Goal: Task Accomplishment & Management: Manage account settings

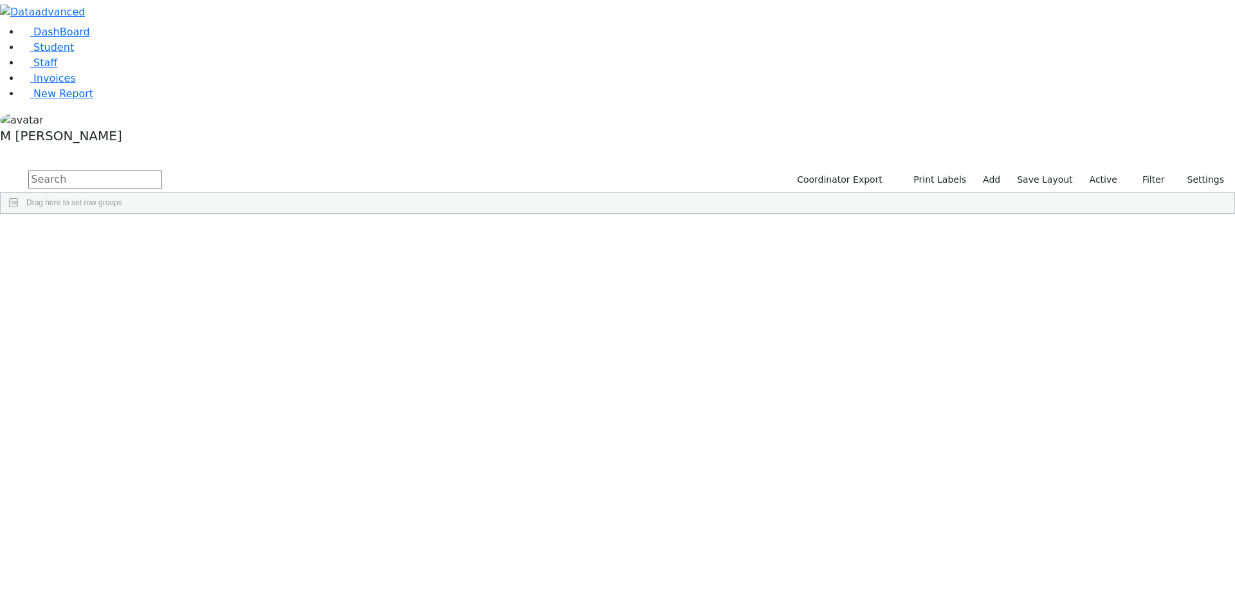
click at [162, 170] on input "text" at bounding box center [95, 179] width 134 height 19
type input "K"
click at [1105, 170] on label "Active" at bounding box center [1103, 180] width 39 height 20
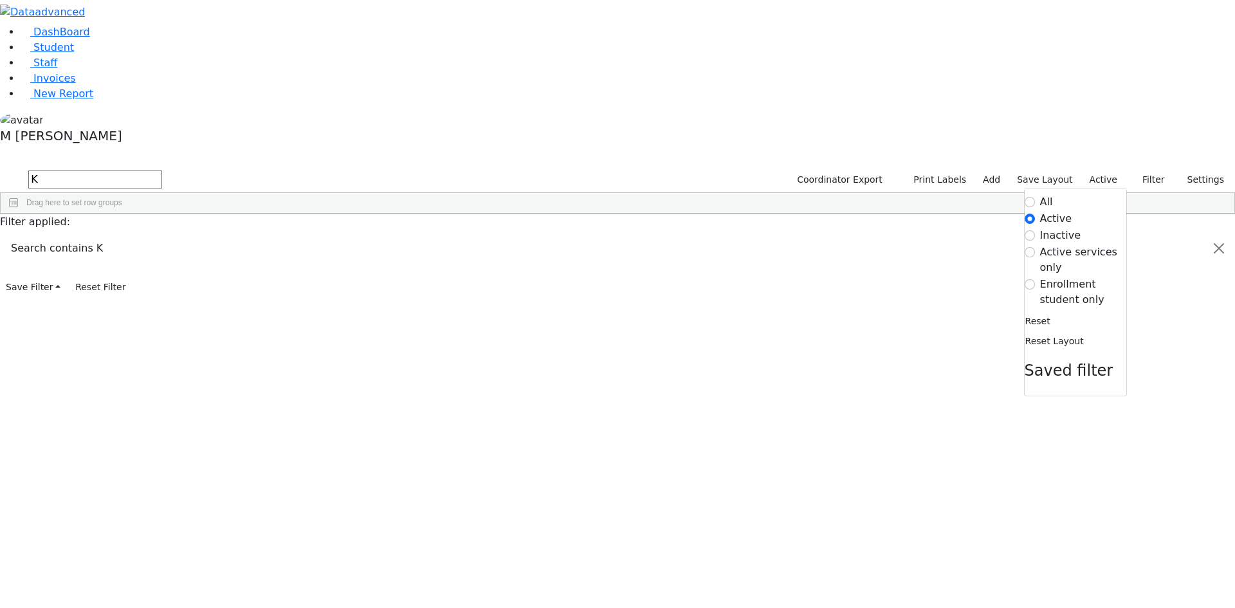
drag, startPoint x: 1069, startPoint y: 132, endPoint x: 850, endPoint y: 179, distance: 224.1
click at [1068, 277] on label "Enrollment student only" at bounding box center [1083, 292] width 86 height 31
click at [1035, 279] on input "Enrollment student only" at bounding box center [1029, 284] width 10 height 10
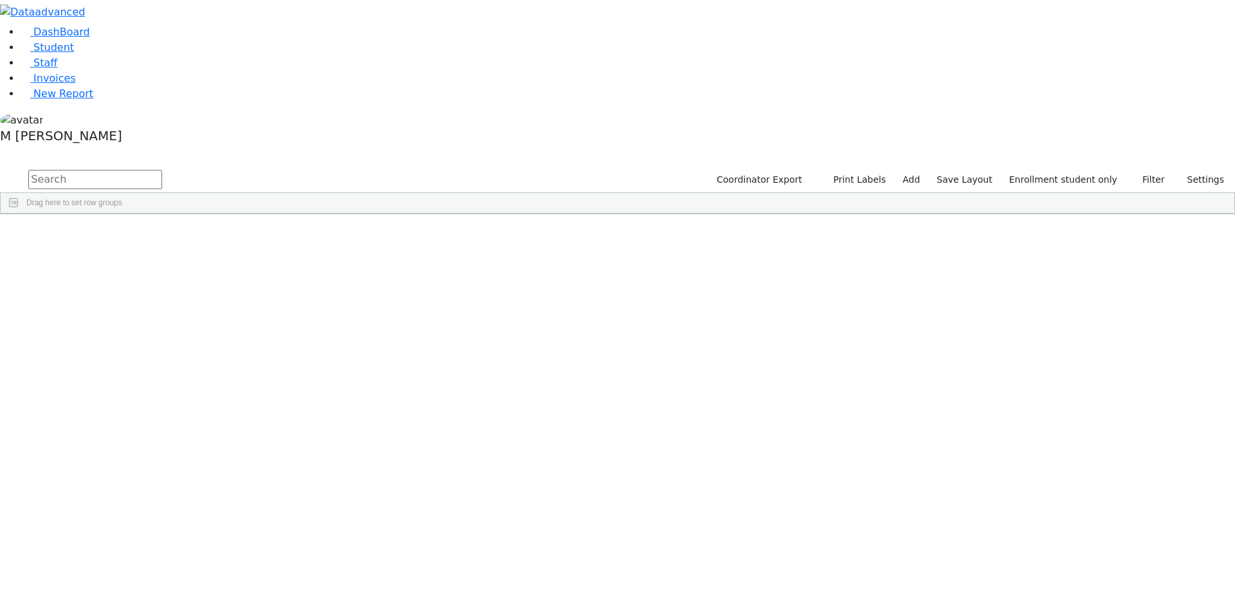
click at [162, 170] on input "text" at bounding box center [95, 179] width 134 height 19
type input "Kra"
click at [191, 235] on div "Elya" at bounding box center [160, 244] width 62 height 18
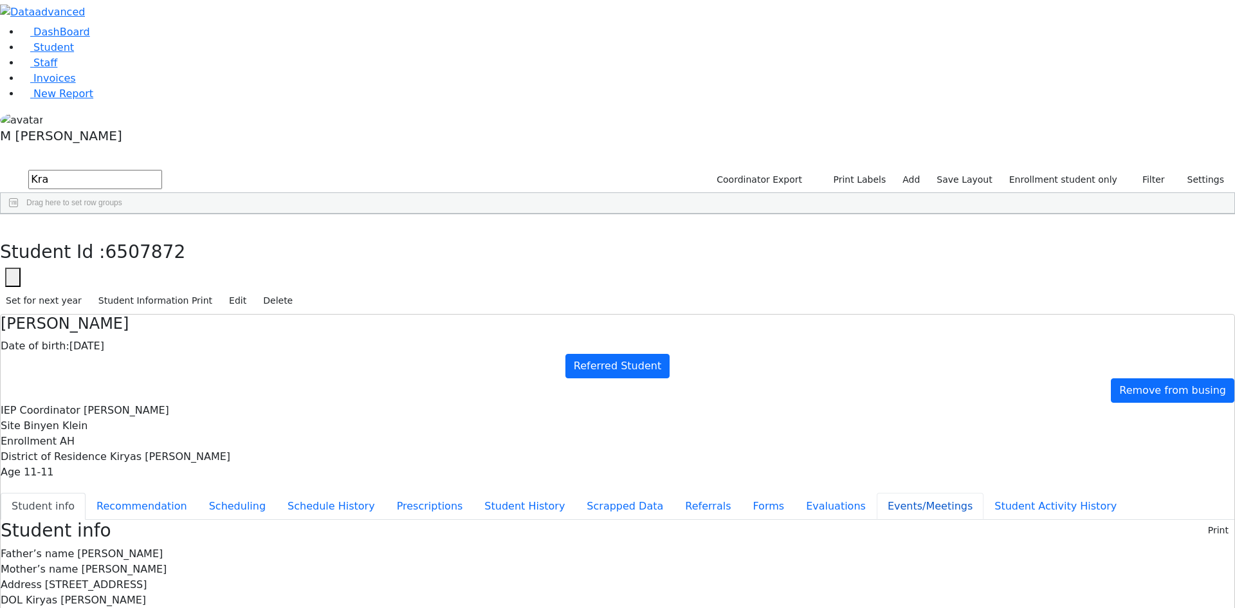
click at [877, 493] on button "Events/Meetings" at bounding box center [930, 506] width 107 height 27
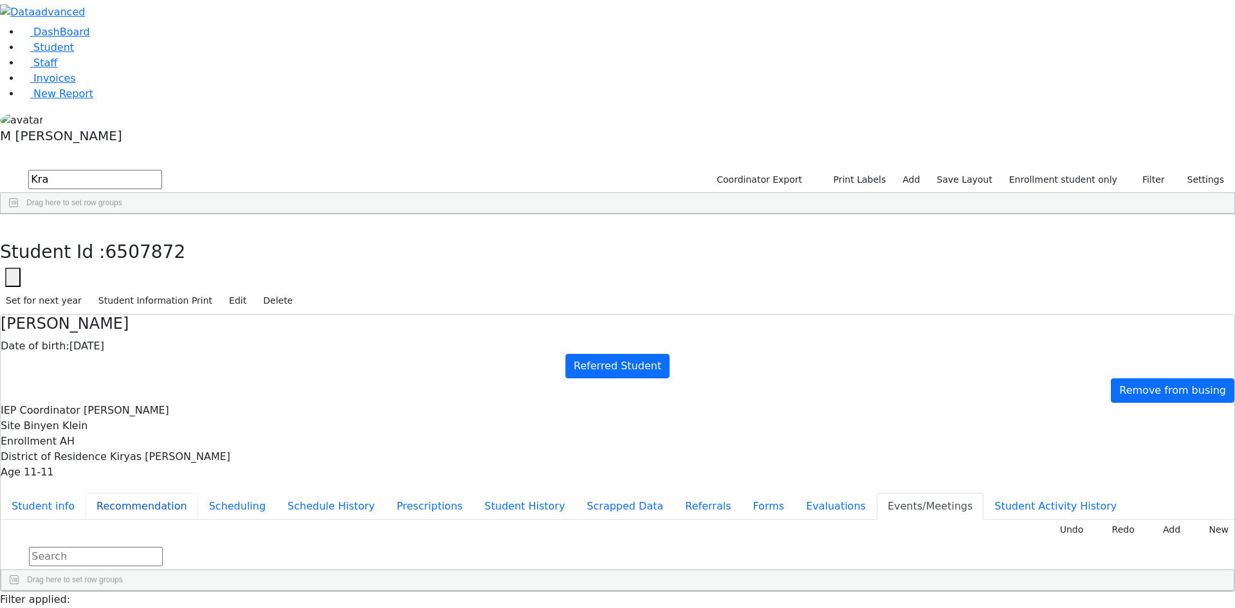
click at [198, 493] on button "Recommendation" at bounding box center [142, 506] width 113 height 27
checkbox input "true"
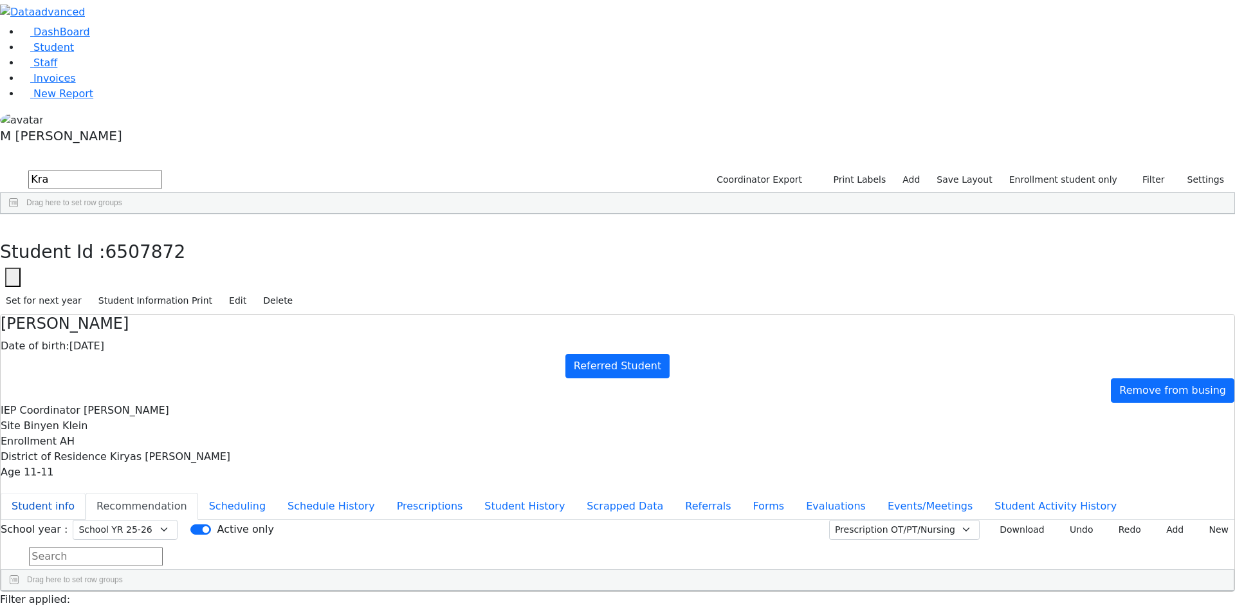
click at [86, 493] on button "Student info" at bounding box center [43, 506] width 85 height 27
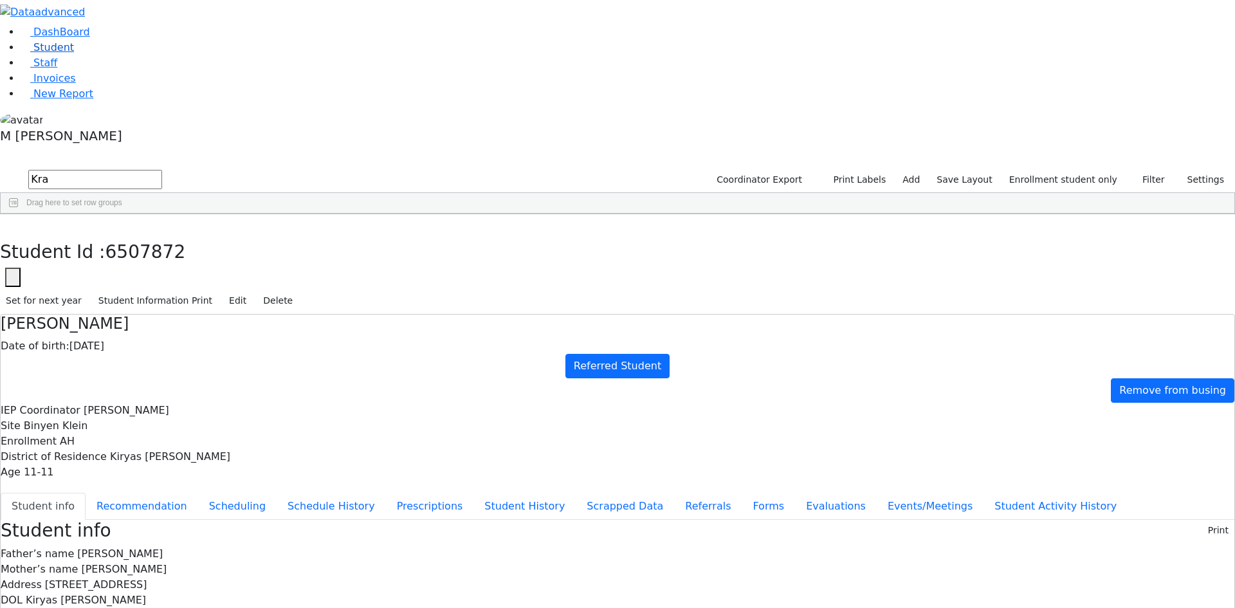
click at [74, 53] on link "Student" at bounding box center [47, 47] width 53 height 12
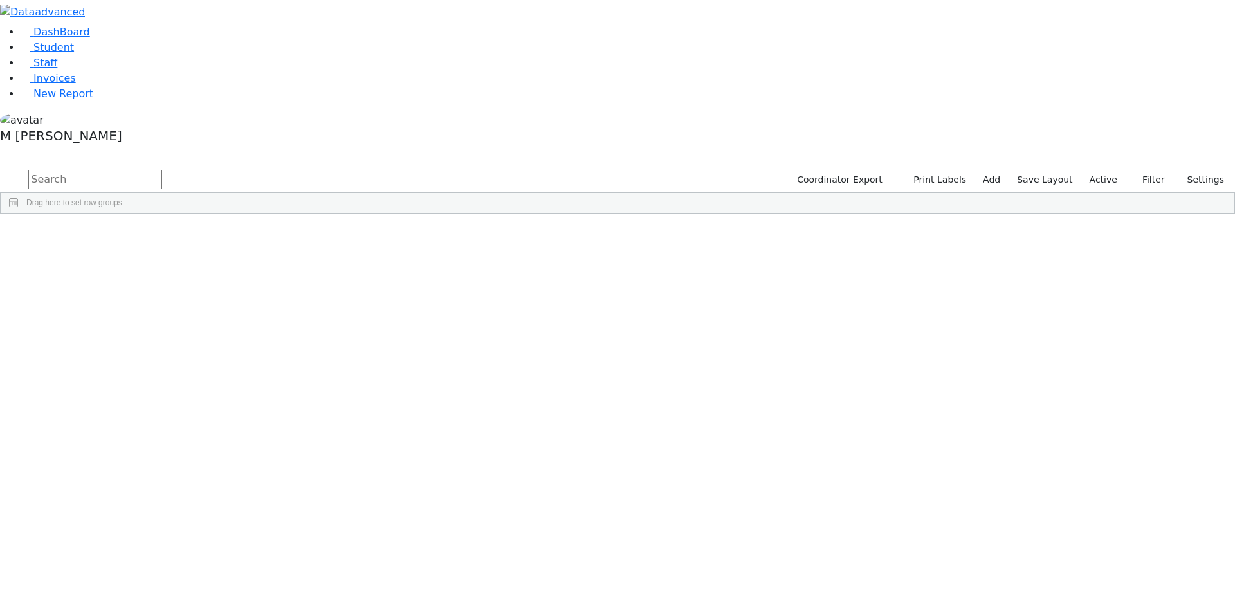
click at [1109, 170] on label "Active" at bounding box center [1103, 180] width 39 height 20
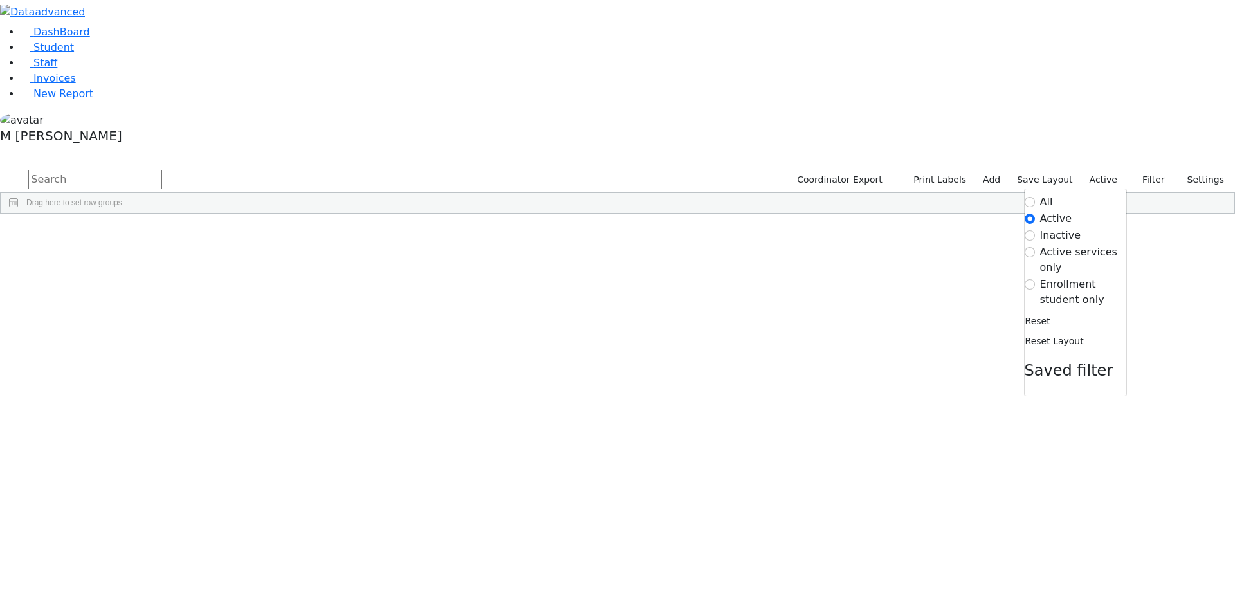
click at [1114, 170] on label "Active" at bounding box center [1103, 180] width 39 height 20
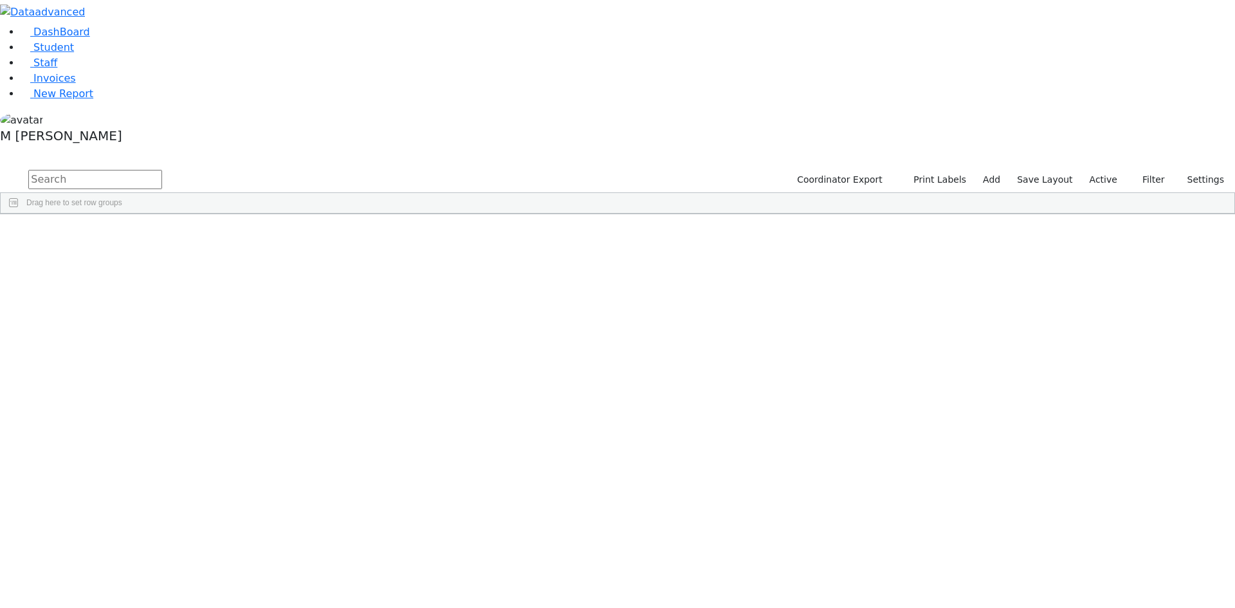
click at [1103, 170] on label "Active" at bounding box center [1103, 180] width 39 height 20
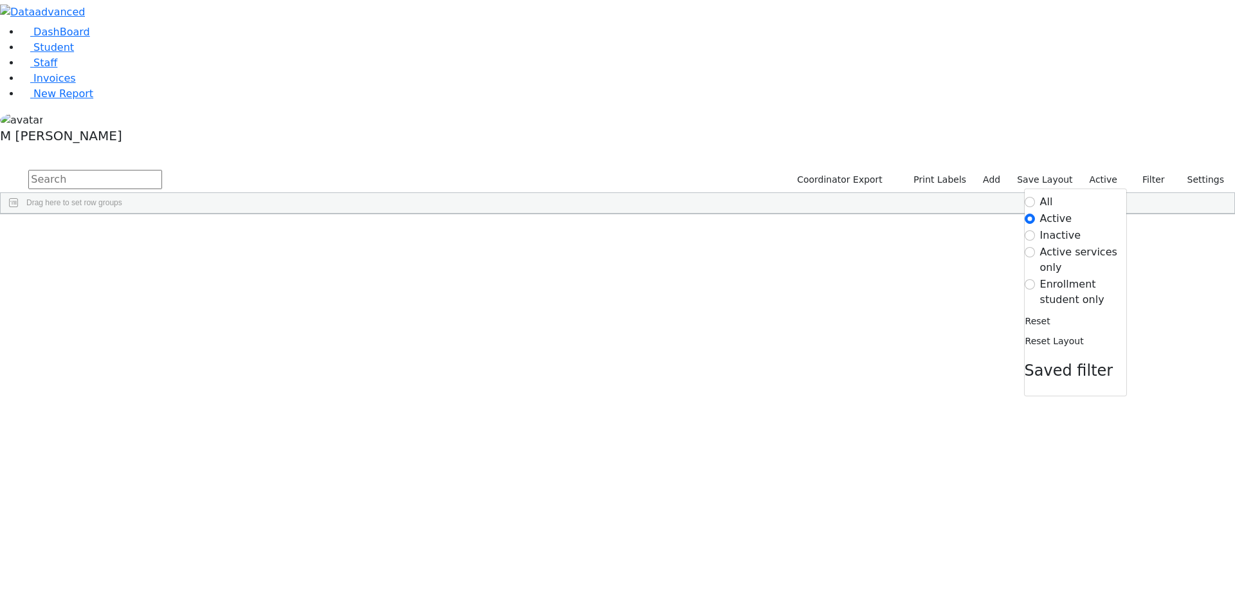
click at [1064, 277] on label "Enrollment student only" at bounding box center [1083, 292] width 86 height 31
click at [1035, 279] on input "Enrollment student only" at bounding box center [1029, 284] width 10 height 10
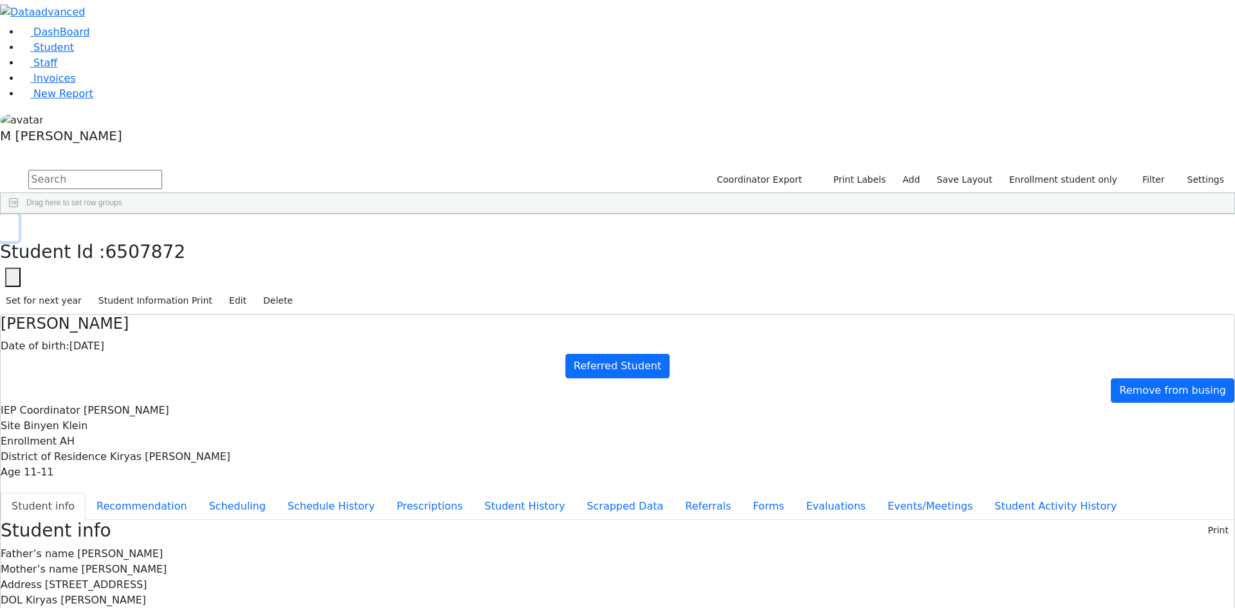
click at [13, 224] on icon "button" at bounding box center [9, 228] width 7 height 8
click at [74, 53] on link "Student" at bounding box center [47, 47] width 53 height 12
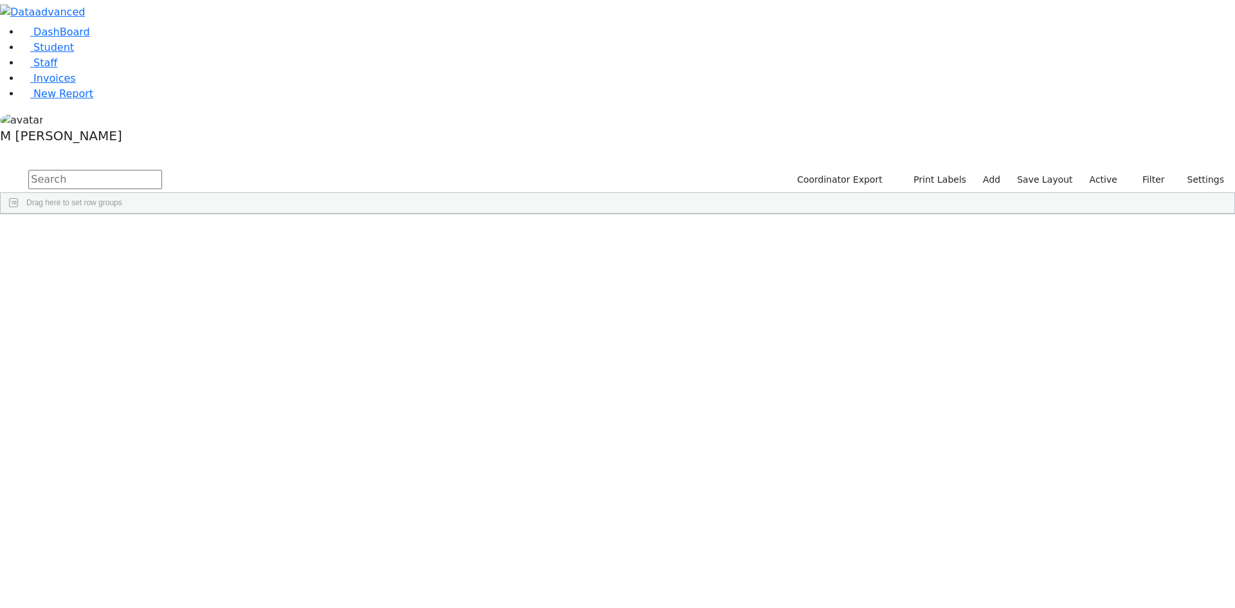
click at [162, 170] on input "text" at bounding box center [95, 179] width 134 height 19
type input "[PERSON_NAME]"
click at [1120, 170] on label "Active" at bounding box center [1103, 180] width 39 height 20
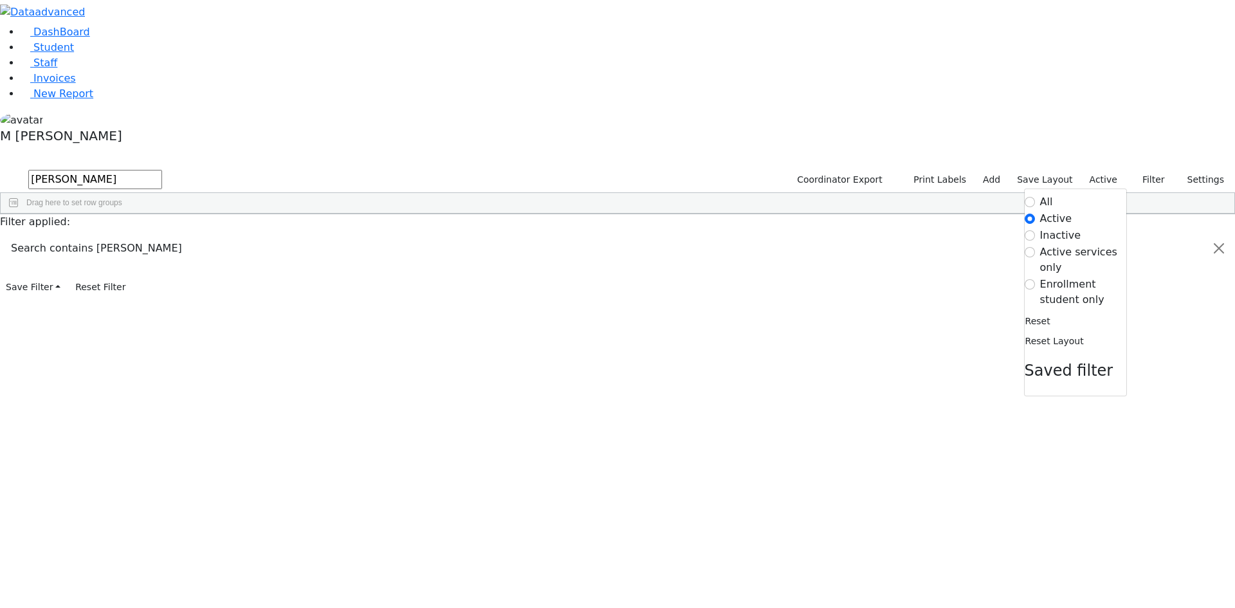
click at [1060, 277] on label "Enrollment student only" at bounding box center [1083, 292] width 86 height 31
click at [1035, 279] on input "Enrollment student only" at bounding box center [1029, 284] width 10 height 10
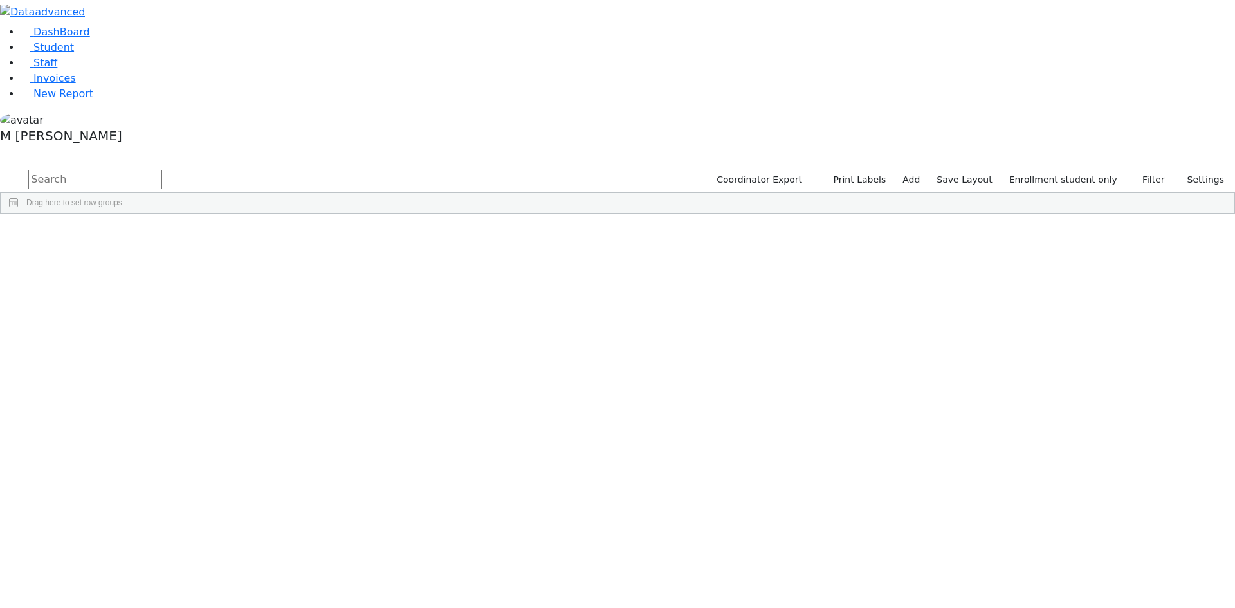
click at [122, 198] on span "Drag here to set row groups" at bounding box center [74, 202] width 96 height 9
click at [162, 170] on input "text" at bounding box center [95, 179] width 134 height 19
type input "Shulam"
click at [191, 235] on div "Shulam" at bounding box center [160, 244] width 62 height 18
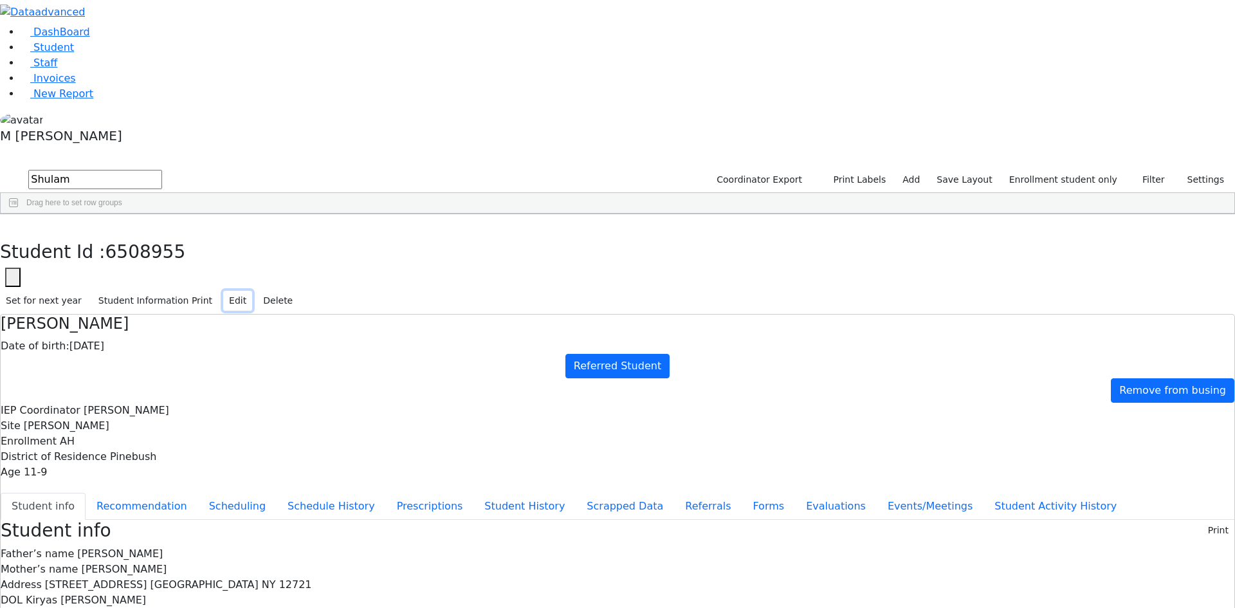
click at [252, 291] on button "Edit" at bounding box center [237, 301] width 29 height 20
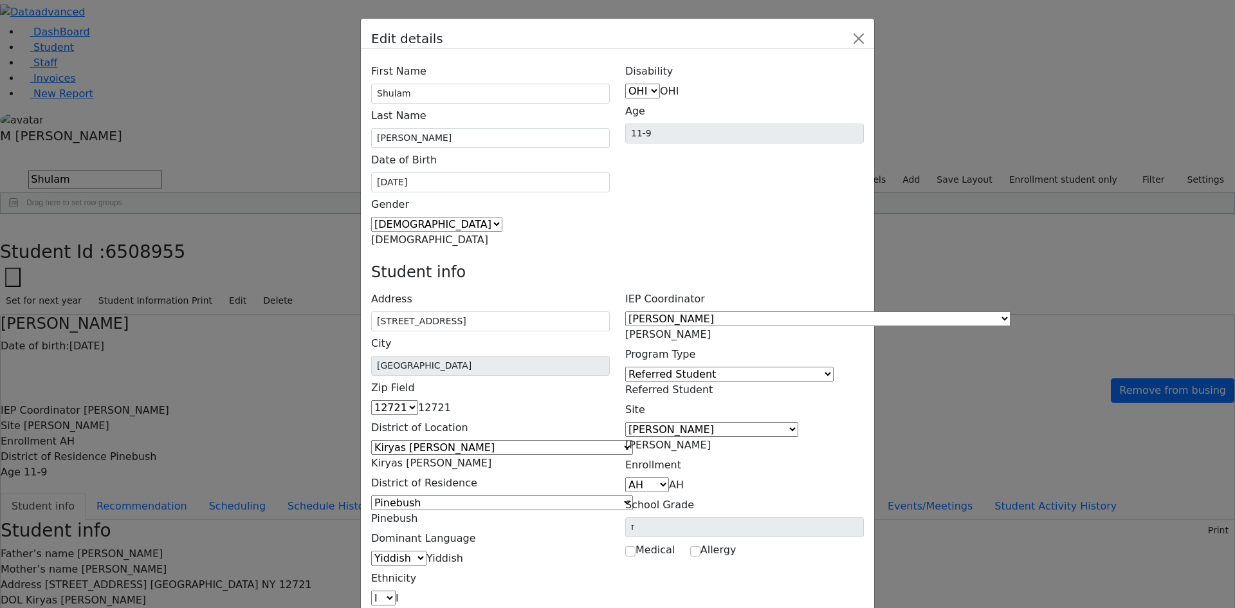
click at [711, 328] on span "Gestetner, Jacob" at bounding box center [668, 334] width 86 height 12
type input "unk"
select select "-1"
click at [713, 383] on span "Referred Student" at bounding box center [668, 389] width 87 height 12
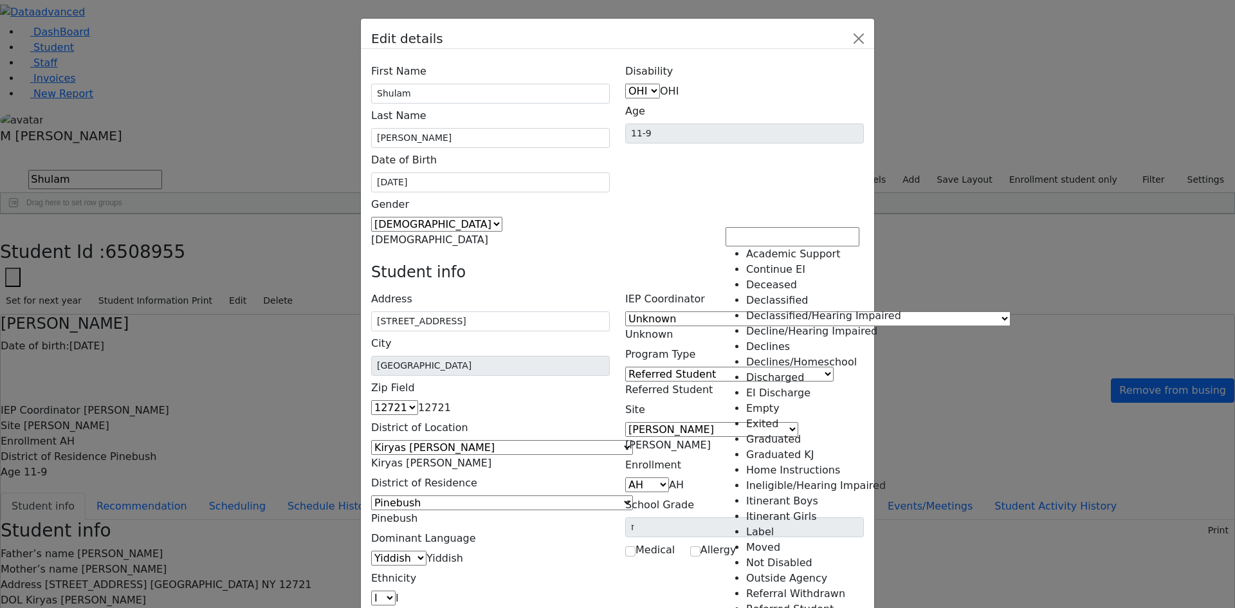
scroll to position [224, 0]
select select "19"
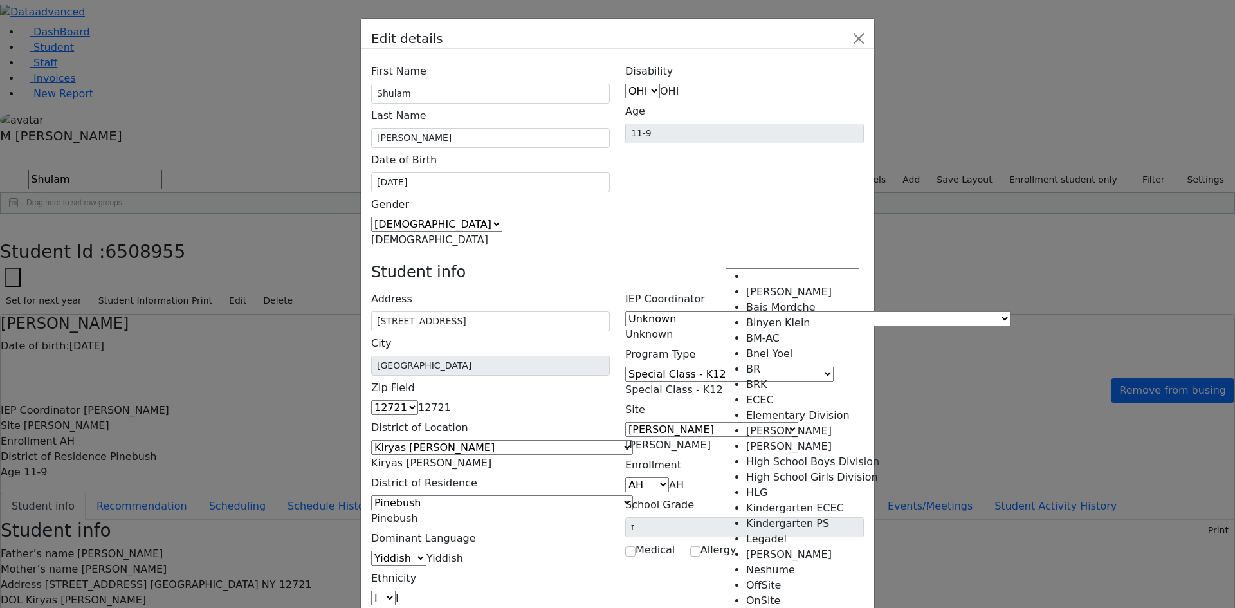
click at [711, 439] on span "Atzei Chaim" at bounding box center [668, 445] width 86 height 12
click at [469, 457] on span "Kiryas [PERSON_NAME]" at bounding box center [431, 463] width 120 height 12
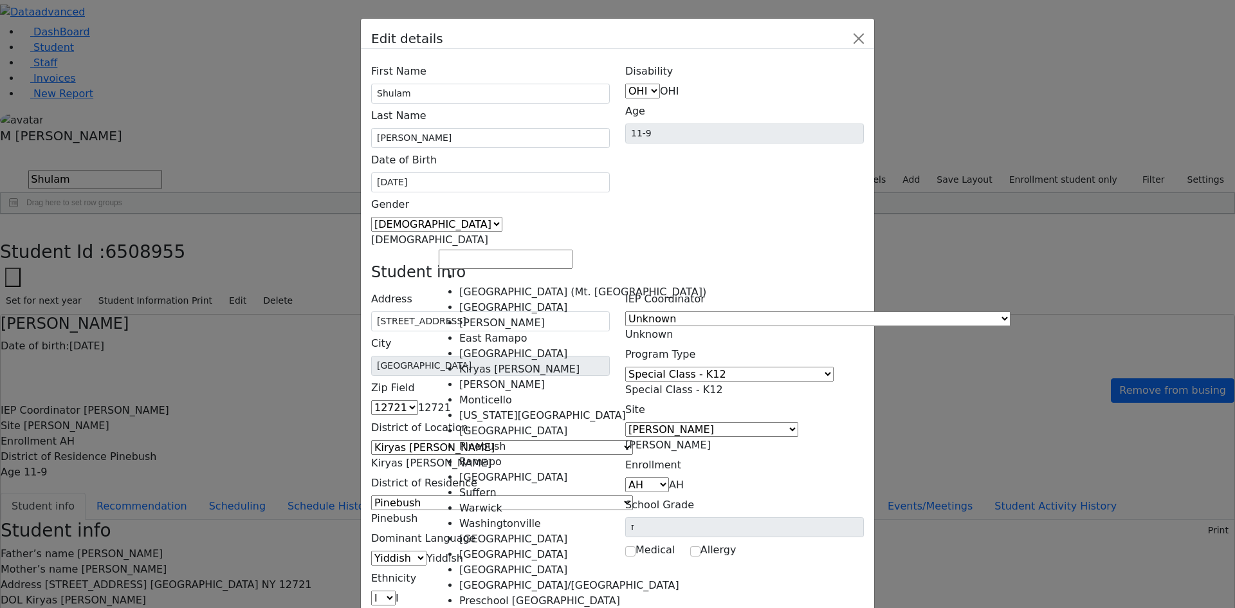
scroll to position [64, 0]
select select "11"
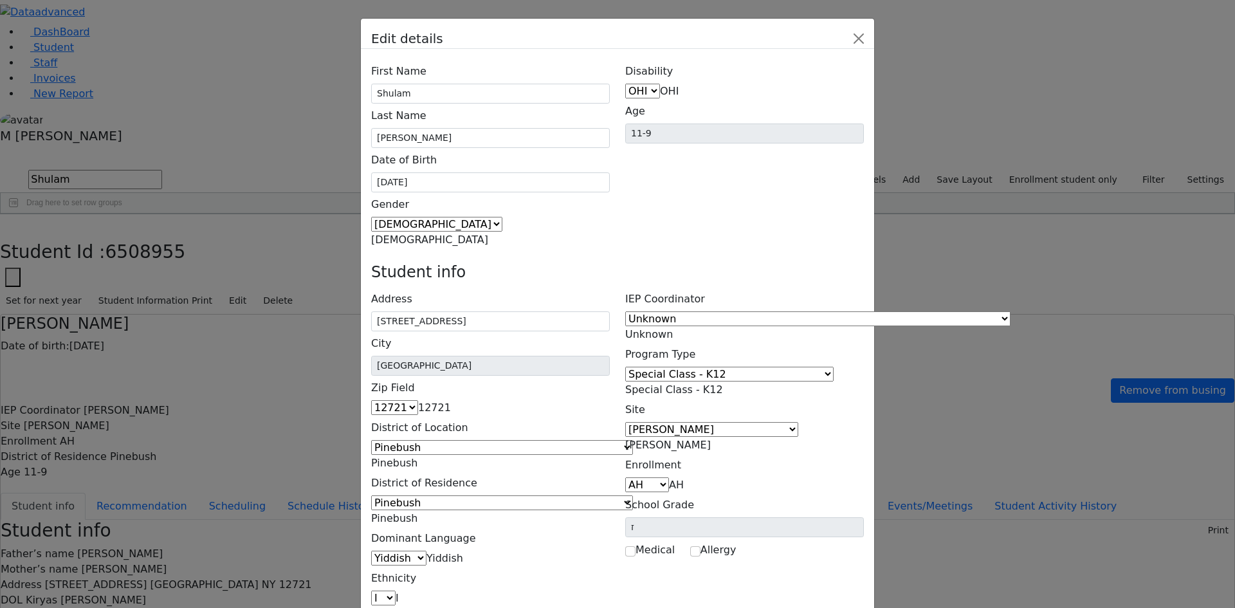
click at [711, 439] on span "Atzei Chaim" at bounding box center [668, 445] width 86 height 12
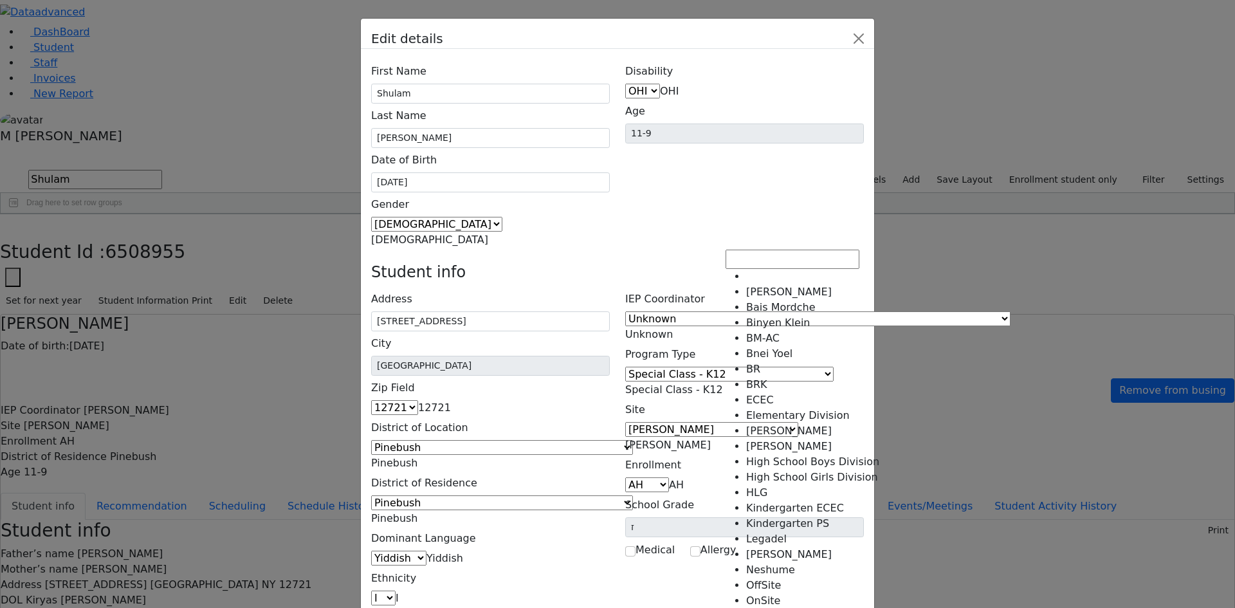
select select "12"
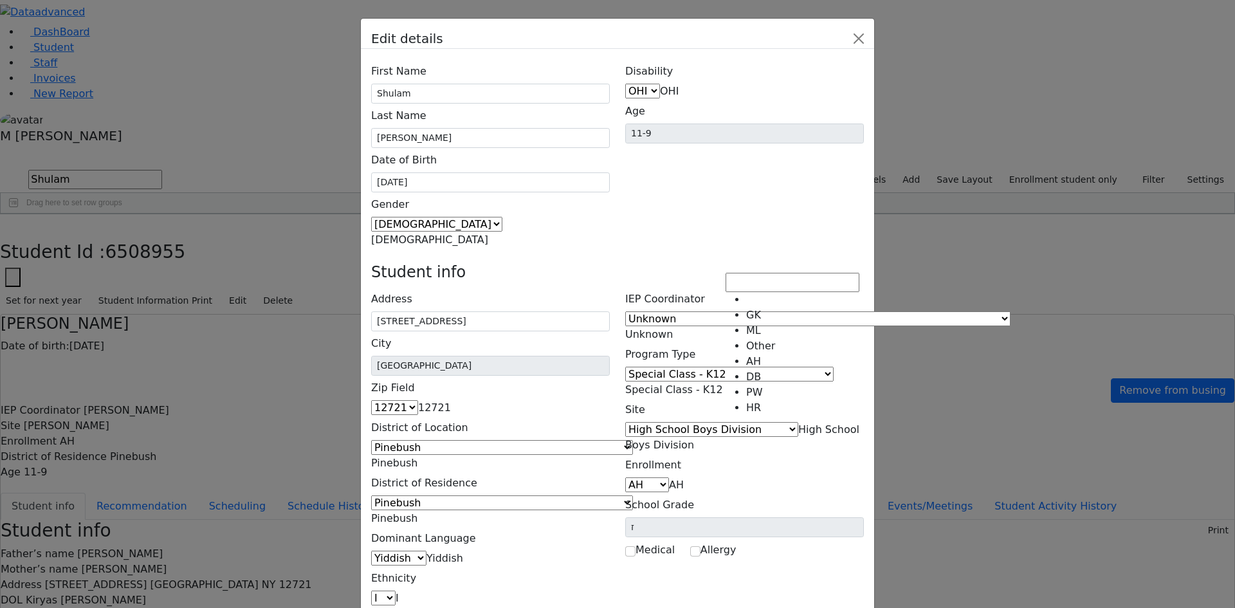
click at [684, 478] on span "AH" at bounding box center [676, 484] width 15 height 12
select select "2"
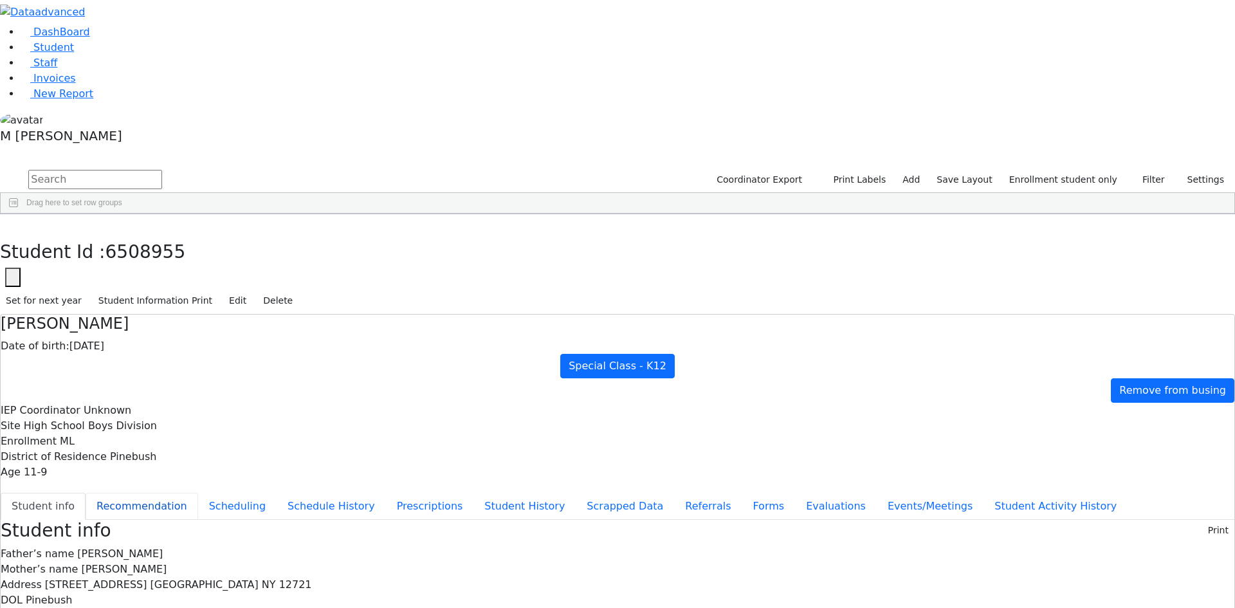
click at [198, 493] on button "Recommendation" at bounding box center [142, 506] width 113 height 27
checkbox input "true"
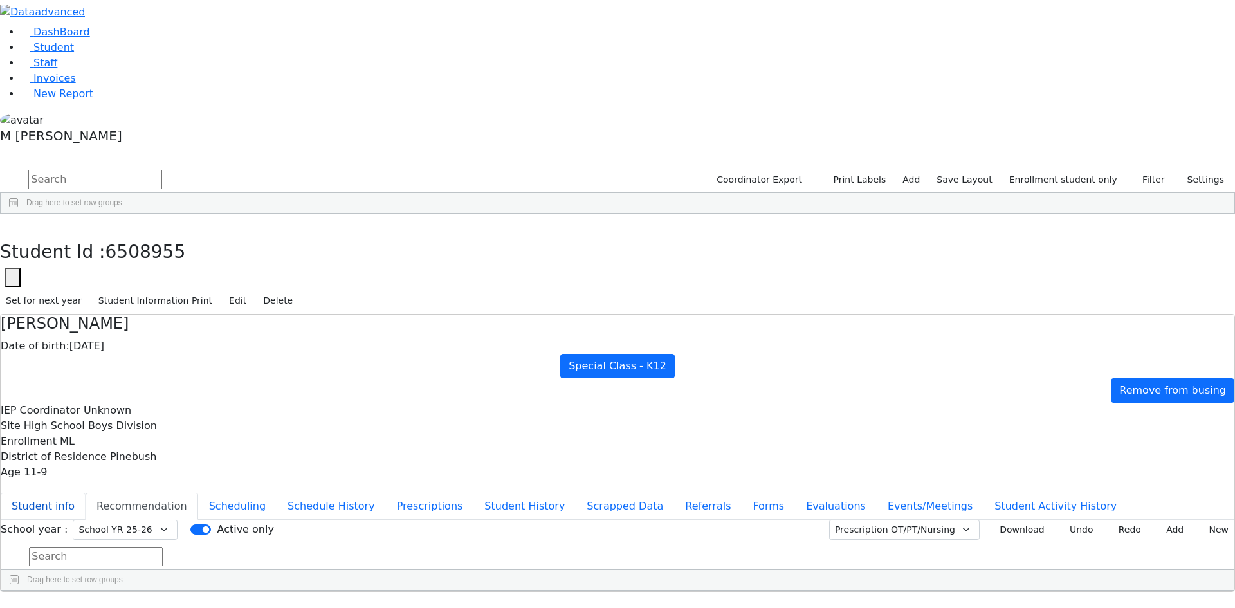
click at [86, 493] on button "Student info" at bounding box center [43, 506] width 85 height 27
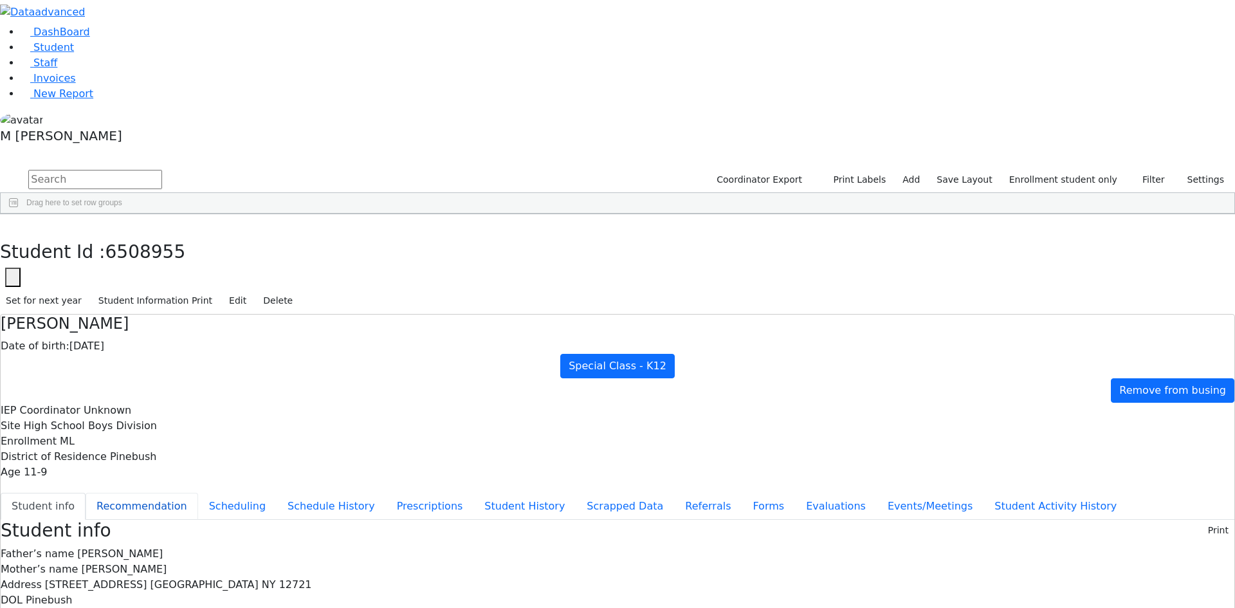
click at [198, 493] on button "Recommendation" at bounding box center [142, 506] width 113 height 27
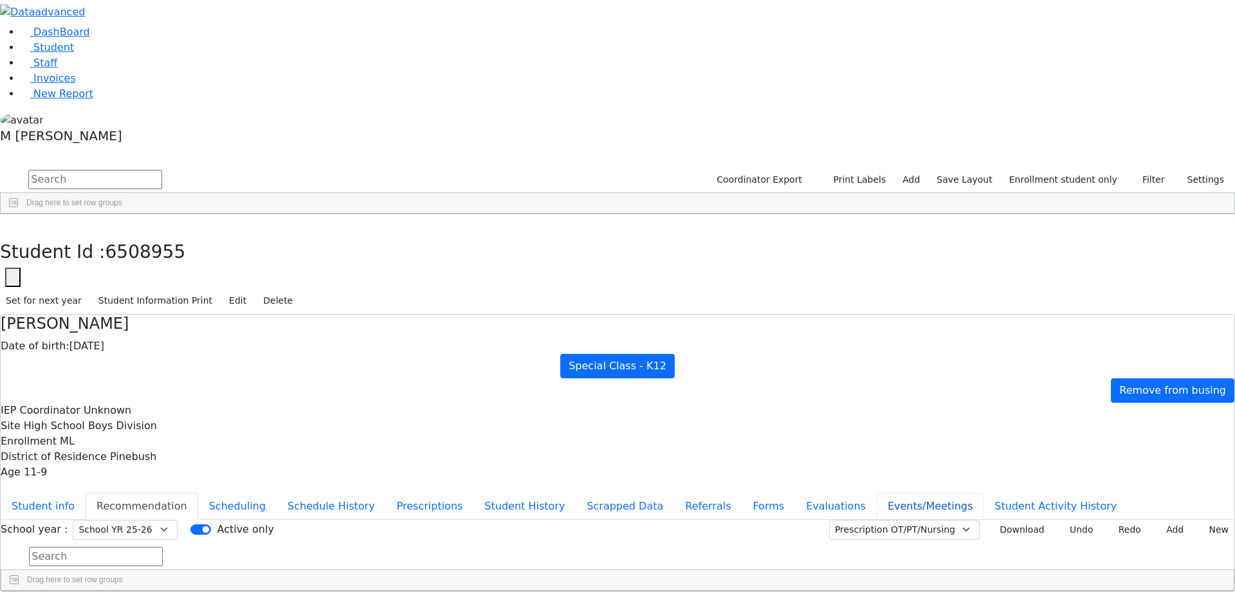
click at [877, 493] on button "Events/Meetings" at bounding box center [930, 506] width 107 height 27
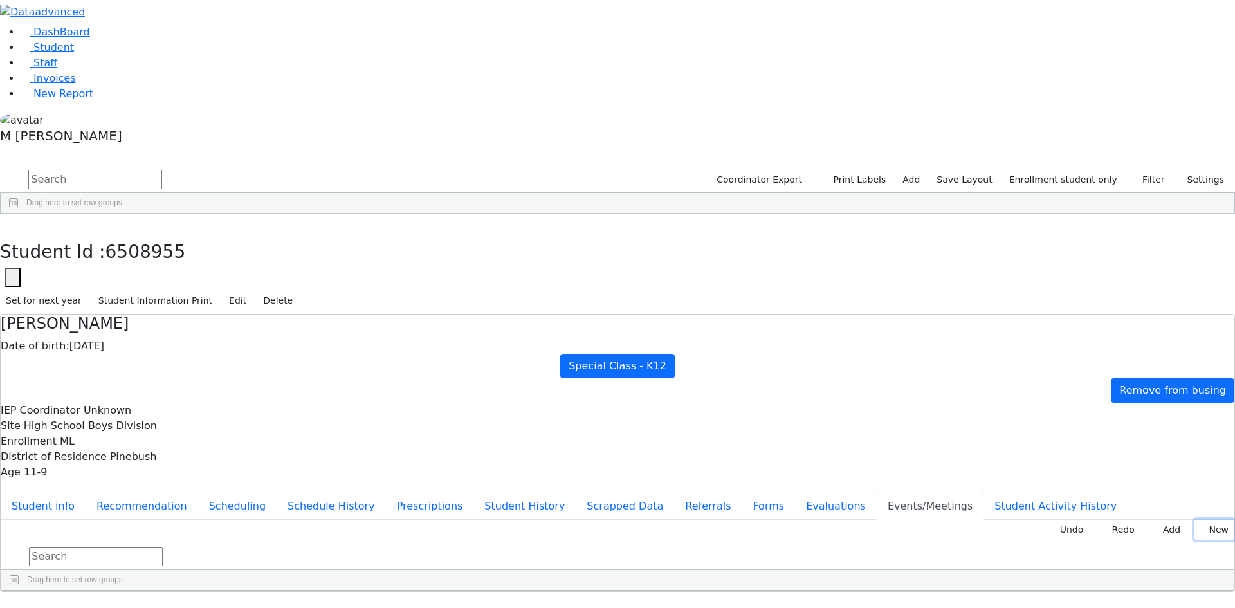
click at [1198, 520] on button "New" at bounding box center [1214, 530] width 40 height 20
type input "2025-09-10"
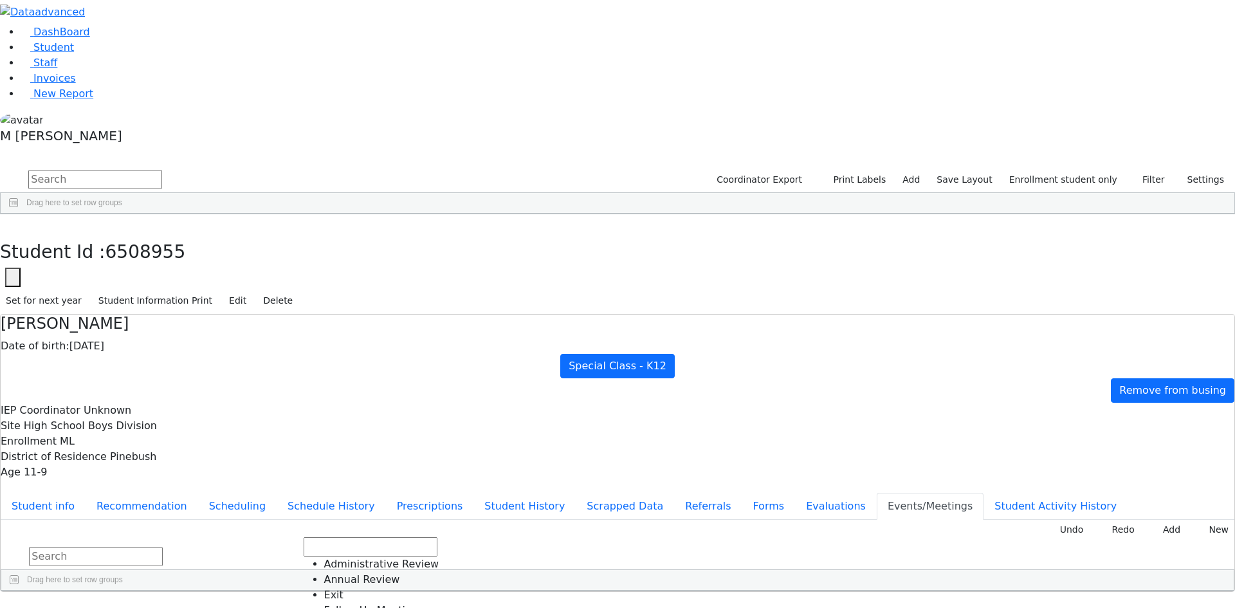
drag, startPoint x: 617, startPoint y: 362, endPoint x: 630, endPoint y: 347, distance: 19.6
click at [86, 493] on button "Student info" at bounding box center [43, 506] width 85 height 27
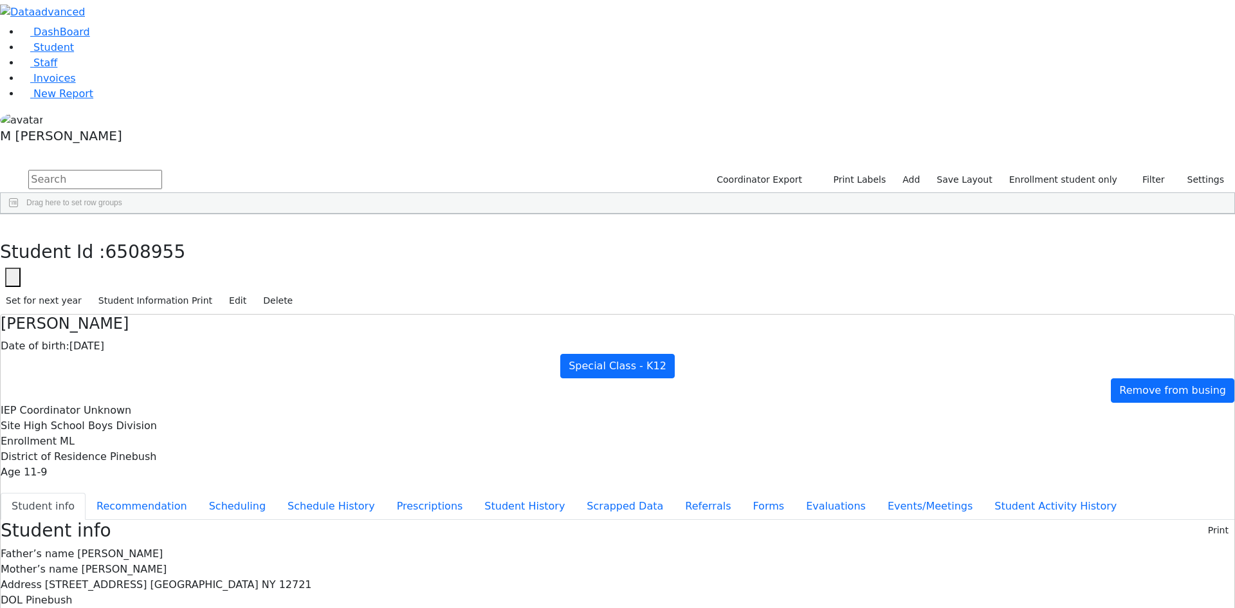
scroll to position [37, 0]
click at [198, 493] on button "Recommendation" at bounding box center [142, 506] width 113 height 27
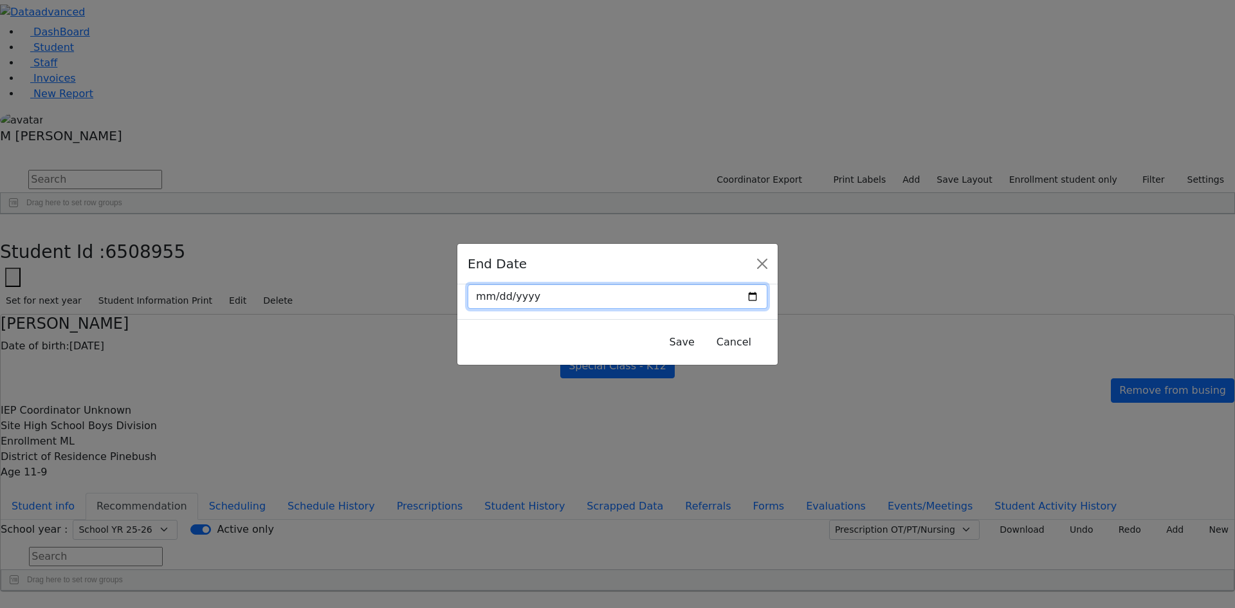
click at [723, 292] on input "date" at bounding box center [618, 296] width 300 height 24
type input "2025-09-04"
click at [661, 340] on button "Save" at bounding box center [682, 342] width 42 height 24
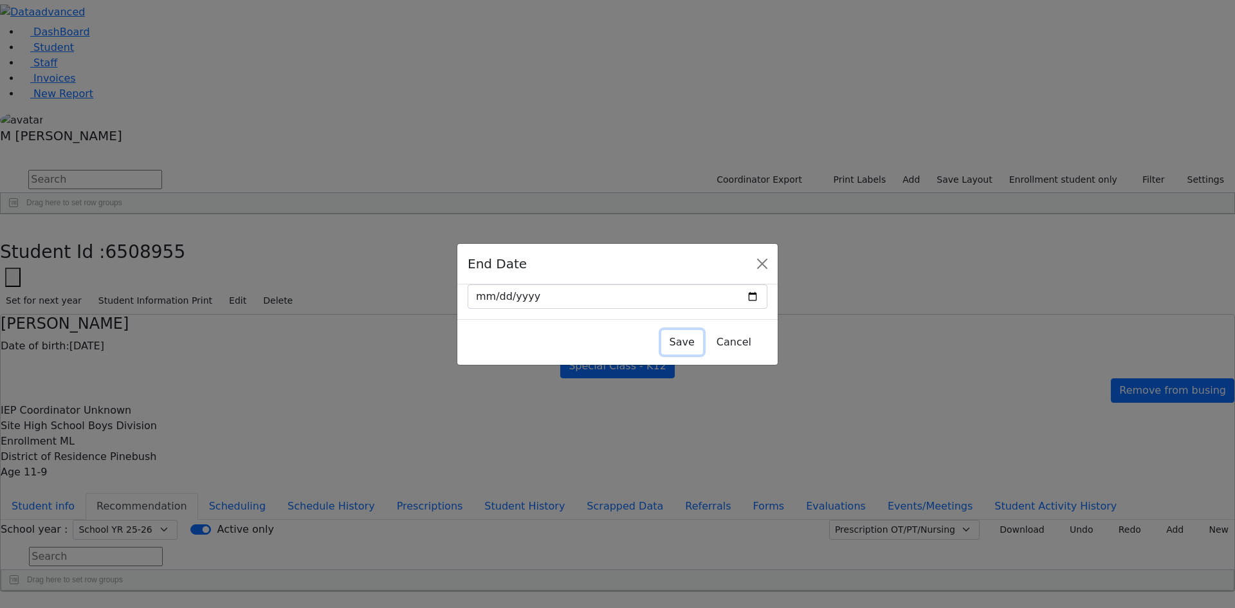
click at [668, 338] on button "Save" at bounding box center [682, 342] width 42 height 24
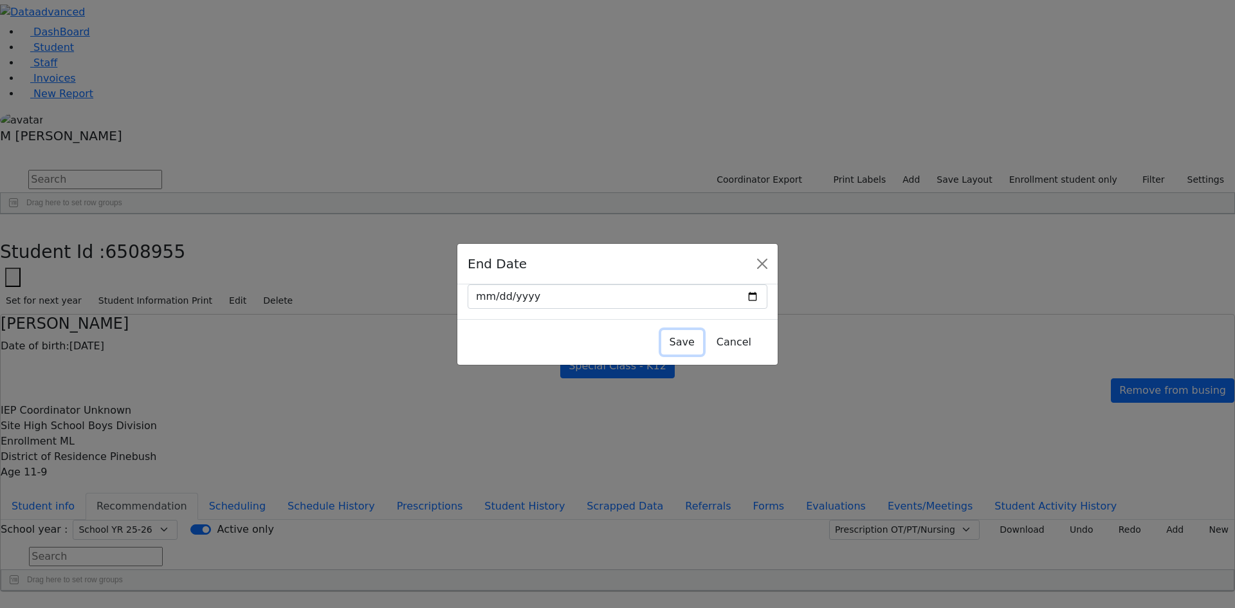
drag, startPoint x: 641, startPoint y: 333, endPoint x: 749, endPoint y: 325, distance: 108.3
click at [661, 332] on button "Save" at bounding box center [682, 342] width 42 height 24
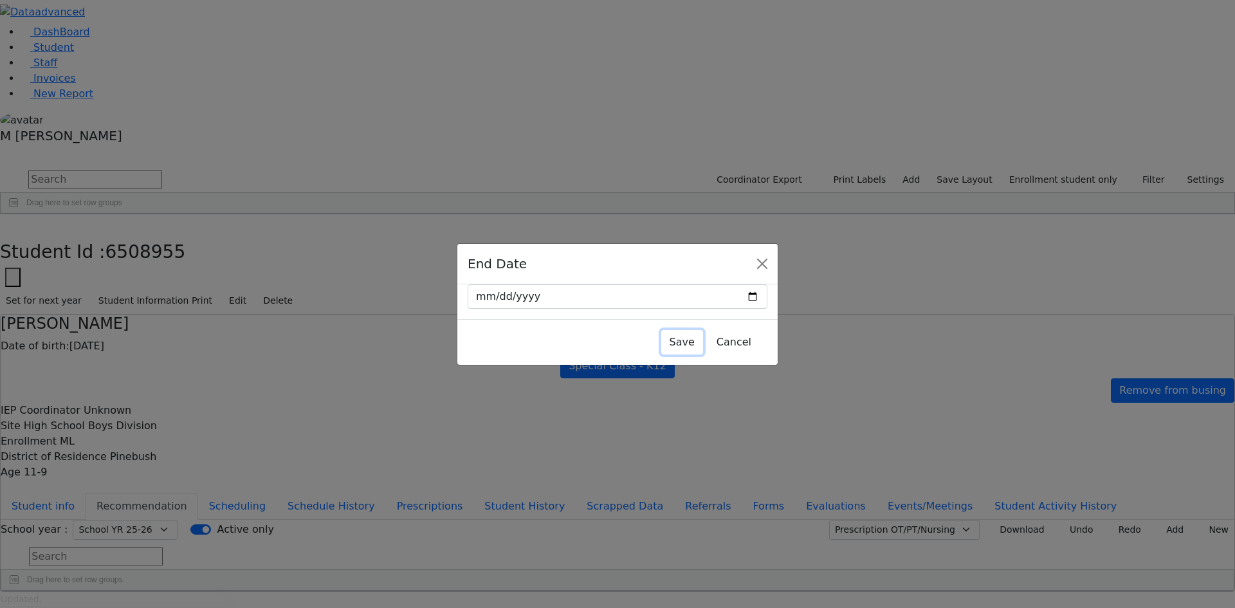
drag, startPoint x: 641, startPoint y: 345, endPoint x: 828, endPoint y: 347, distance: 187.1
click at [661, 345] on button "Save" at bounding box center [682, 342] width 42 height 24
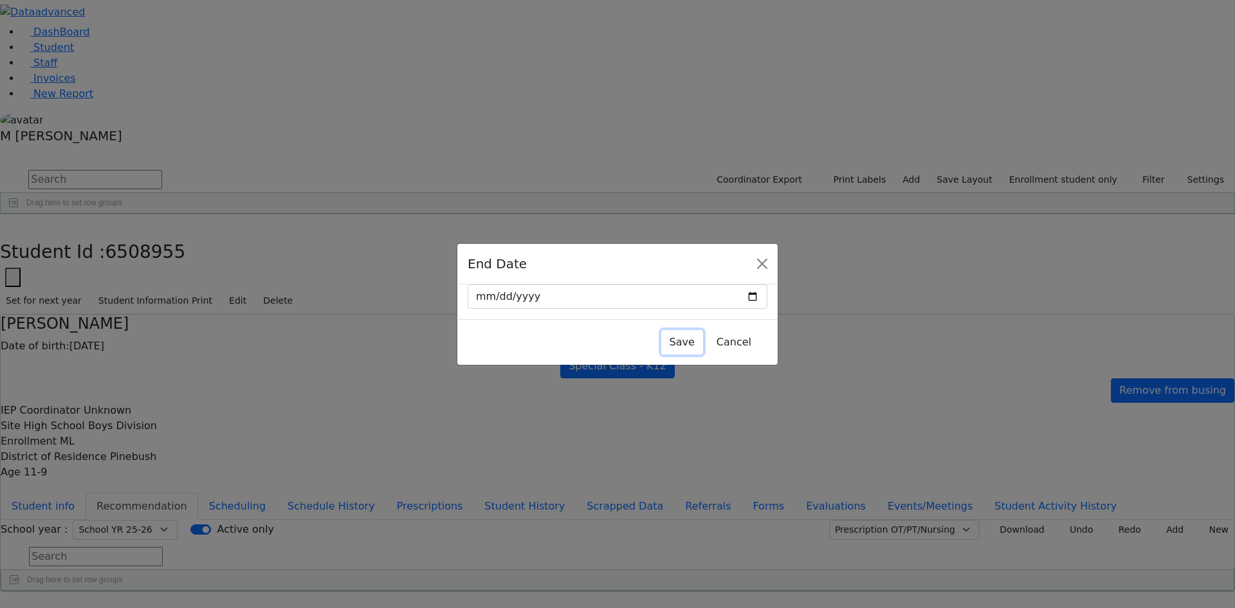
click at [661, 333] on button "Save" at bounding box center [682, 342] width 42 height 24
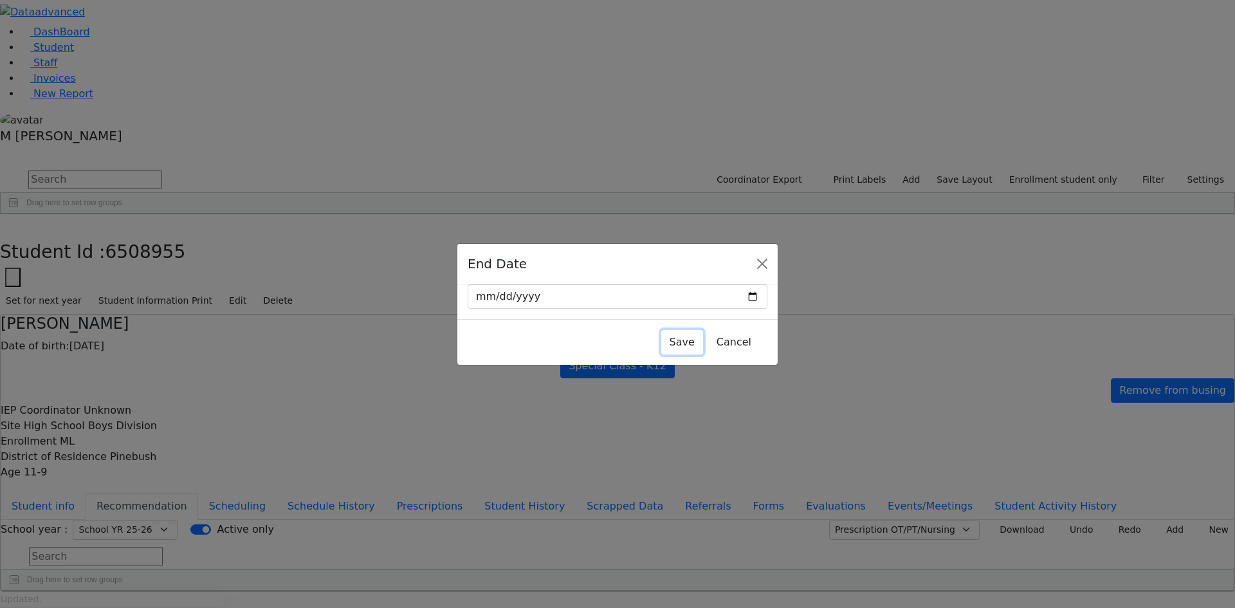
click at [661, 344] on button "Save" at bounding box center [682, 342] width 42 height 24
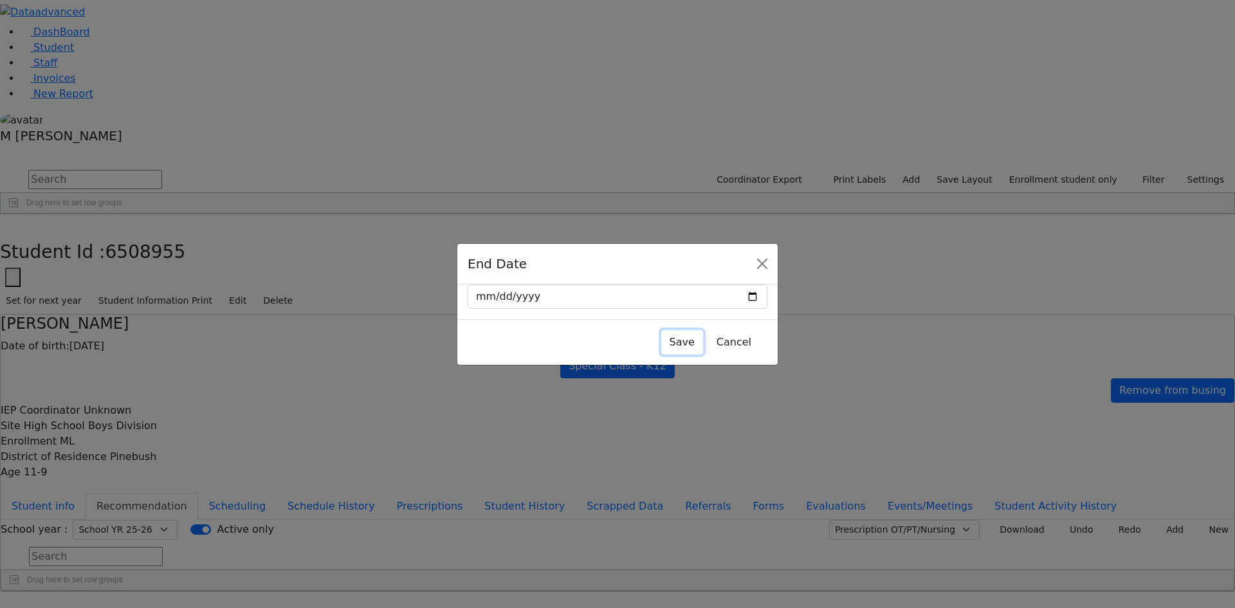
click at [661, 336] on button "Save" at bounding box center [682, 342] width 42 height 24
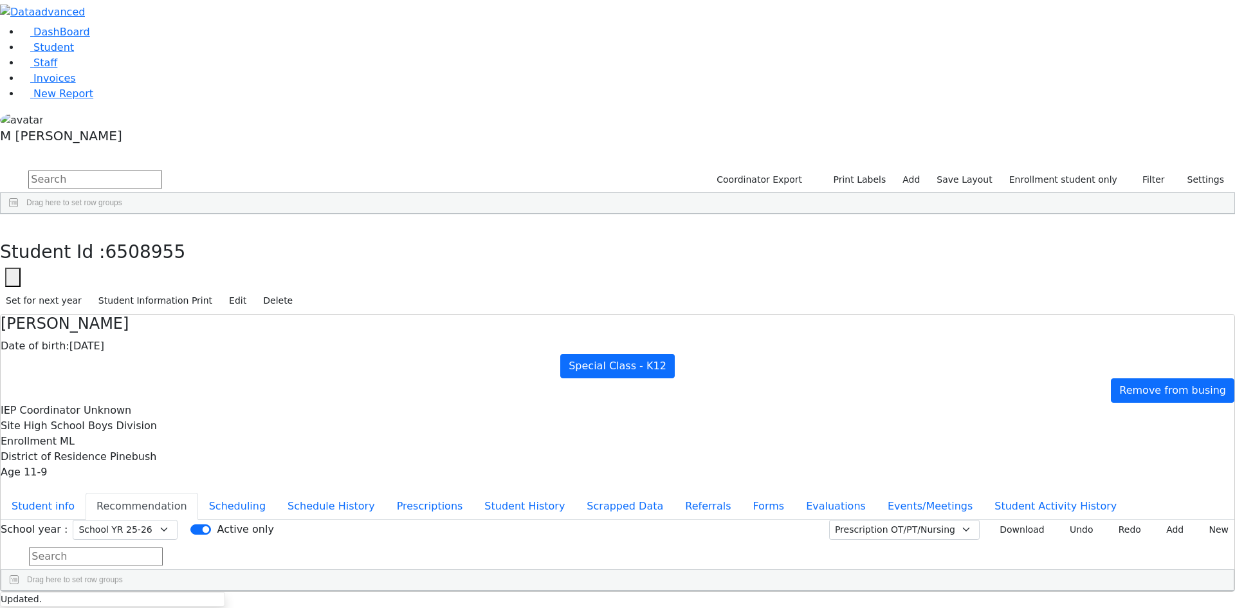
click at [198, 493] on button "Recommendation" at bounding box center [142, 506] width 113 height 27
click at [1198, 520] on button "New" at bounding box center [1214, 530] width 40 height 20
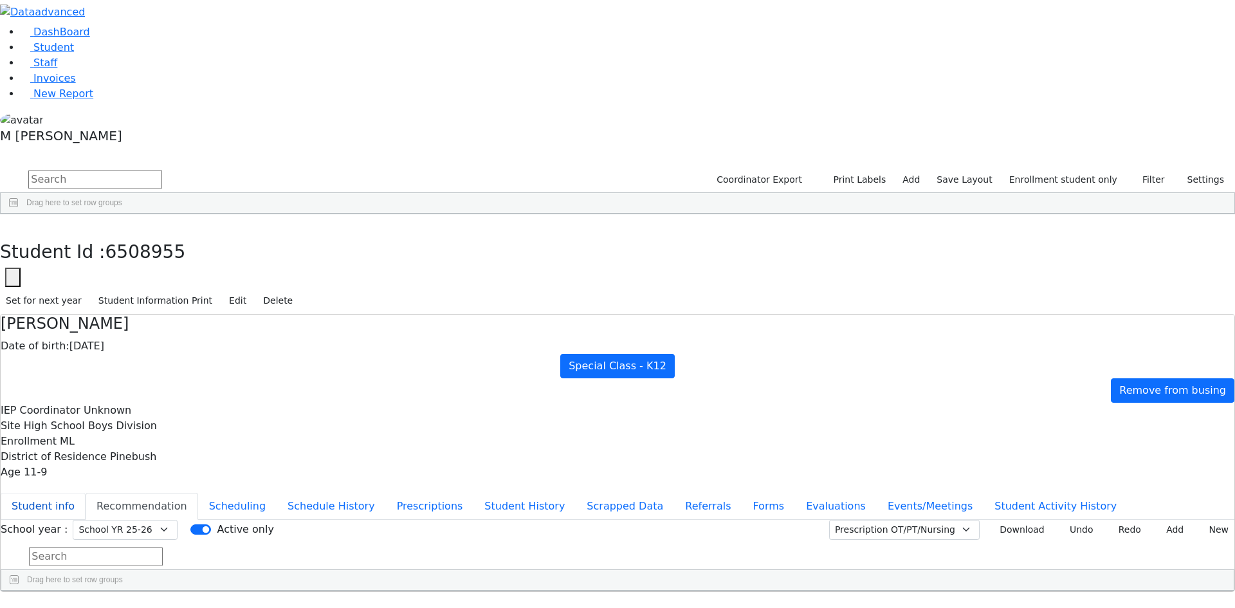
click at [86, 493] on button "Student info" at bounding box center [43, 506] width 85 height 27
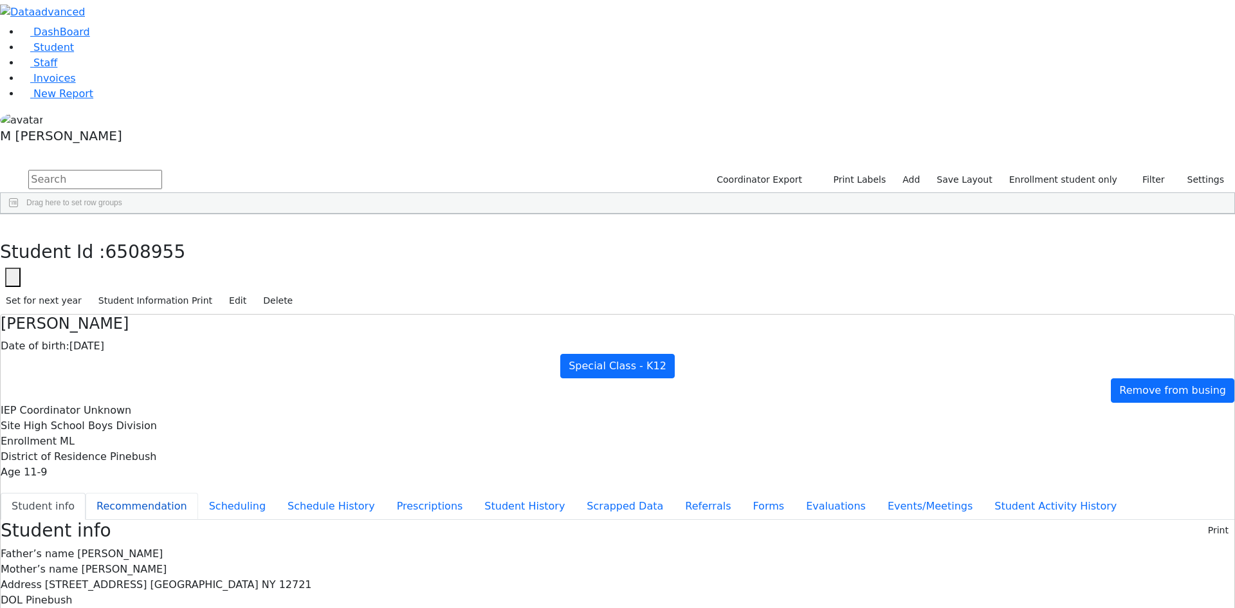
click at [198, 493] on button "Recommendation" at bounding box center [142, 506] width 113 height 27
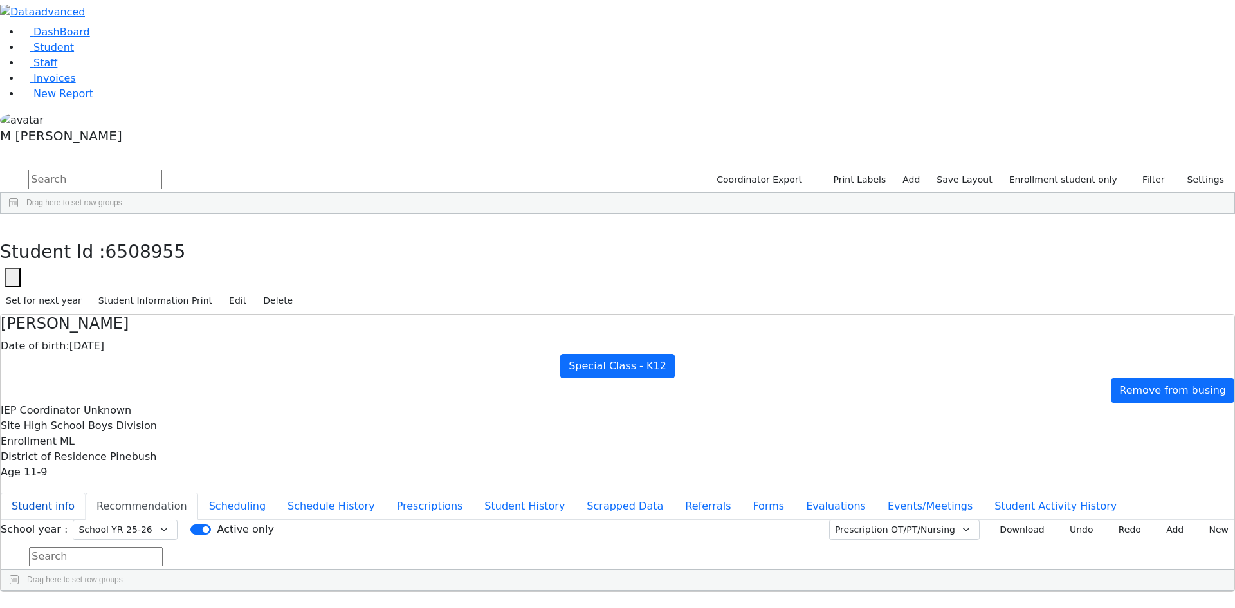
click at [86, 493] on button "Student info" at bounding box center [43, 506] width 85 height 27
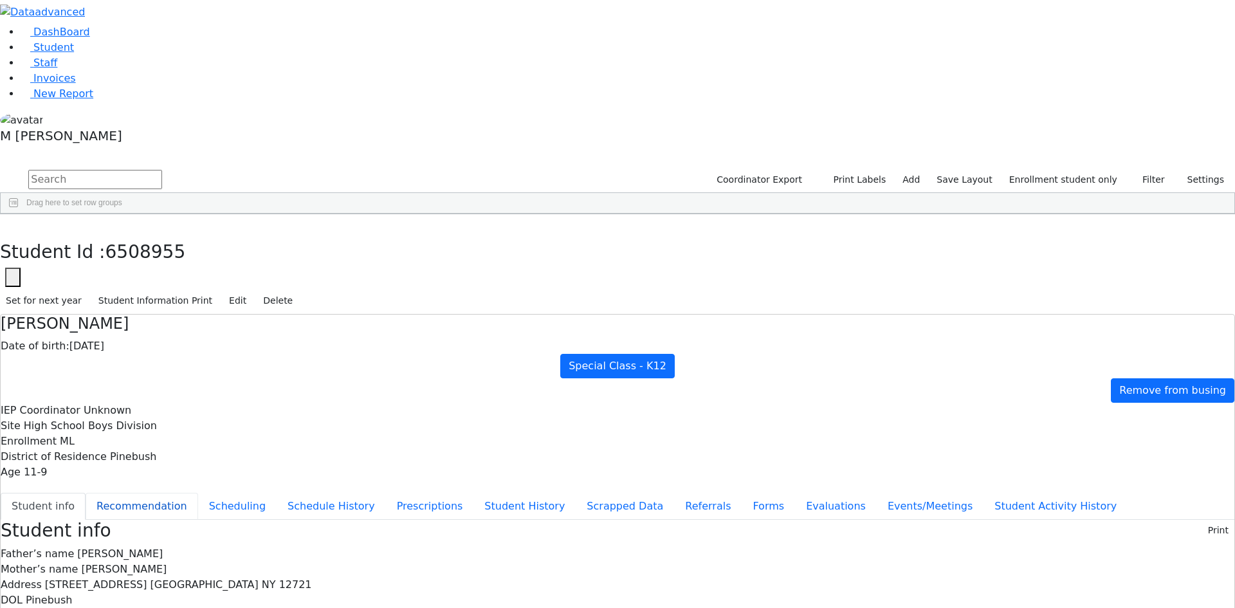
click at [198, 493] on button "Recommendation" at bounding box center [142, 506] width 113 height 27
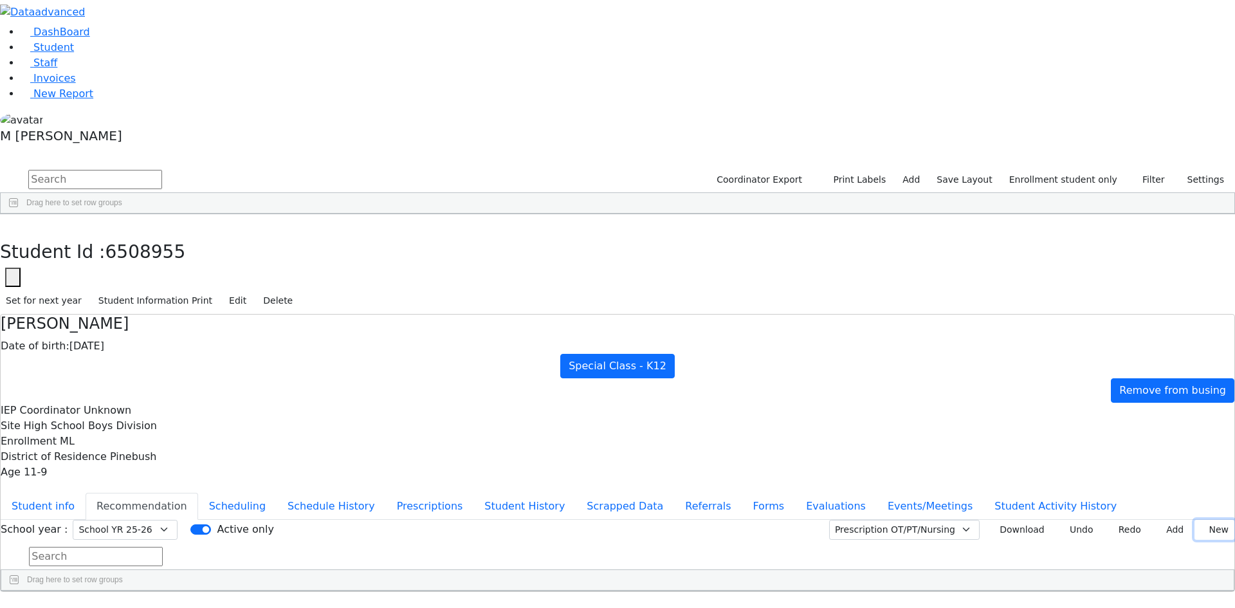
click at [1194, 520] on button "New" at bounding box center [1214, 530] width 40 height 20
type input "2025-09-15"
drag, startPoint x: 599, startPoint y: 389, endPoint x: 643, endPoint y: 334, distance: 70.9
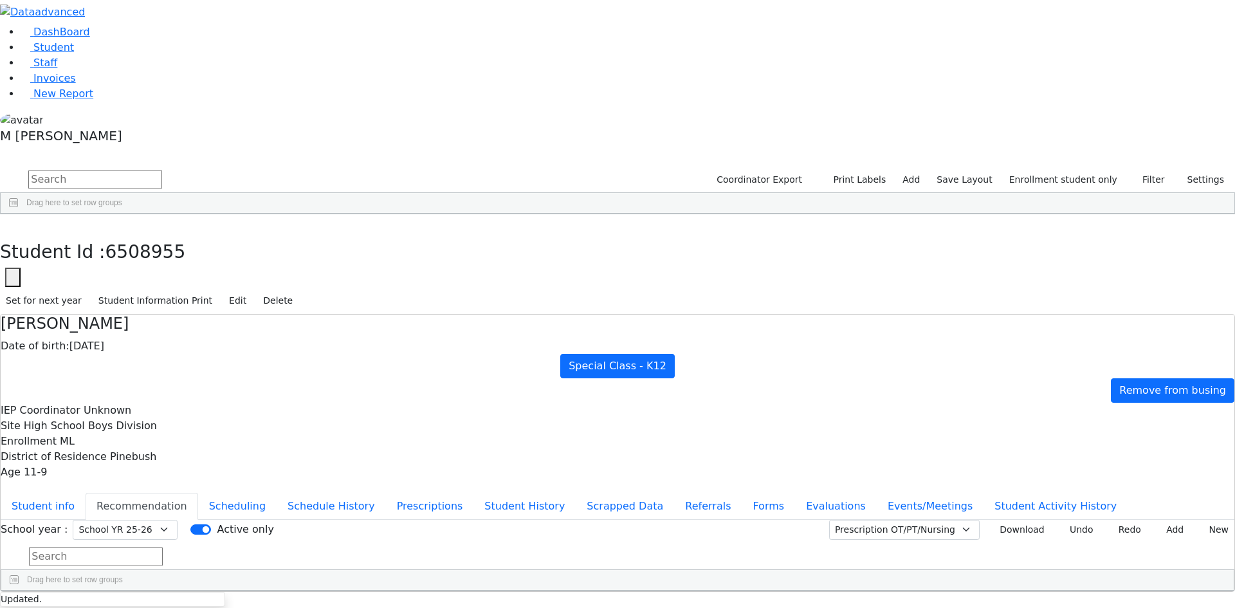
drag, startPoint x: 869, startPoint y: 403, endPoint x: 893, endPoint y: 307, distance: 99.5
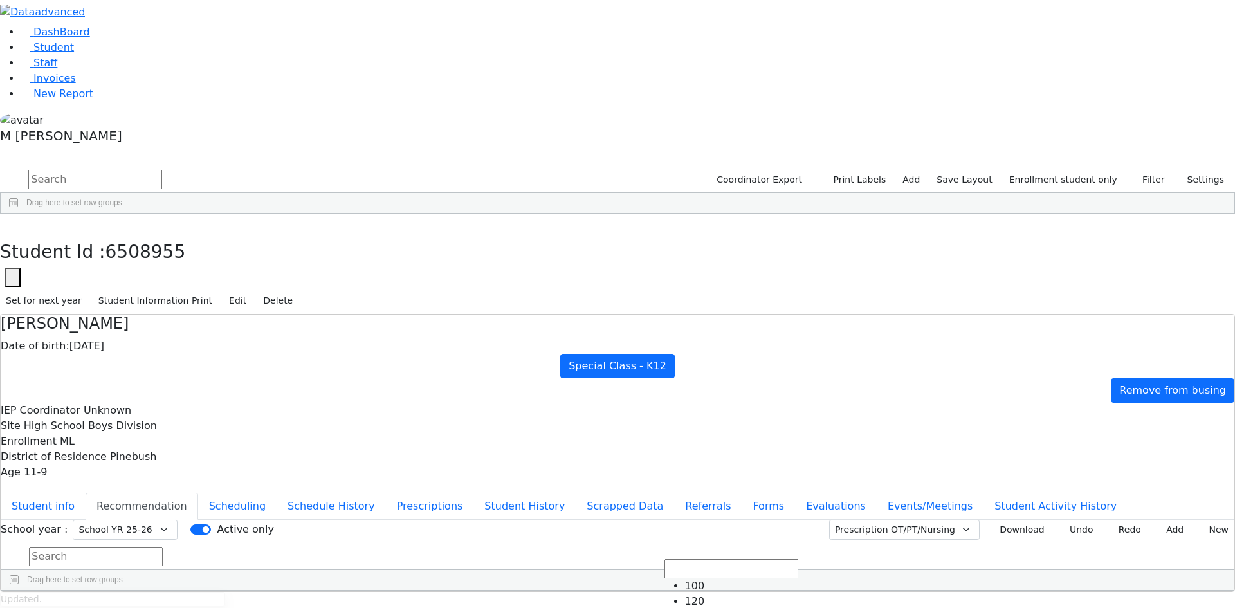
scroll to position [64, 0]
click at [1159, 520] on button "Add" at bounding box center [1170, 530] width 37 height 20
click at [1158, 527] on icon at bounding box center [1161, 529] width 6 height 5
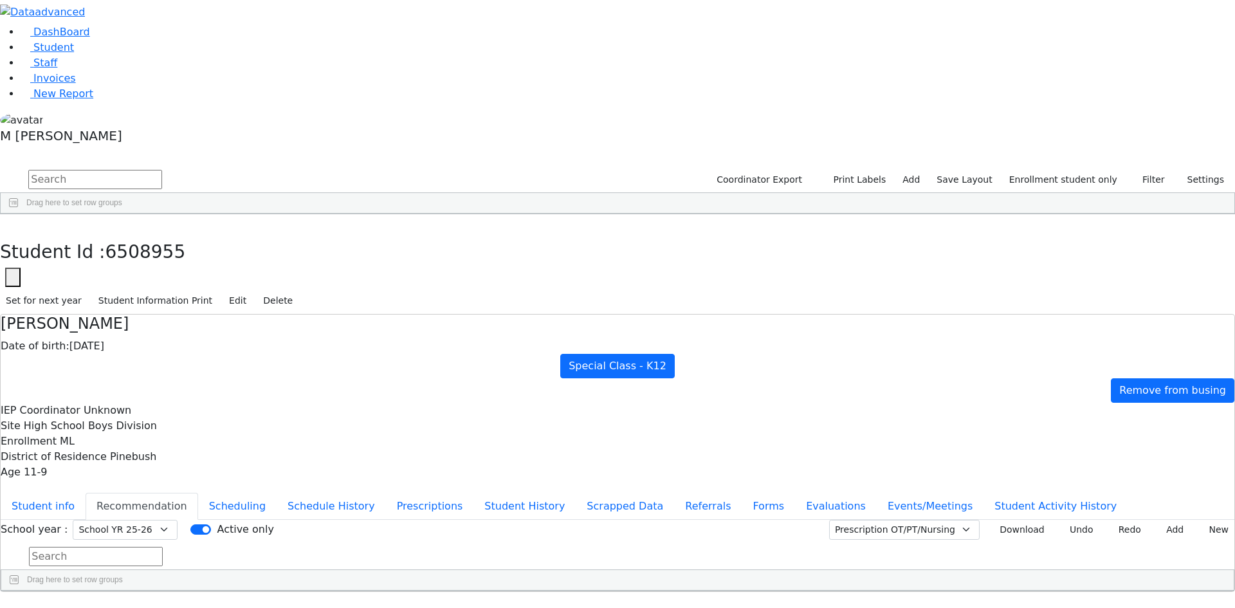
click at [19, 214] on button "button" at bounding box center [9, 227] width 19 height 27
drag, startPoint x: 1085, startPoint y: 48, endPoint x: 1047, endPoint y: 105, distance: 68.1
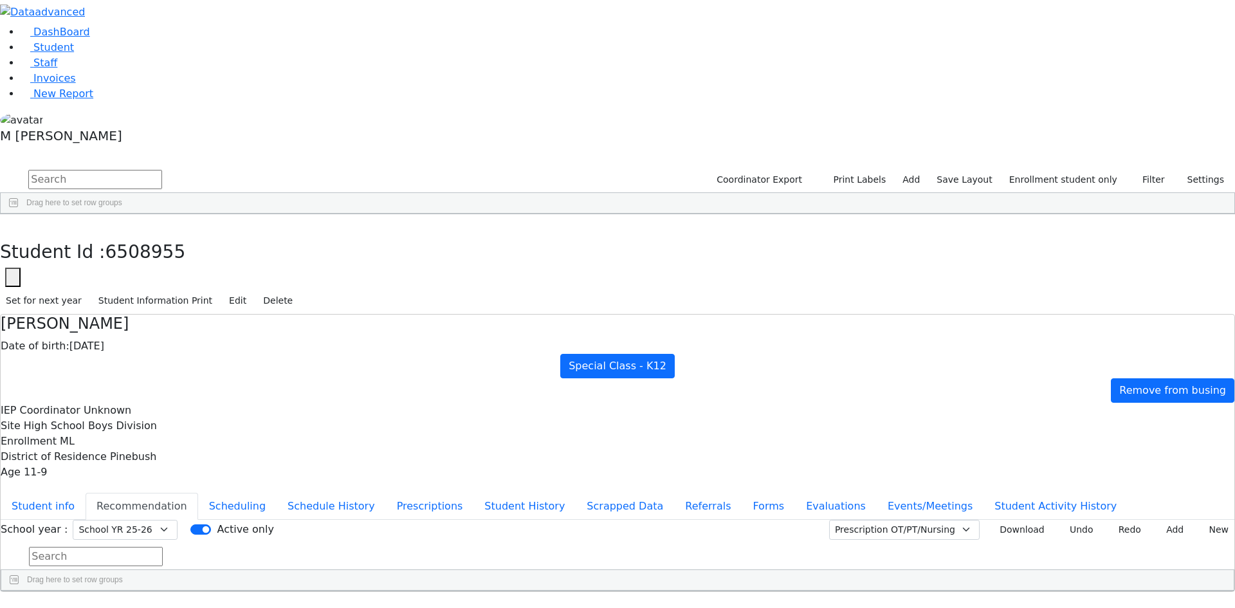
click at [1084, 170] on label "Enrollment student only" at bounding box center [1063, 180] width 120 height 20
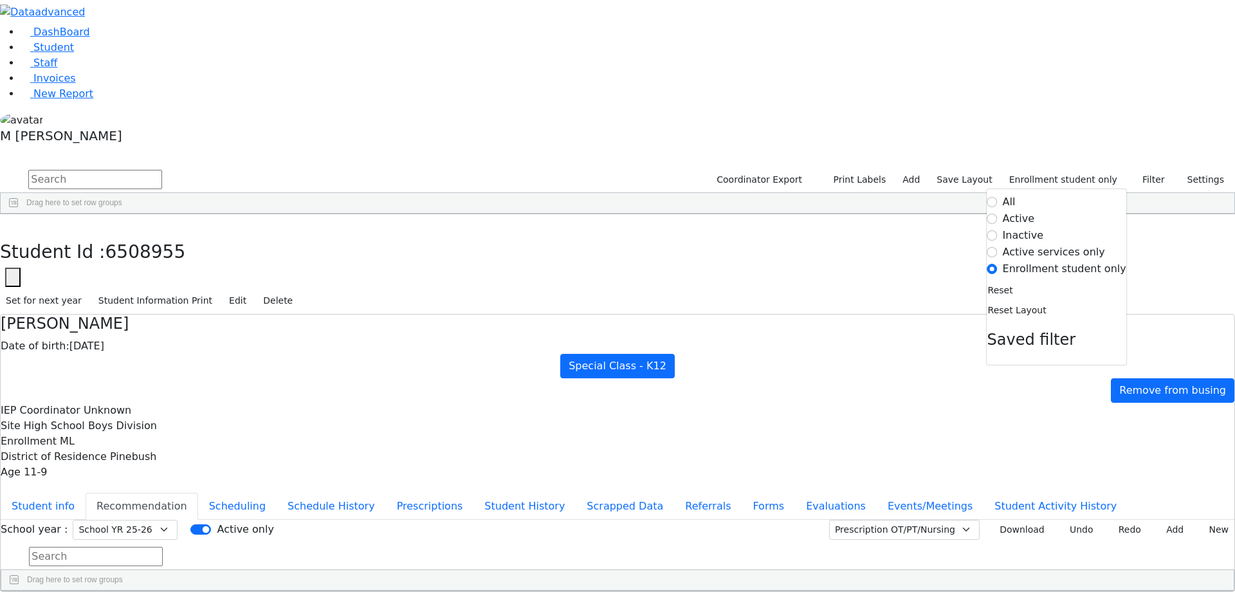
click at [1012, 228] on label "Inactive" at bounding box center [1023, 235] width 41 height 15
click at [997, 230] on input "Inactive" at bounding box center [992, 235] width 10 height 10
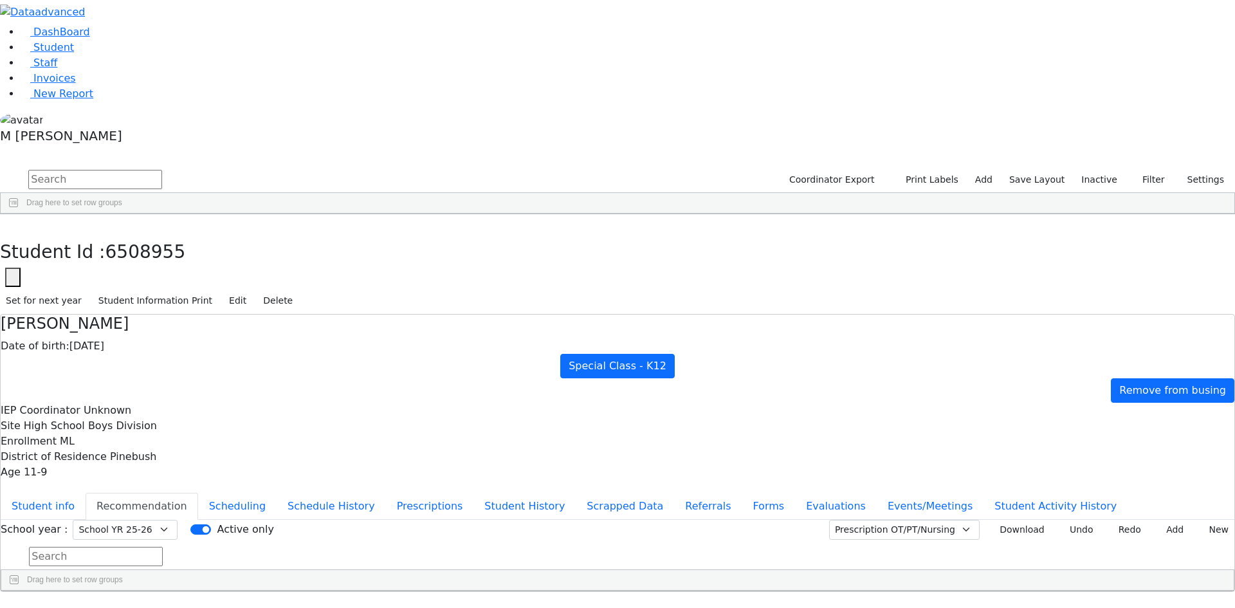
drag, startPoint x: 750, startPoint y: 50, endPoint x: 730, endPoint y: 44, distance: 21.2
click at [162, 170] on input "text" at bounding box center [95, 179] width 134 height 19
type input "l"
type input "eah sam"
click at [191, 325] on div "Leah" at bounding box center [160, 334] width 62 height 18
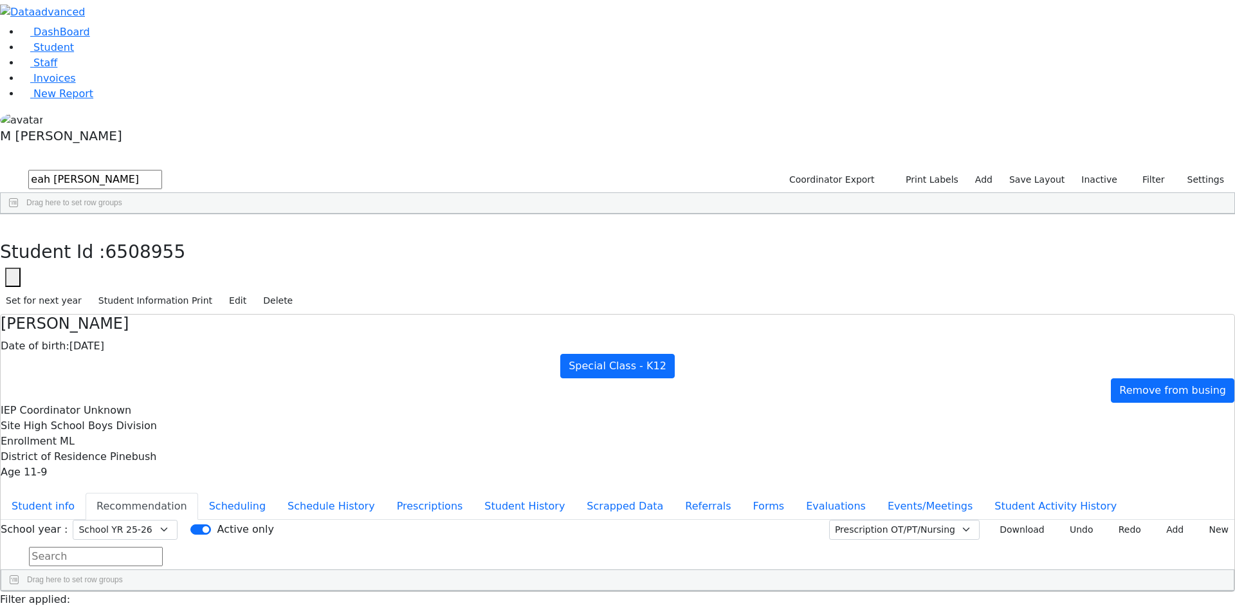
click at [191, 325] on div "Leah" at bounding box center [160, 334] width 62 height 18
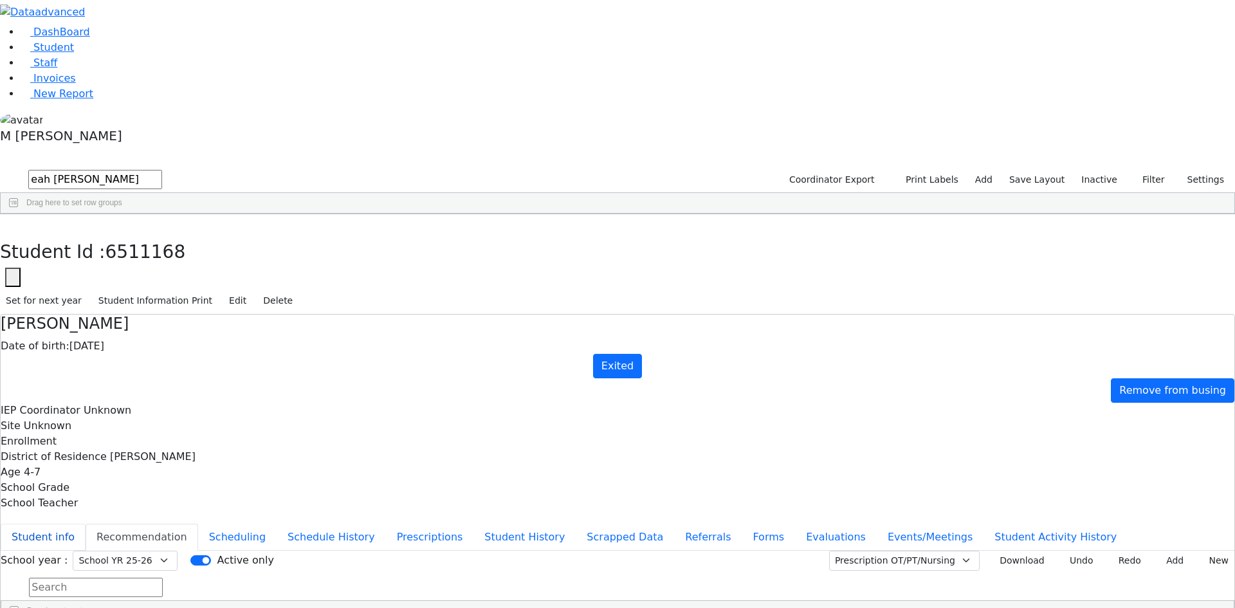
click at [86, 523] on button "Student info" at bounding box center [43, 536] width 85 height 27
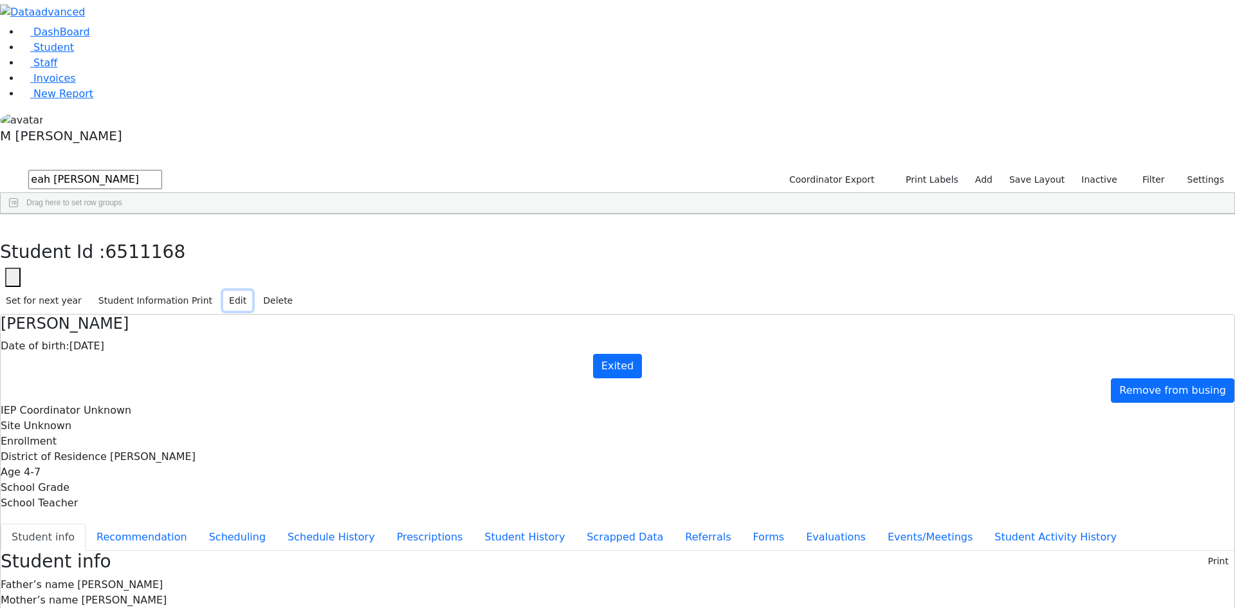
click at [252, 291] on button "Edit" at bounding box center [237, 301] width 29 height 20
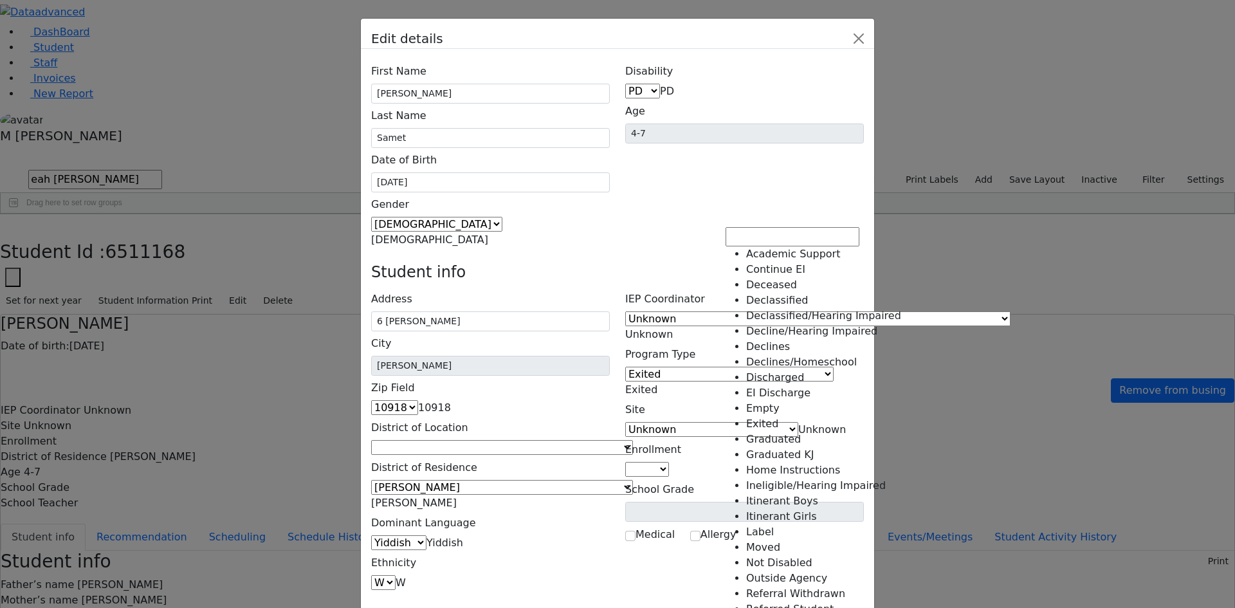
click at [657, 383] on span "Exited" at bounding box center [641, 389] width 32 height 12
select select "18"
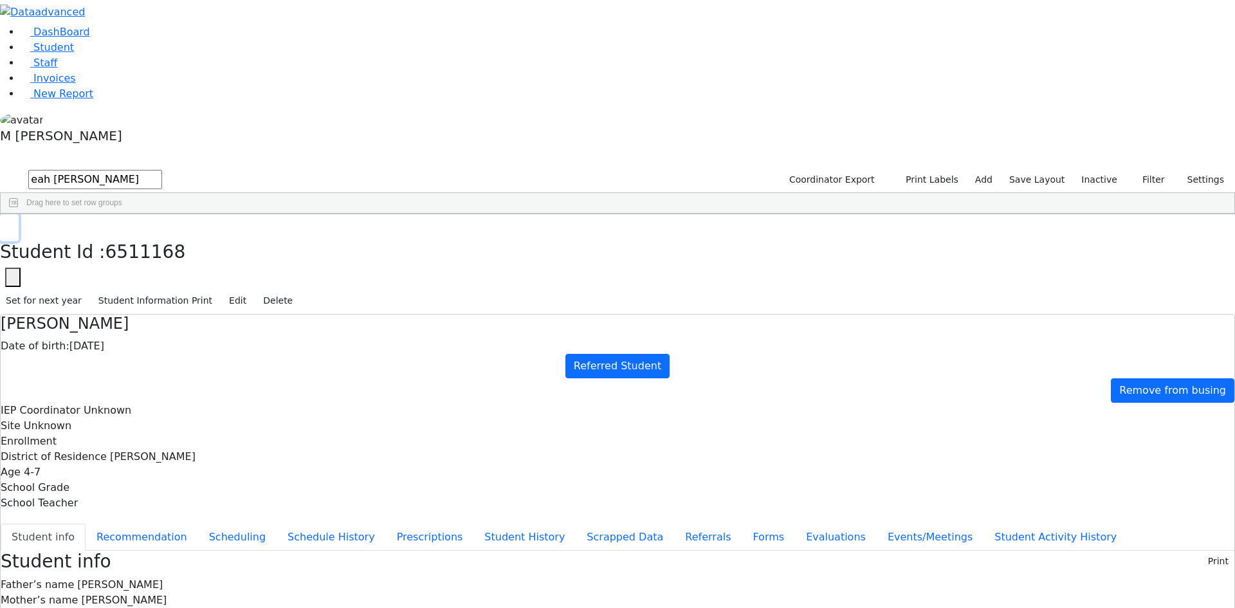
click at [19, 214] on button "button" at bounding box center [9, 227] width 19 height 27
click at [1109, 170] on label "Inactive" at bounding box center [1099, 180] width 48 height 20
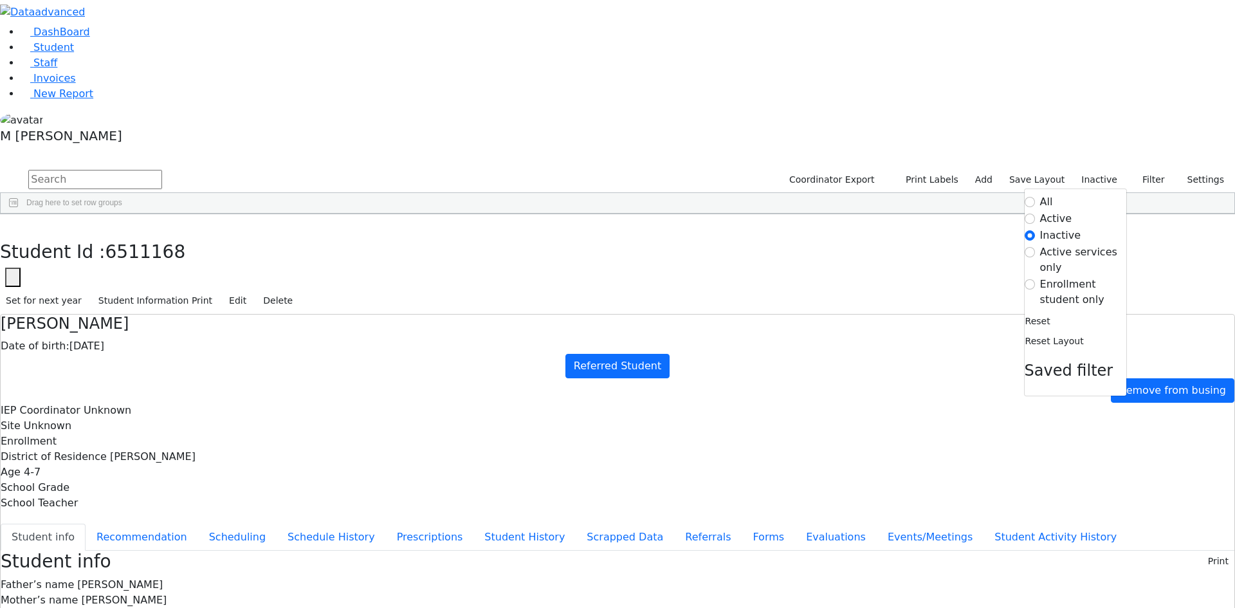
click at [1049, 277] on label "Enrollment student only" at bounding box center [1083, 292] width 86 height 31
click at [1035, 279] on input "Enrollment student only" at bounding box center [1029, 284] width 10 height 10
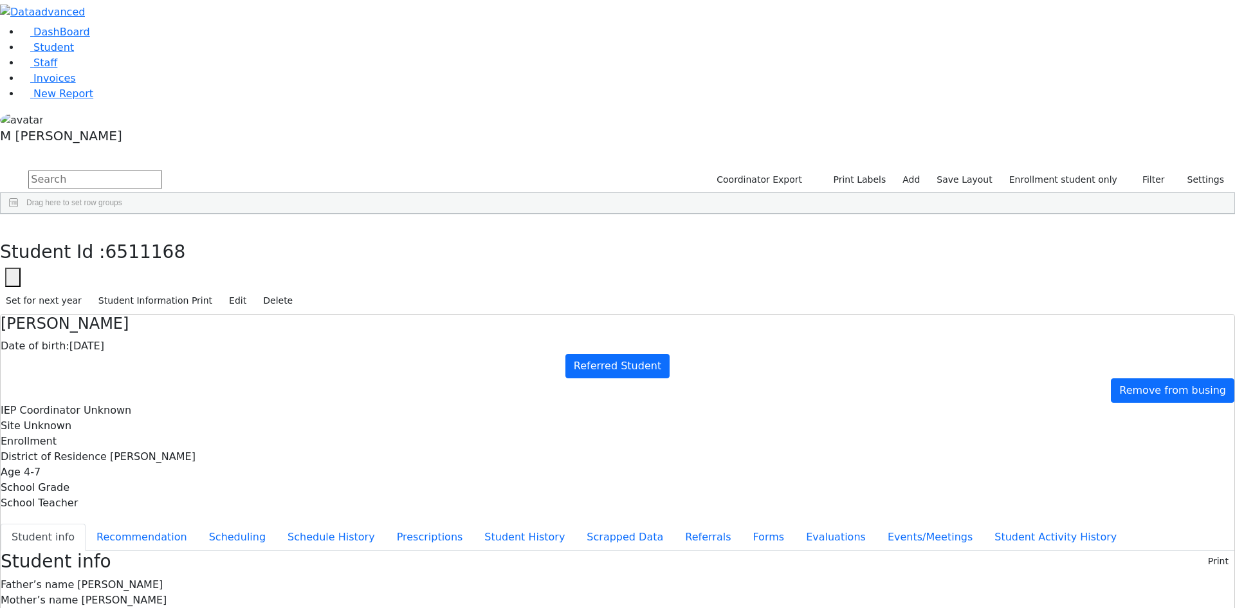
scroll to position [294, 0]
click at [42, 53] on span "Student" at bounding box center [53, 47] width 41 height 12
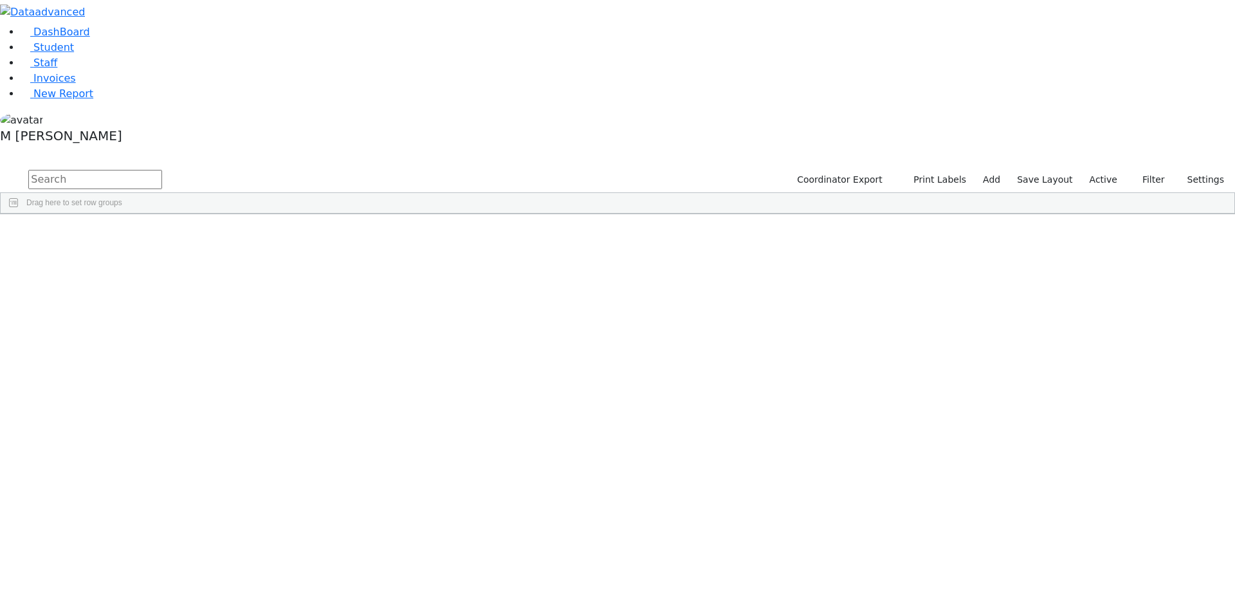
click at [162, 170] on input "text" at bounding box center [95, 179] width 134 height 19
type input "Shula"
click at [129, 235] on div "Wollner" at bounding box center [99, 244] width 62 height 18
click at [129, 235] on div "[PERSON_NAME]" at bounding box center [99, 244] width 62 height 18
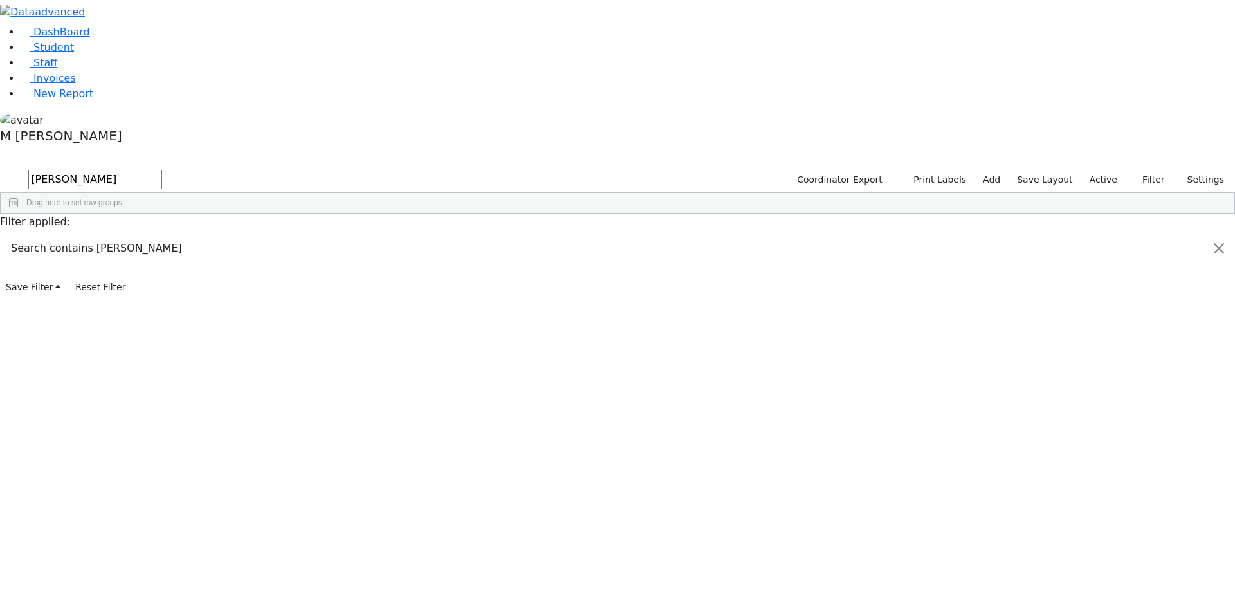
click at [129, 235] on div "[PERSON_NAME]" at bounding box center [99, 244] width 62 height 18
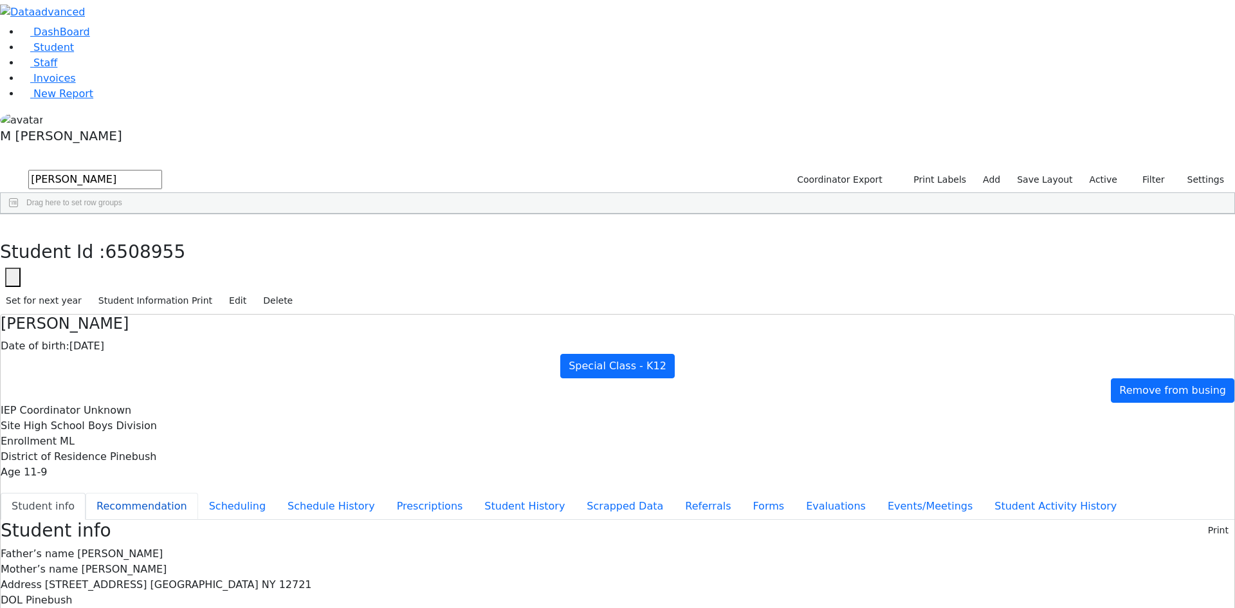
click at [198, 493] on button "Recommendation" at bounding box center [142, 506] width 113 height 27
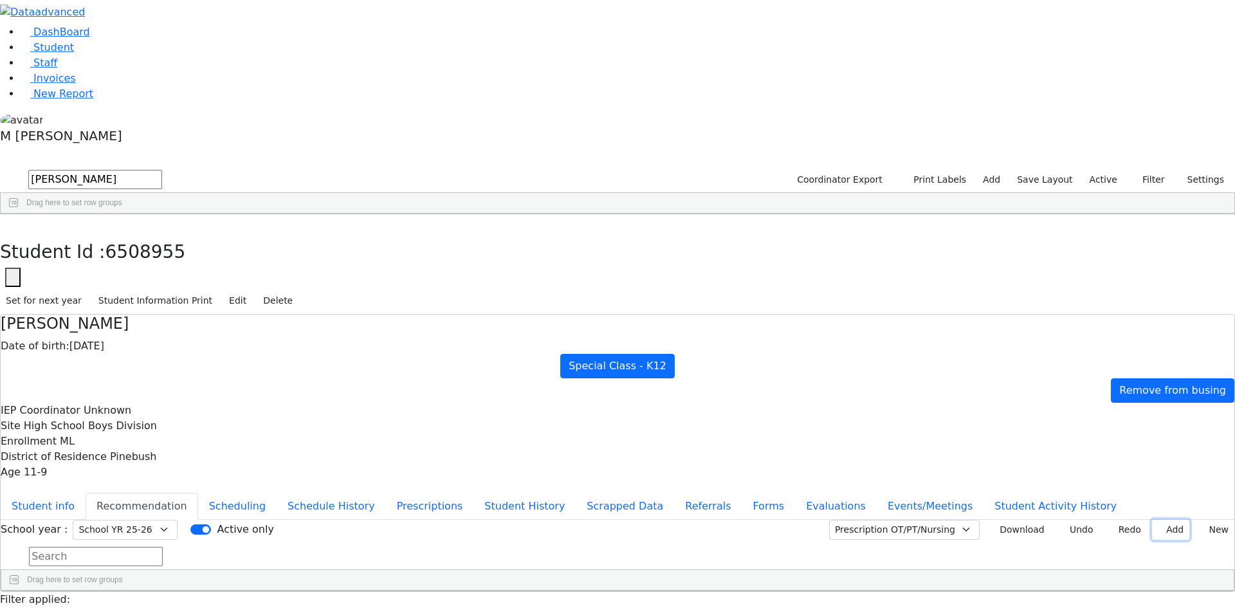
click at [1152, 520] on button "Add" at bounding box center [1170, 530] width 37 height 20
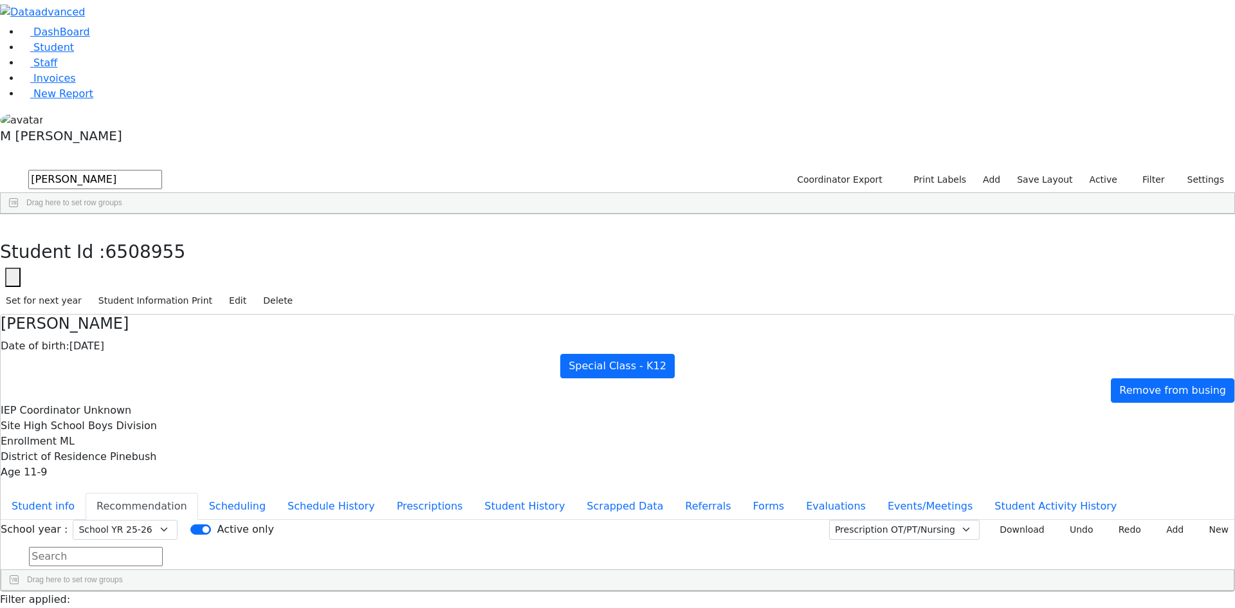
click at [1152, 520] on button "Add" at bounding box center [1170, 530] width 37 height 20
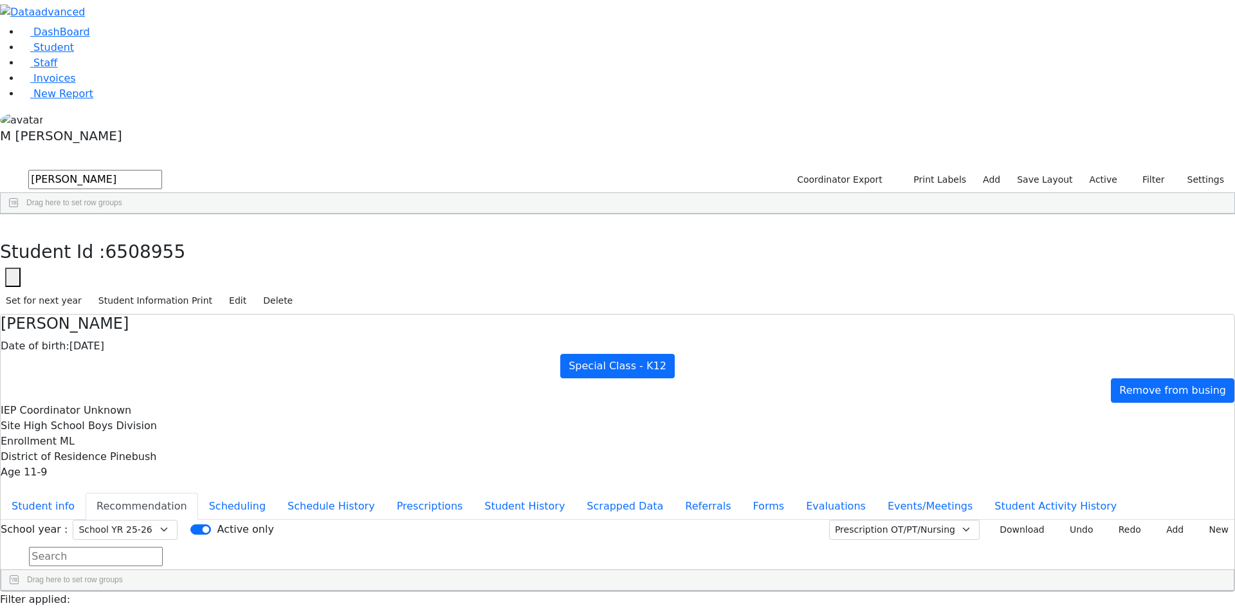
click at [1159, 520] on button "Add" at bounding box center [1170, 530] width 37 height 20
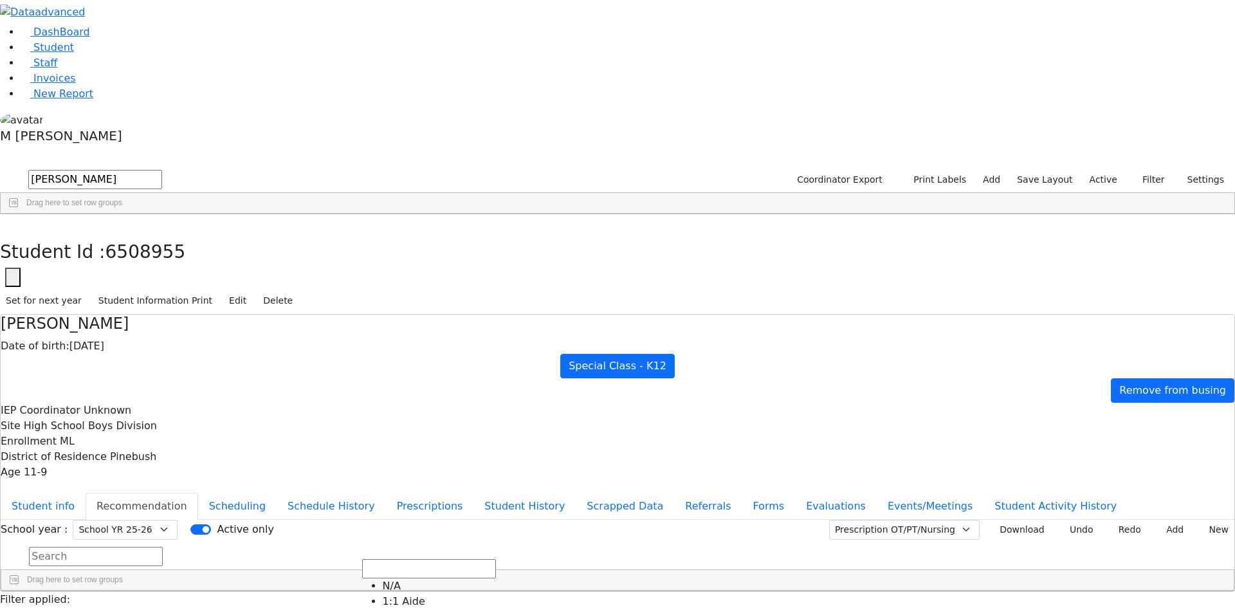
scroll to position [288, 0]
click at [1158, 527] on icon at bounding box center [1161, 529] width 6 height 5
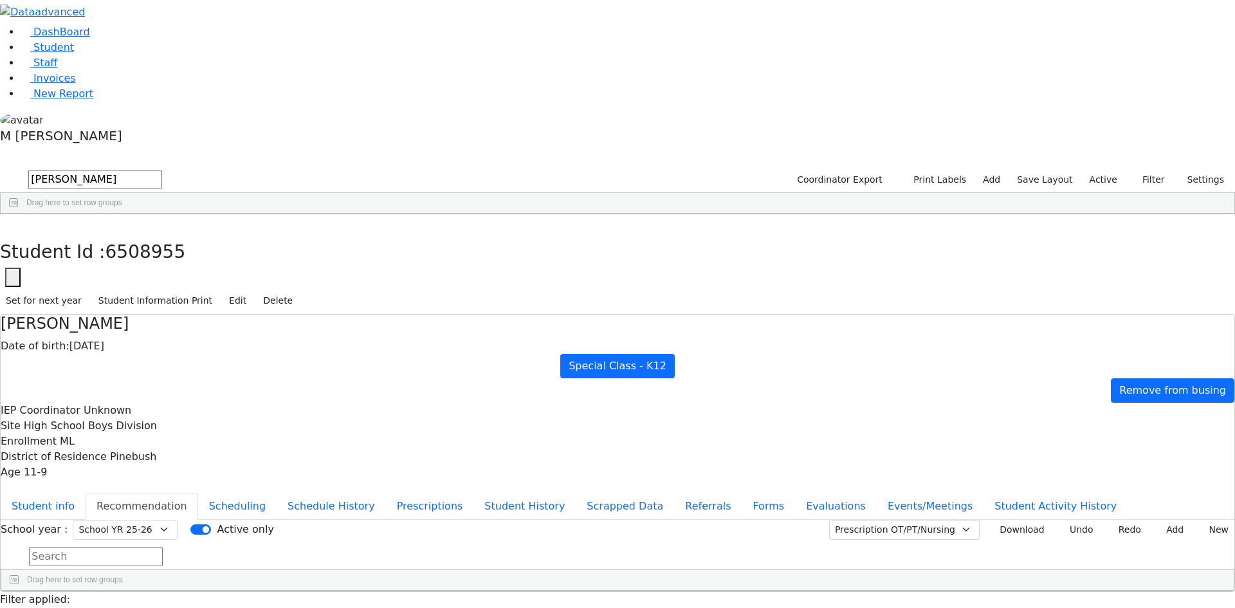
click at [278, 490] on div "Student info Recommendation Scheduling Schedule History Prescriptions Student H…" at bounding box center [617, 540] width 1233 height 101
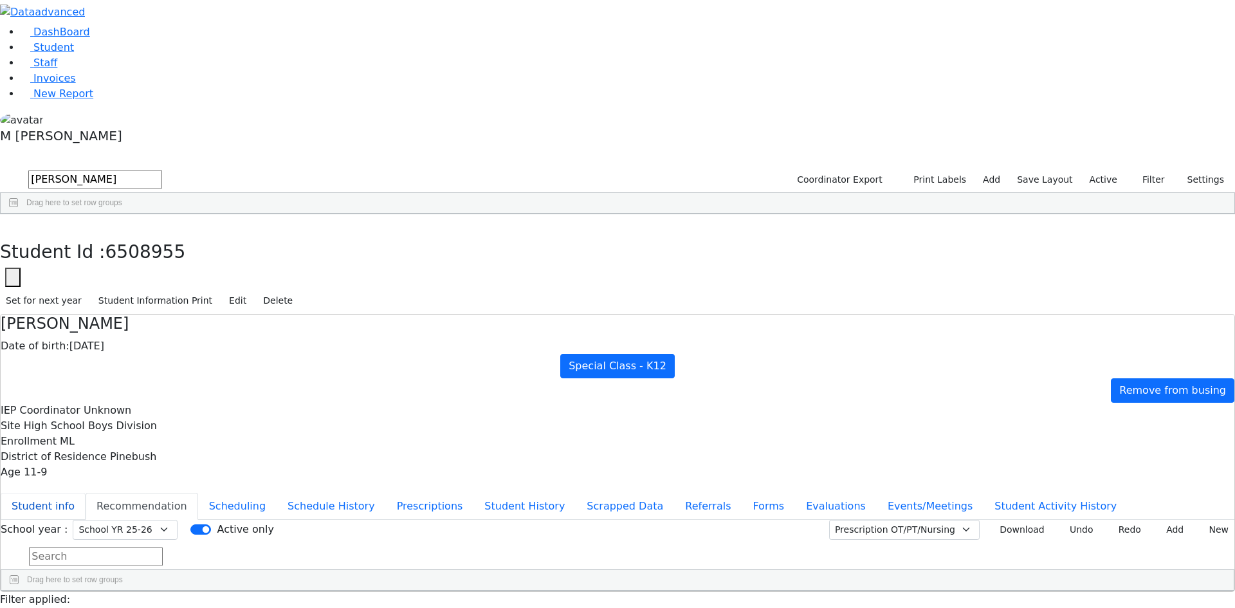
click at [86, 493] on button "Student info" at bounding box center [43, 506] width 85 height 27
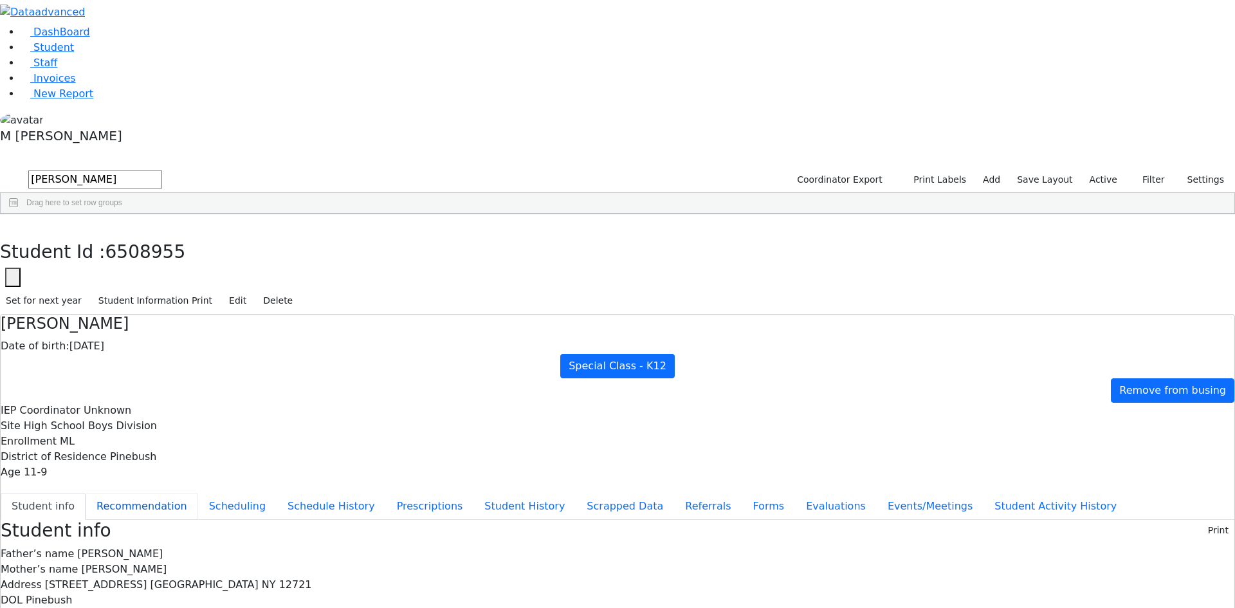
click at [198, 493] on button "Recommendation" at bounding box center [142, 506] width 113 height 27
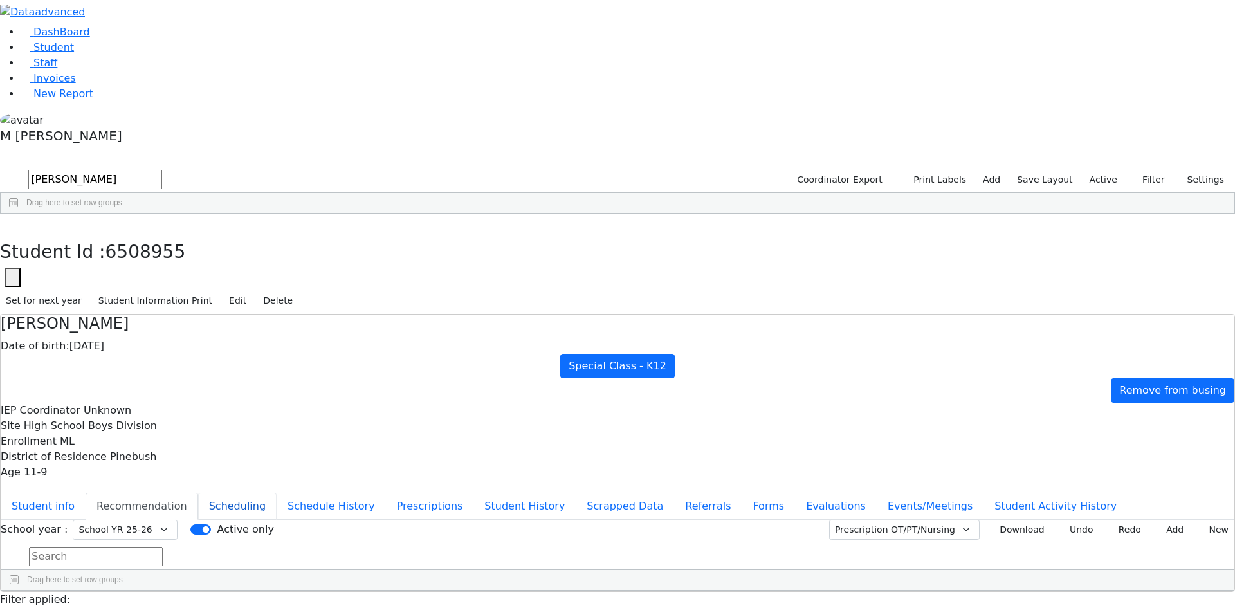
click at [277, 493] on button "Scheduling" at bounding box center [237, 506] width 78 height 27
click at [86, 493] on button "Student info" at bounding box center [43, 506] width 85 height 27
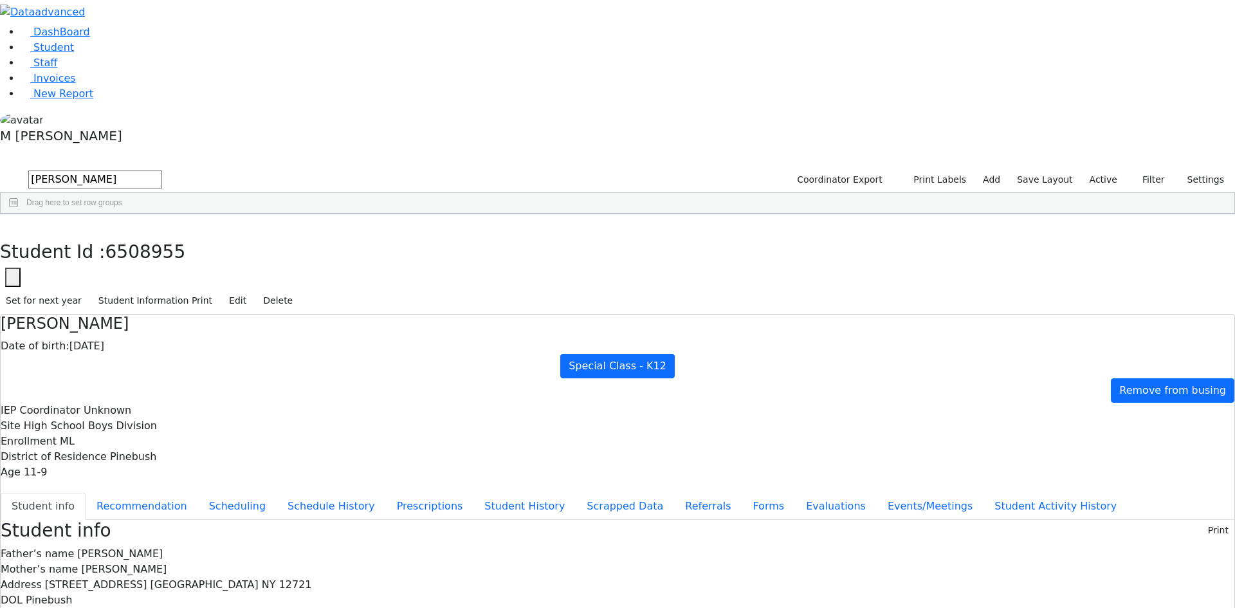
scroll to position [37, 0]
click at [198, 493] on button "Recommendation" at bounding box center [142, 506] width 113 height 27
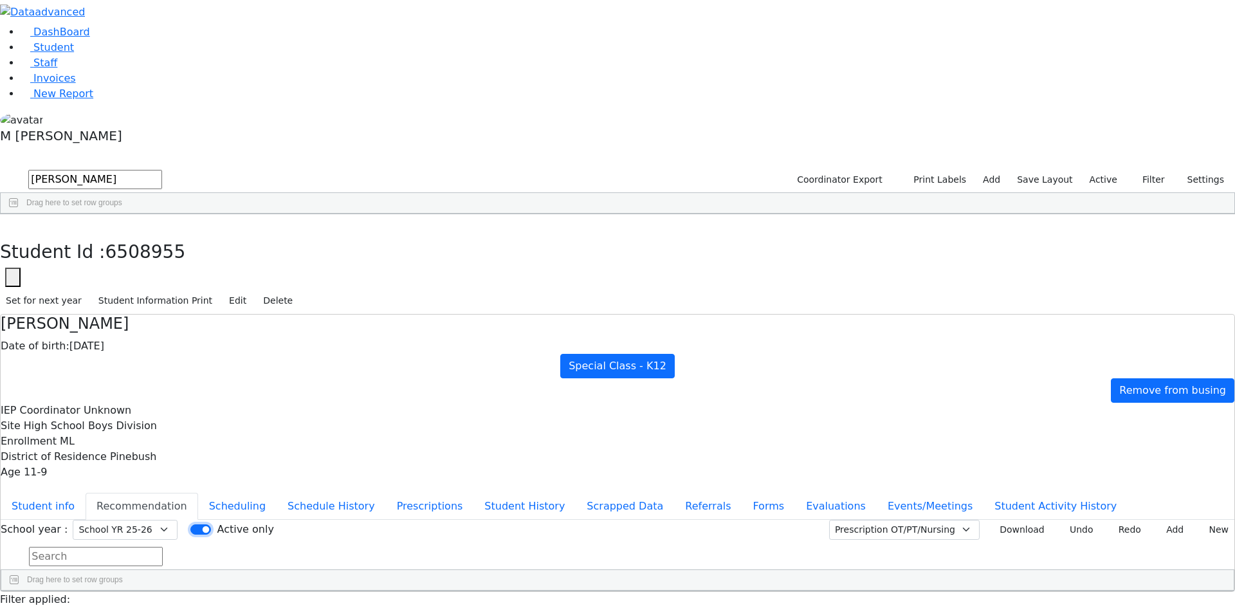
click at [211, 524] on input "Active only" at bounding box center [200, 529] width 21 height 10
checkbox input "true"
click at [277, 493] on button "Scheduling" at bounding box center [237, 506] width 78 height 27
click at [198, 493] on button "Recommendation" at bounding box center [142, 506] width 113 height 27
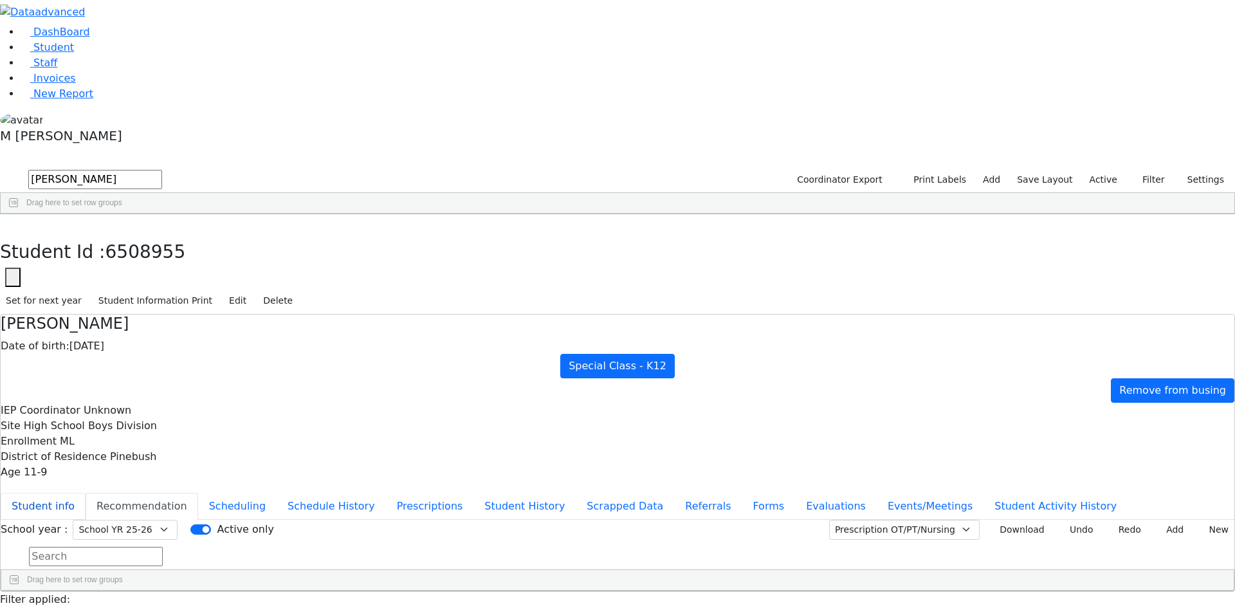
click at [86, 493] on button "Student info" at bounding box center [43, 506] width 85 height 27
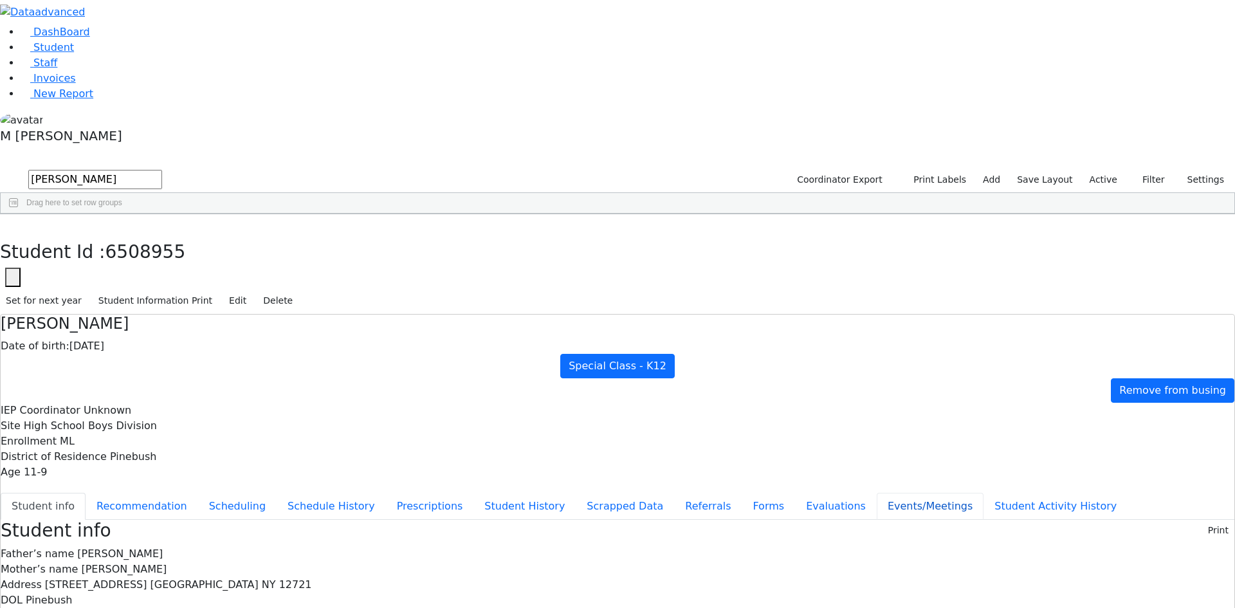
click at [877, 493] on button "Events/Meetings" at bounding box center [930, 506] width 107 height 27
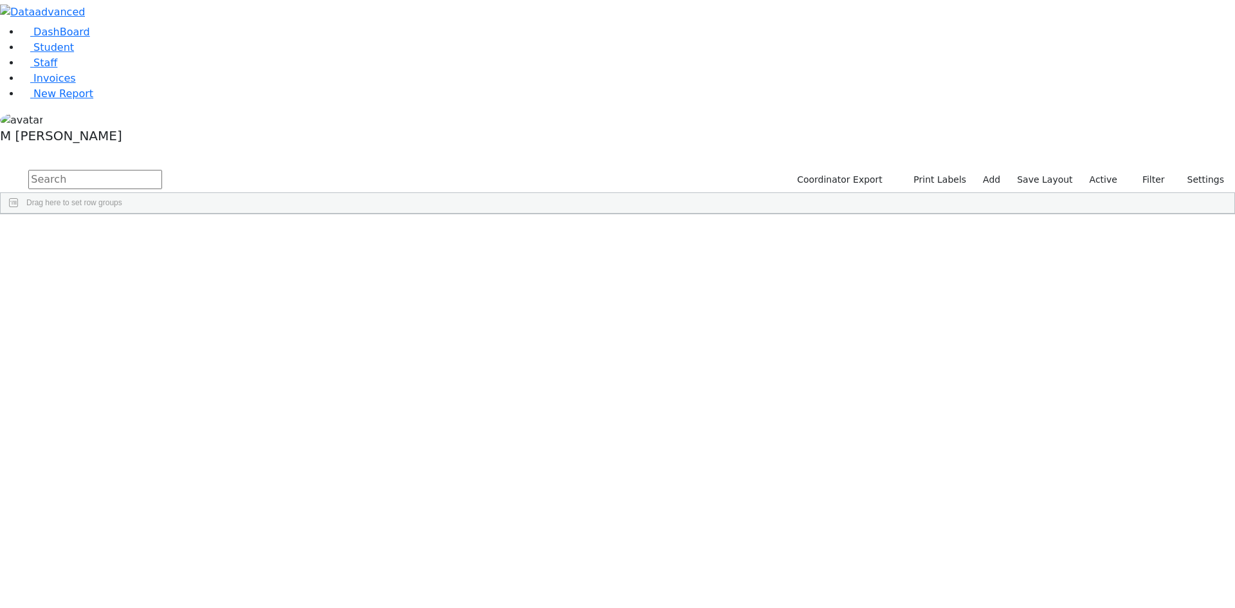
click at [191, 235] on div "Chava Fraidy" at bounding box center [160, 244] width 62 height 18
click at [191, 235] on div "[PERSON_NAME]" at bounding box center [160, 244] width 62 height 18
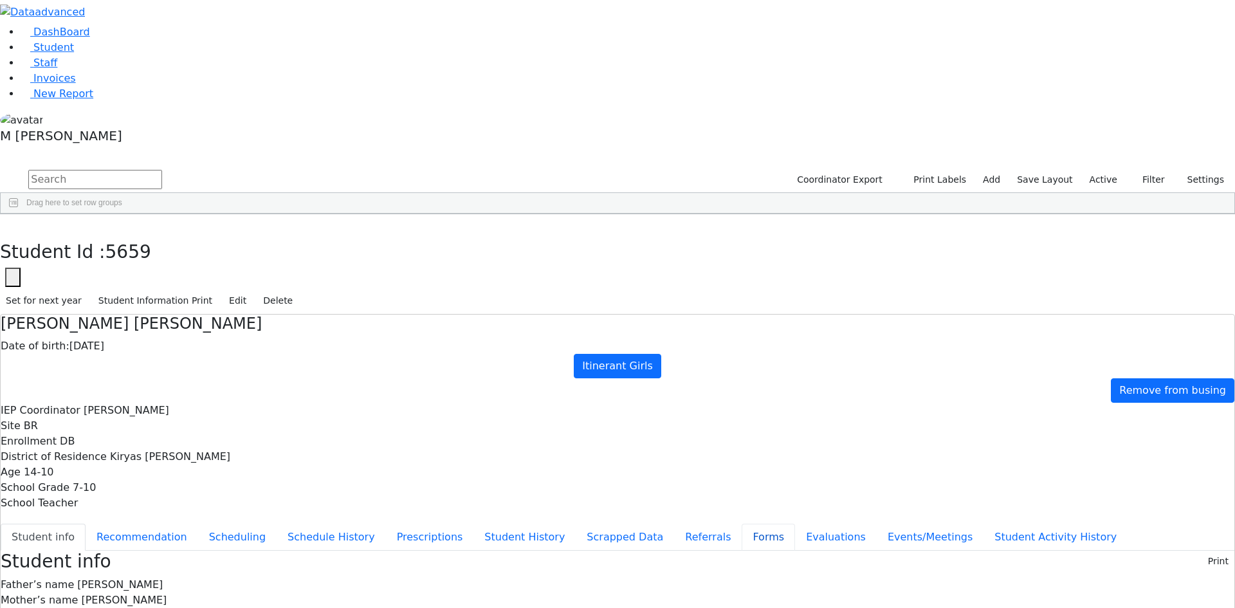
click at [741, 523] on button "Forms" at bounding box center [767, 536] width 53 height 27
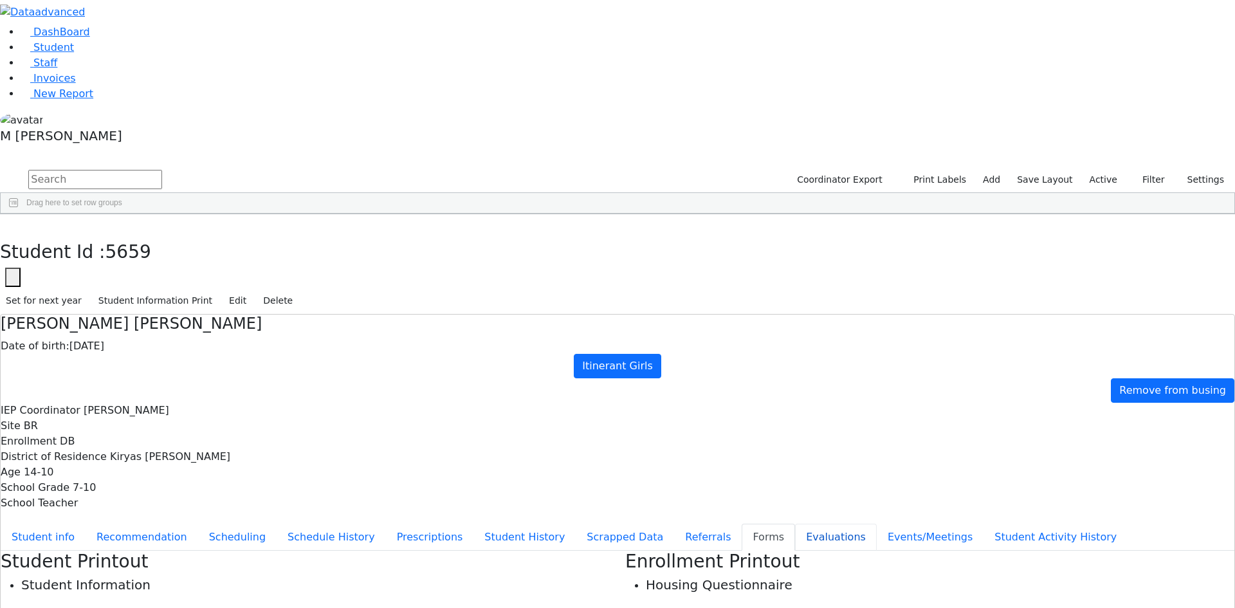
type input "Mrs. Miriam Ackerman"
drag, startPoint x: 845, startPoint y: 385, endPoint x: 886, endPoint y: 385, distance: 40.5
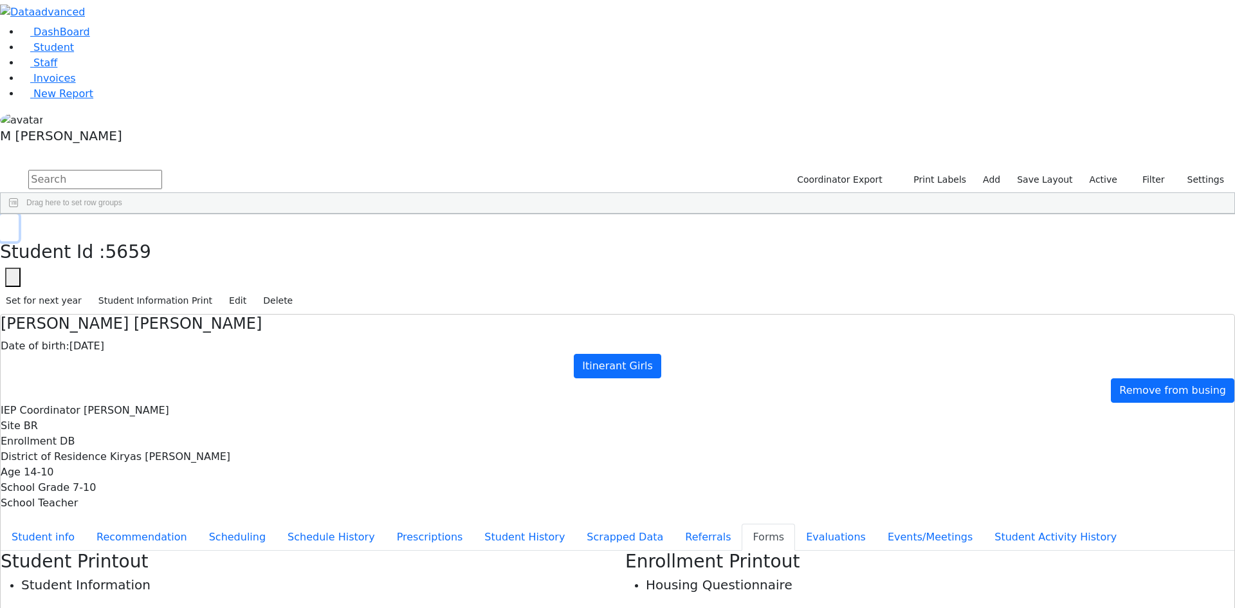
click at [19, 214] on button "button" at bounding box center [9, 227] width 19 height 27
click at [1128, 170] on button "Filter" at bounding box center [1147, 180] width 45 height 20
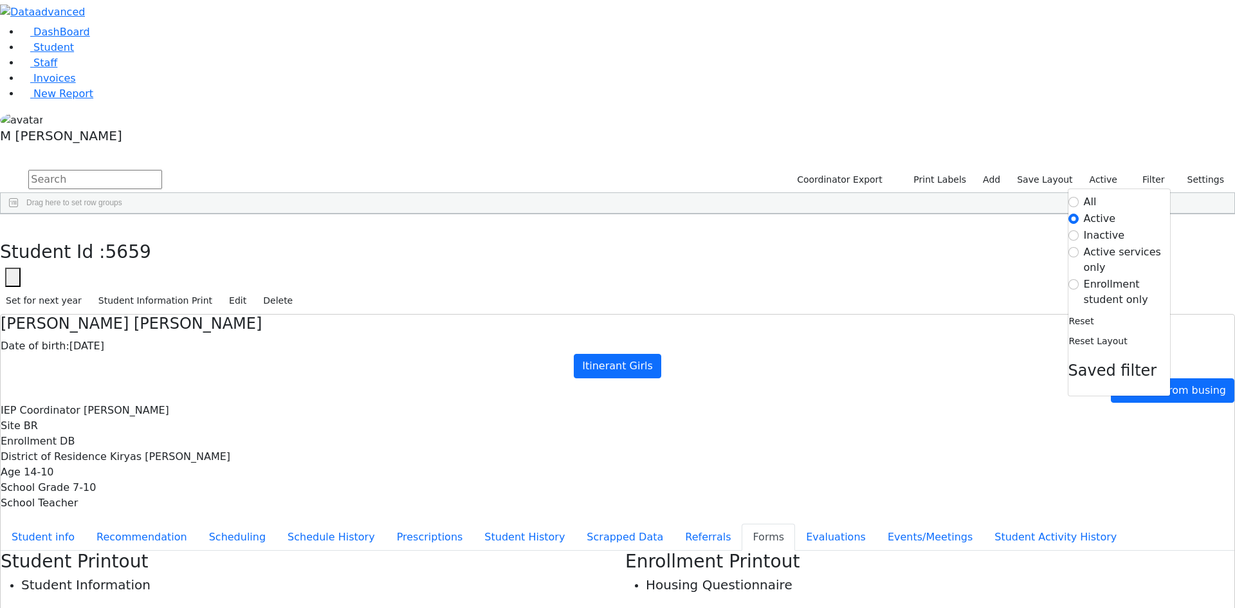
click at [1113, 277] on label "Enrollment student only" at bounding box center [1127, 292] width 86 height 31
click at [1078, 279] on input "Enrollment student only" at bounding box center [1073, 284] width 10 height 10
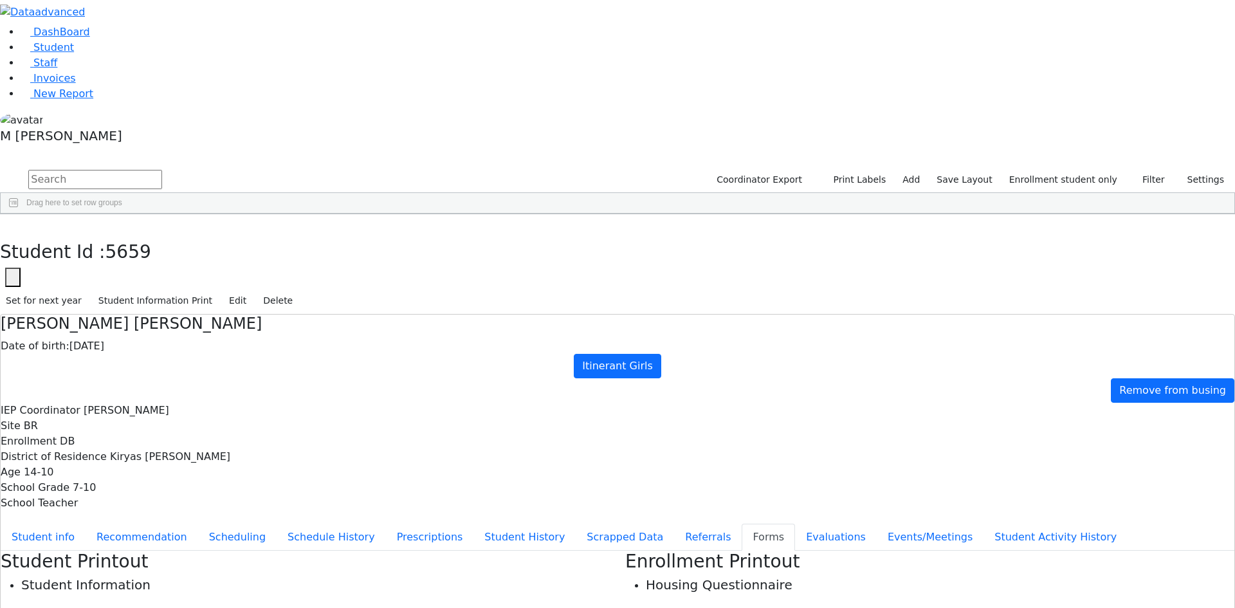
click at [191, 469] on div "[PERSON_NAME]" at bounding box center [160, 478] width 62 height 18
type input "Mrs. Mindy Fleischman"
click at [260, 214] on div "Student Id : 6511375 Student Id 6511375 Cancel Save Set for next year Student I…" at bounding box center [617, 264] width 1235 height 100
click at [13, 224] on icon "button" at bounding box center [9, 228] width 7 height 8
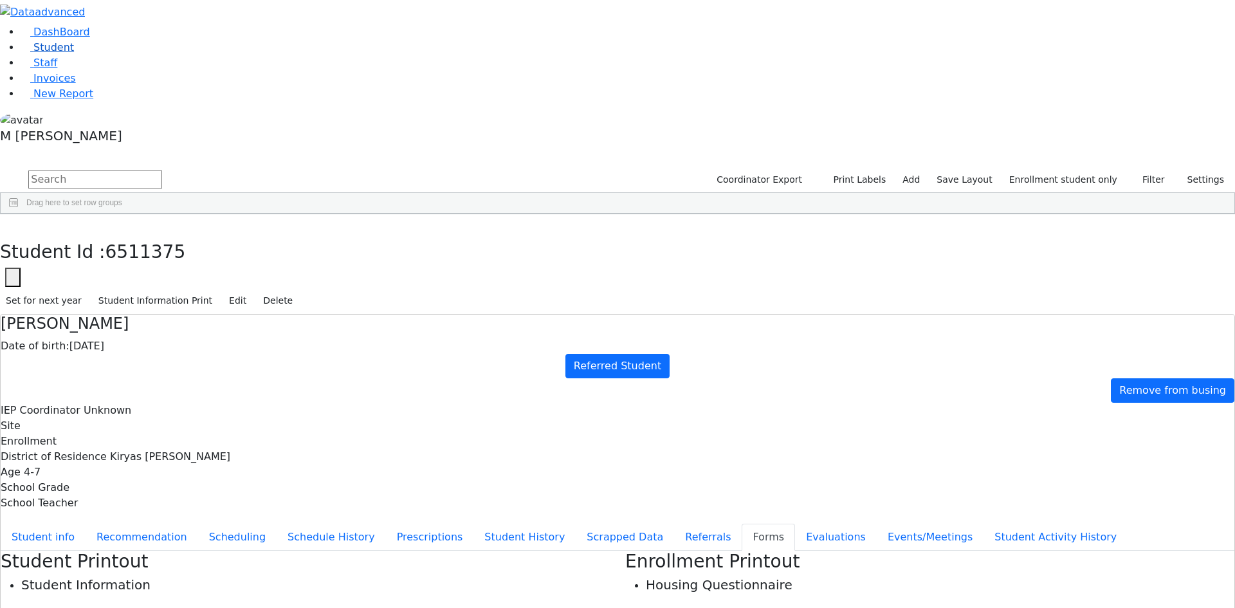
click at [74, 53] on link "Student" at bounding box center [47, 47] width 53 height 12
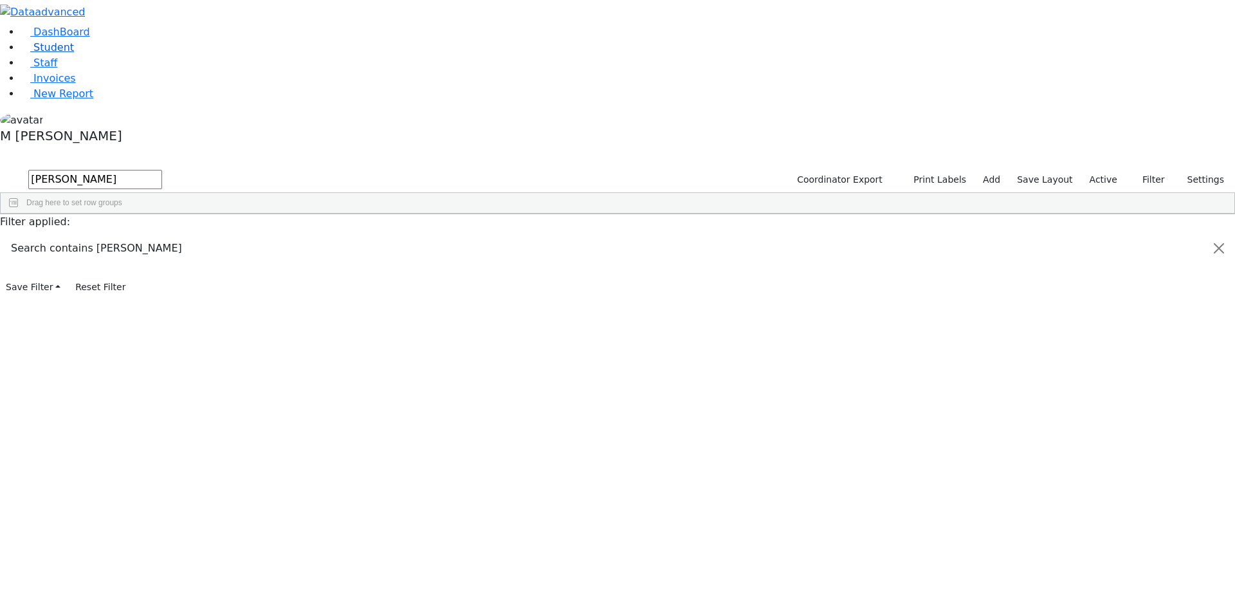
type input "[PERSON_NAME]"
drag, startPoint x: 251, startPoint y: 48, endPoint x: 150, endPoint y: 42, distance: 100.5
click at [150, 42] on div "DashBoard Student Staff Invoices New Report 1" at bounding box center [617, 148] width 1235 height 297
click at [74, 53] on link "Student" at bounding box center [47, 47] width 53 height 12
click at [50, 100] on span "New Report" at bounding box center [63, 93] width 60 height 12
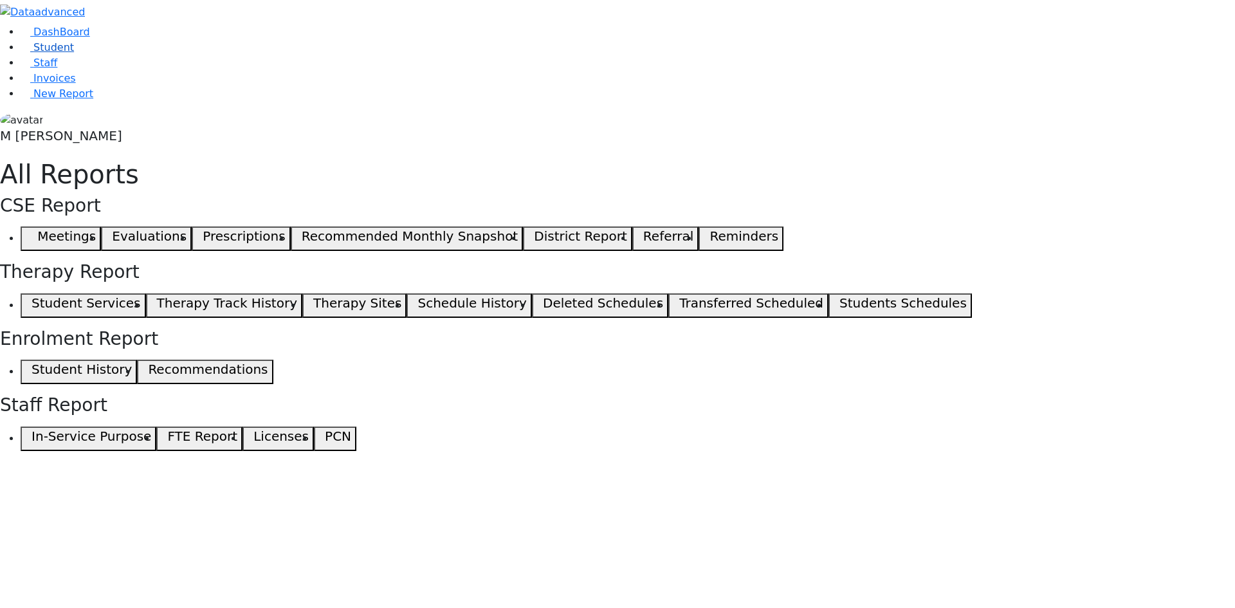
click at [71, 53] on link "Student" at bounding box center [47, 47] width 53 height 12
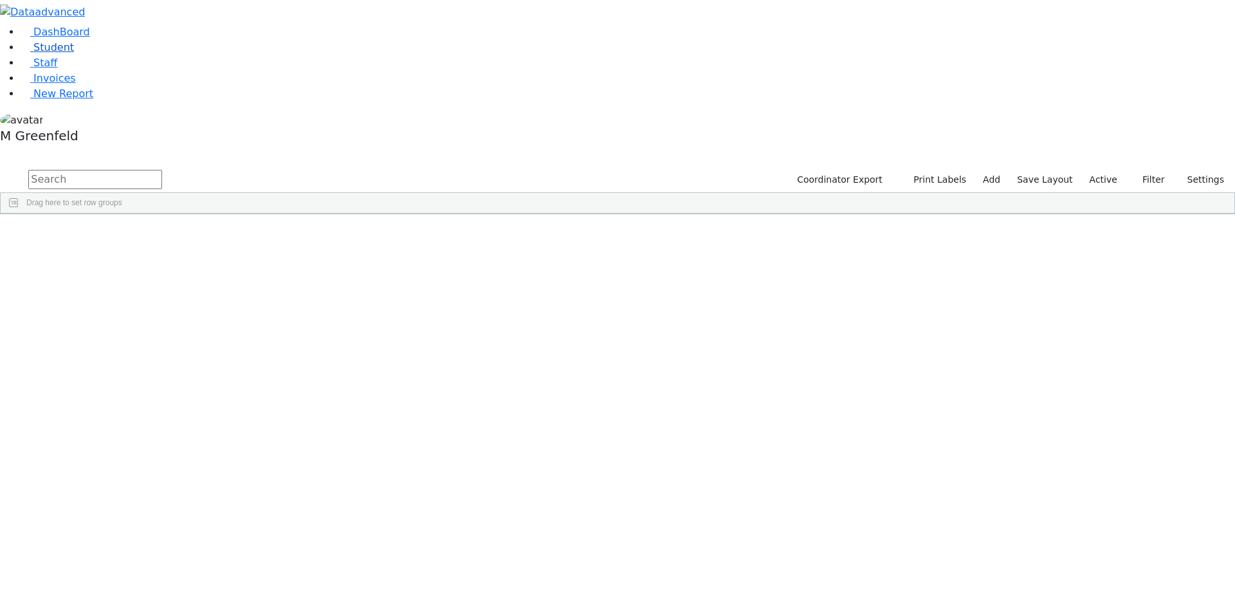
click at [60, 53] on span "Student" at bounding box center [53, 47] width 41 height 12
click at [1117, 170] on label "Active" at bounding box center [1103, 180] width 39 height 20
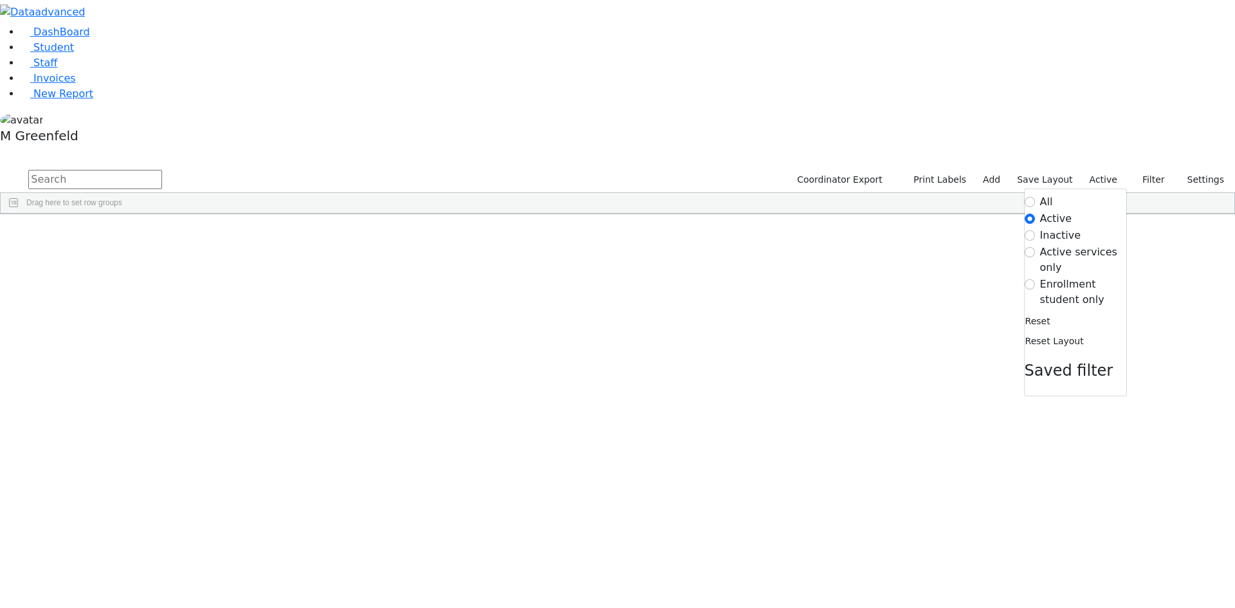
click at [1048, 277] on label "Enrollment student only" at bounding box center [1083, 292] width 86 height 31
click at [1035, 279] on input "Enrollment student only" at bounding box center [1029, 284] width 10 height 10
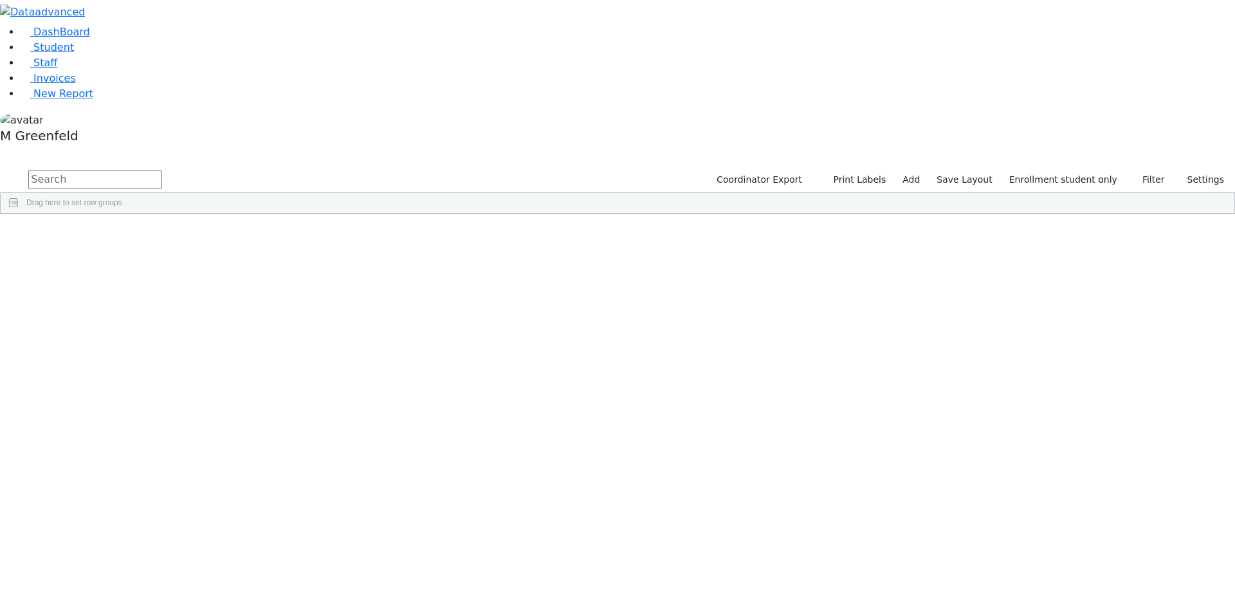
scroll to position [294, 0]
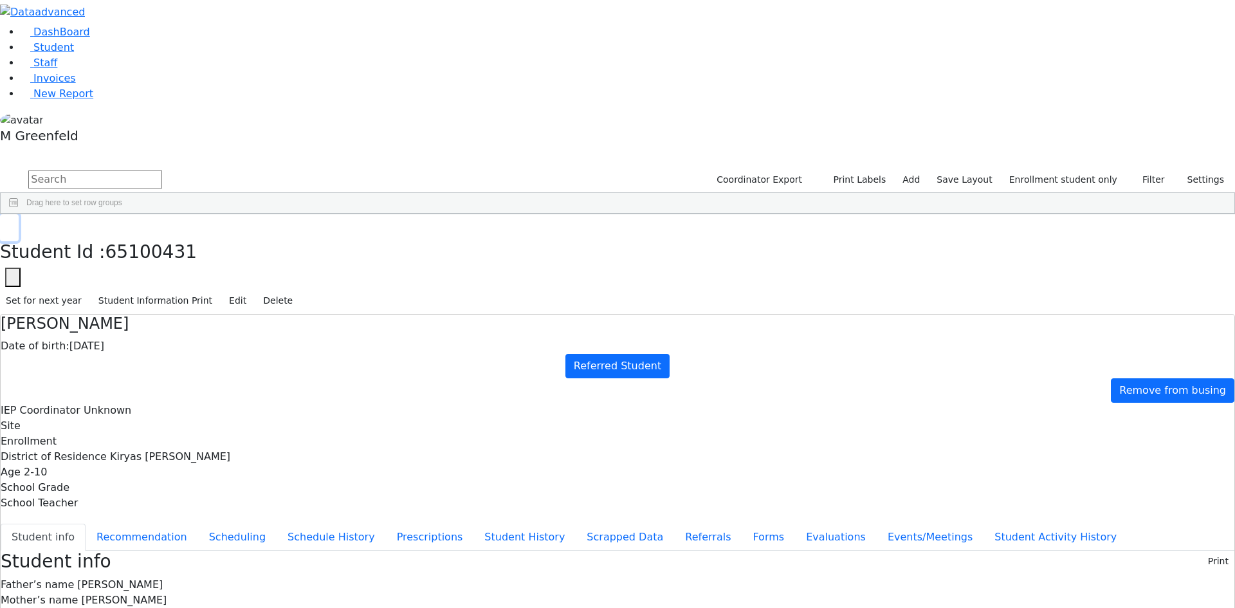
drag, startPoint x: 244, startPoint y: 15, endPoint x: 253, endPoint y: 80, distance: 64.9
click at [13, 224] on icon "button" at bounding box center [9, 228] width 7 height 8
click at [191, 355] on div "Yisrael" at bounding box center [160, 364] width 62 height 18
drag, startPoint x: 248, startPoint y: 19, endPoint x: 239, endPoint y: 49, distance: 31.5
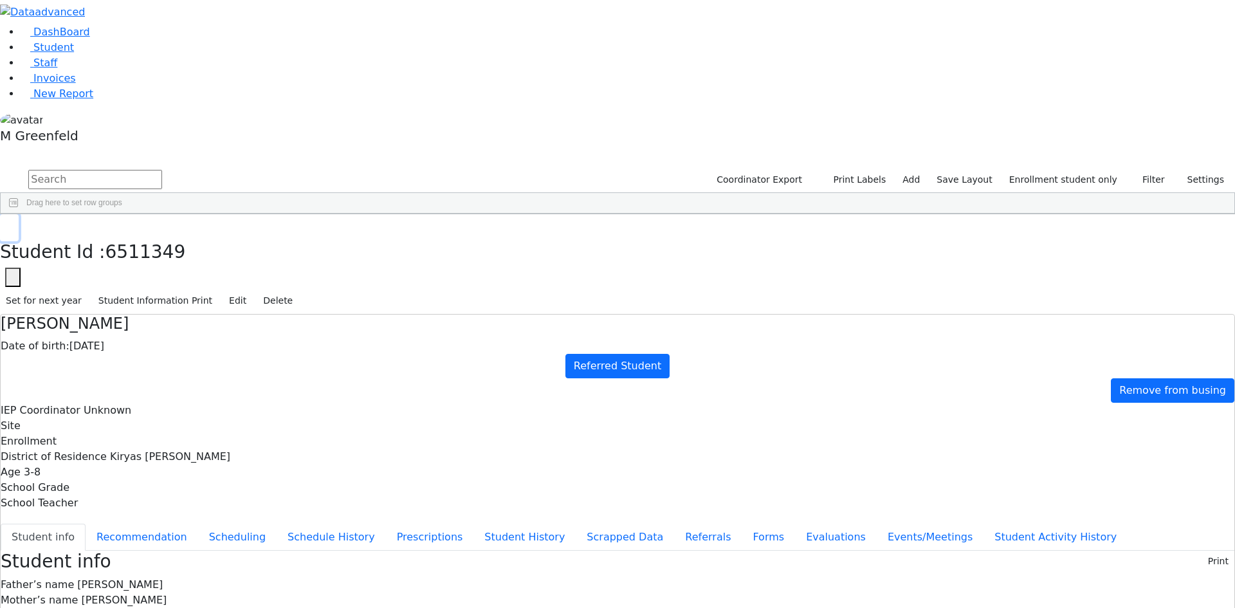
click at [6, 224] on use "button" at bounding box center [6, 224] width 0 height 0
click at [129, 427] on div "Lax" at bounding box center [99, 436] width 62 height 18
click at [19, 214] on button "button" at bounding box center [9, 227] width 19 height 27
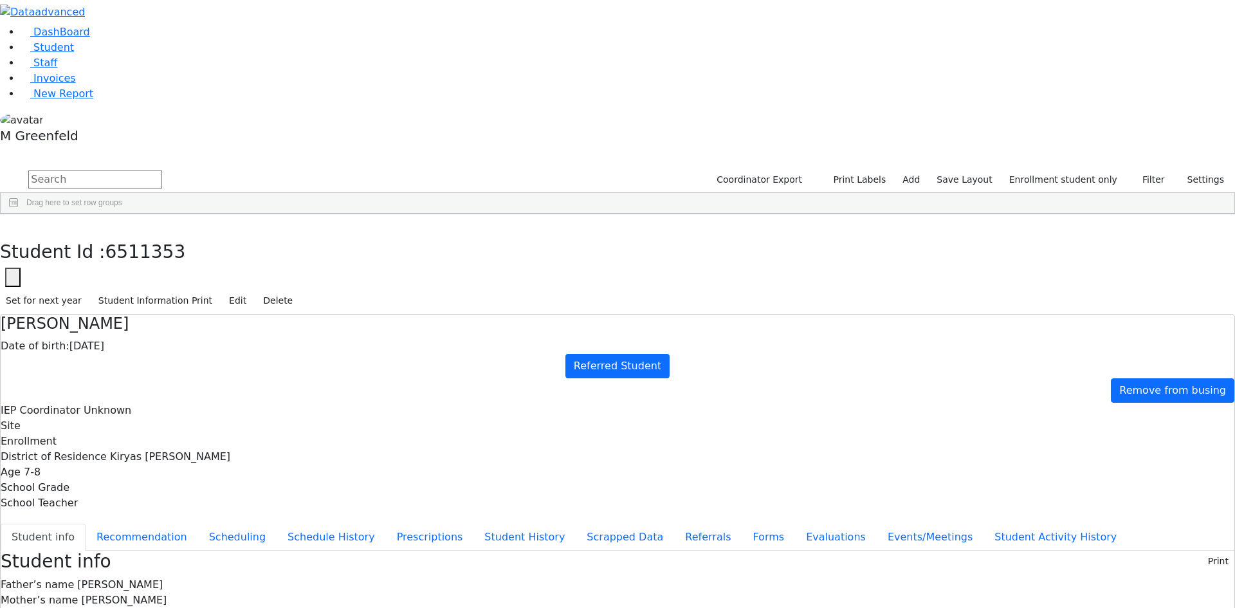
drag, startPoint x: 677, startPoint y: 574, endPoint x: 791, endPoint y: 570, distance: 113.9
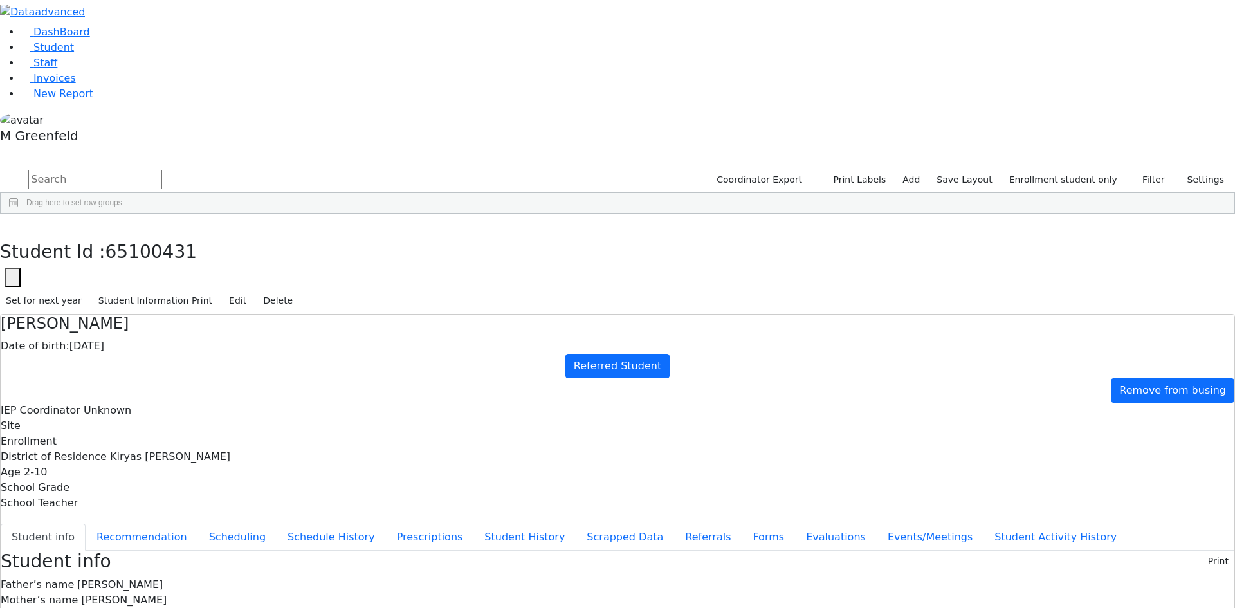
copy span "[EMAIL_ADDRESS][DOMAIN_NAME]"
click at [21, 268] on button "button" at bounding box center [12, 277] width 15 height 19
drag, startPoint x: 332, startPoint y: 74, endPoint x: 401, endPoint y: 75, distance: 69.5
click at [151, 303] on input "65100431" at bounding box center [78, 315] width 145 height 24
paste input "138"
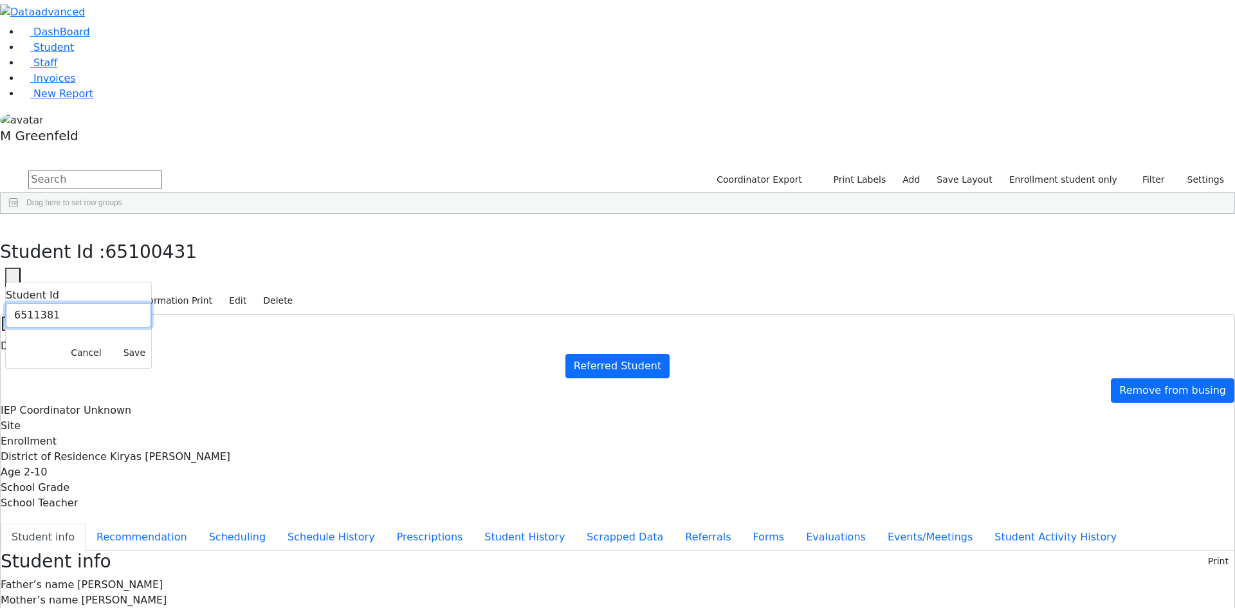
type input "6511381"
click at [151, 343] on button "Save" at bounding box center [134, 353] width 33 height 20
click at [674, 523] on button "Referrals" at bounding box center [708, 536] width 68 height 27
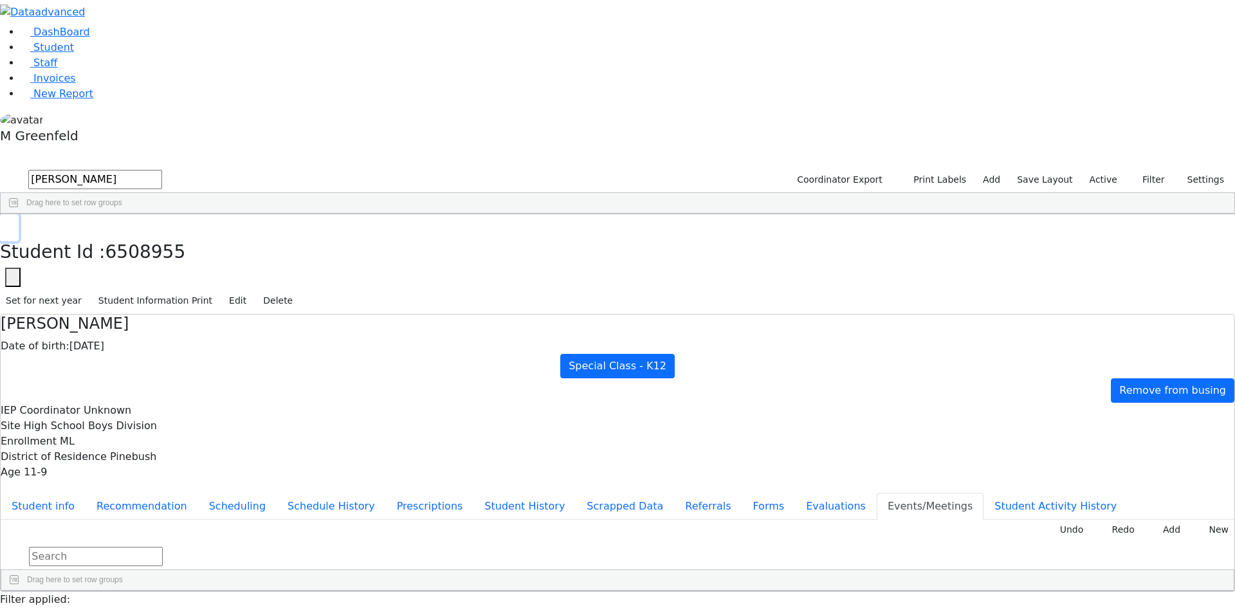
click at [19, 214] on button "button" at bounding box center [9, 227] width 19 height 27
drag, startPoint x: 252, startPoint y: 58, endPoint x: 195, endPoint y: 10, distance: 73.9
click at [181, 24] on div "DashBoard Student Staff Invoices New Report 1" at bounding box center [617, 337] width 1235 height 675
type input "S"
type input "[PERSON_NAME]"
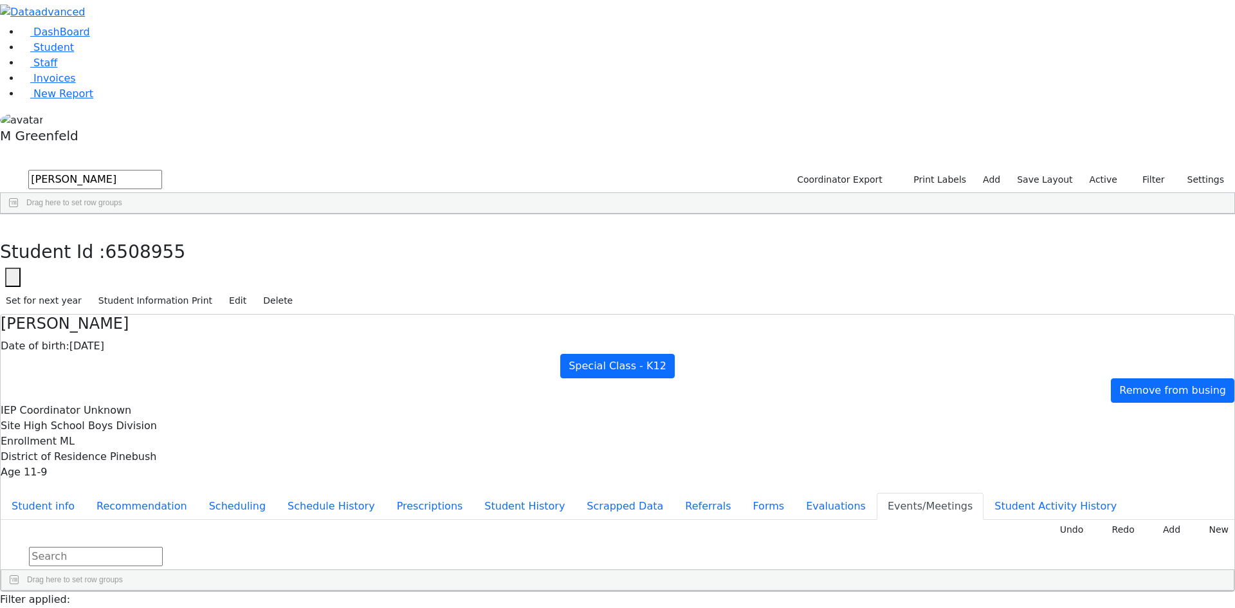
click at [178, 214] on div "First Name" at bounding box center [154, 224] width 47 height 21
click at [248, 235] on div "[DATE]" at bounding box center [217, 244] width 62 height 18
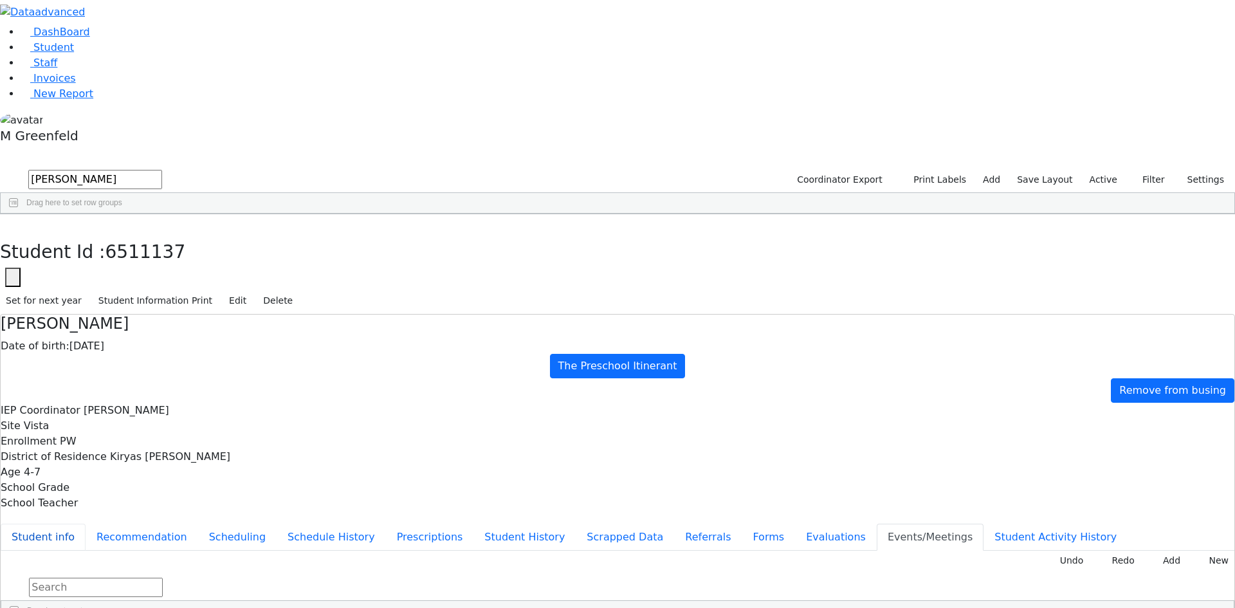
click at [86, 523] on button "Student info" at bounding box center [43, 536] width 85 height 27
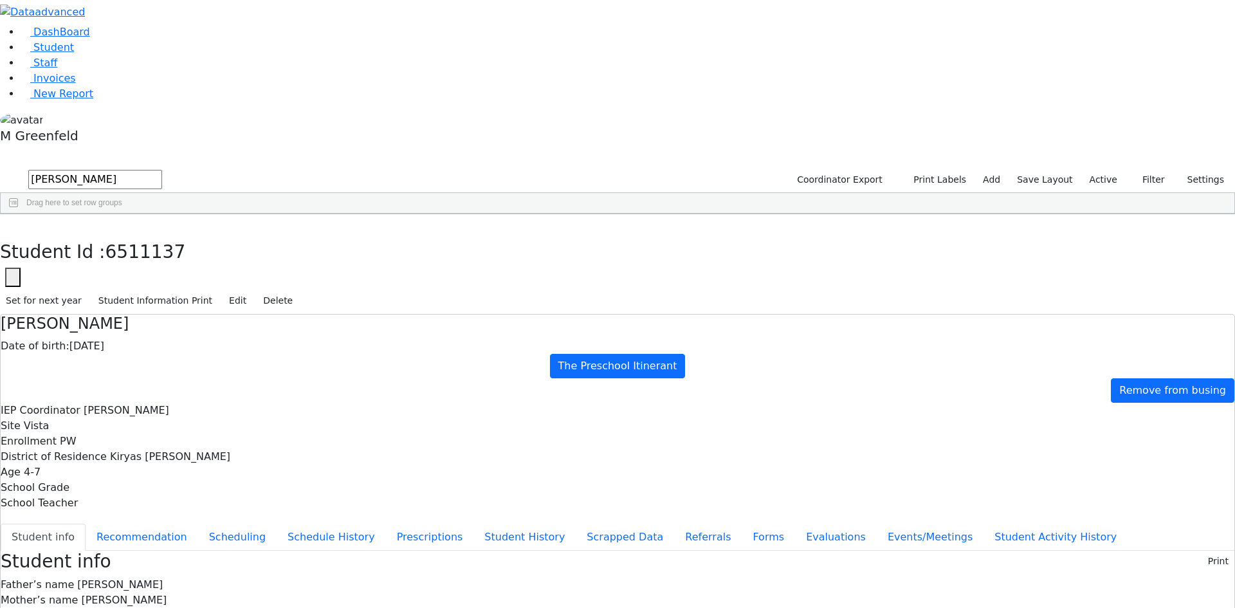
drag, startPoint x: 670, startPoint y: 575, endPoint x: 780, endPoint y: 577, distance: 110.0
copy div "[EMAIL_ADDRESS][DOMAIN_NAME]"
click at [13, 224] on icon "button" at bounding box center [9, 228] width 7 height 8
drag, startPoint x: 1121, startPoint y: 59, endPoint x: 1109, endPoint y: 60, distance: 11.6
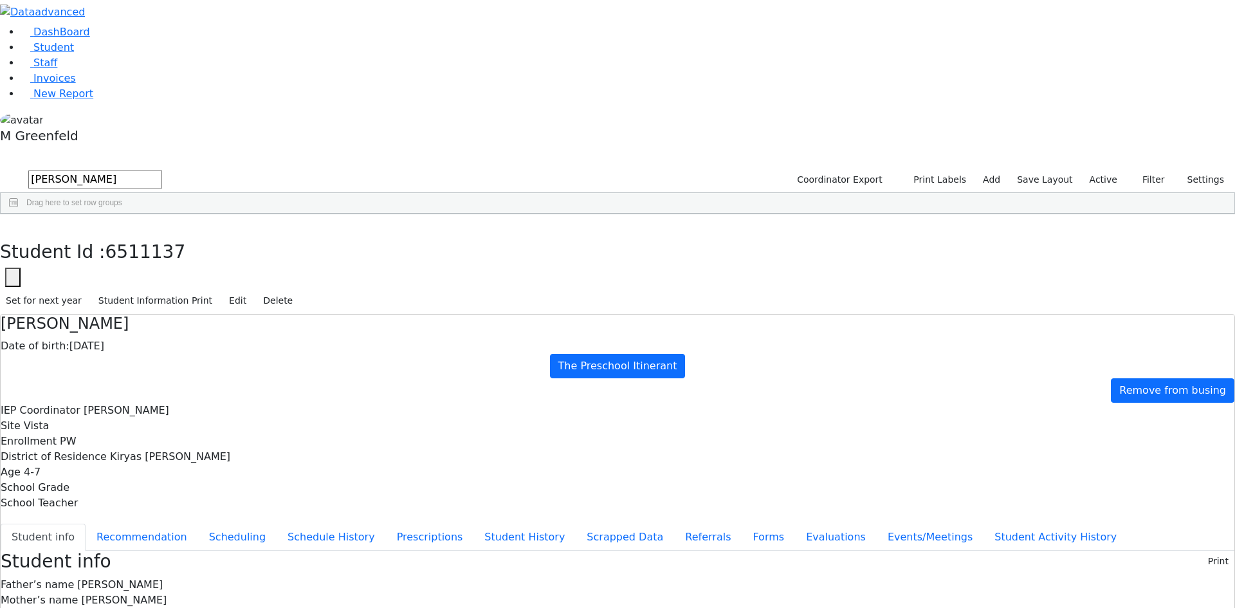
click at [1120, 170] on label "Active" at bounding box center [1103, 180] width 39 height 20
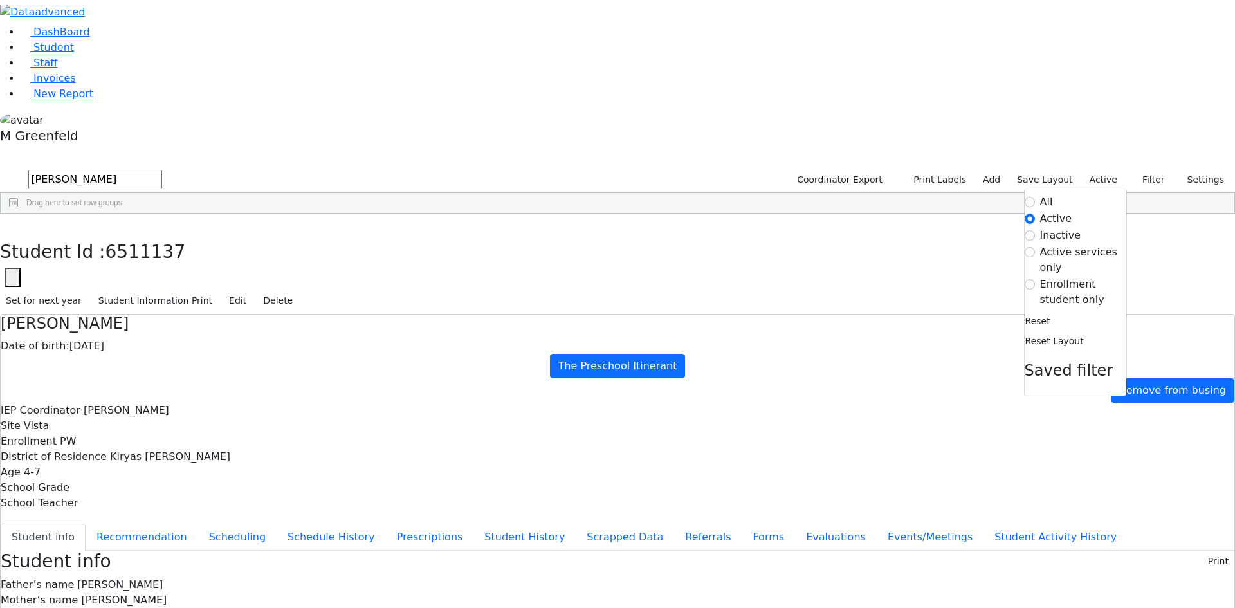
click at [1076, 277] on label "Enrollment student only" at bounding box center [1083, 292] width 86 height 31
click at [1035, 279] on input "Enrollment student only" at bounding box center [1029, 284] width 10 height 10
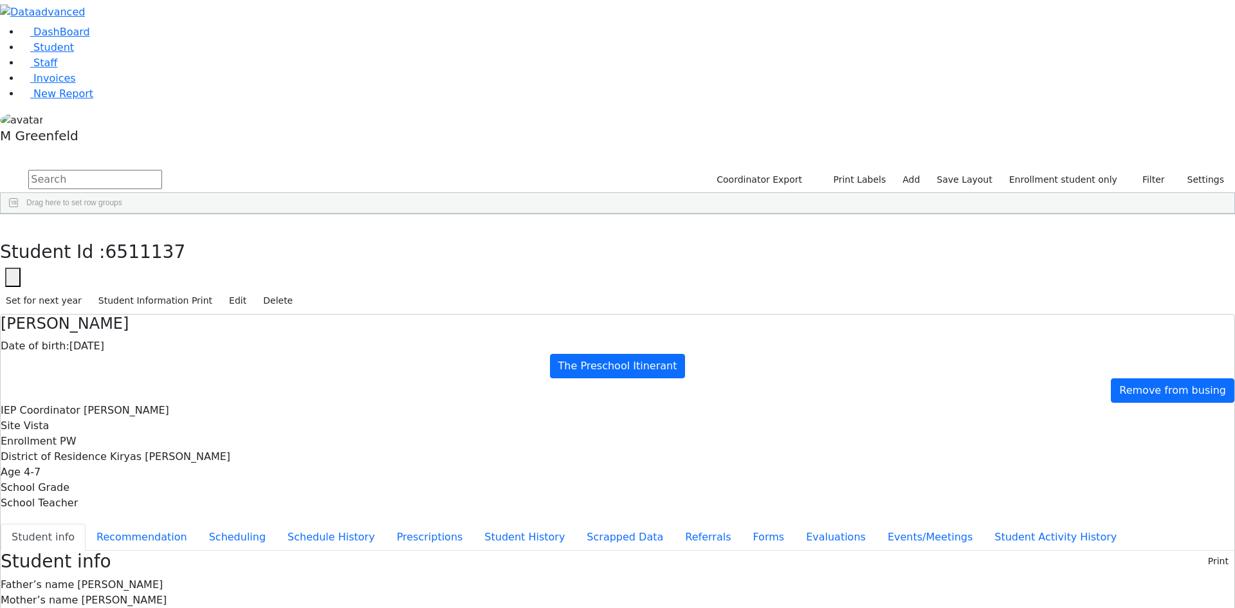
scroll to position [330, 0]
click at [191, 571] on div "[PERSON_NAME]" at bounding box center [160, 580] width 62 height 18
click at [13, 224] on icon "button" at bounding box center [9, 228] width 7 height 8
click at [162, 170] on input "text" at bounding box center [95, 179] width 134 height 19
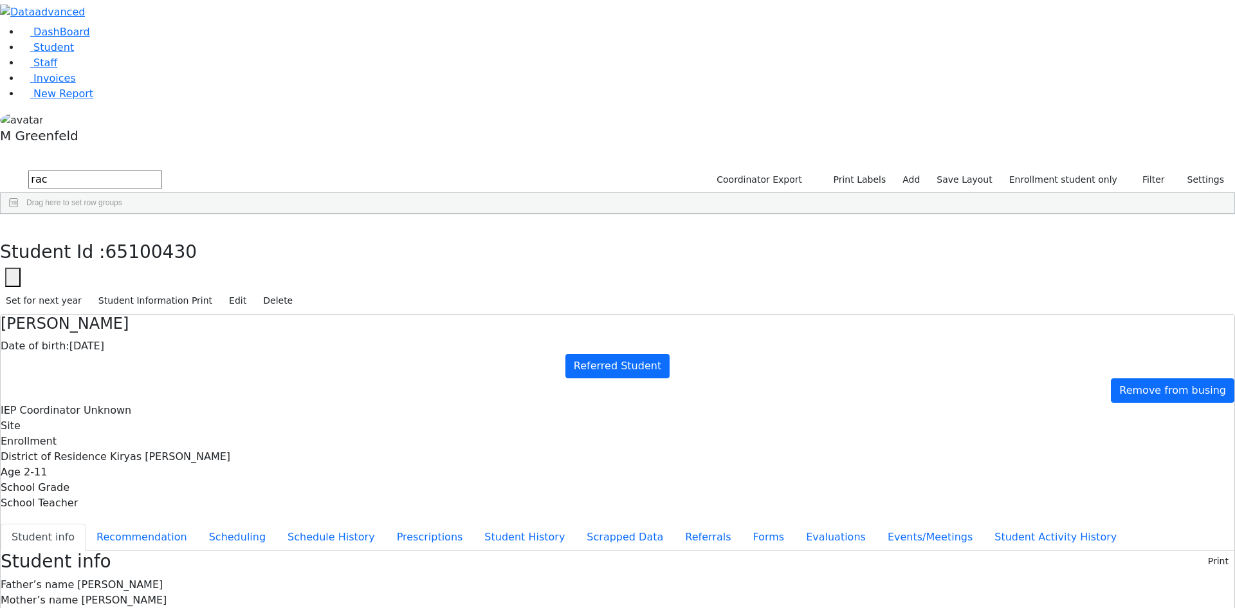
scroll to position [0, 0]
type input "rach"
click at [1080, 170] on label "Enrollment student only" at bounding box center [1063, 180] width 120 height 20
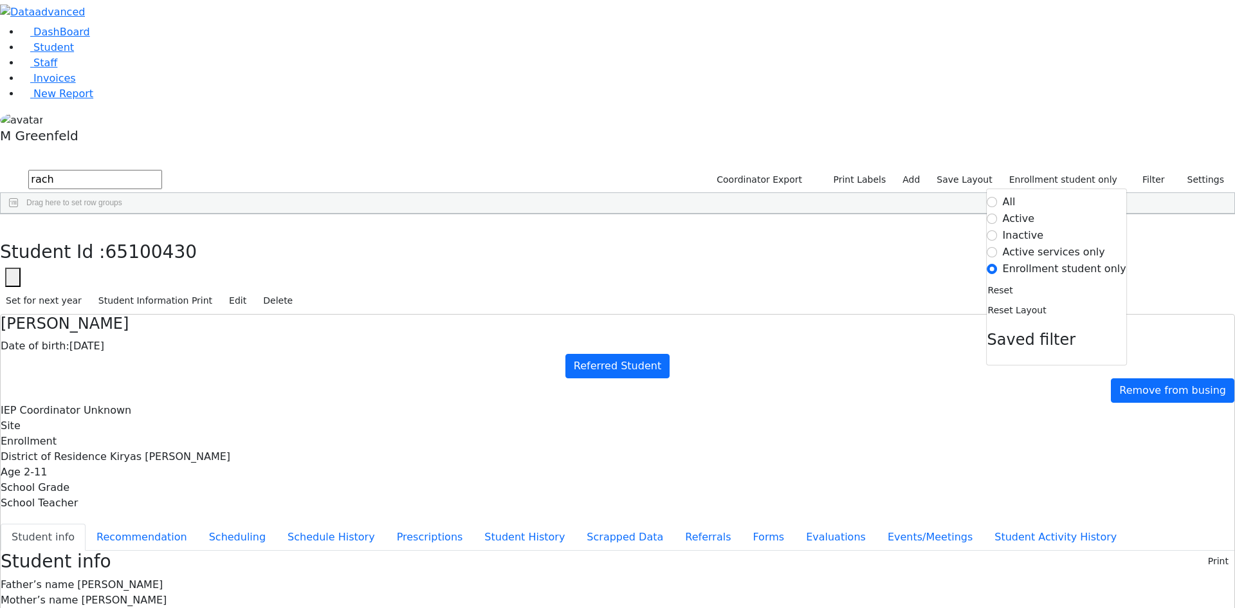
drag, startPoint x: 257, startPoint y: 45, endPoint x: 96, endPoint y: 43, distance: 160.8
click at [96, 43] on div "DashBoard Student Staff Invoices New Report 5" at bounding box center [617, 532] width 1235 height 1064
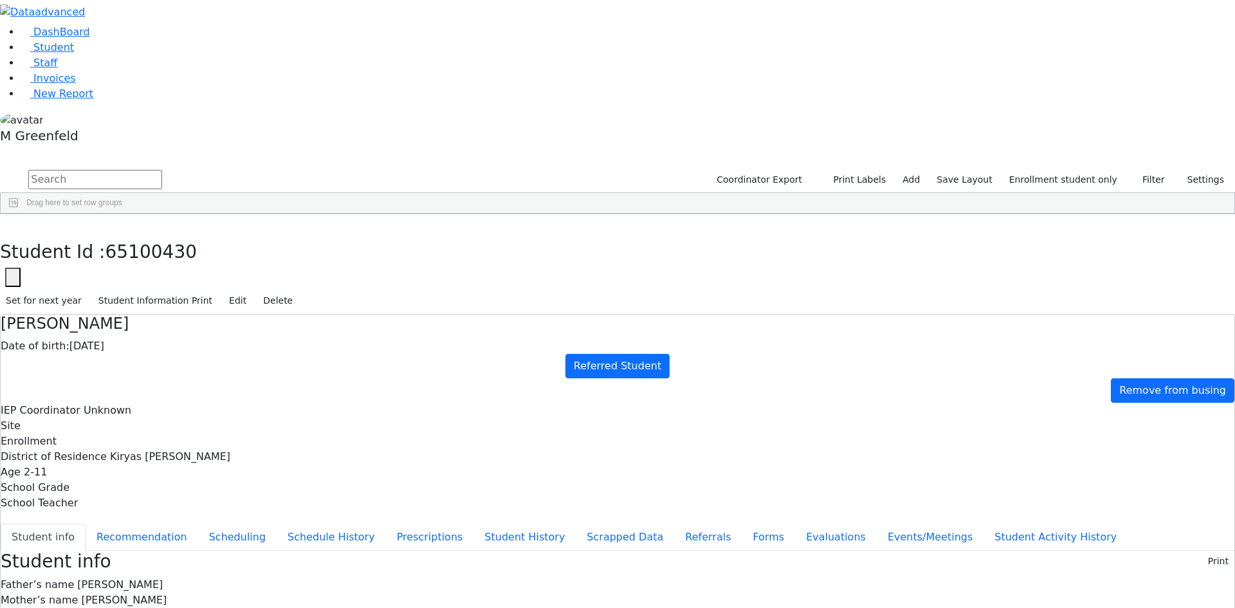
scroll to position [330, 0]
click at [129, 571] on div "[PERSON_NAME]" at bounding box center [99, 580] width 62 height 18
click at [74, 53] on link "Student" at bounding box center [47, 47] width 53 height 12
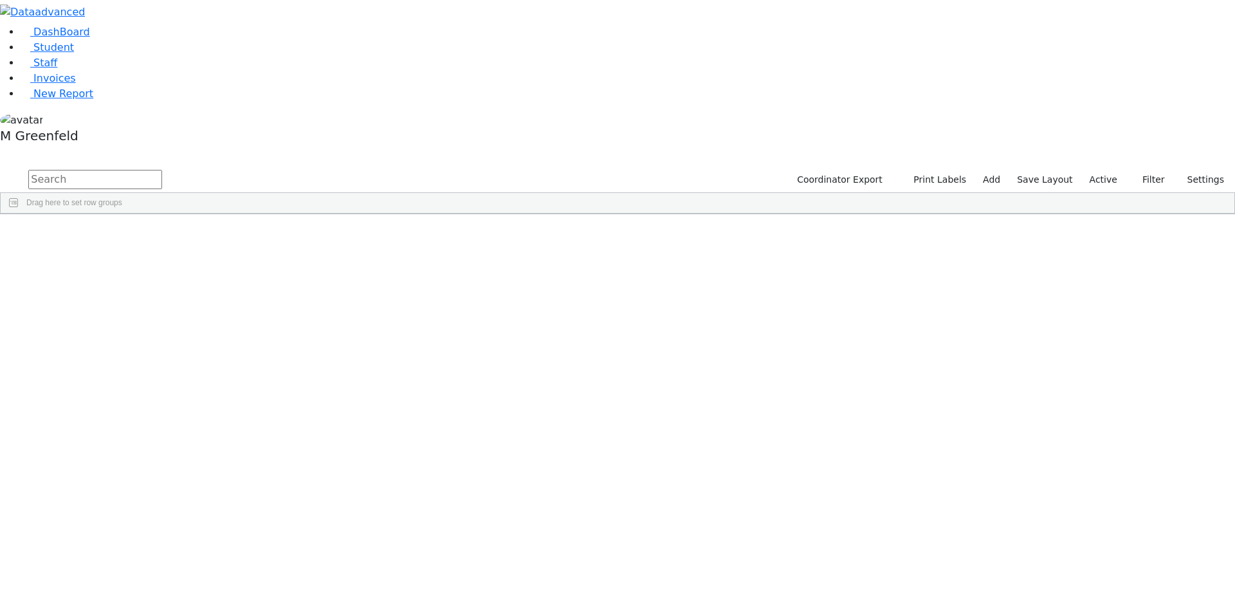
click at [162, 170] on input "text" at bounding box center [95, 179] width 134 height 19
click at [122, 198] on span "Drag here to set row groups" at bounding box center [74, 202] width 96 height 9
click at [162, 170] on input "[PERSON_NAME]" at bounding box center [95, 179] width 134 height 19
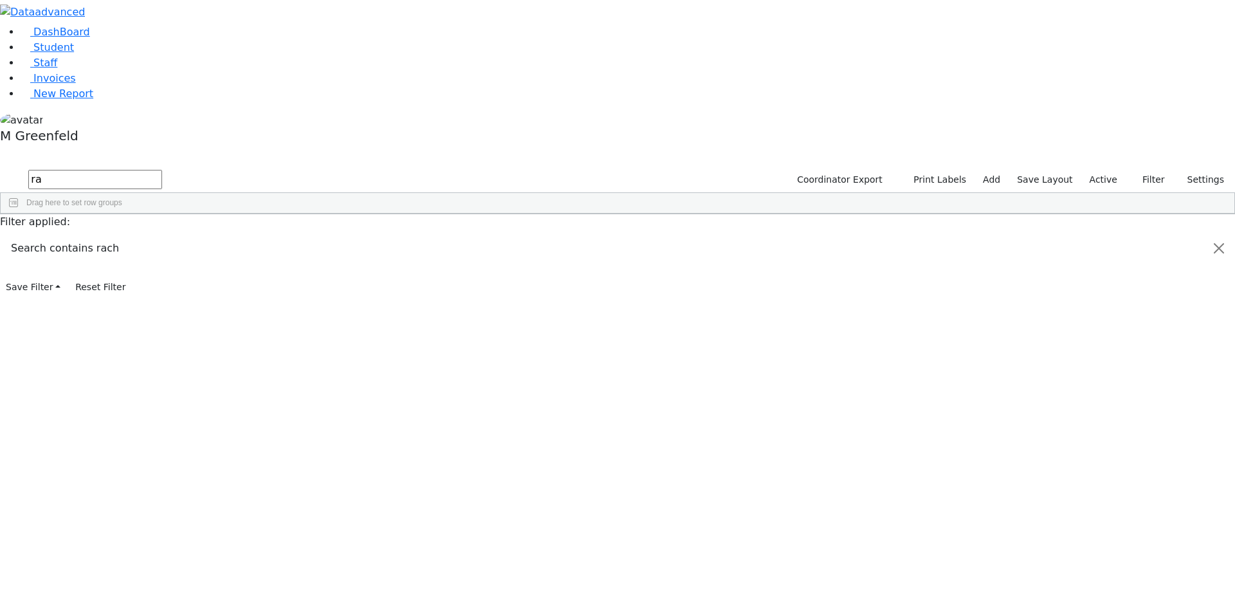
type input "r"
type input "[PERSON_NAME]"
click at [314, 487] on div "ז" at bounding box center [284, 496] width 62 height 18
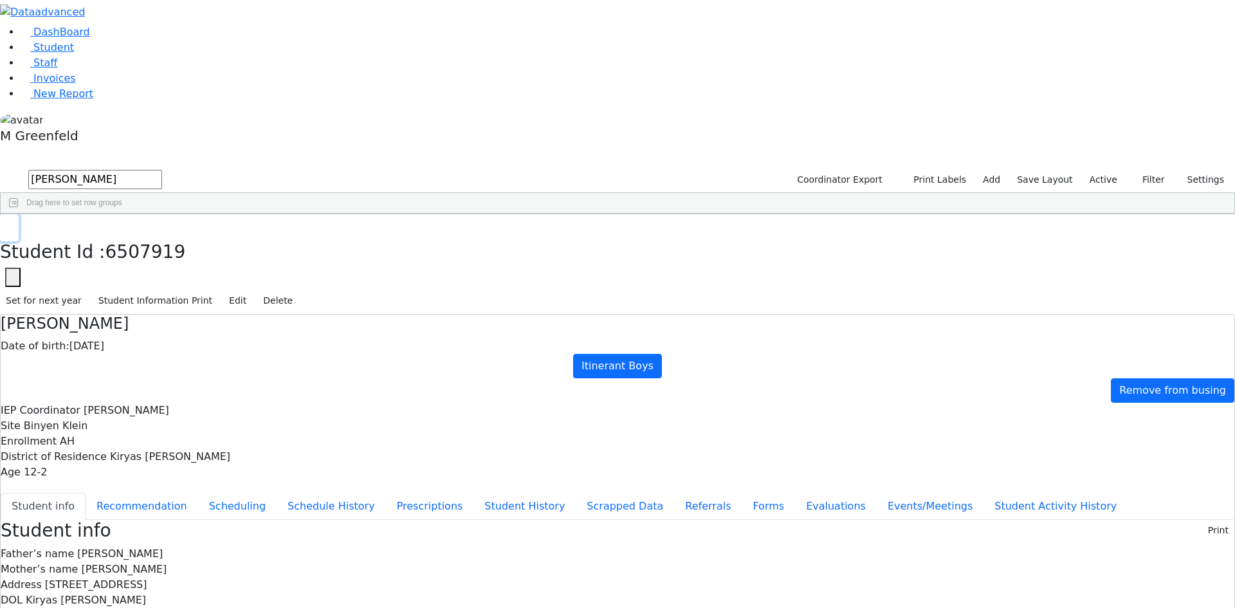
click at [13, 224] on icon "button" at bounding box center [9, 228] width 7 height 8
click at [253, 505] on div "[DATE]" at bounding box center [222, 514] width 62 height 18
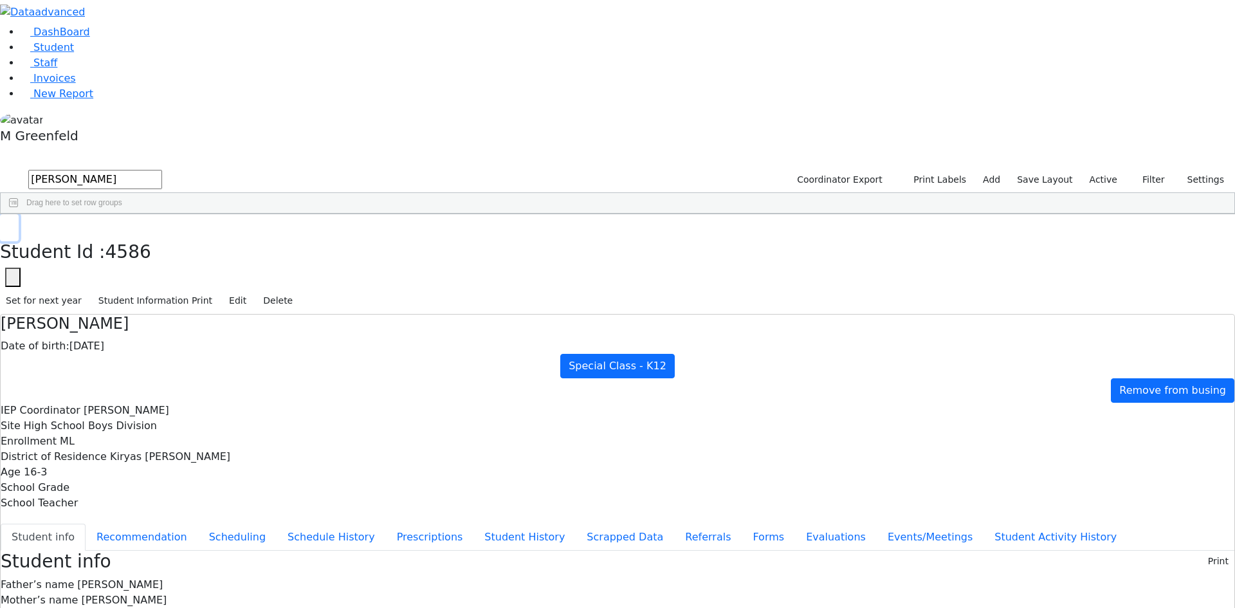
click at [13, 224] on icon "button" at bounding box center [9, 228] width 7 height 8
click at [74, 53] on link "Student" at bounding box center [47, 47] width 53 height 12
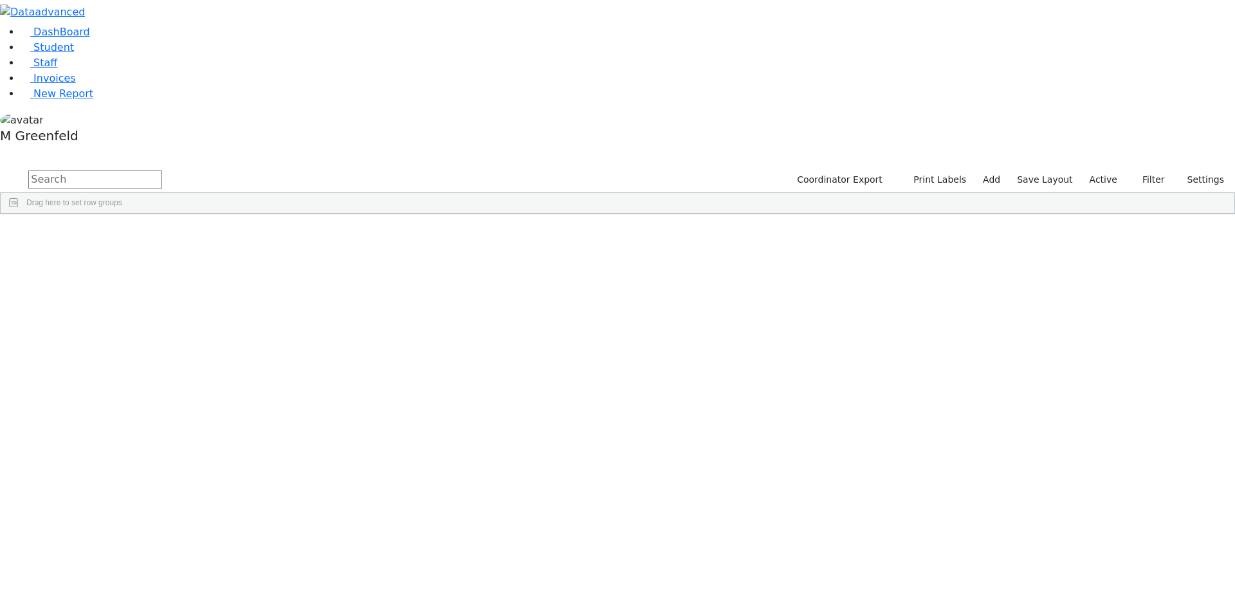
click at [1104, 170] on label "Active" at bounding box center [1103, 180] width 39 height 20
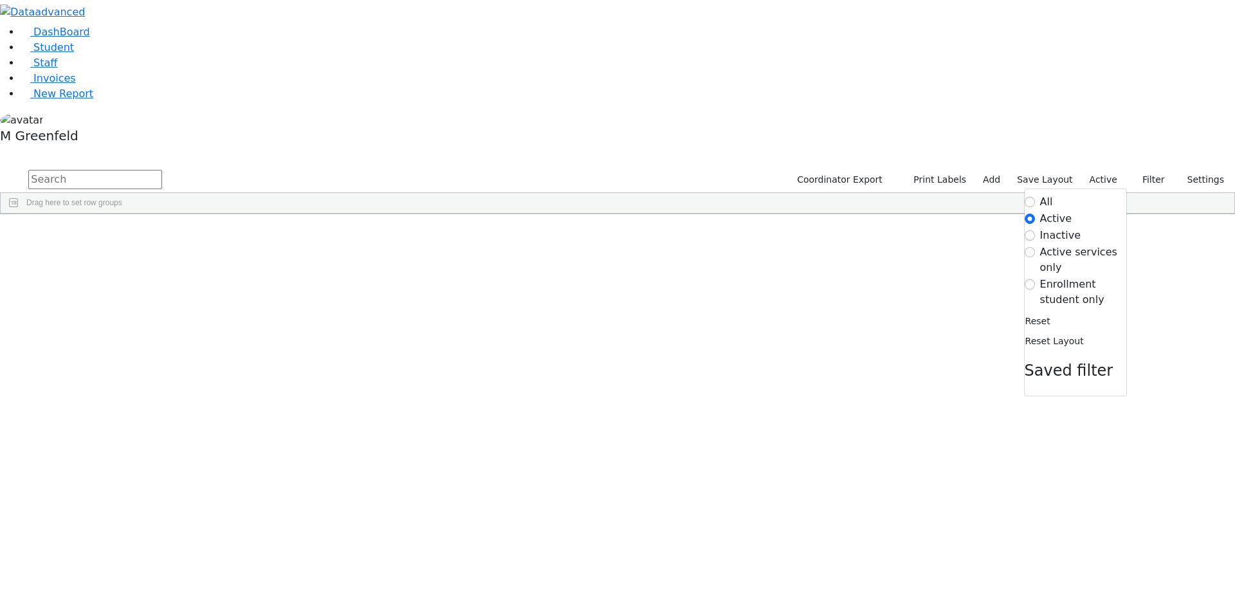
click at [1058, 277] on label "Enrollment student only" at bounding box center [1083, 292] width 86 height 31
click at [1035, 279] on input "Enrollment student only" at bounding box center [1029, 284] width 10 height 10
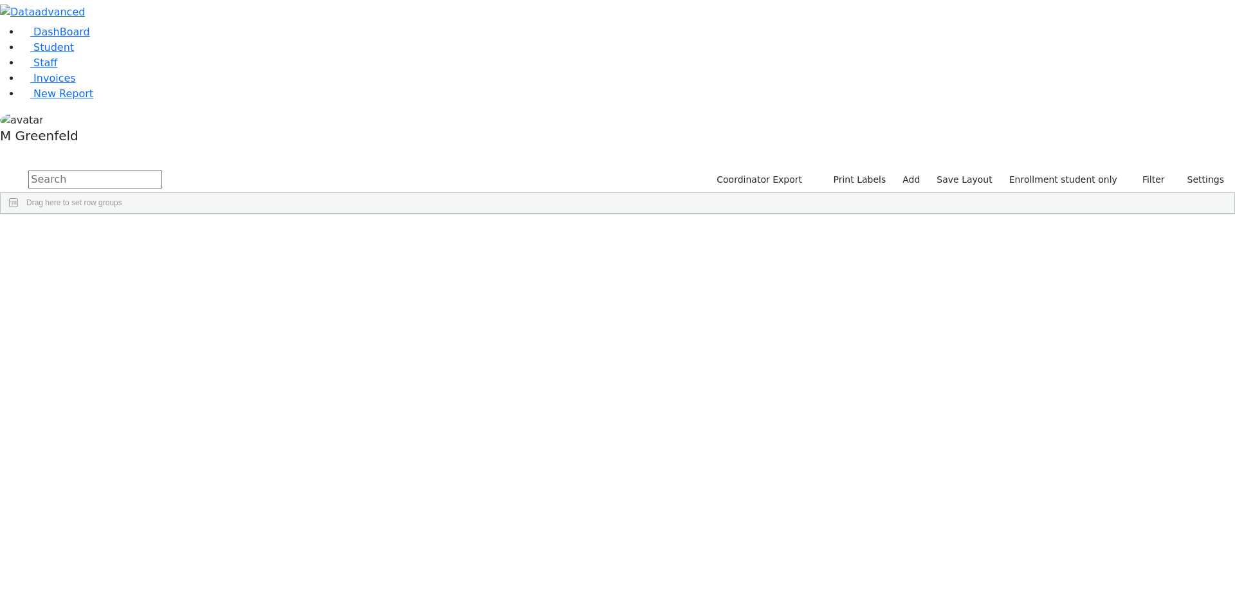
scroll to position [330, 0]
click at [191, 571] on div "[PERSON_NAME]" at bounding box center [160, 580] width 62 height 18
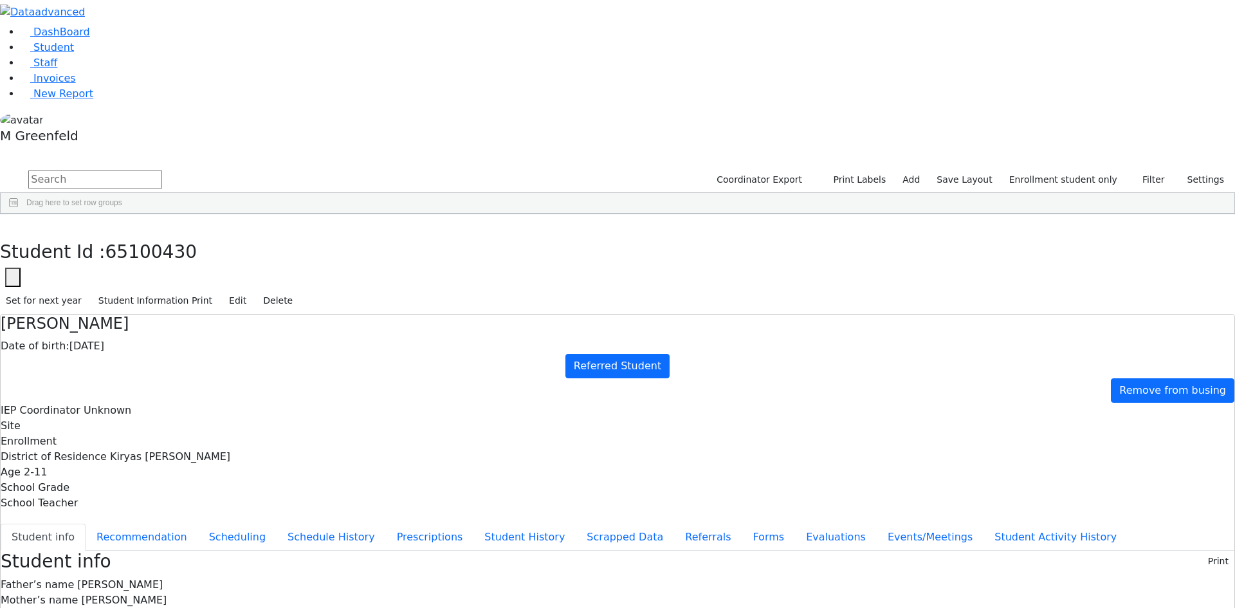
scroll to position [0, 0]
click at [21, 268] on button "button" at bounding box center [12, 277] width 15 height 19
drag, startPoint x: 343, startPoint y: 72, endPoint x: 383, endPoint y: 75, distance: 40.0
click at [151, 303] on input "65100430" at bounding box center [78, 315] width 145 height 24
paste input "1382"
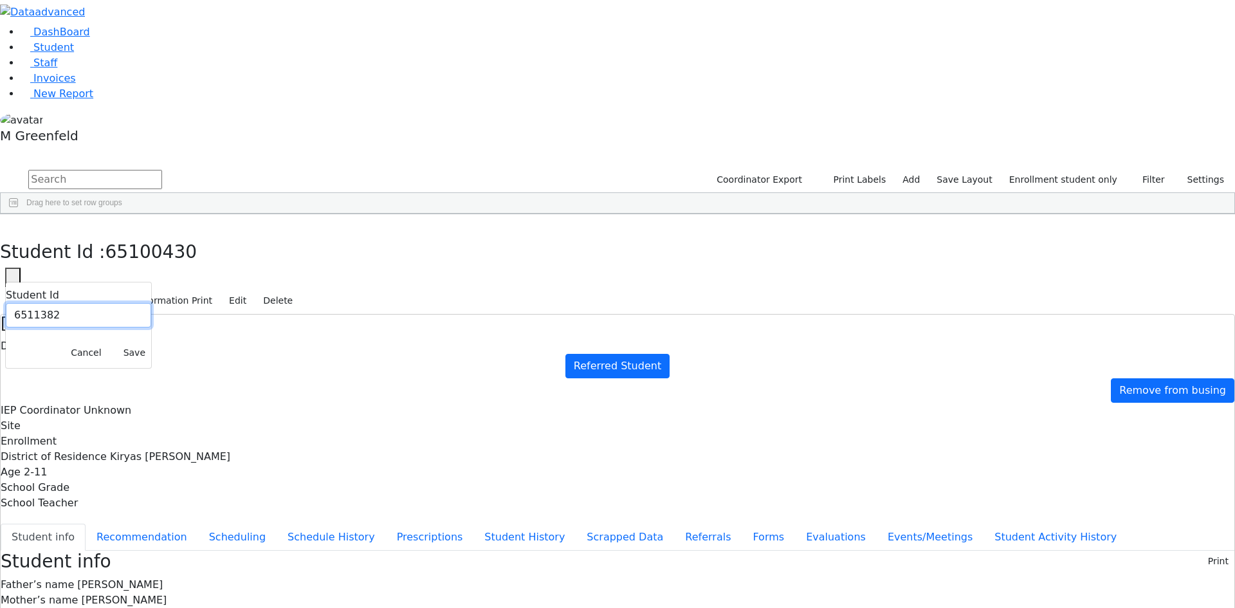
click at [151, 303] on input "6511382" at bounding box center [78, 315] width 145 height 24
type input "6511382"
click at [151, 343] on button "Save" at bounding box center [134, 353] width 33 height 20
click at [741, 523] on button "Forms" at bounding box center [767, 536] width 53 height 27
type input "[PERSON_NAME]"
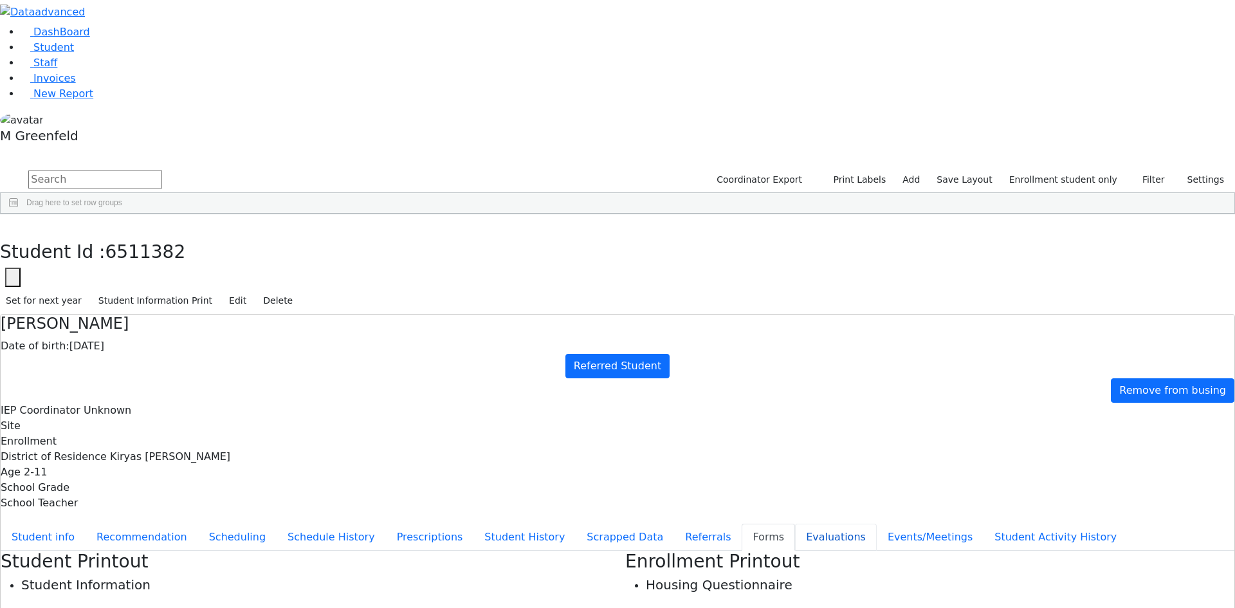
click at [795, 523] on button "Evaluations" at bounding box center [836, 536] width 82 height 27
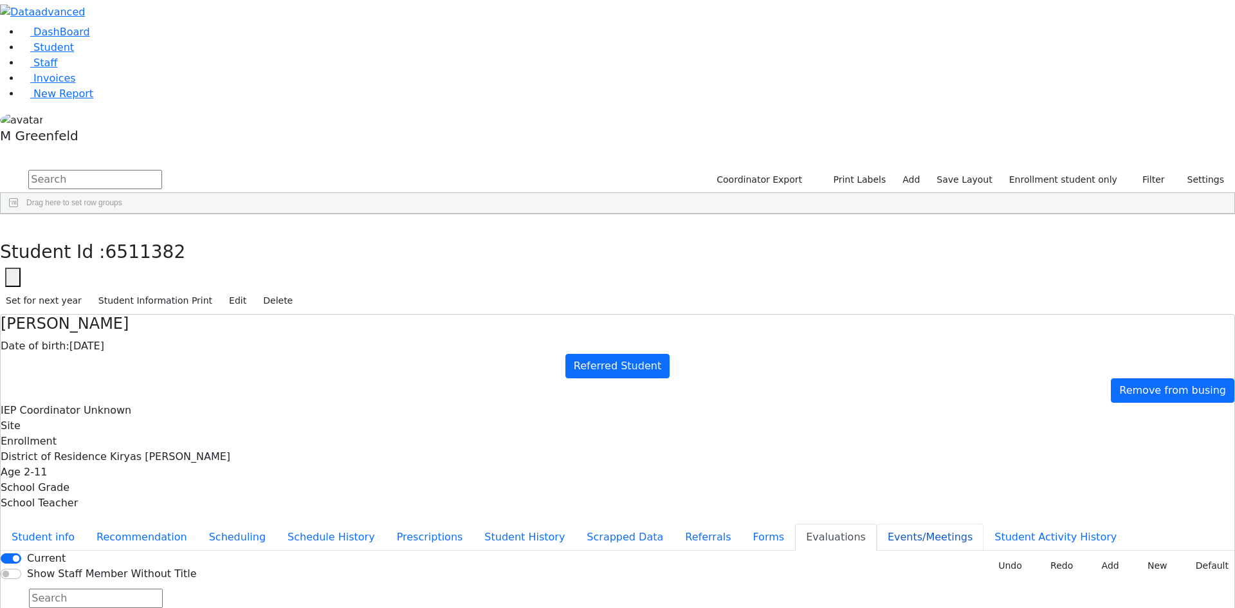
click at [877, 523] on button "Events/Meetings" at bounding box center [930, 536] width 107 height 27
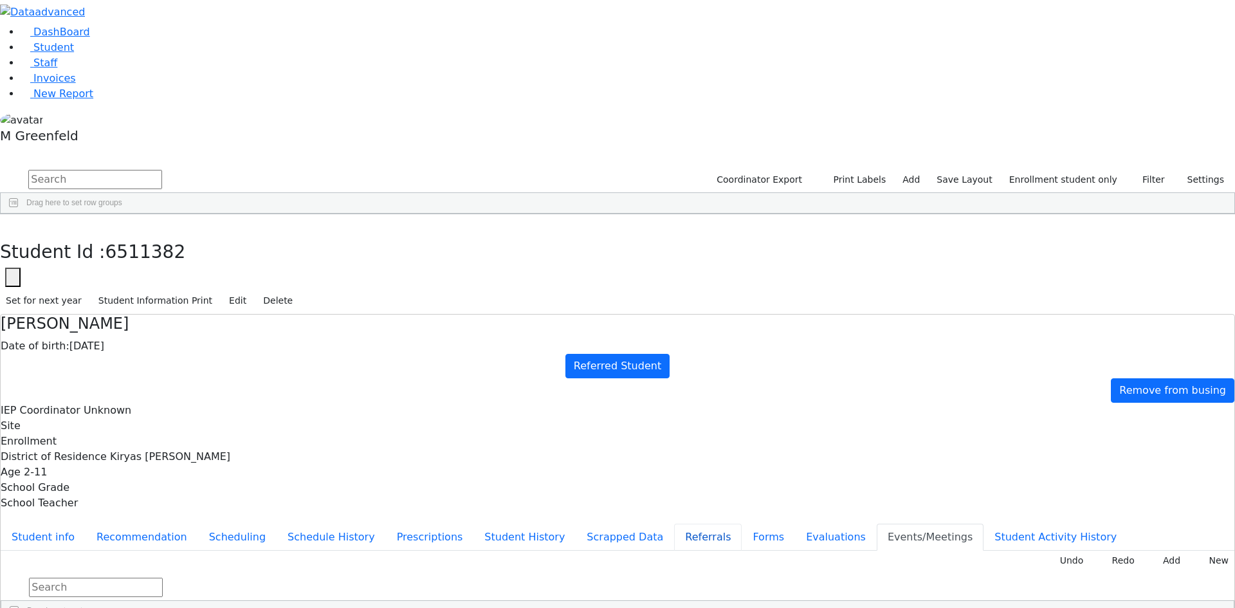
click at [674, 523] on button "Referrals" at bounding box center [708, 536] width 68 height 27
click at [19, 214] on button "button" at bounding box center [9, 227] width 19 height 27
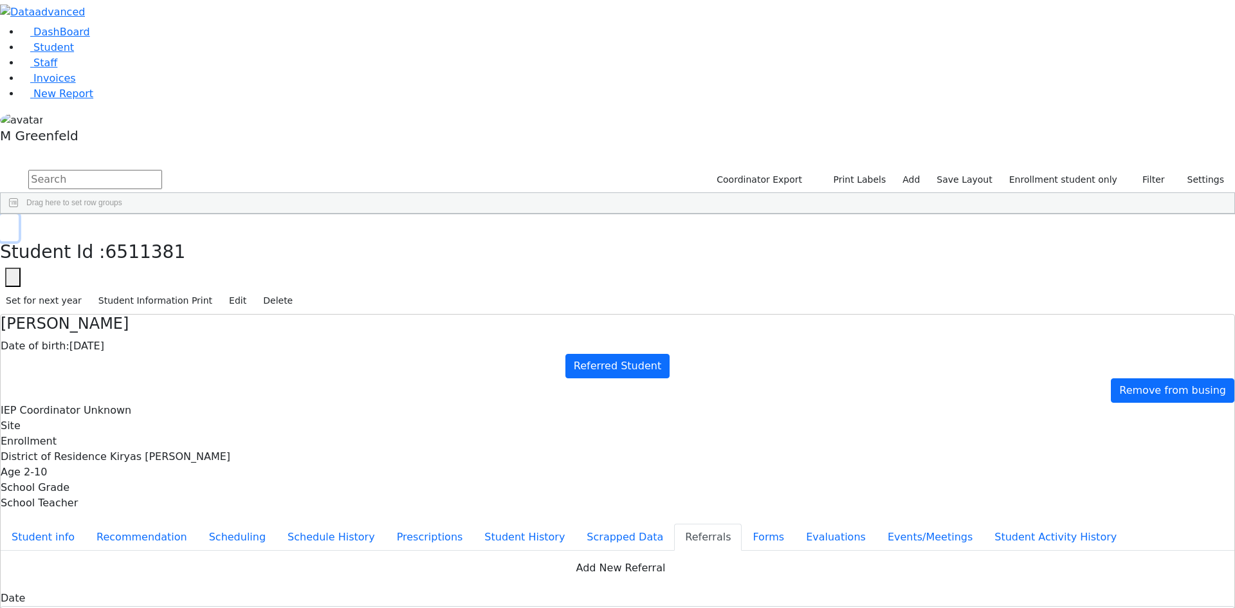
click at [19, 214] on button "button" at bounding box center [9, 227] width 19 height 27
click at [191, 571] on div "[PERSON_NAME]" at bounding box center [160, 580] width 62 height 18
click at [19, 214] on button "button" at bounding box center [9, 227] width 19 height 27
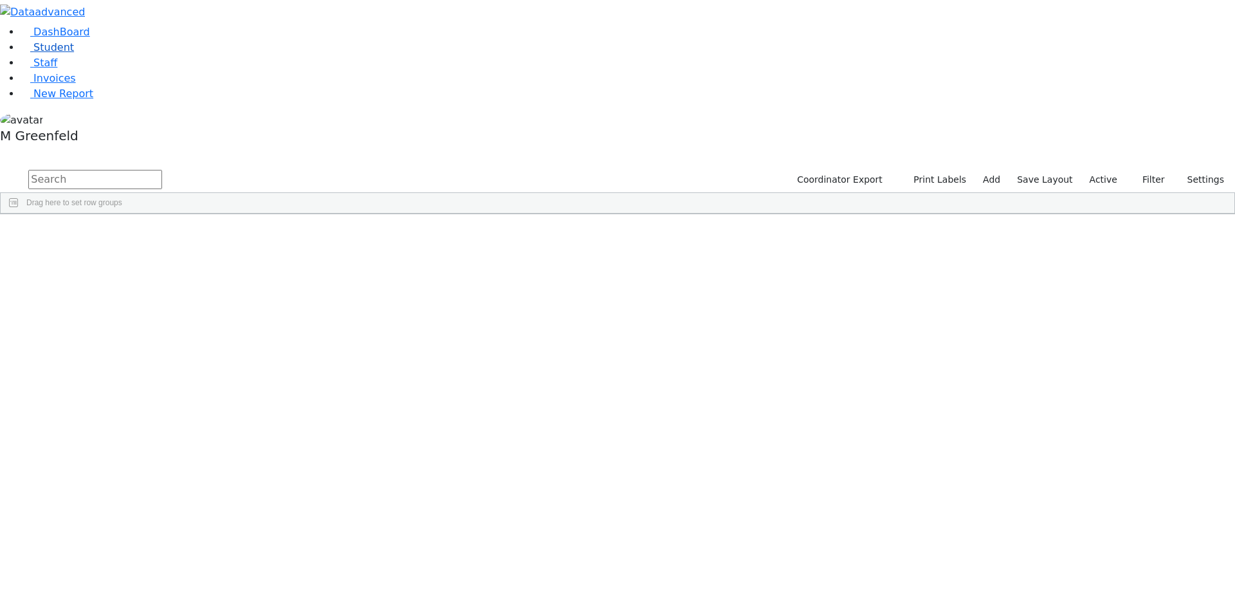
click at [66, 53] on link "Student" at bounding box center [47, 47] width 53 height 12
click at [1089, 168] on div "Coordinator Export Print Labels Add Save Layout Active Filter All Active Inacti…" at bounding box center [1008, 180] width 451 height 24
click at [1107, 170] on label "Active" at bounding box center [1103, 180] width 39 height 20
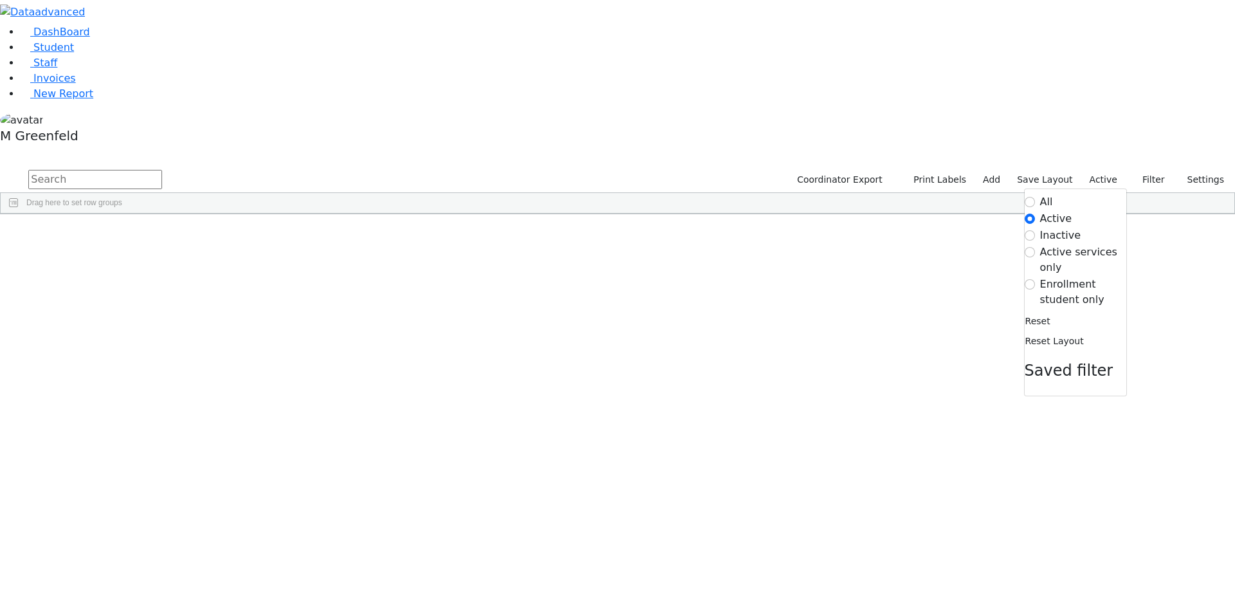
click at [1046, 277] on label "Enrollment student only" at bounding box center [1083, 292] width 86 height 31
click at [1035, 279] on input "Enrollment student only" at bounding box center [1029, 284] width 10 height 10
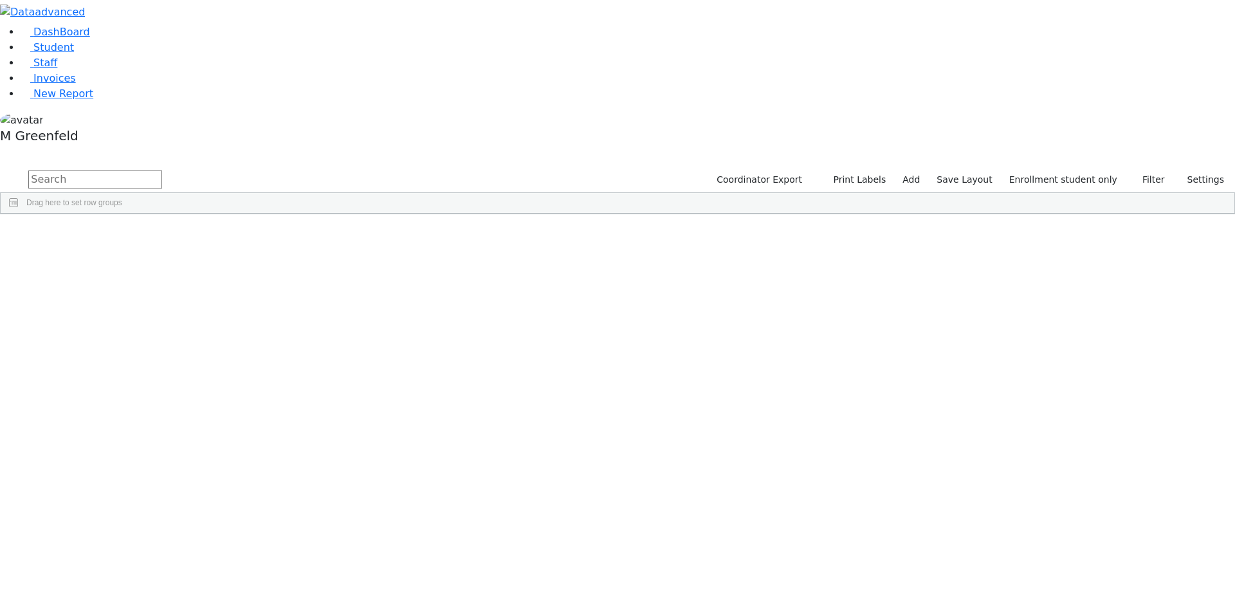
scroll to position [330, 0]
click at [129, 355] on div "Klein" at bounding box center [99, 364] width 62 height 18
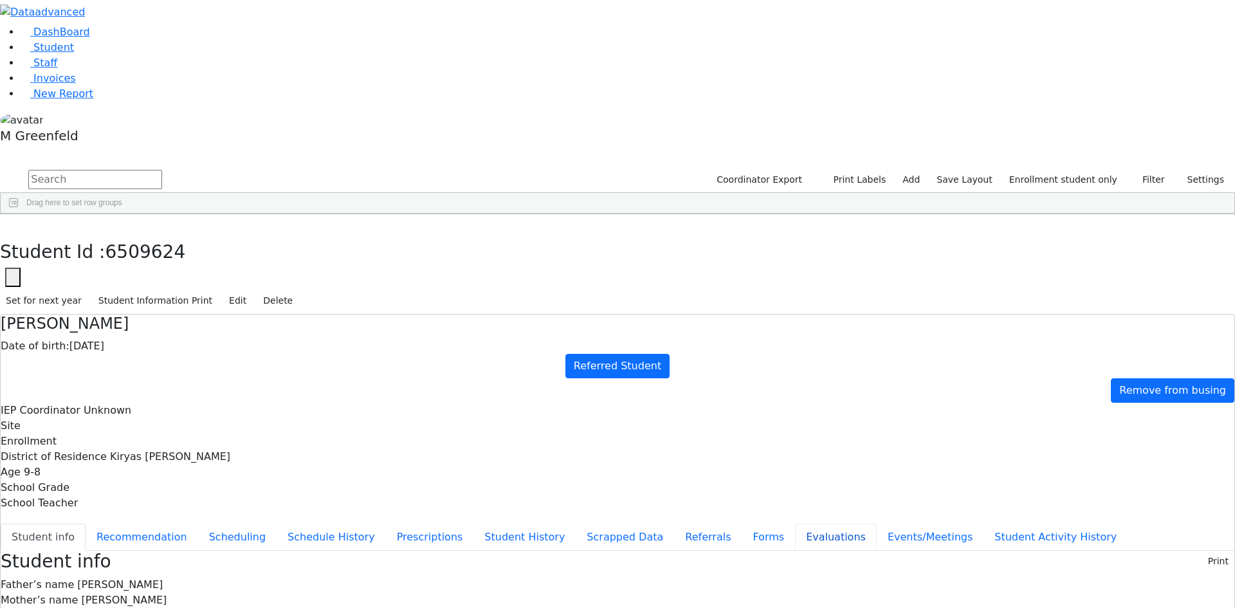
click at [795, 523] on button "Evaluations" at bounding box center [836, 536] width 82 height 27
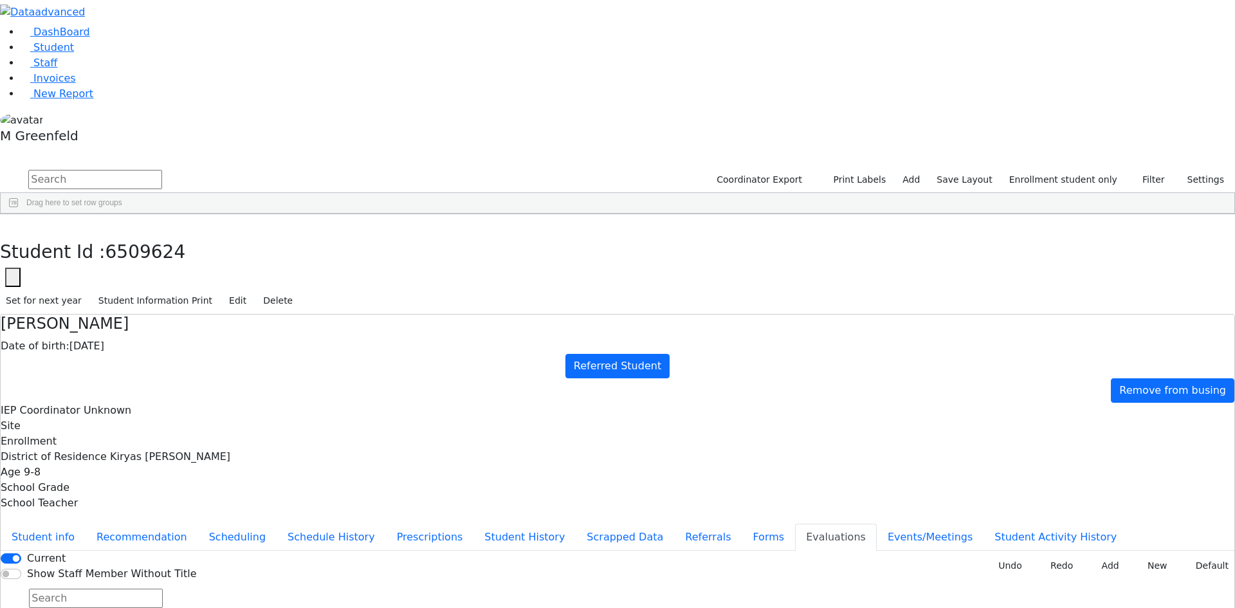
type input "2025-09-12"
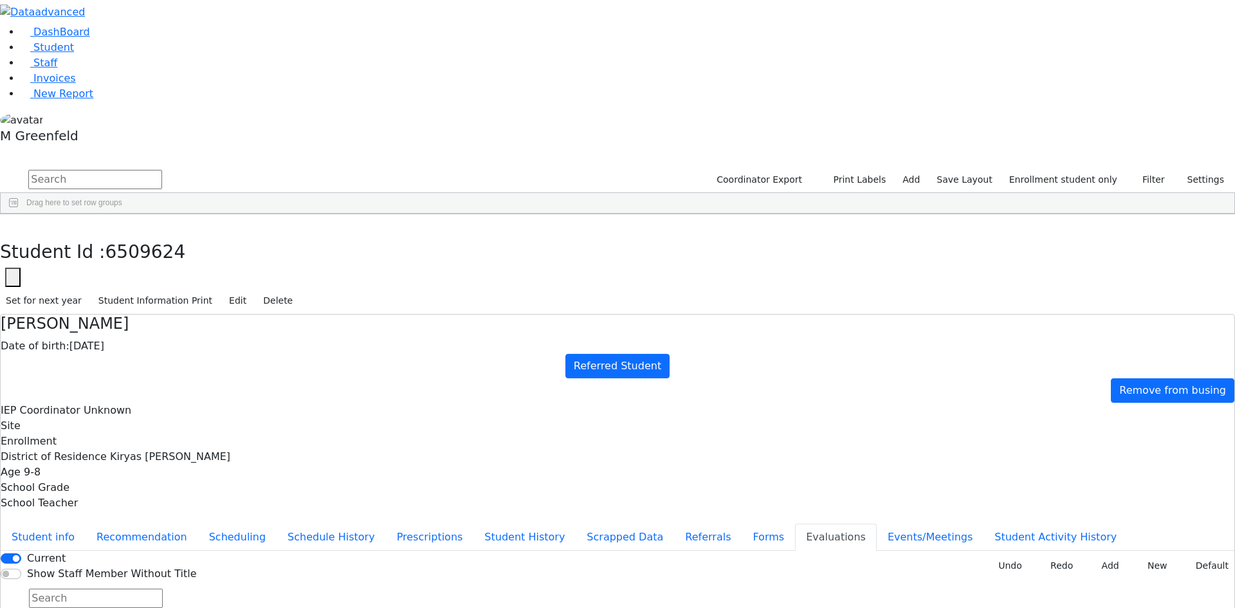
drag, startPoint x: 902, startPoint y: 400, endPoint x: 889, endPoint y: 392, distance: 15.6
click at [86, 523] on button "Student info" at bounding box center [43, 536] width 85 height 27
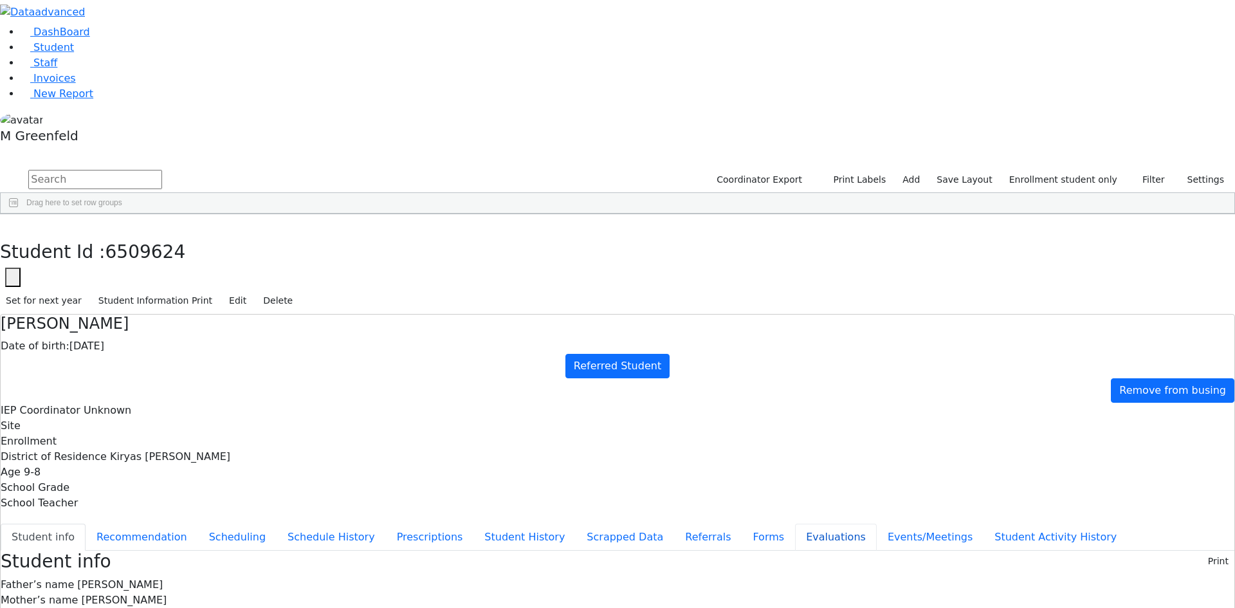
click at [795, 523] on button "Evaluations" at bounding box center [836, 536] width 82 height 27
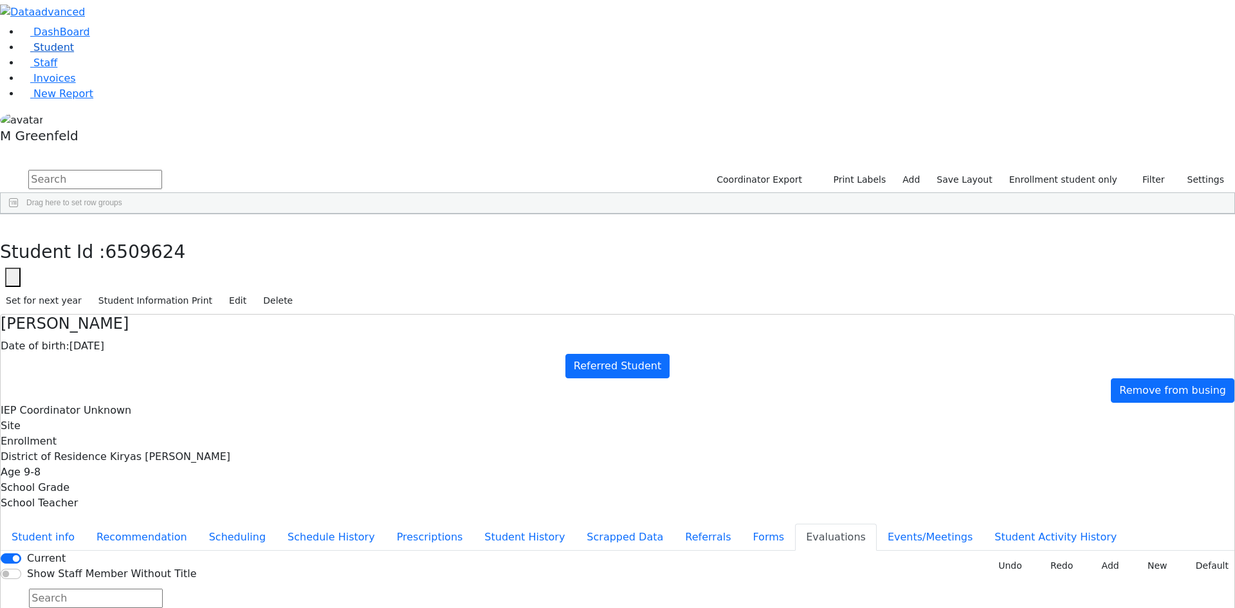
click at [74, 53] on link "Student" at bounding box center [47, 47] width 53 height 12
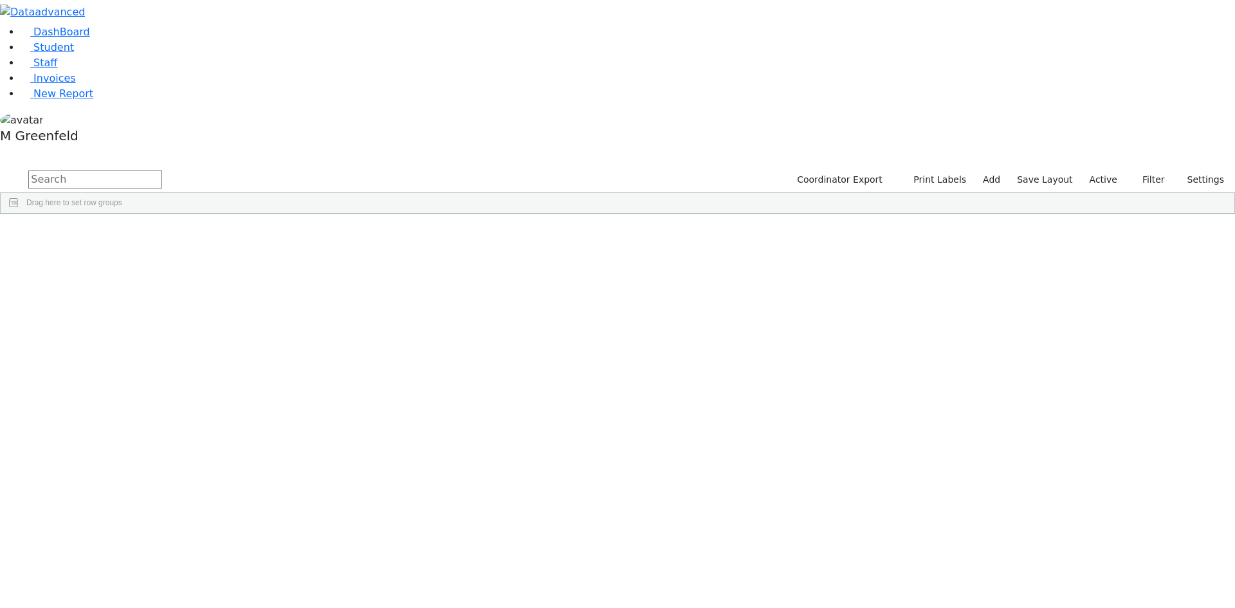
click at [1114, 170] on label "Active" at bounding box center [1103, 180] width 39 height 20
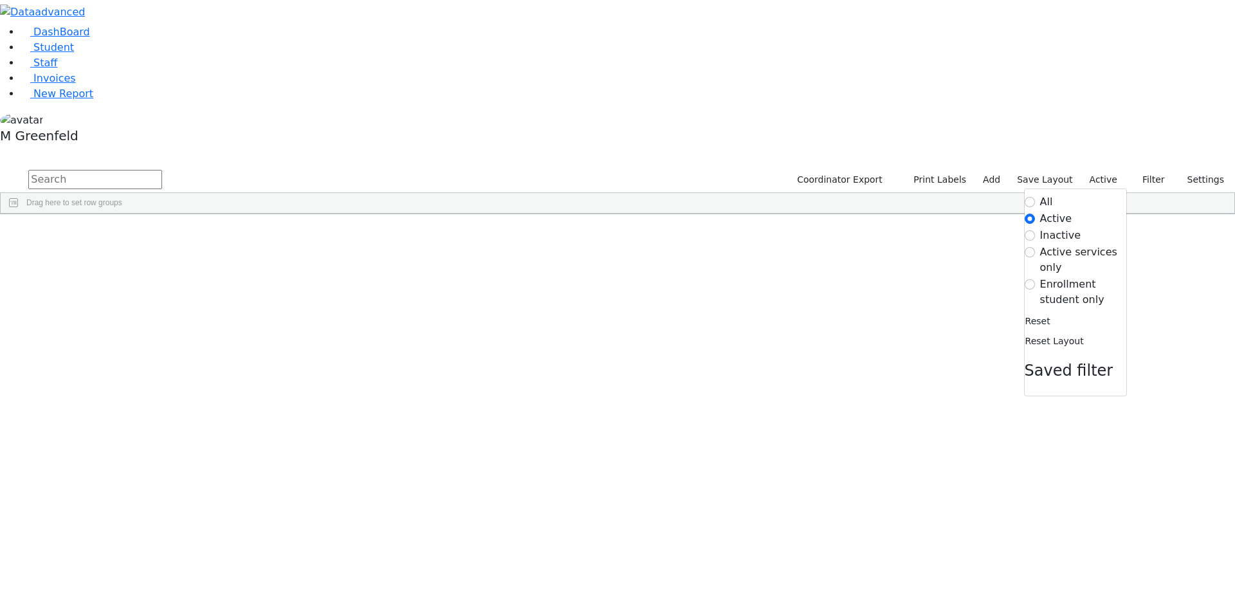
click at [1077, 277] on label "Enrollment student only" at bounding box center [1083, 292] width 86 height 31
click at [1035, 279] on input "Enrollment student only" at bounding box center [1029, 284] width 10 height 10
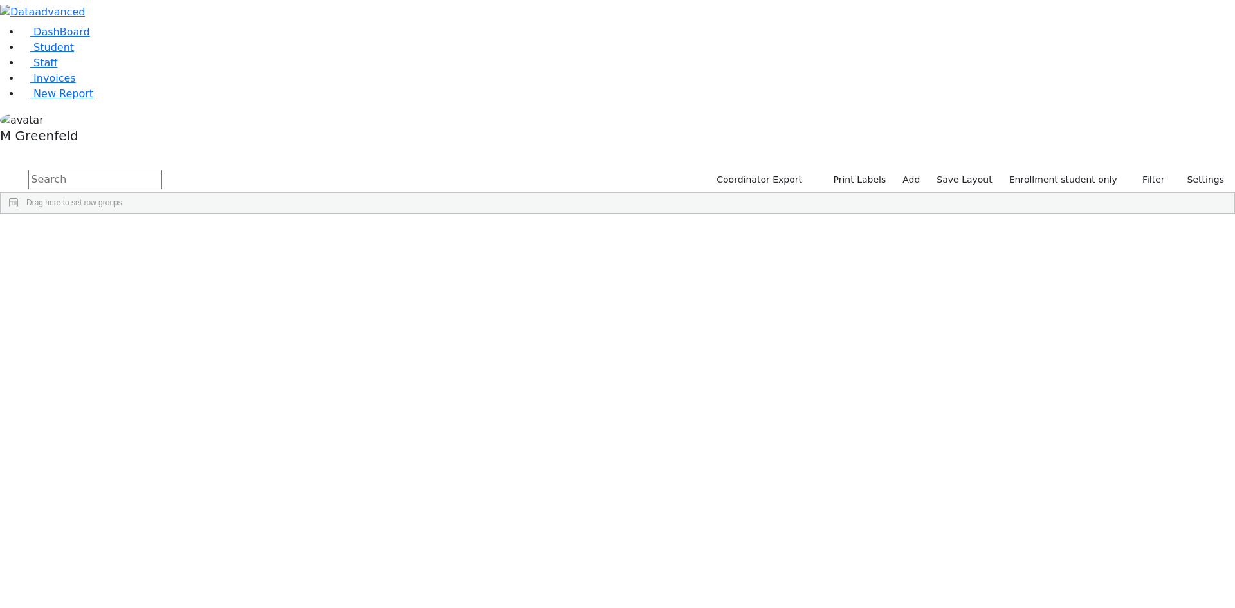
scroll to position [330, 0]
click at [129, 589] on div "[PERSON_NAME]" at bounding box center [99, 598] width 62 height 18
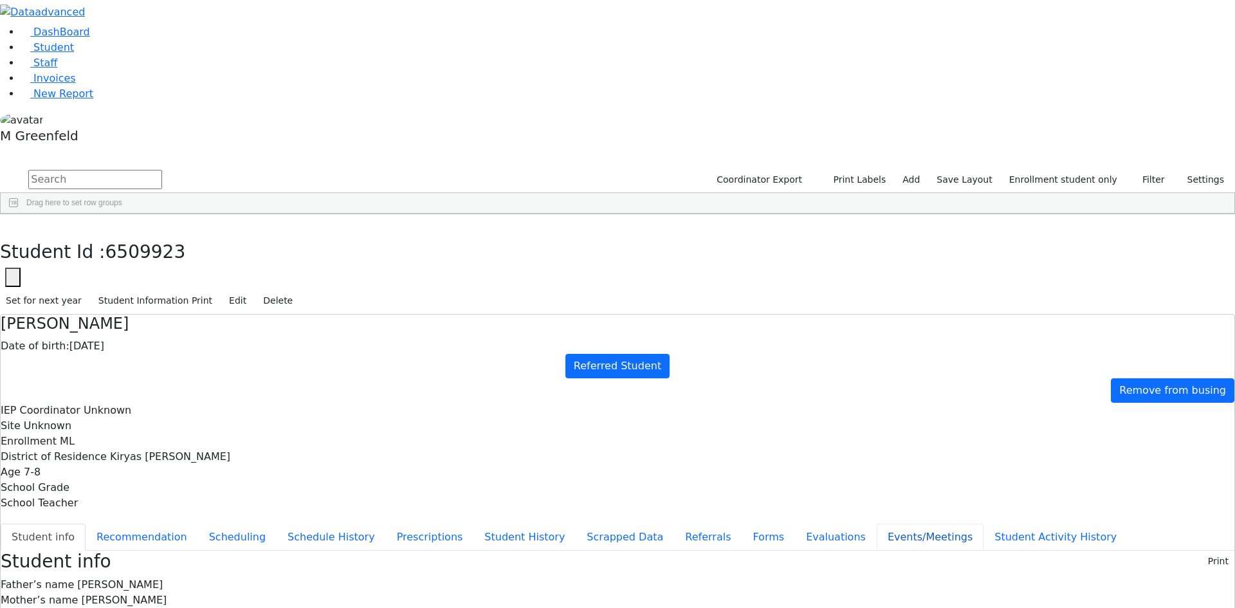
click at [877, 523] on button "Events/Meetings" at bounding box center [930, 536] width 107 height 27
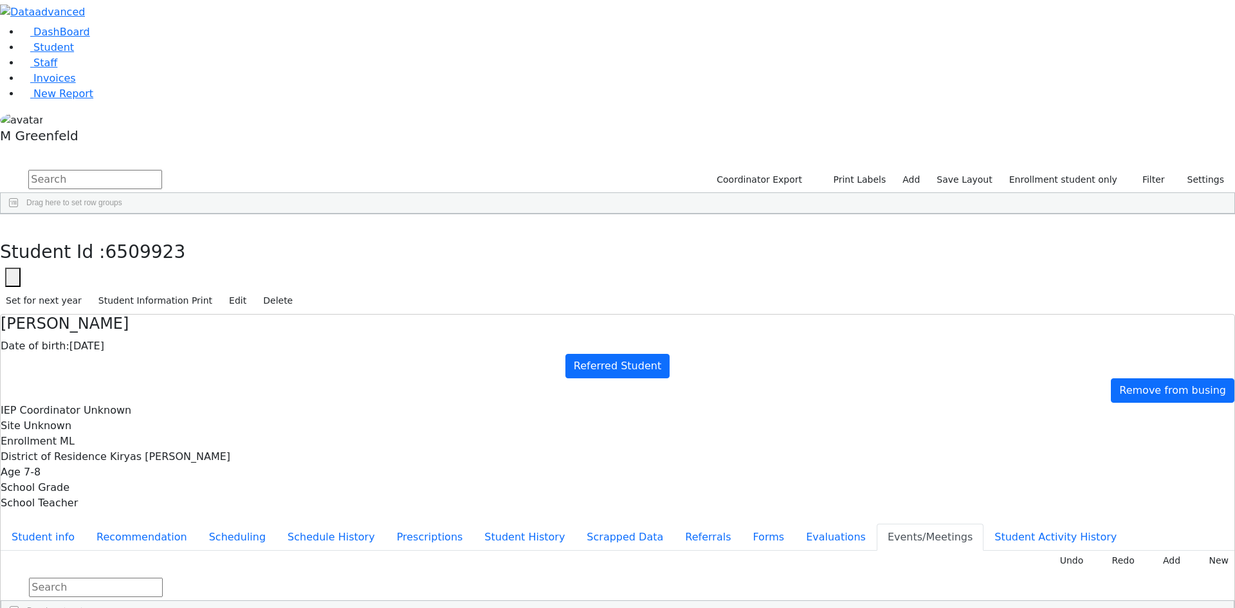
click at [19, 214] on button "button" at bounding box center [9, 227] width 19 height 27
click at [74, 53] on link "Student" at bounding box center [47, 47] width 53 height 12
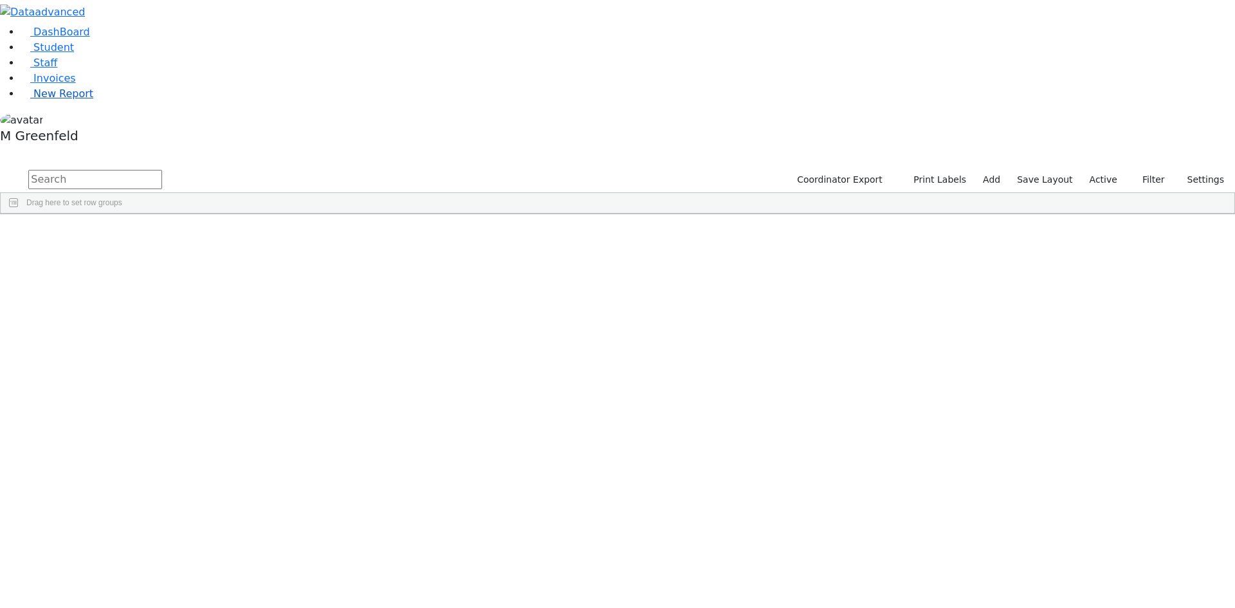
click at [70, 100] on span "New Report" at bounding box center [63, 93] width 60 height 12
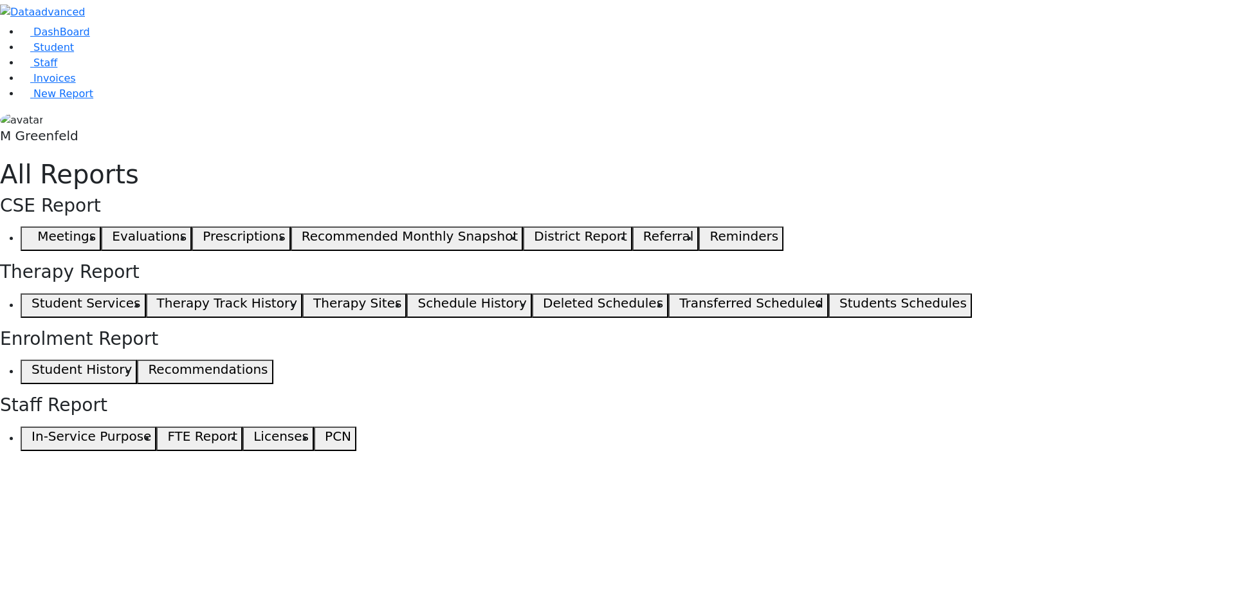
click at [32, 235] on icon "button" at bounding box center [29, 238] width 6 height 6
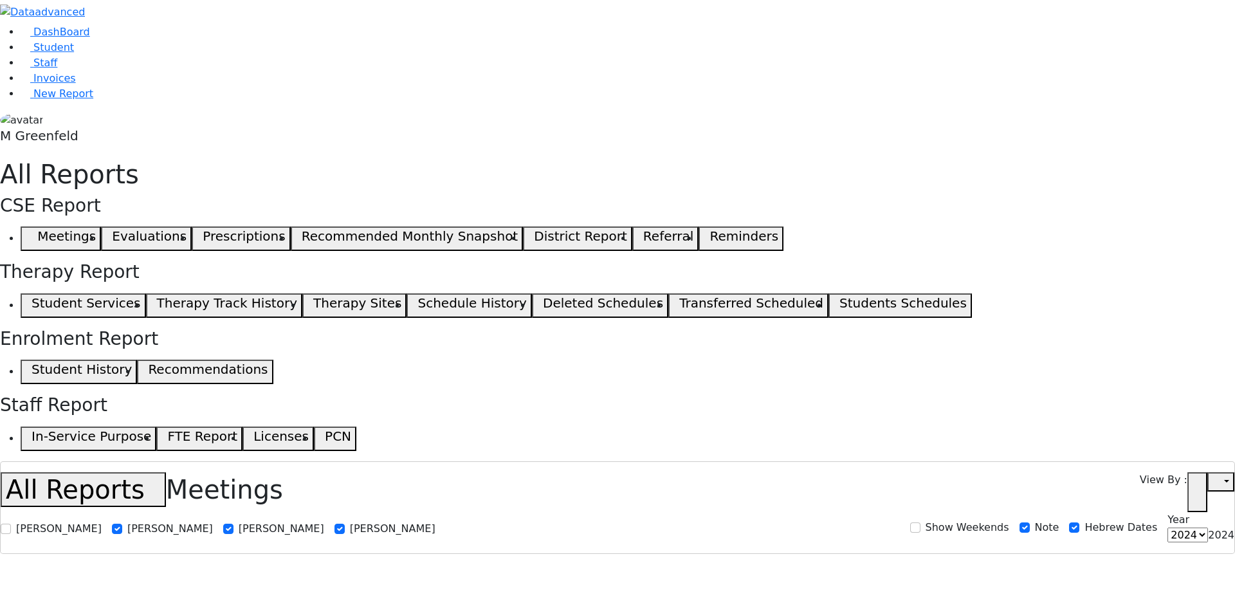
select select
click at [1202, 487] on icon "button" at bounding box center [1197, 492] width 10 height 10
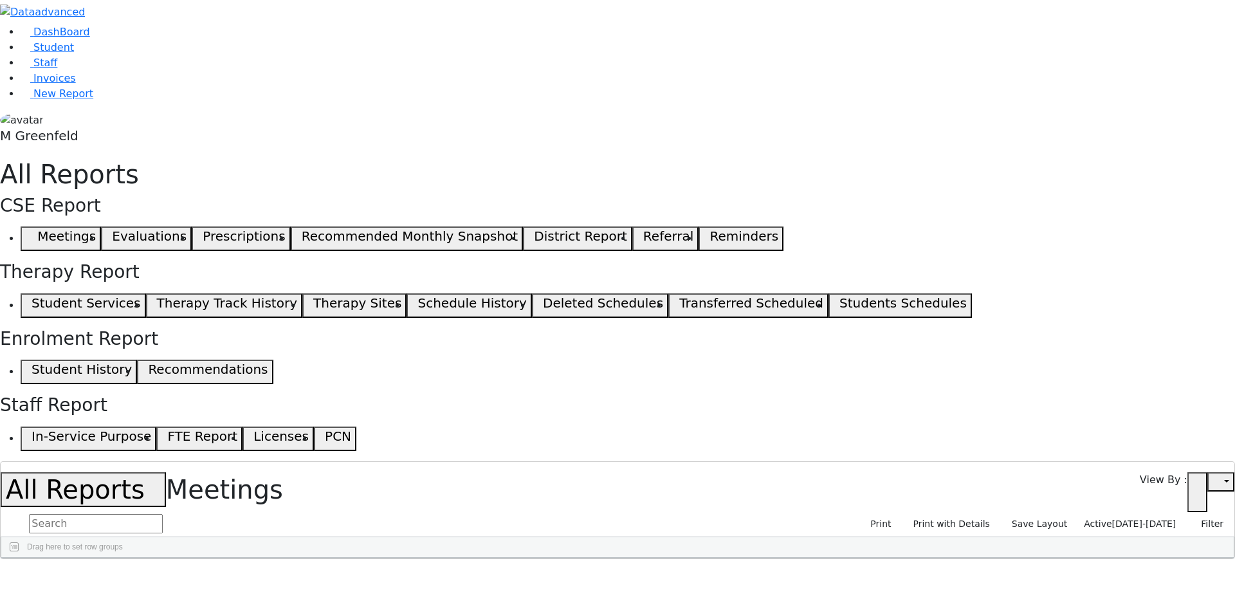
click at [1147, 518] on span "08/17/2025-09/16/2025" at bounding box center [1144, 523] width 64 height 10
click at [1077, 536] on label "Active" at bounding box center [1093, 543] width 32 height 15
click at [1069, 539] on input "Active" at bounding box center [1066, 544] width 10 height 10
click at [1109, 514] on div "08/17/2025-09/16/2025 Filter Active MeetingDate 08/17/2025 - 09/16/2025 Reset R…" at bounding box center [1167, 524] width 123 height 20
click at [1113, 514] on div "08/17/2025-09/16/2025 Filter Active MeetingDate 08/17/2025 - 09/16/2025 Reset R…" at bounding box center [1167, 524] width 123 height 20
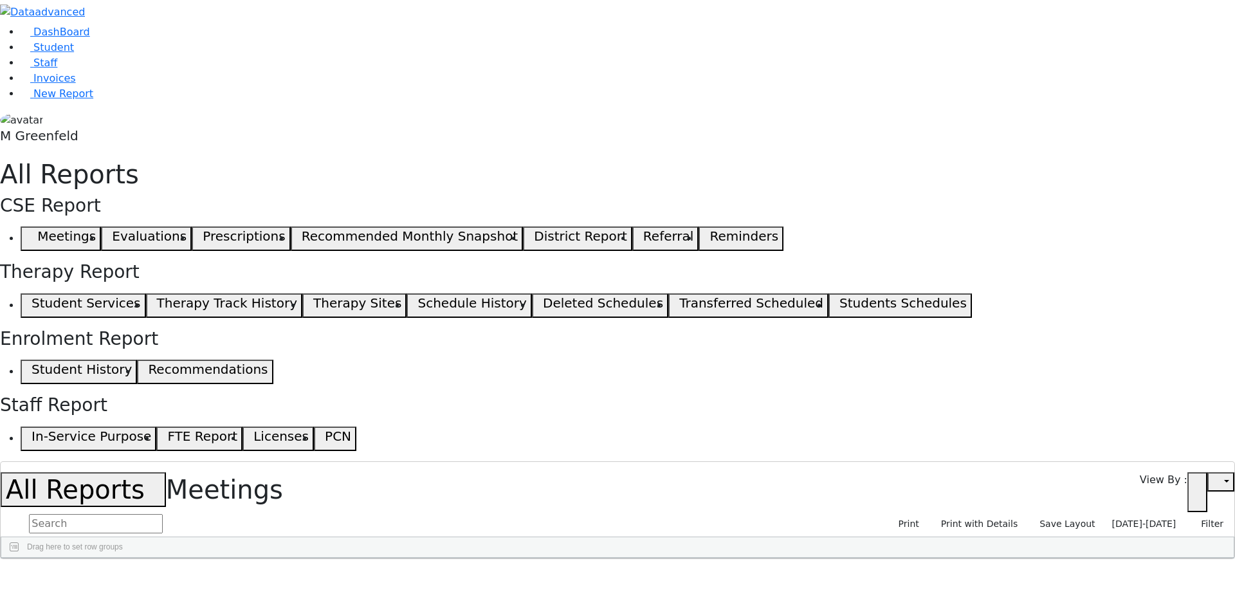
click at [1115, 518] on span "08/17/2025-09/16/2025" at bounding box center [1144, 523] width 64 height 10
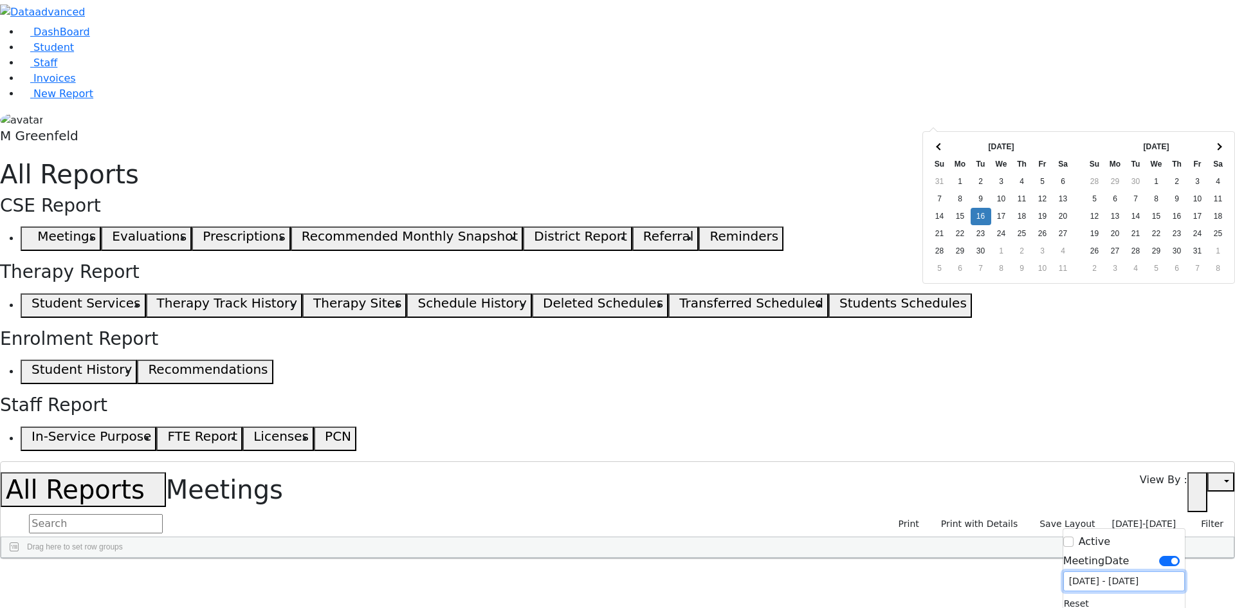
click at [1078, 571] on input "08/17/2025 - 09/16/2025" at bounding box center [1124, 581] width 122 height 20
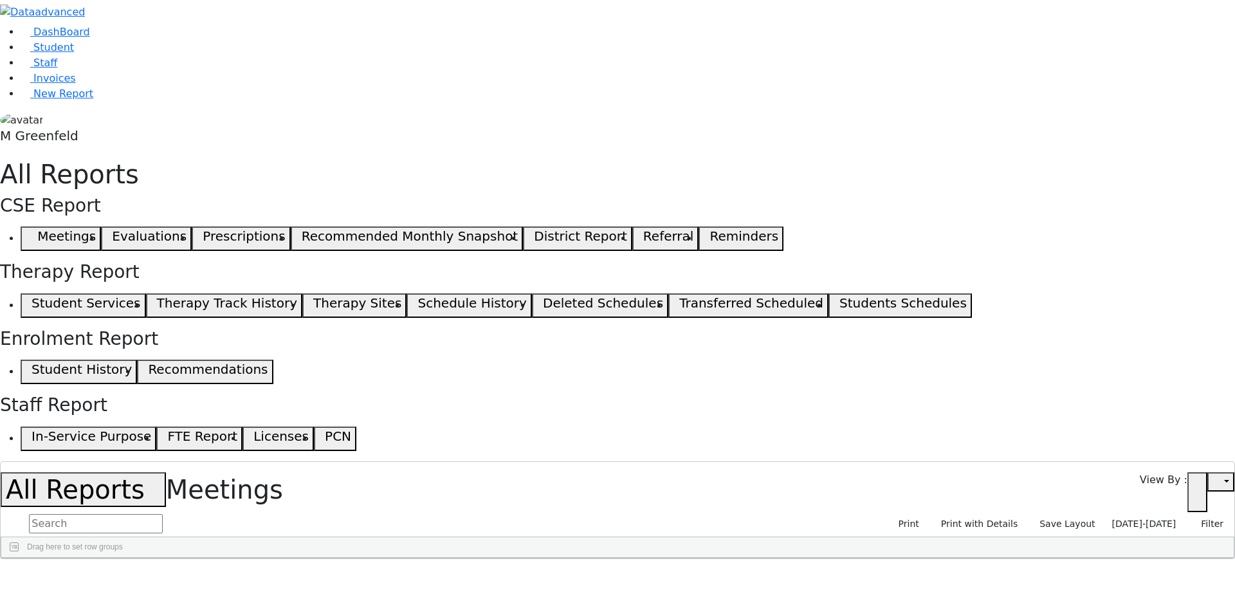
click at [253, 579] on div "Frimy" at bounding box center [221, 588] width 62 height 18
checkbox input "true"
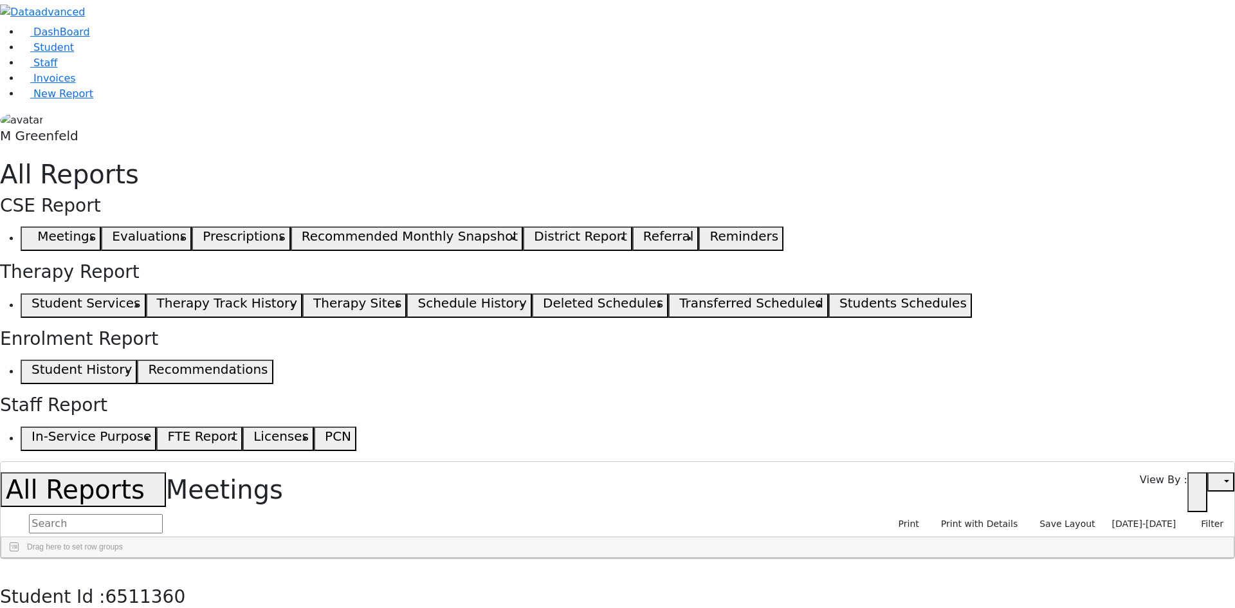
copy div "Frimy has a very limited vocabulary and unclear speech. Frimy is receiving spee…"
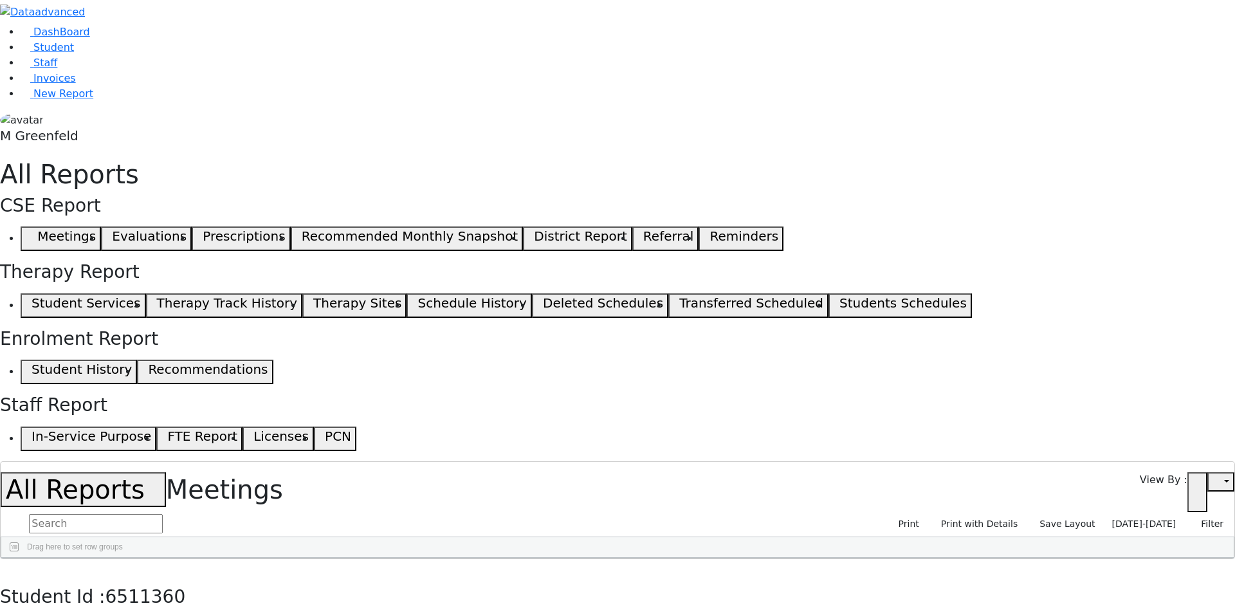
drag, startPoint x: 497, startPoint y: 179, endPoint x: 628, endPoint y: 228, distance: 139.6
drag, startPoint x: 569, startPoint y: 316, endPoint x: 515, endPoint y: 159, distance: 165.3
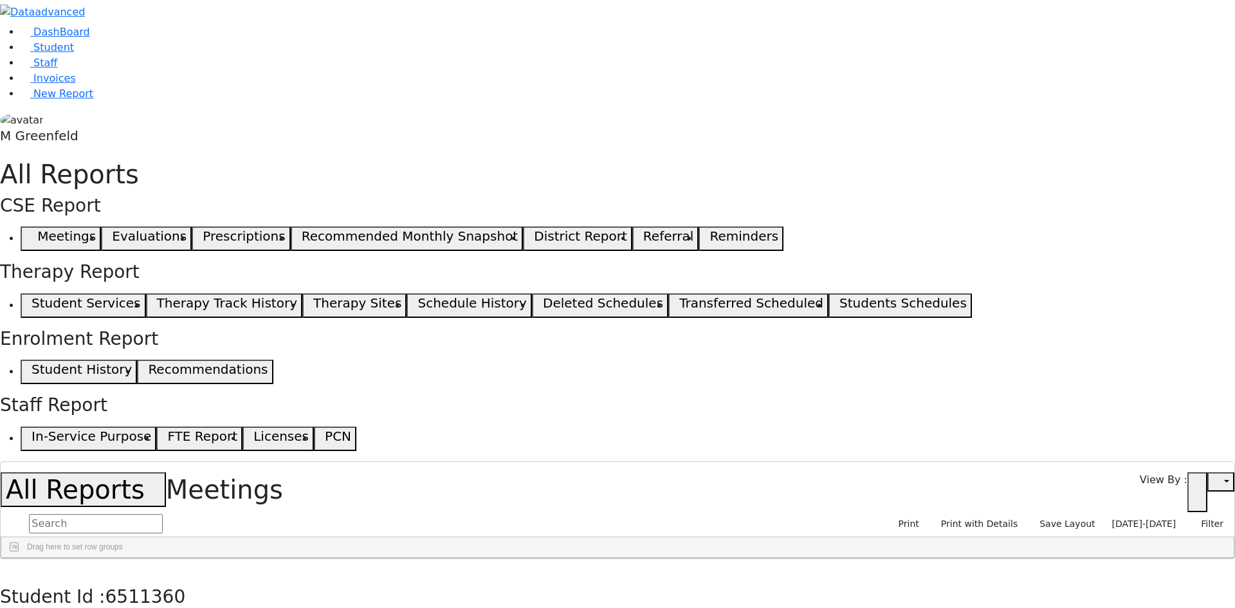
drag, startPoint x: 559, startPoint y: 387, endPoint x: 439, endPoint y: 147, distance: 269.2
drag, startPoint x: 387, startPoint y: 154, endPoint x: 609, endPoint y: 430, distance: 354.0
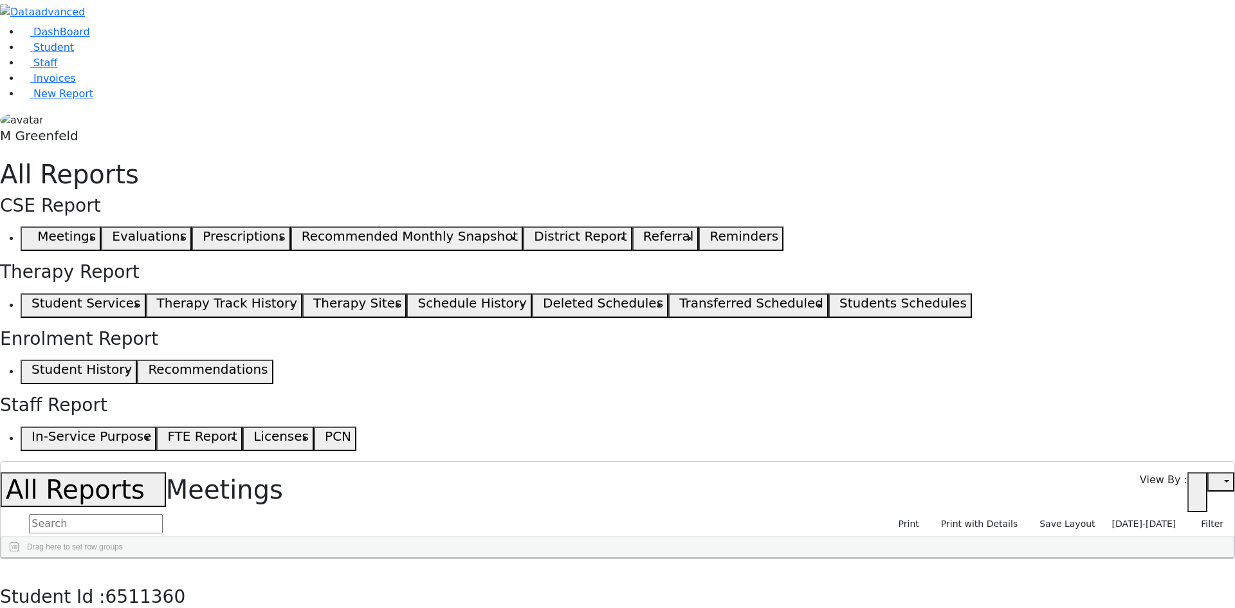
click at [19, 559] on button "button" at bounding box center [9, 572] width 19 height 27
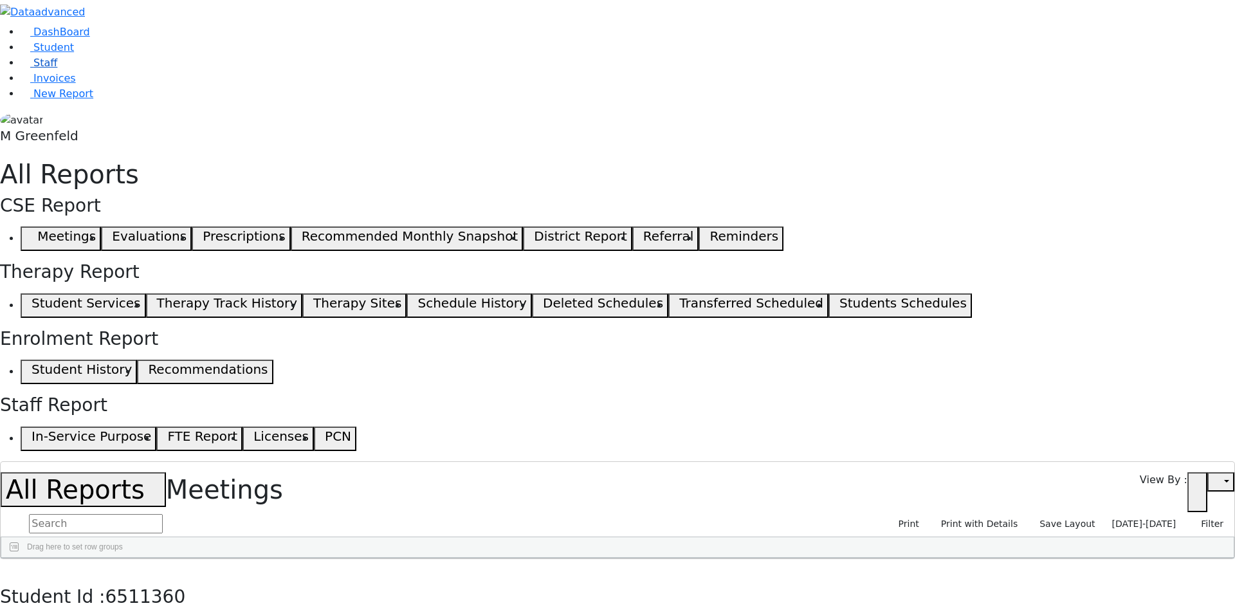
click at [57, 69] on link "Staff" at bounding box center [39, 63] width 37 height 12
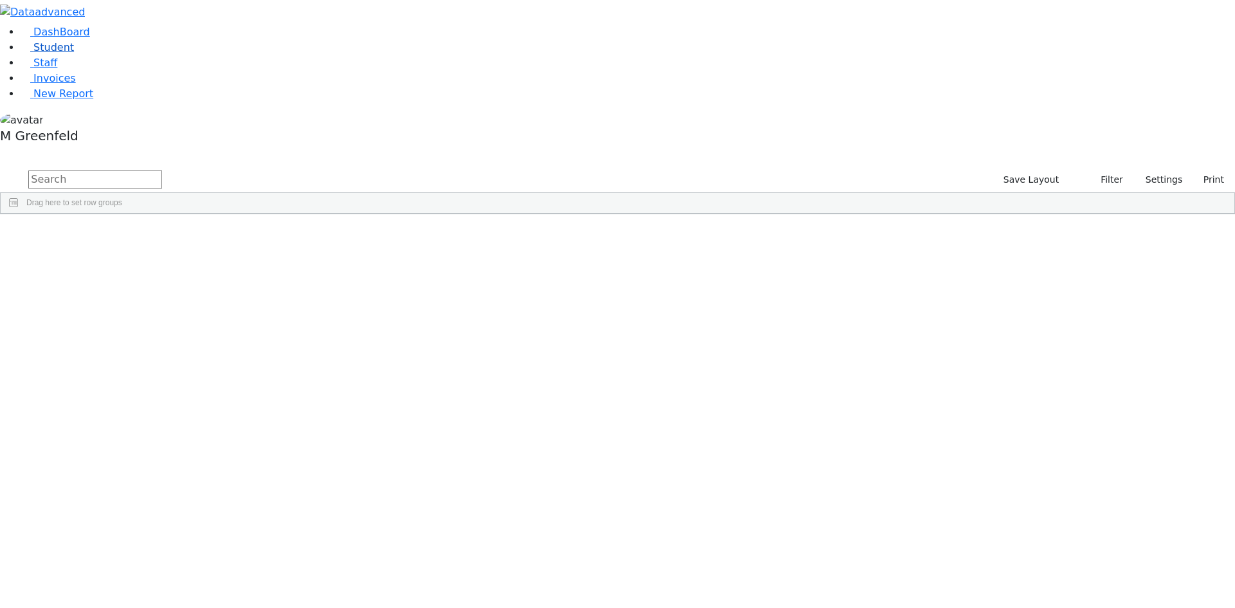
click at [74, 53] on link "Student" at bounding box center [47, 47] width 53 height 12
drag, startPoint x: 945, startPoint y: 76, endPoint x: 808, endPoint y: 24, distance: 146.9
click at [808, 149] on div "Students 490 A 24 K 24 W 24 A 24 K 24 W 24 A" at bounding box center [617, 158] width 1235 height 19
click at [74, 53] on link "Student" at bounding box center [47, 47] width 53 height 12
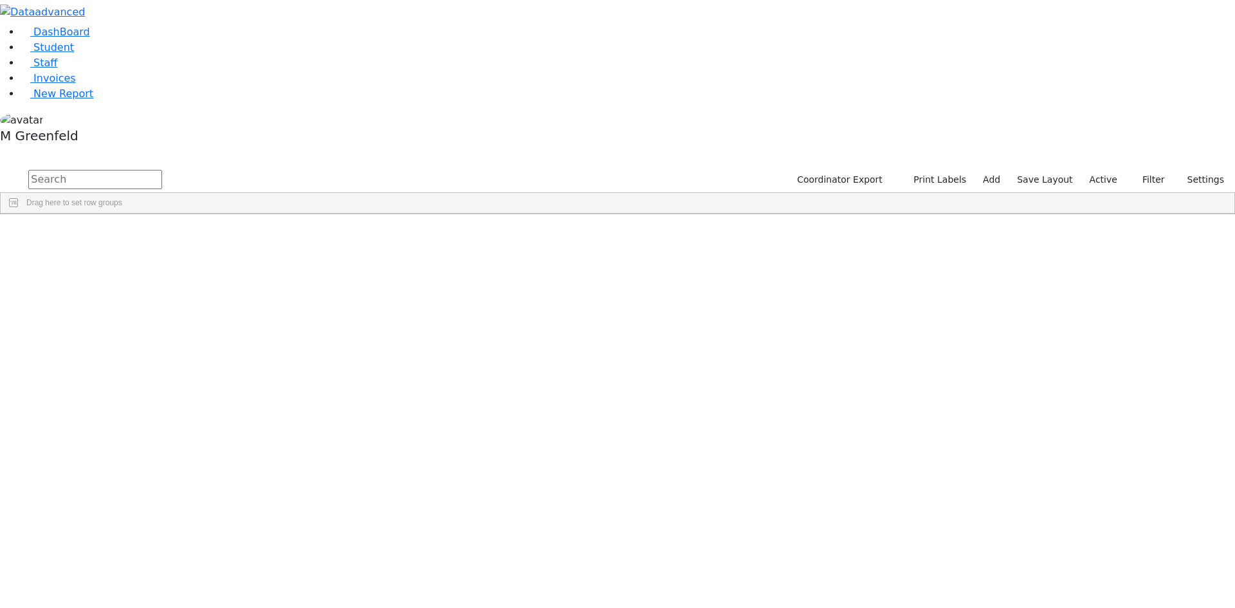
click at [162, 170] on input "text" at bounding box center [95, 179] width 134 height 19
type input "mir wer"
click at [129, 235] on div "[PERSON_NAME]" at bounding box center [99, 244] width 62 height 18
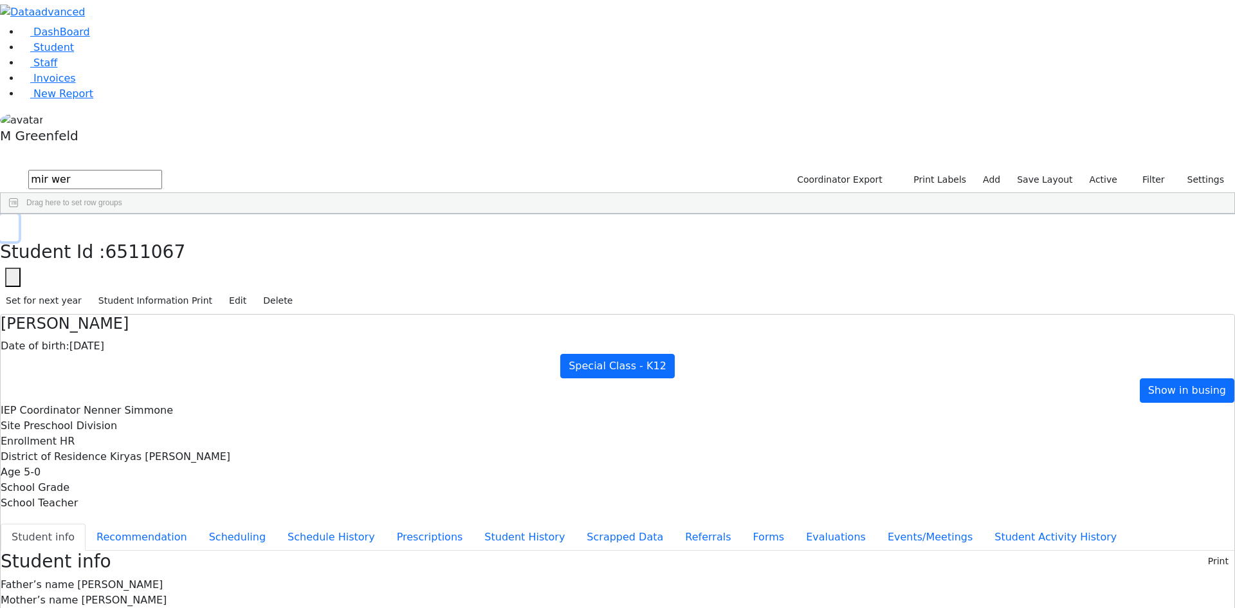
click at [13, 224] on icon "button" at bounding box center [9, 228] width 7 height 8
click at [74, 53] on link "Student" at bounding box center [47, 47] width 53 height 12
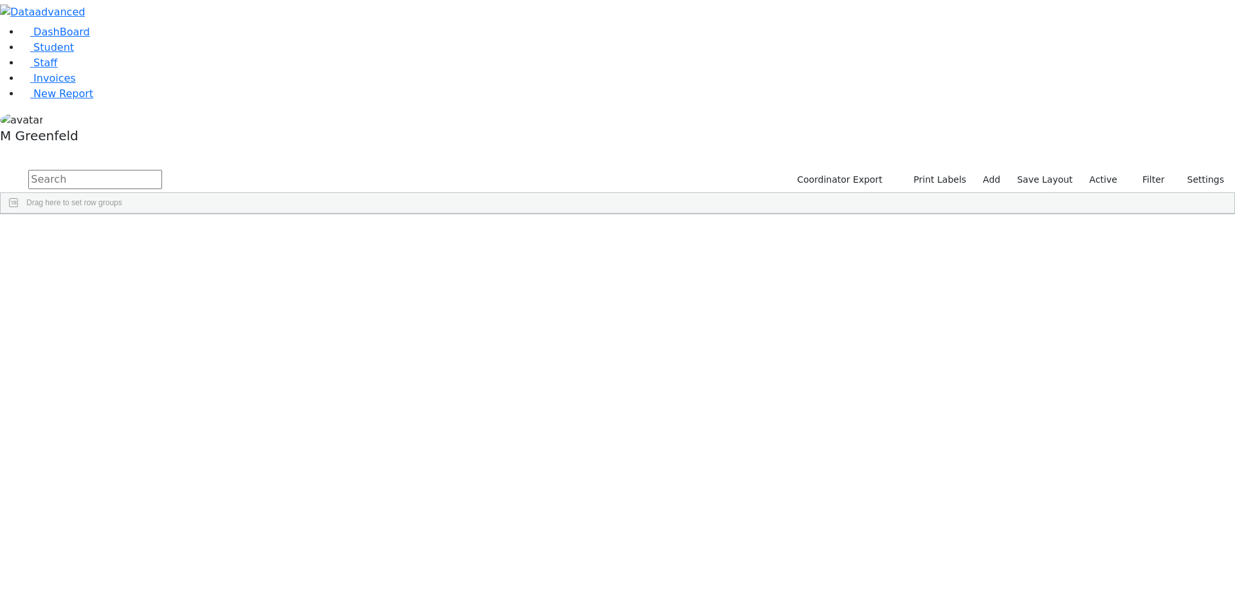
click at [162, 170] on input "text" at bounding box center [95, 179] width 134 height 19
type input "[PERSON_NAME]"
click at [278, 235] on div "6511067 [PERSON_NAME] [DATE] [PERSON_NAME] HR Special Class - K12 Kiryas [PERSO…" at bounding box center [611, 244] width 1220 height 18
click at [191, 235] on div "[PERSON_NAME]" at bounding box center [160, 244] width 62 height 18
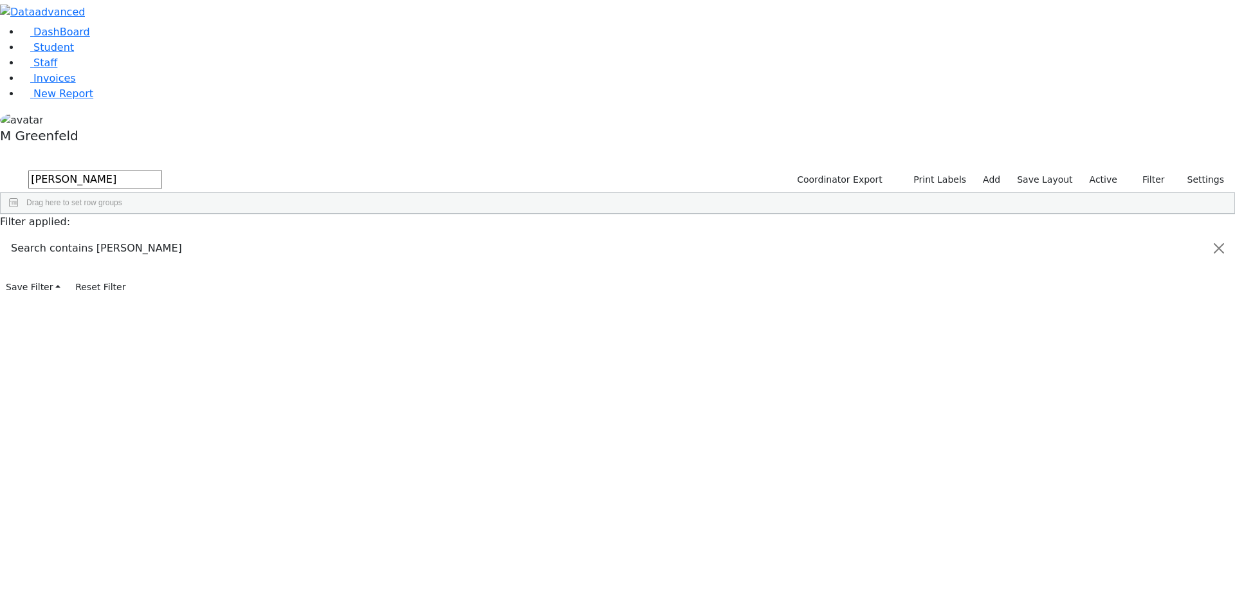
click at [191, 235] on div "[PERSON_NAME]" at bounding box center [160, 244] width 62 height 18
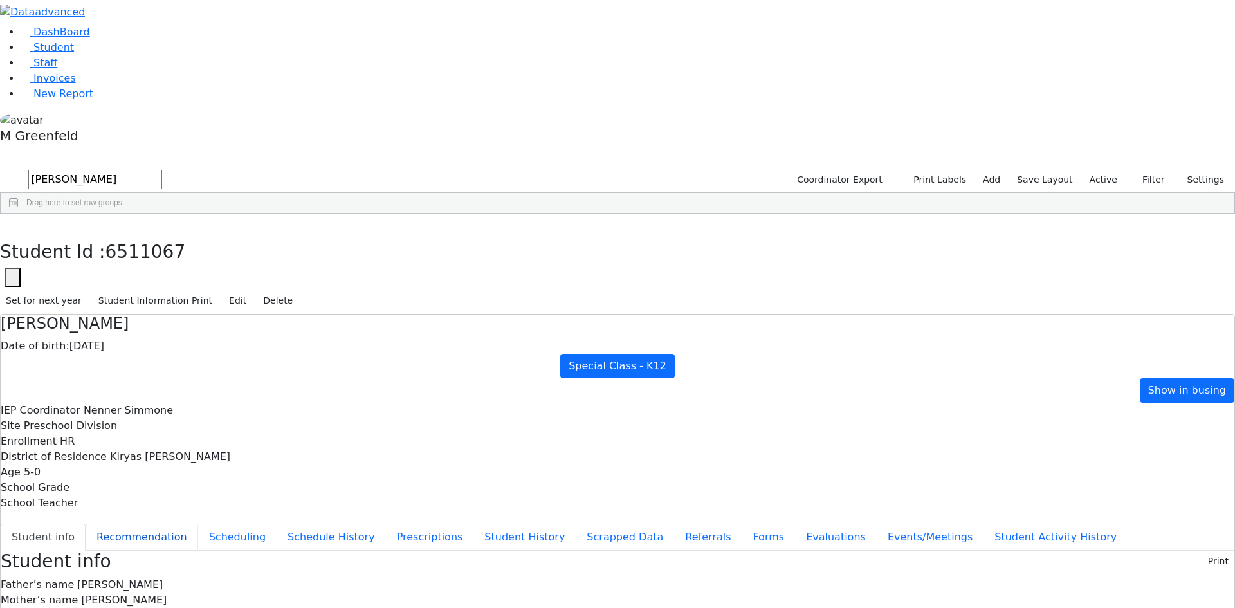
click at [198, 523] on button "Recommendation" at bounding box center [142, 536] width 113 height 27
checkbox input "true"
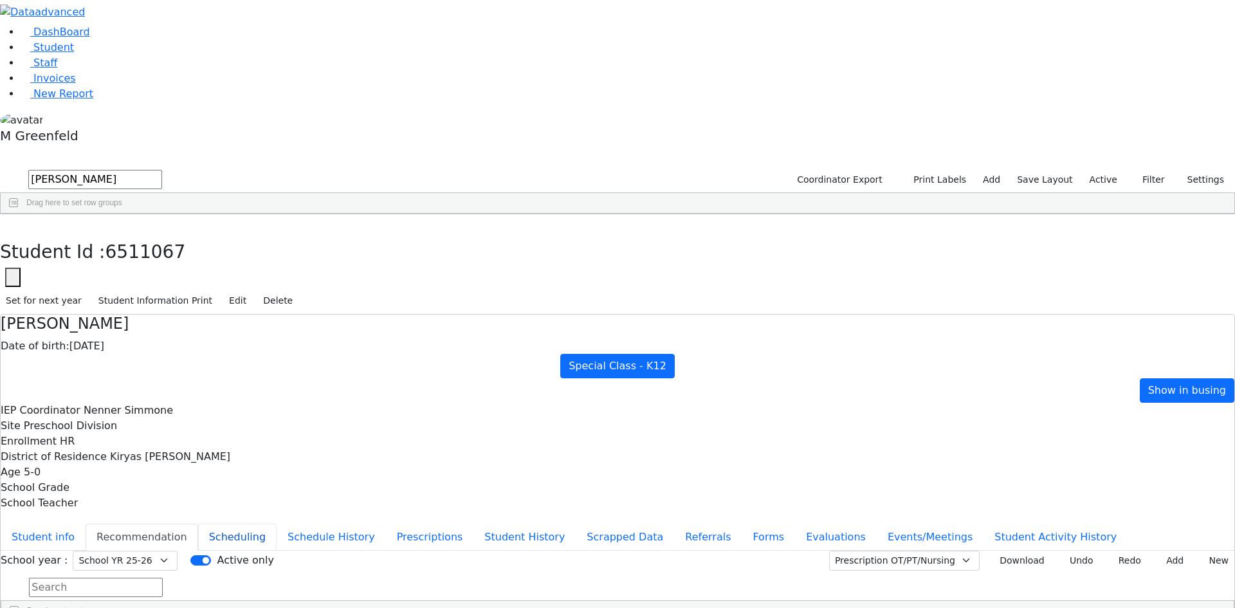
click at [277, 523] on button "Scheduling" at bounding box center [237, 536] width 78 height 27
click at [198, 523] on button "Recommendation" at bounding box center [142, 536] width 113 height 27
click at [86, 523] on button "Student info" at bounding box center [43, 536] width 85 height 27
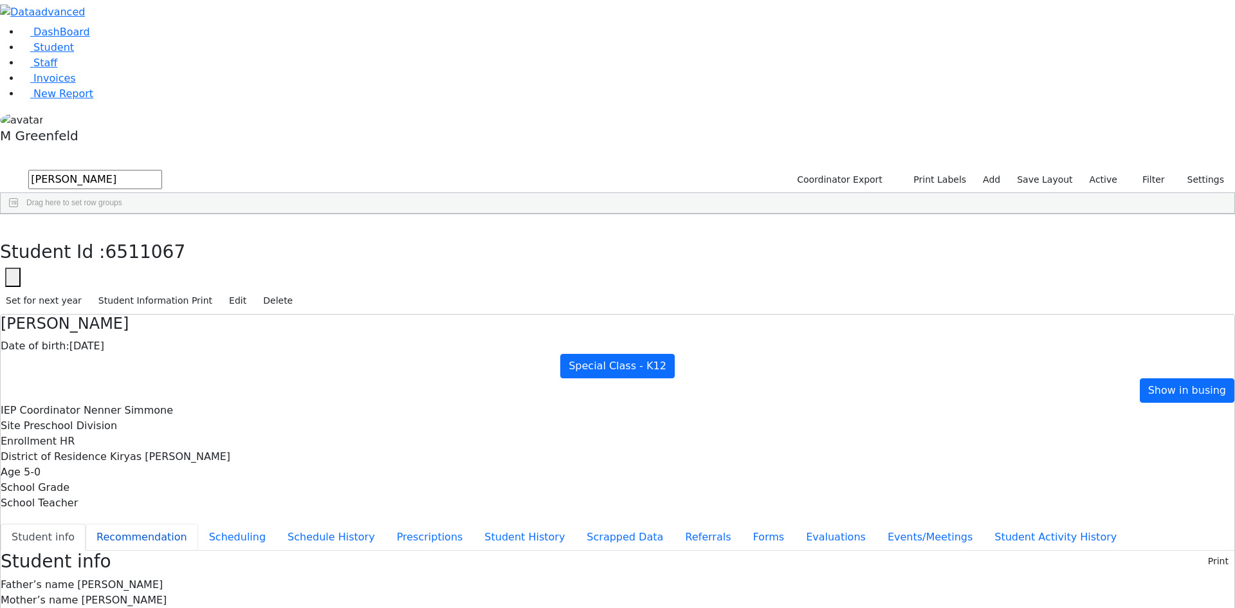
click at [198, 523] on button "Recommendation" at bounding box center [142, 536] width 113 height 27
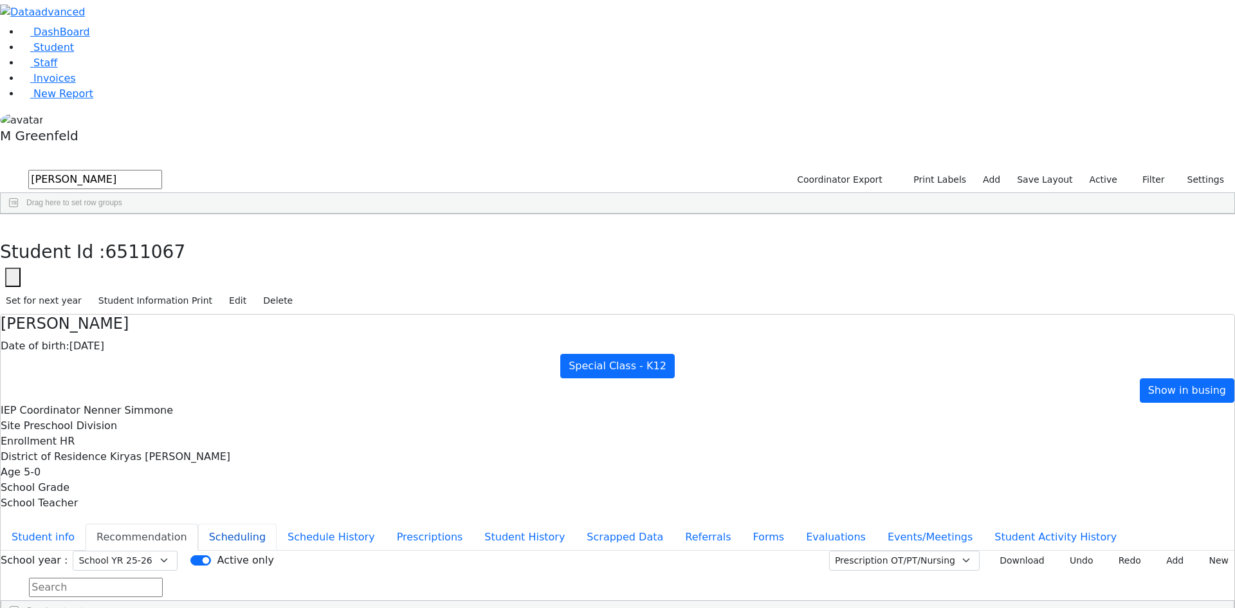
click at [277, 523] on button "Scheduling" at bounding box center [237, 536] width 78 height 27
click at [198, 523] on button "Recommendation" at bounding box center [142, 536] width 113 height 27
click at [86, 523] on button "Student info" at bounding box center [43, 536] width 85 height 27
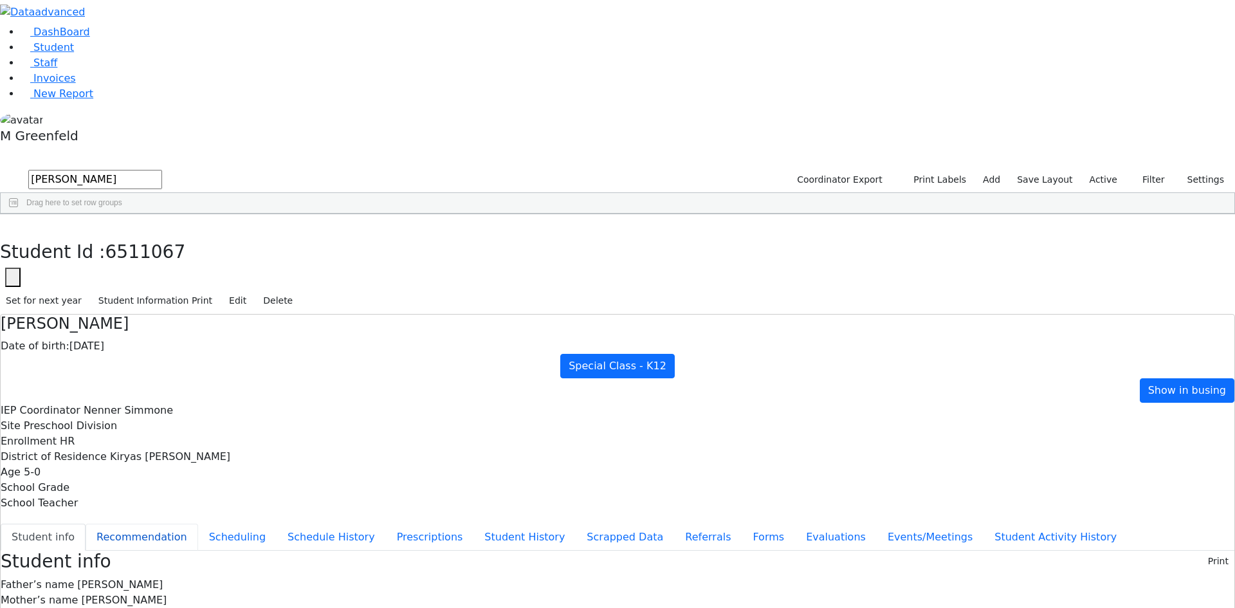
click at [198, 523] on button "Recommendation" at bounding box center [142, 536] width 113 height 27
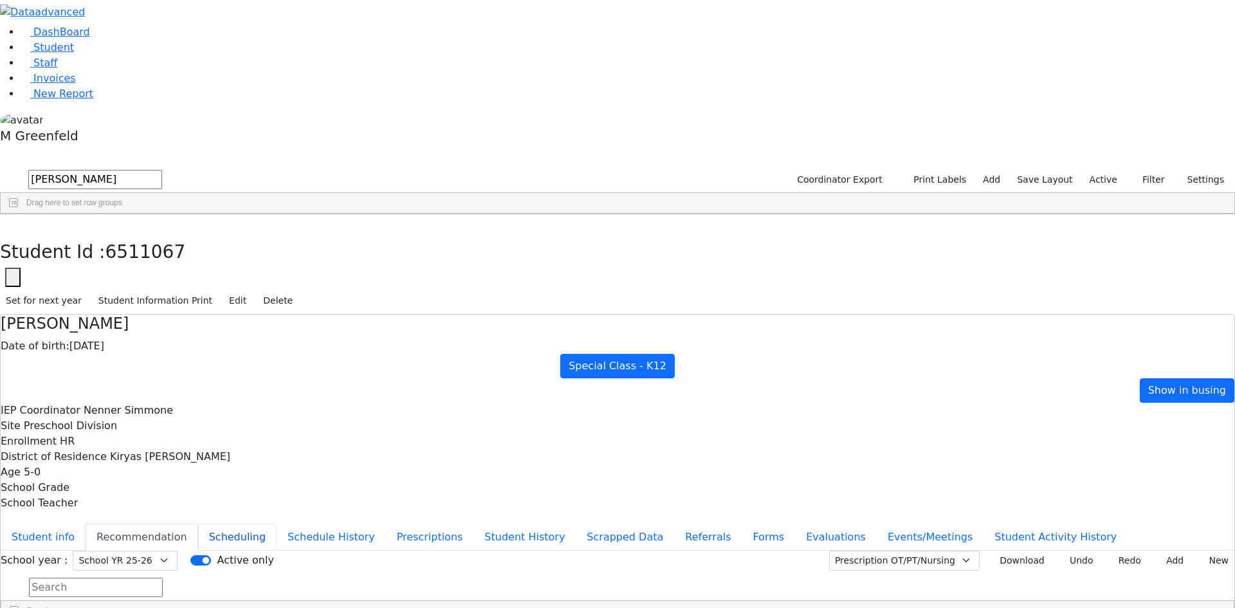
click at [277, 523] on button "Scheduling" at bounding box center [237, 536] width 78 height 27
click at [19, 214] on button "button" at bounding box center [9, 227] width 19 height 27
click at [1106, 168] on div "Coordinator Export Print Labels Add Save Layout Active Filter All Active Inacti…" at bounding box center [1008, 180] width 451 height 24
drag, startPoint x: 1103, startPoint y: 50, endPoint x: 1097, endPoint y: 80, distance: 30.1
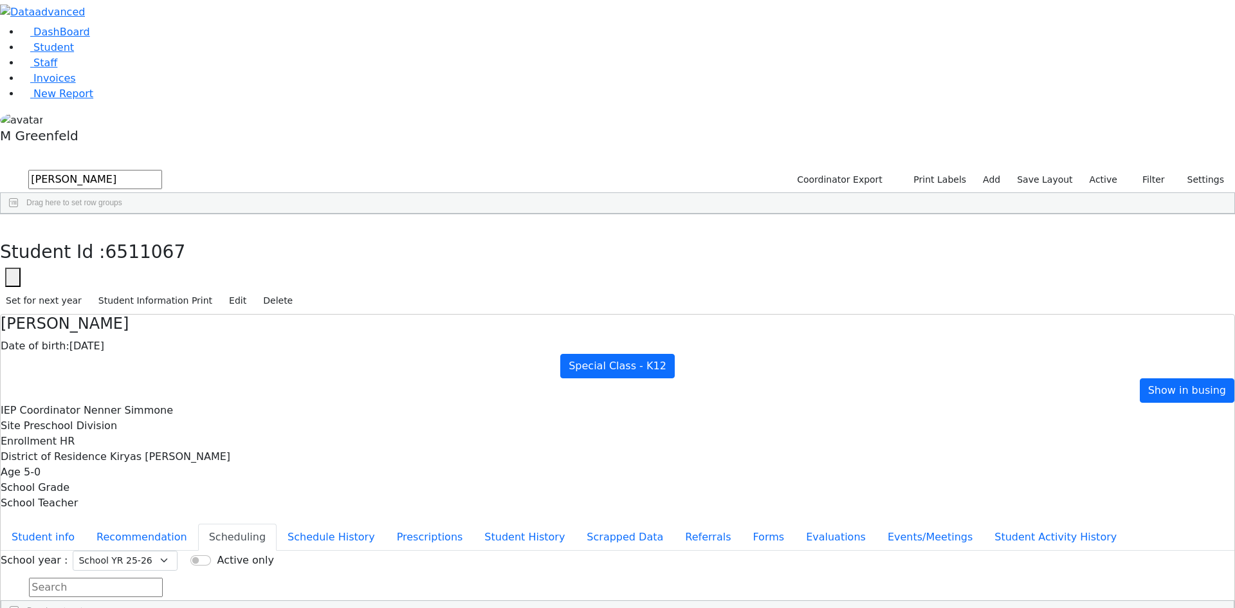
click at [1103, 170] on label "Active" at bounding box center [1103, 180] width 39 height 20
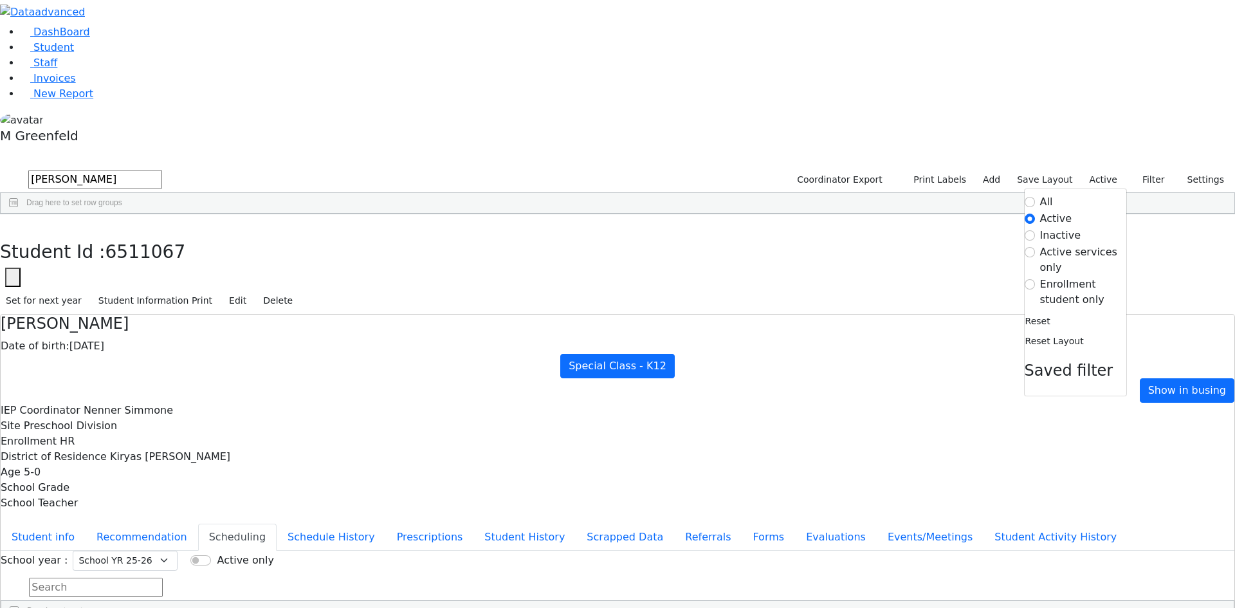
click at [1066, 277] on label "Enrollment student only" at bounding box center [1083, 292] width 86 height 31
click at [1035, 279] on input "Enrollment student only" at bounding box center [1029, 284] width 10 height 10
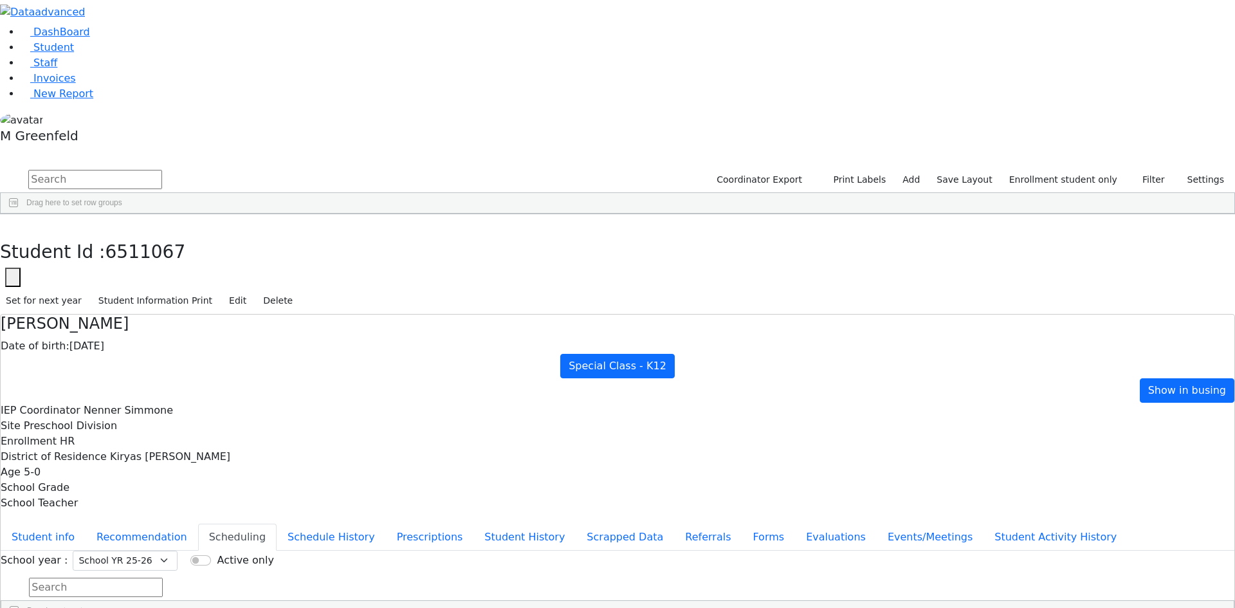
scroll to position [330, 0]
click at [674, 523] on button "Referrals" at bounding box center [708, 536] width 68 height 27
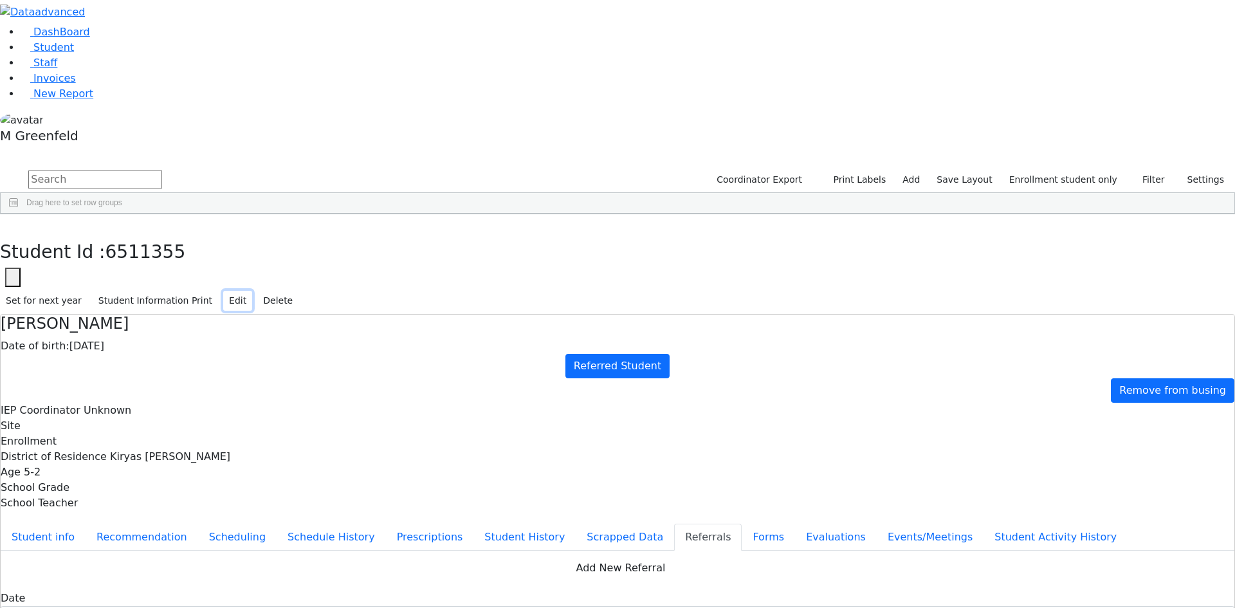
click at [252, 291] on button "Edit" at bounding box center [237, 301] width 29 height 20
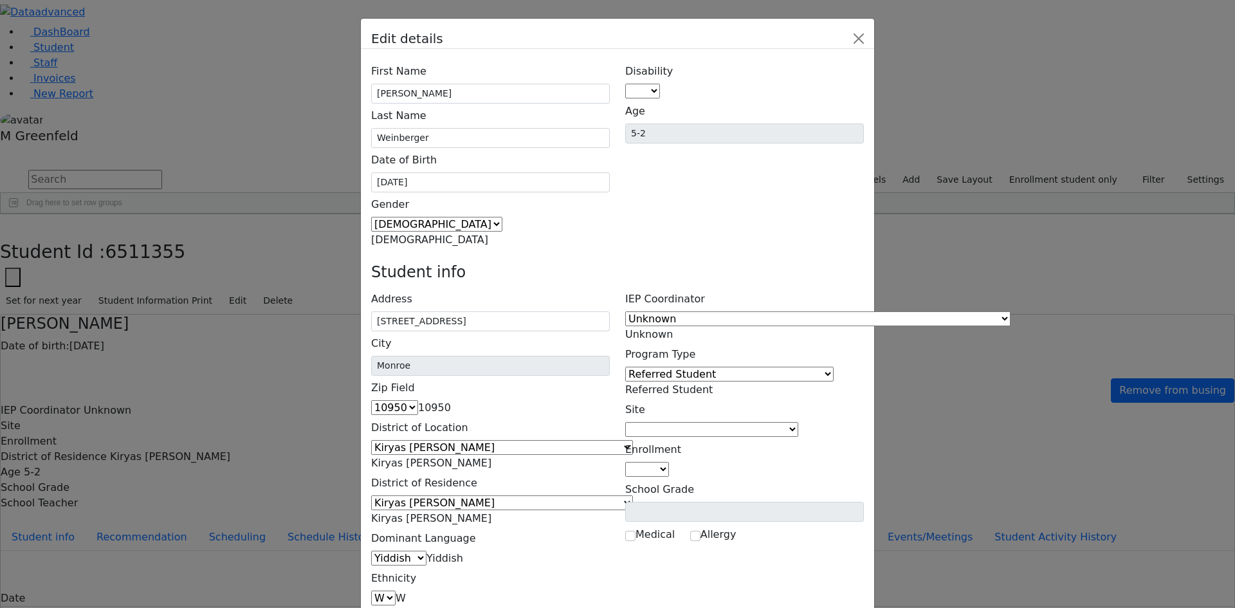
click at [713, 383] on span "Referred Student" at bounding box center [668, 389] width 87 height 12
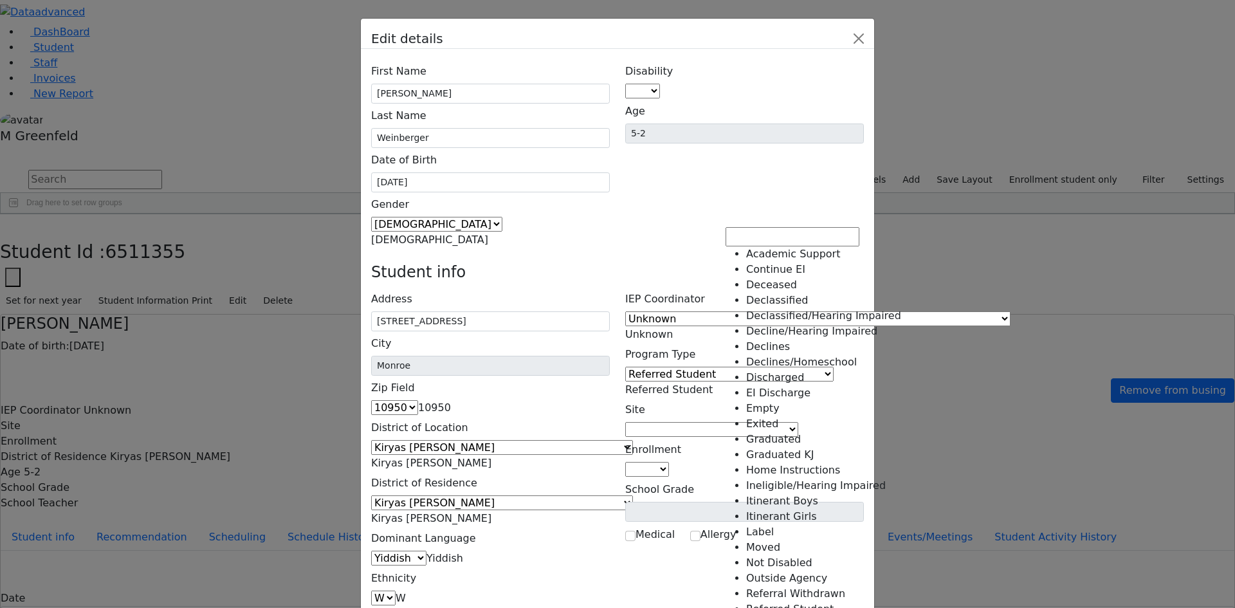
scroll to position [159, 0]
select select "15"
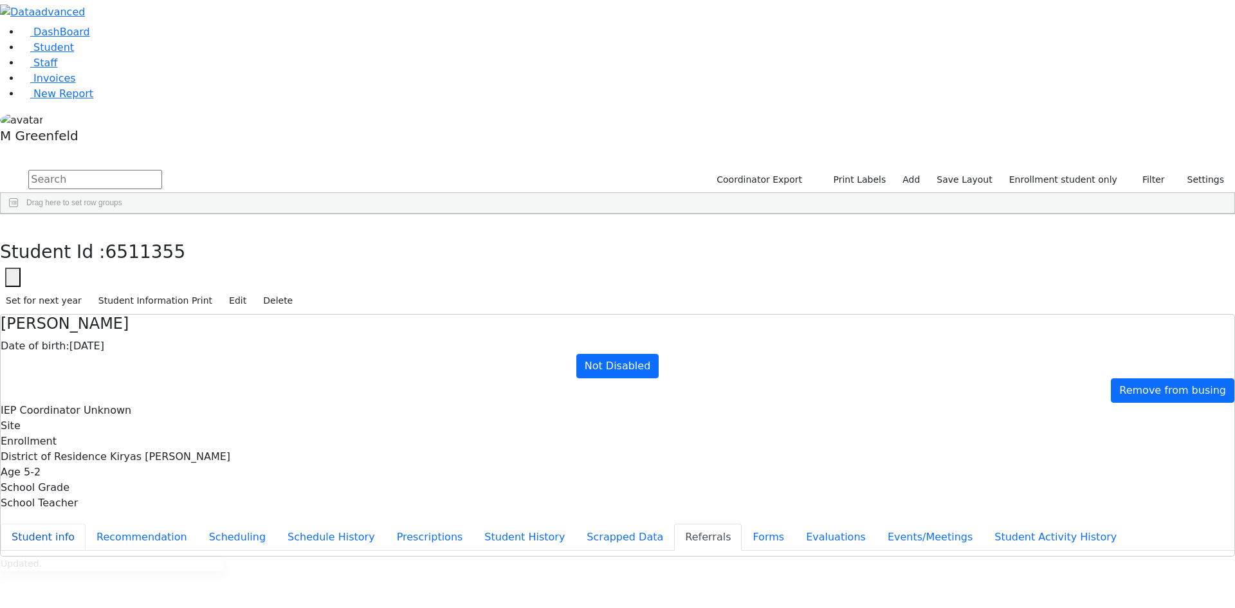
scroll to position [0, 0]
click at [86, 523] on button "Student info" at bounding box center [43, 536] width 85 height 27
click at [13, 224] on icon "button" at bounding box center [9, 228] width 7 height 8
click at [62, 53] on link "Student" at bounding box center [47, 47] width 53 height 12
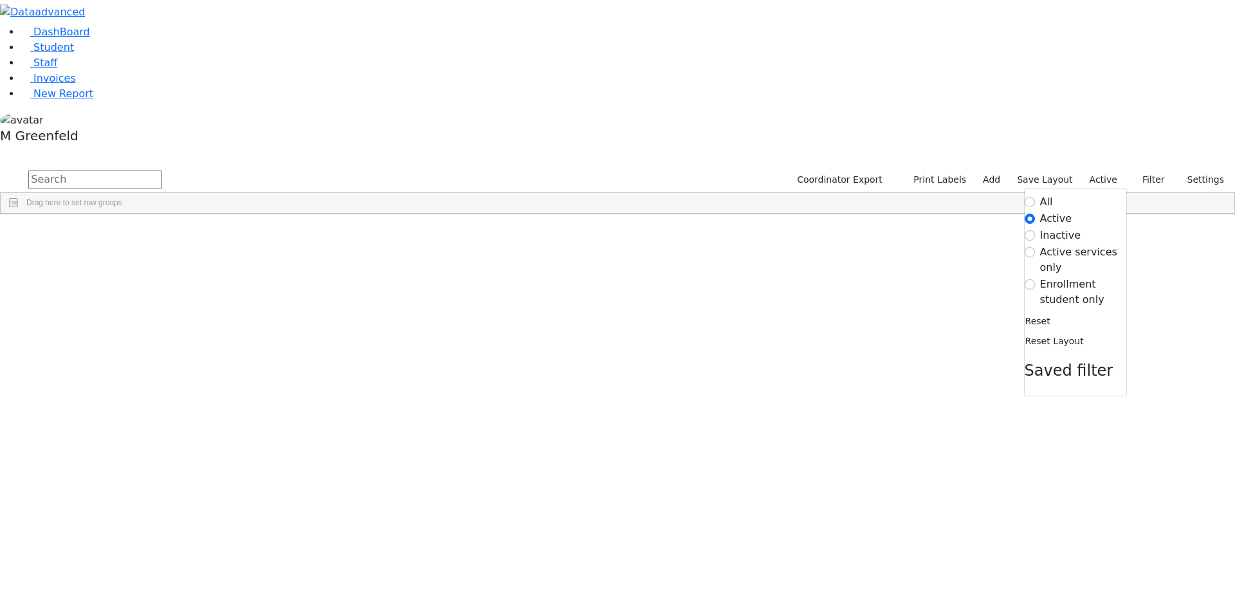
click at [1089, 244] on label "Active services only" at bounding box center [1083, 259] width 86 height 31
click at [1035, 247] on input "Active services only" at bounding box center [1029, 252] width 10 height 10
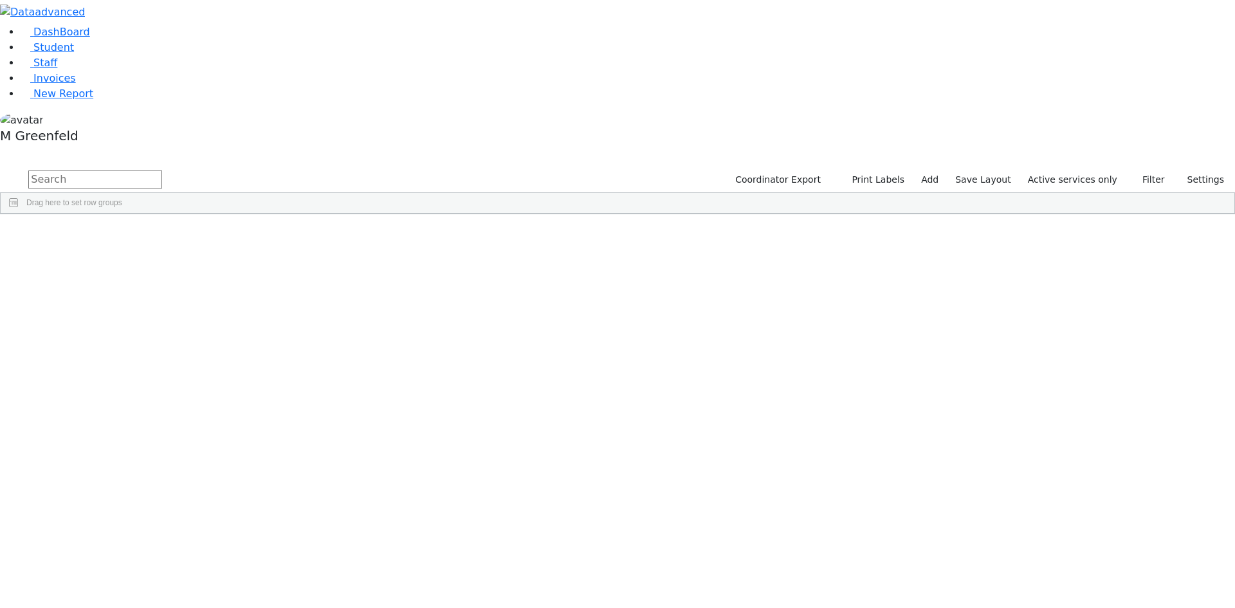
click at [1087, 214] on div "Loading..." at bounding box center [611, 214] width 1220 height 0
click at [1073, 170] on label "Active services only" at bounding box center [1072, 180] width 101 height 20
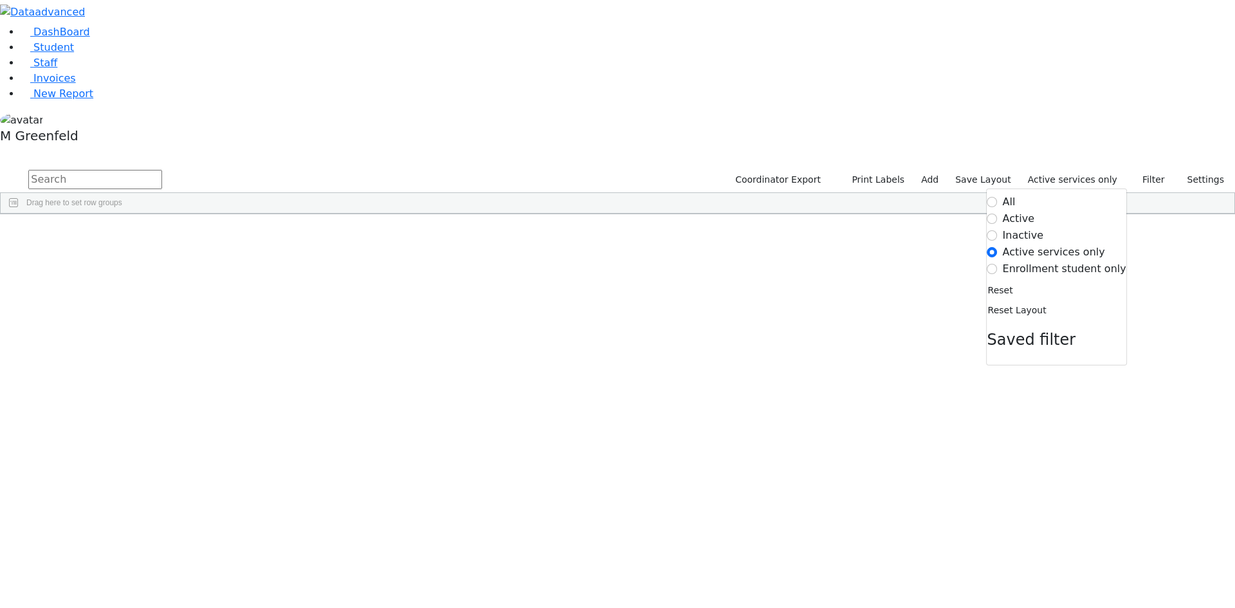
click at [1064, 261] on label "Enrollment student only" at bounding box center [1064, 268] width 123 height 15
click at [997, 264] on input "Enrollment student only" at bounding box center [992, 269] width 10 height 10
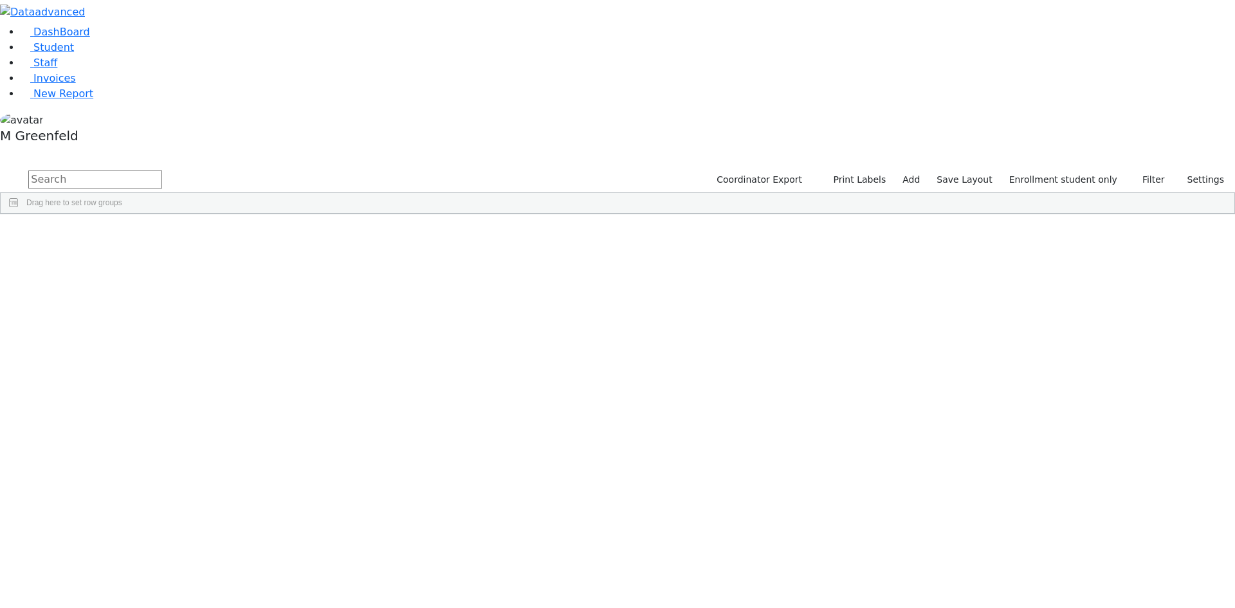
scroll to position [312, 0]
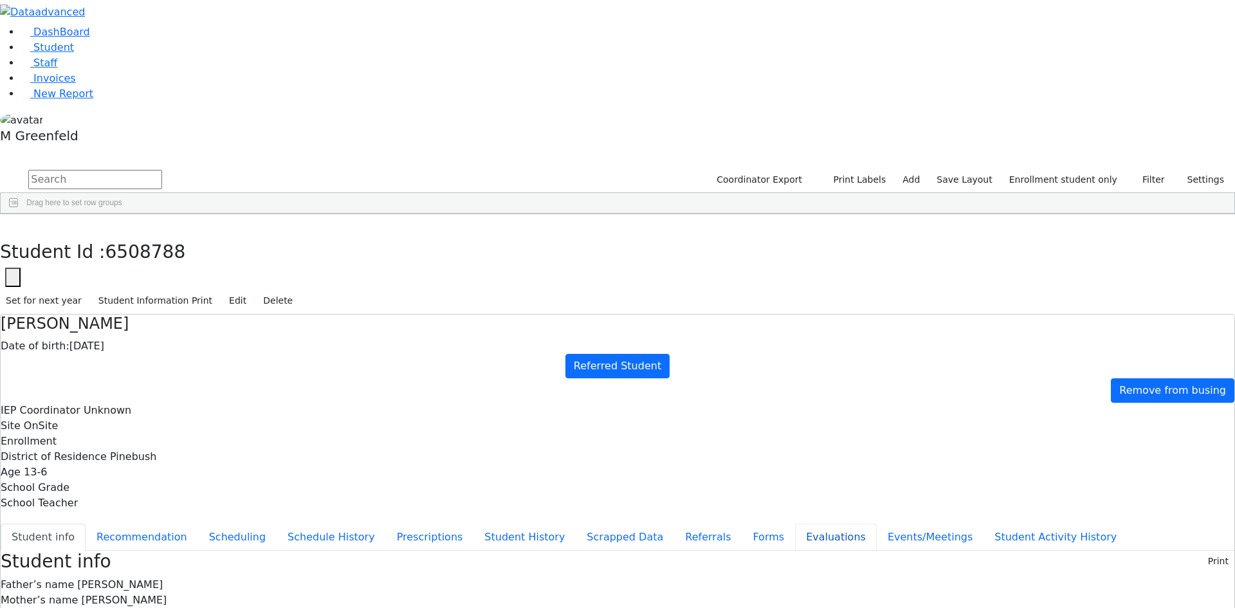
click at [795, 523] on button "Evaluations" at bounding box center [836, 536] width 82 height 27
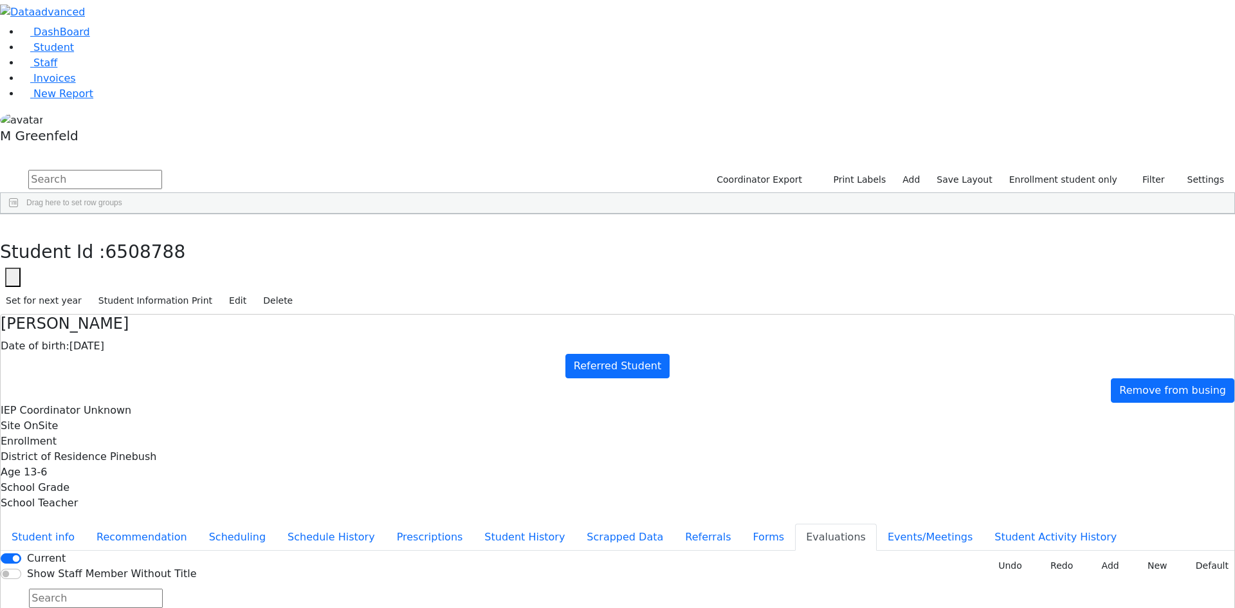
type input "2025-09-15"
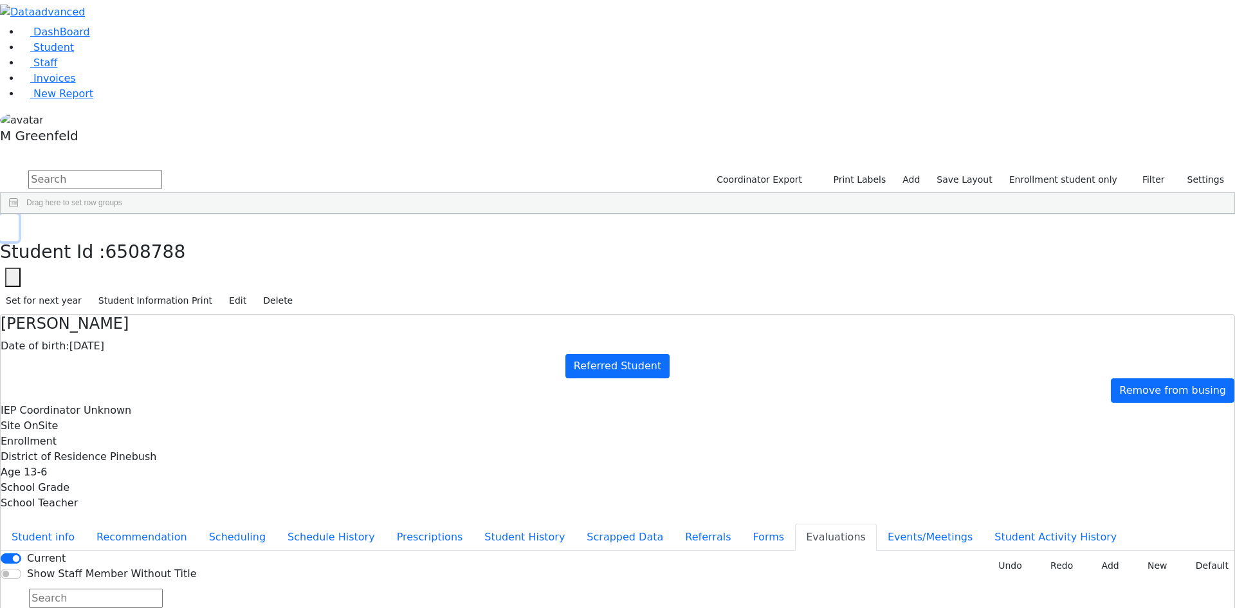
click at [19, 214] on button "button" at bounding box center [9, 227] width 19 height 27
click at [1192, 556] on button "Default" at bounding box center [1207, 566] width 53 height 20
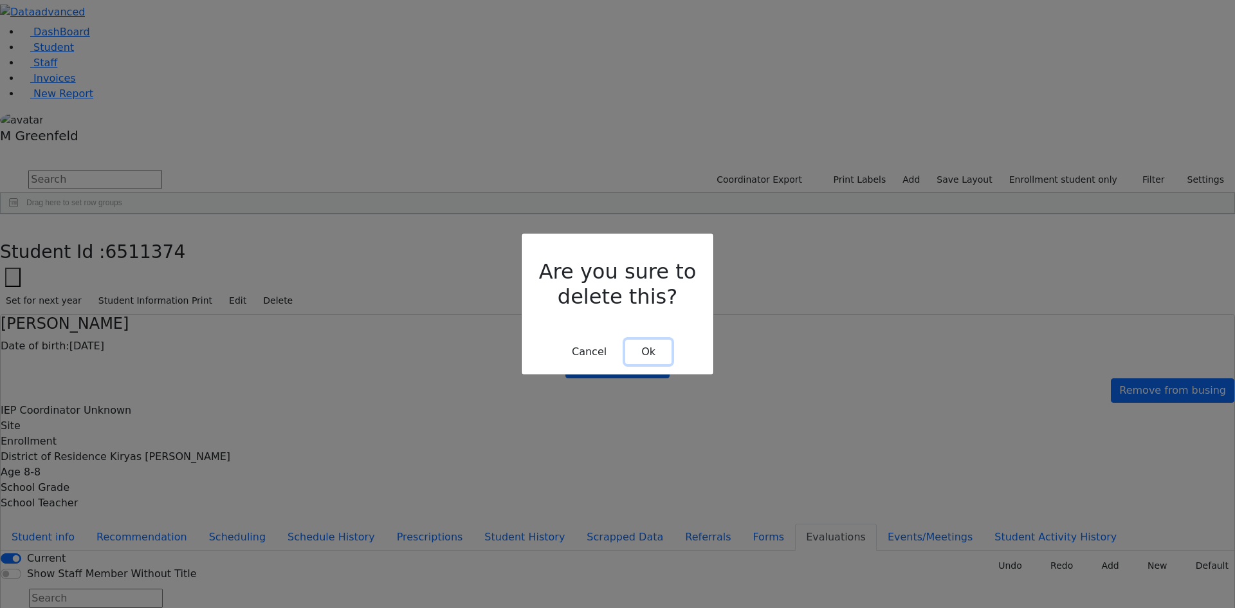
click at [657, 340] on button "Ok" at bounding box center [648, 352] width 46 height 24
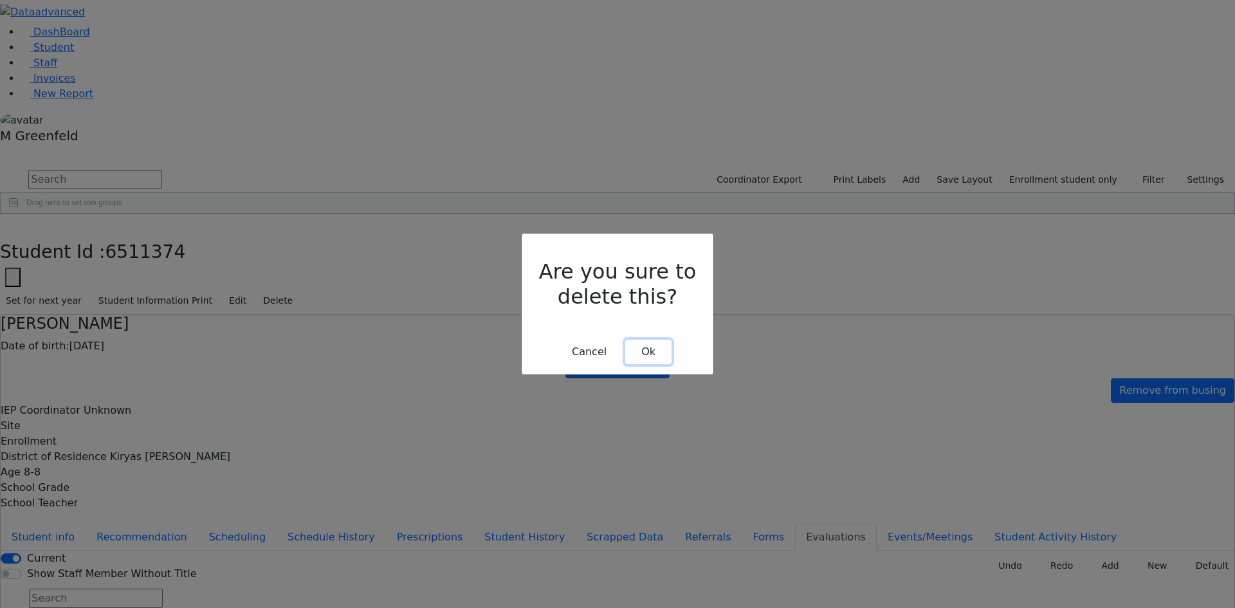
click at [649, 341] on button "Ok" at bounding box center [648, 352] width 46 height 24
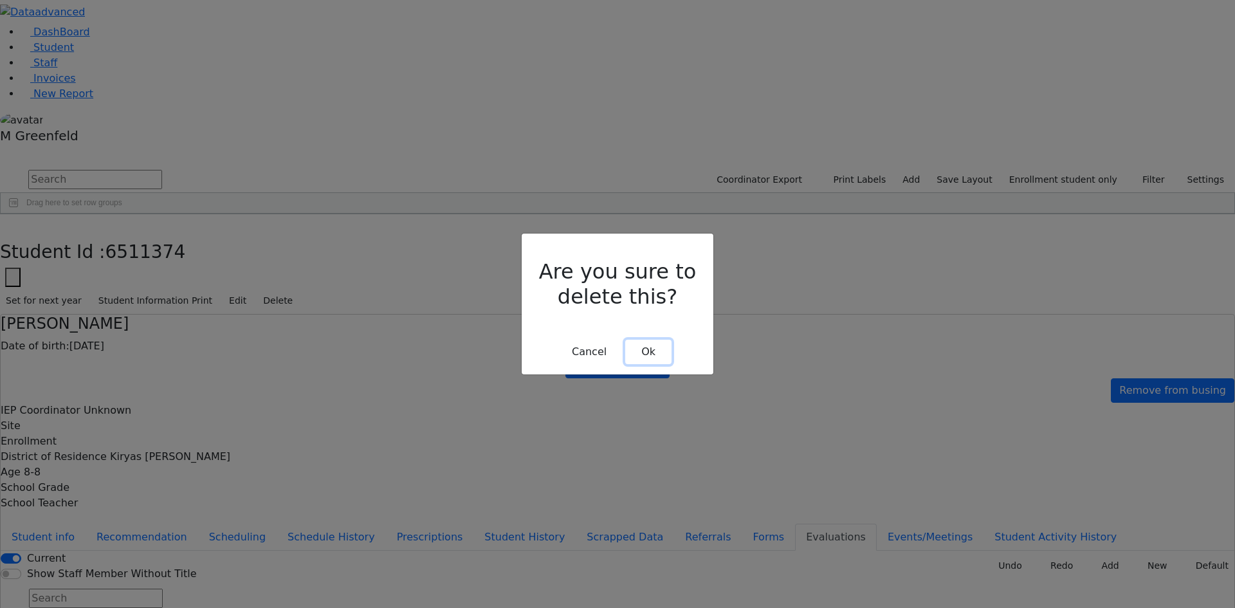
click at [644, 340] on button "Ok" at bounding box center [648, 352] width 46 height 24
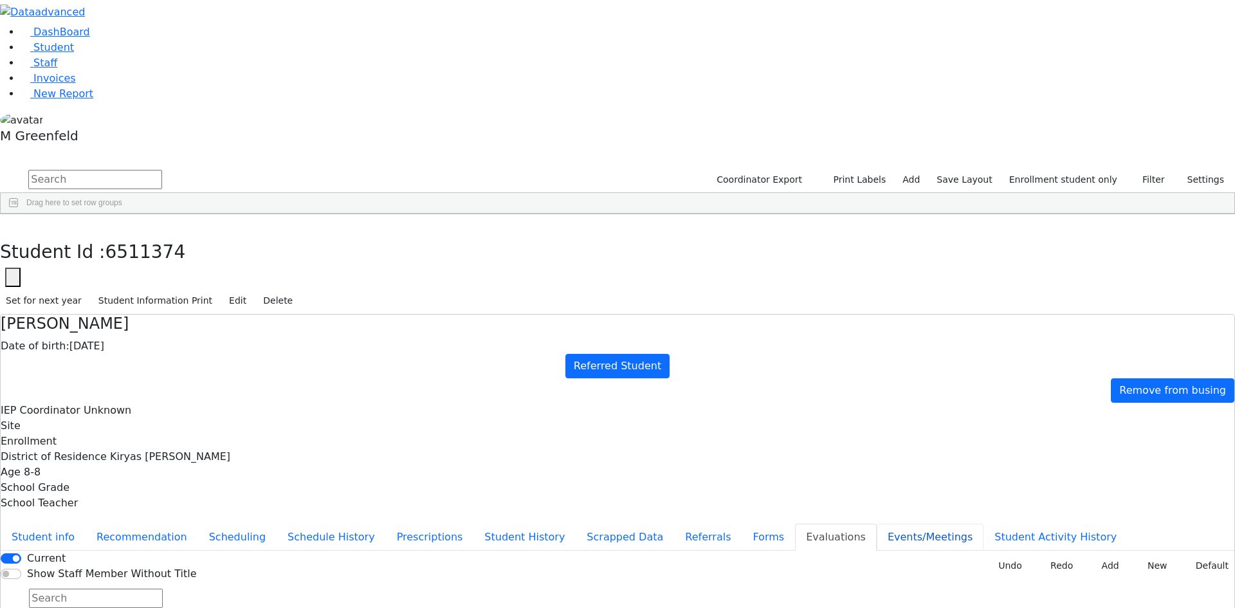
click at [877, 523] on button "Events/Meetings" at bounding box center [930, 536] width 107 height 27
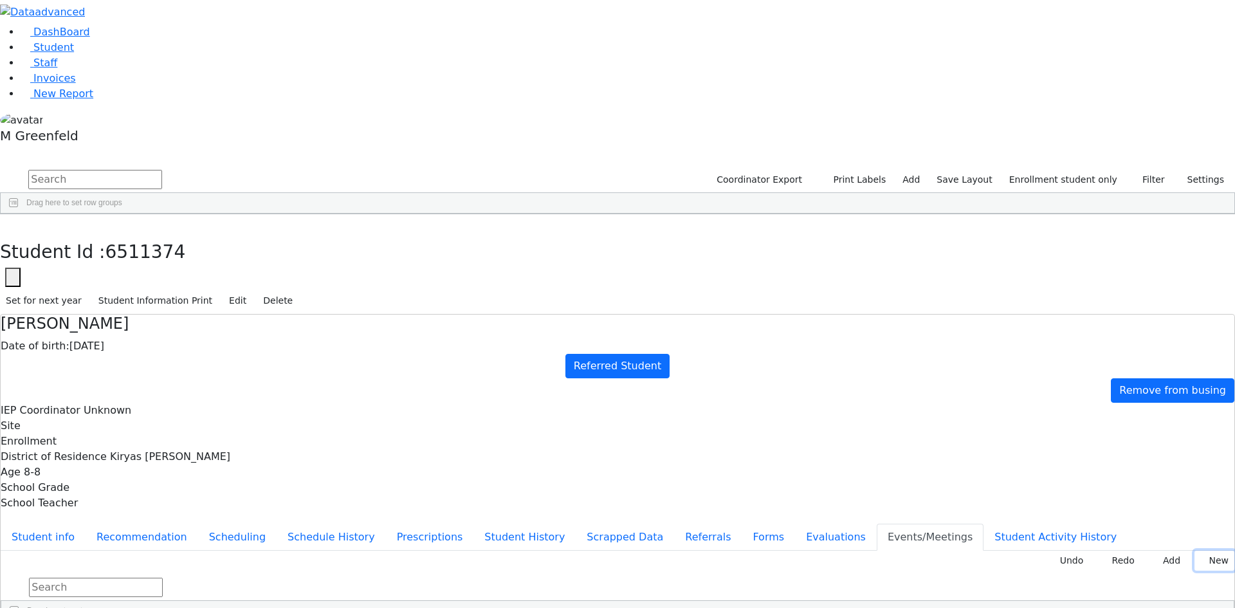
click at [1194, 550] on button "New" at bounding box center [1214, 560] width 40 height 20
click at [382, 550] on div "Undo Redo Add New Drag here to set row groups Drag here to set column labels Da…" at bounding box center [617, 585] width 1233 height 71
type input "2025-11-11"
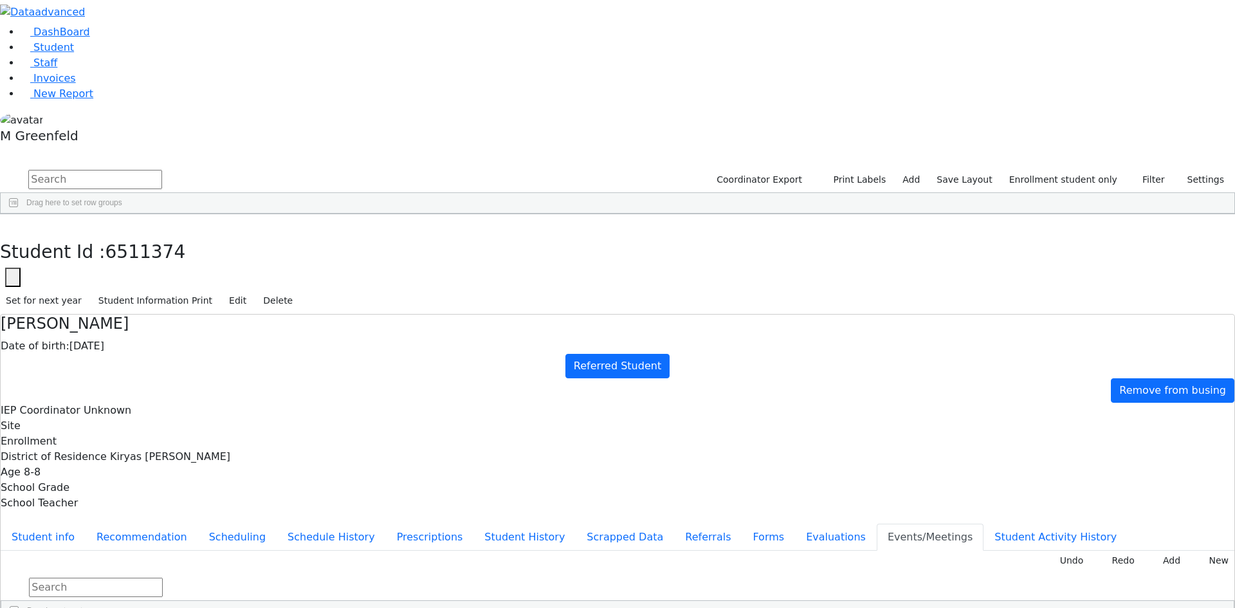
type input "2025-11-04"
drag, startPoint x: 291, startPoint y: 321, endPoint x: 307, endPoint y: 336, distance: 21.8
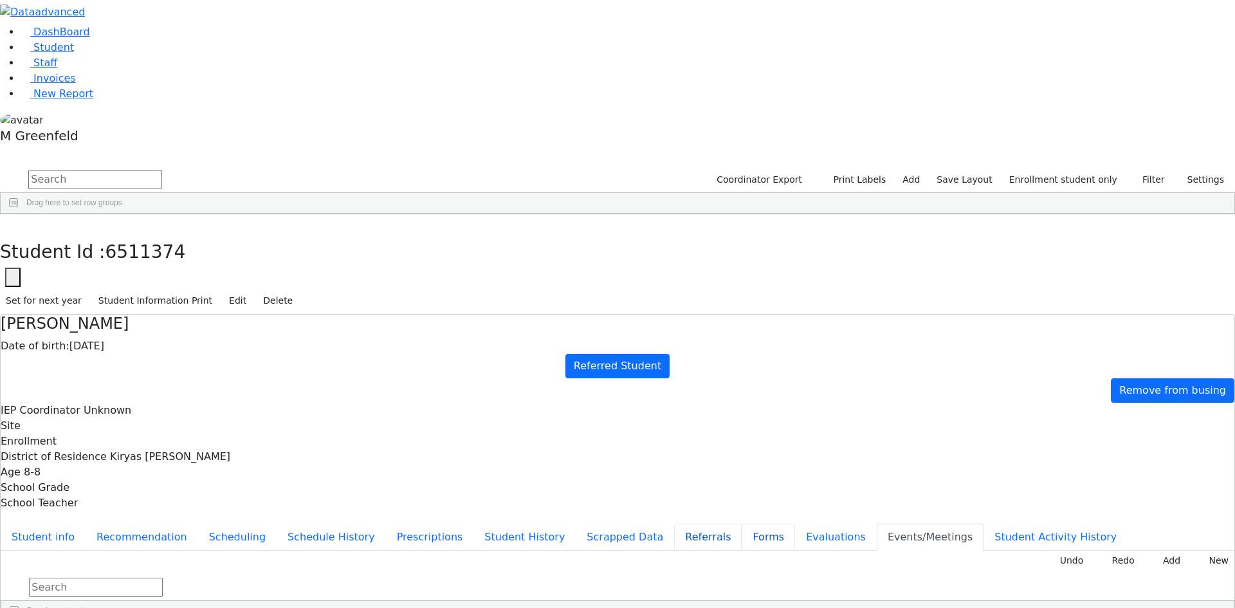
click at [674, 523] on button "Referrals" at bounding box center [708, 536] width 68 height 27
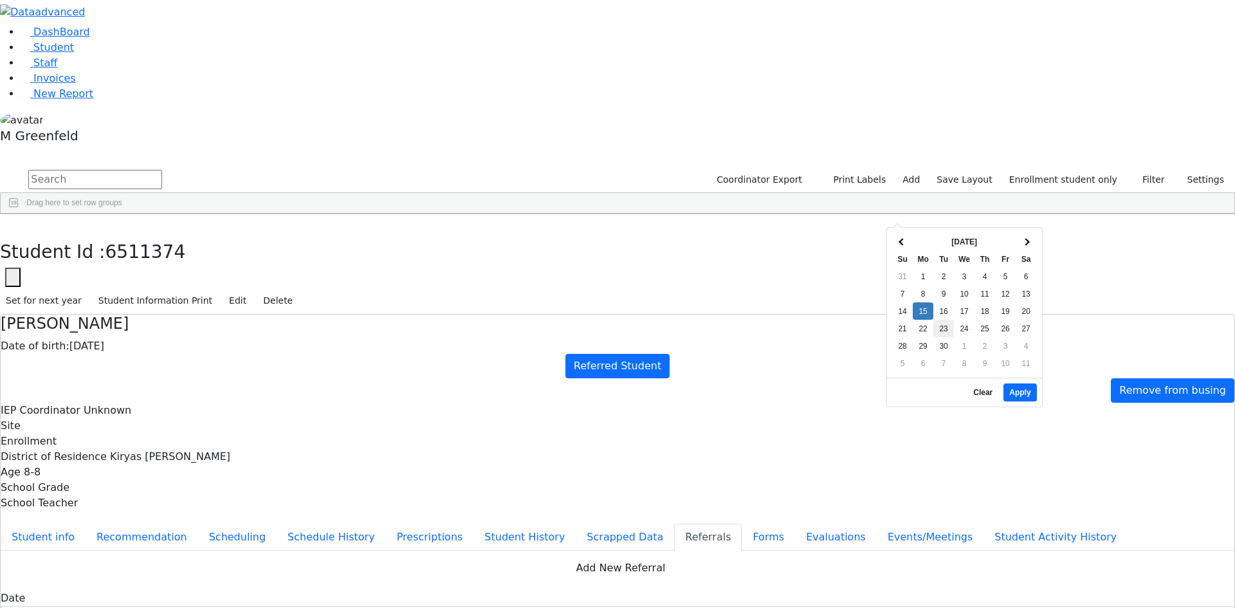
drag, startPoint x: 925, startPoint y: 305, endPoint x: 936, endPoint y: 314, distance: 13.7
click at [1019, 384] on button "Apply" at bounding box center [1019, 392] width 33 height 18
type input "09/15/2025"
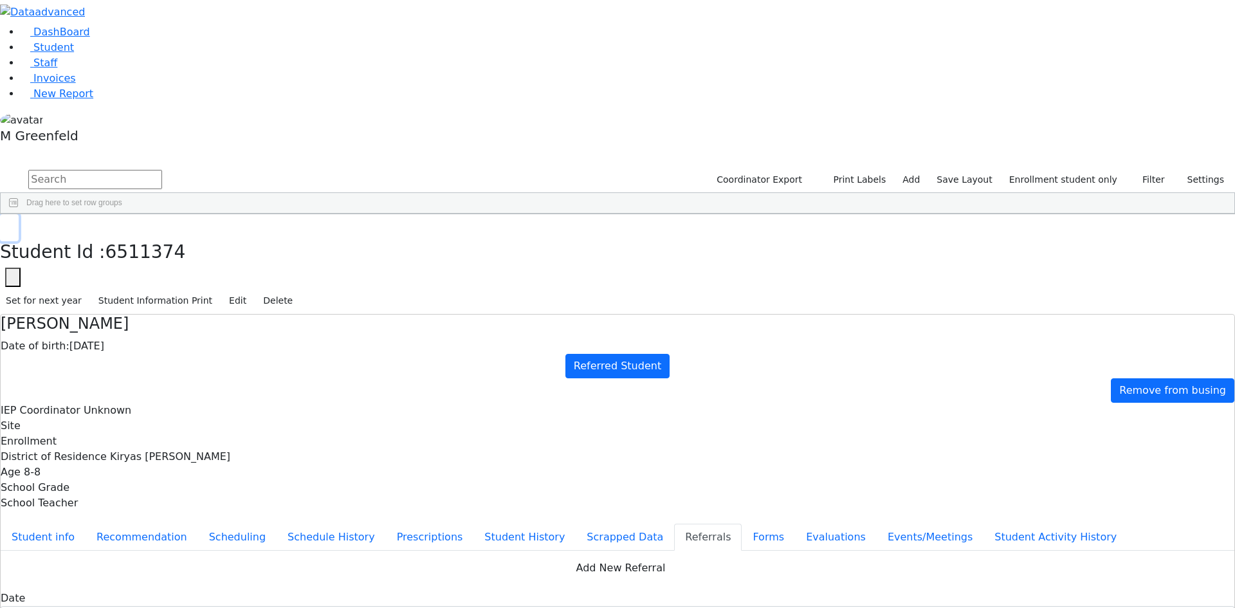
click at [19, 214] on button "button" at bounding box center [9, 227] width 19 height 27
click at [57, 69] on link "Staff" at bounding box center [39, 63] width 37 height 12
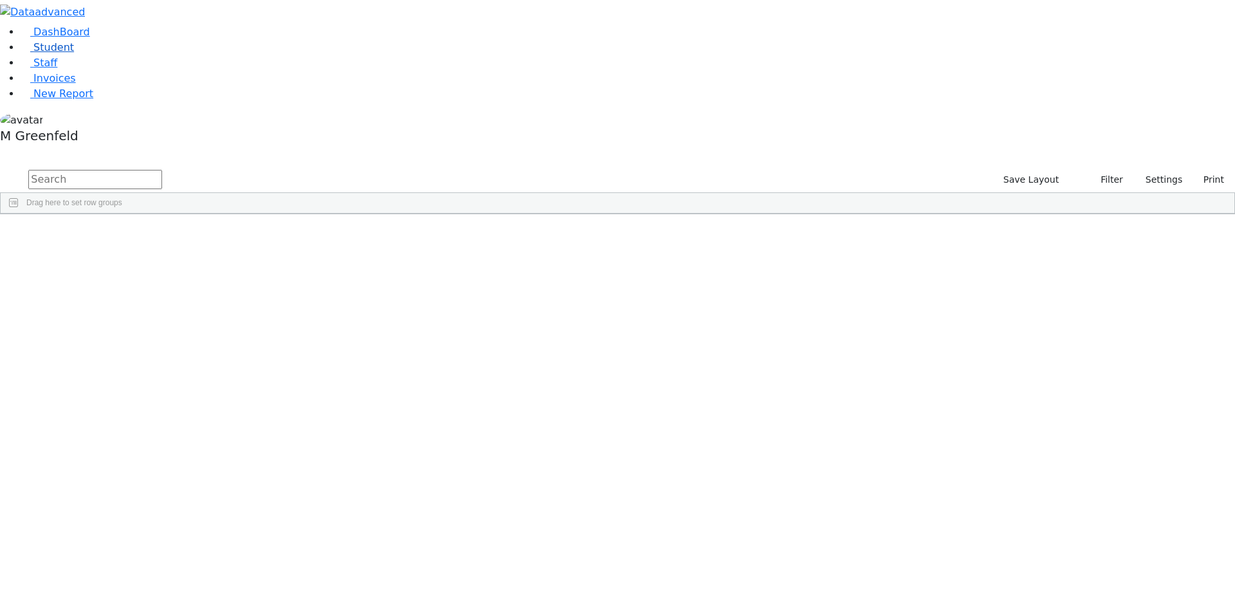
click at [49, 53] on link "Student" at bounding box center [47, 47] width 53 height 12
click at [162, 170] on input "text" at bounding box center [95, 179] width 134 height 19
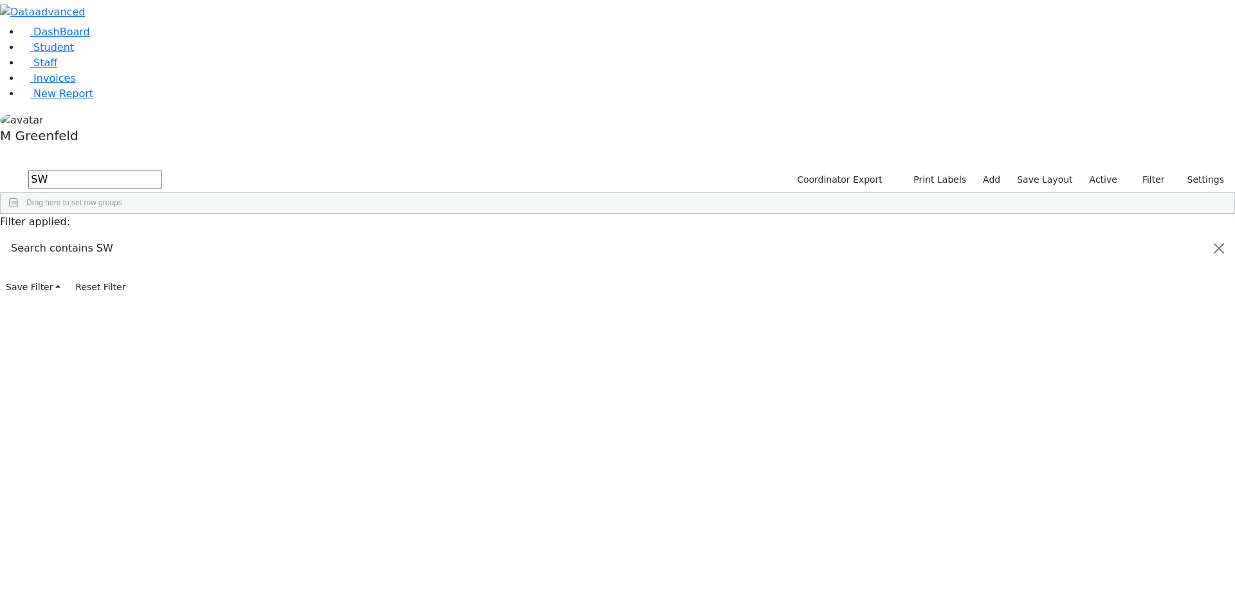
type input "S"
type input "Spielm"
click at [191, 235] on div "[DEMOGRAPHIC_DATA]" at bounding box center [160, 244] width 62 height 18
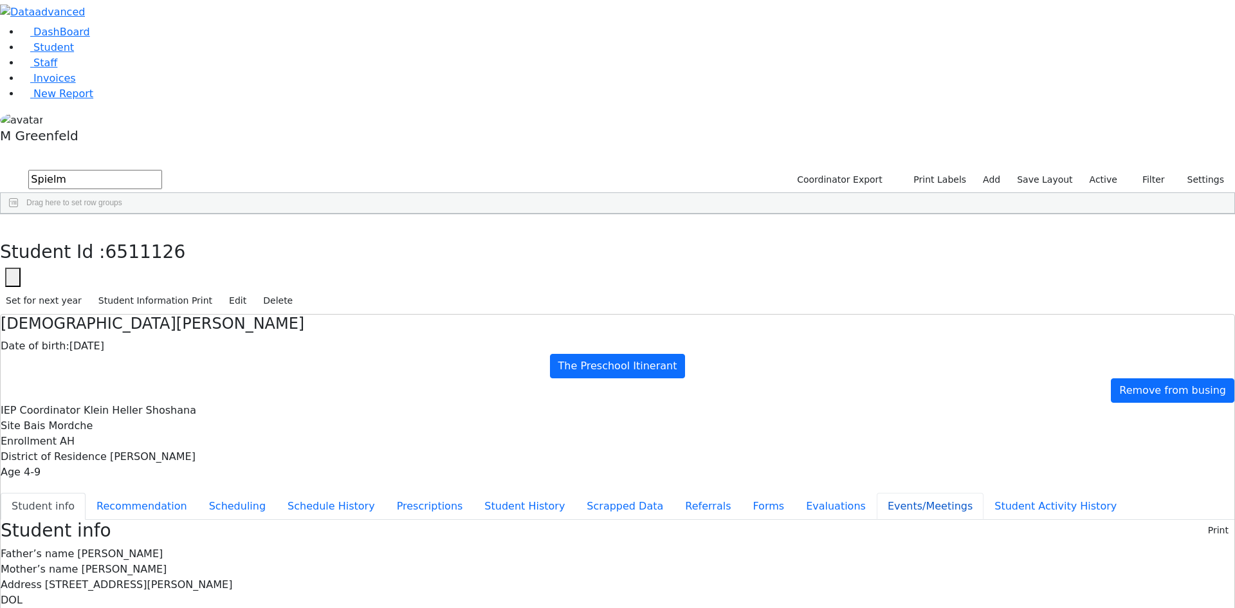
click at [877, 493] on button "Events/Meetings" at bounding box center [930, 506] width 107 height 27
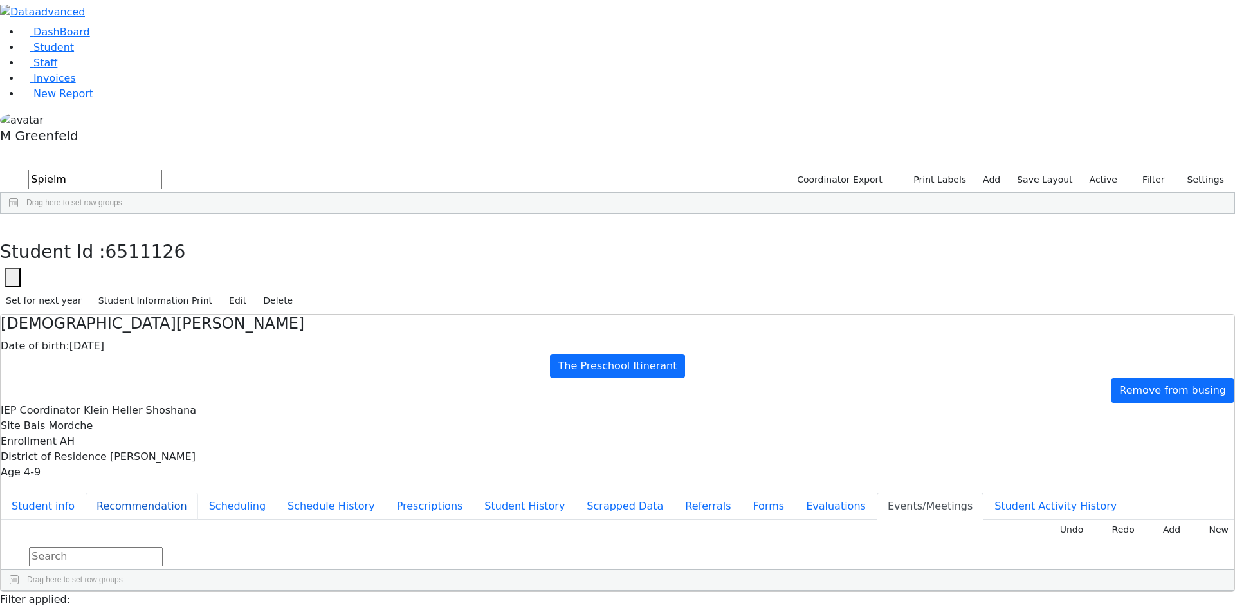
click at [198, 493] on button "Recommendation" at bounding box center [142, 506] width 113 height 27
checkbox input "true"
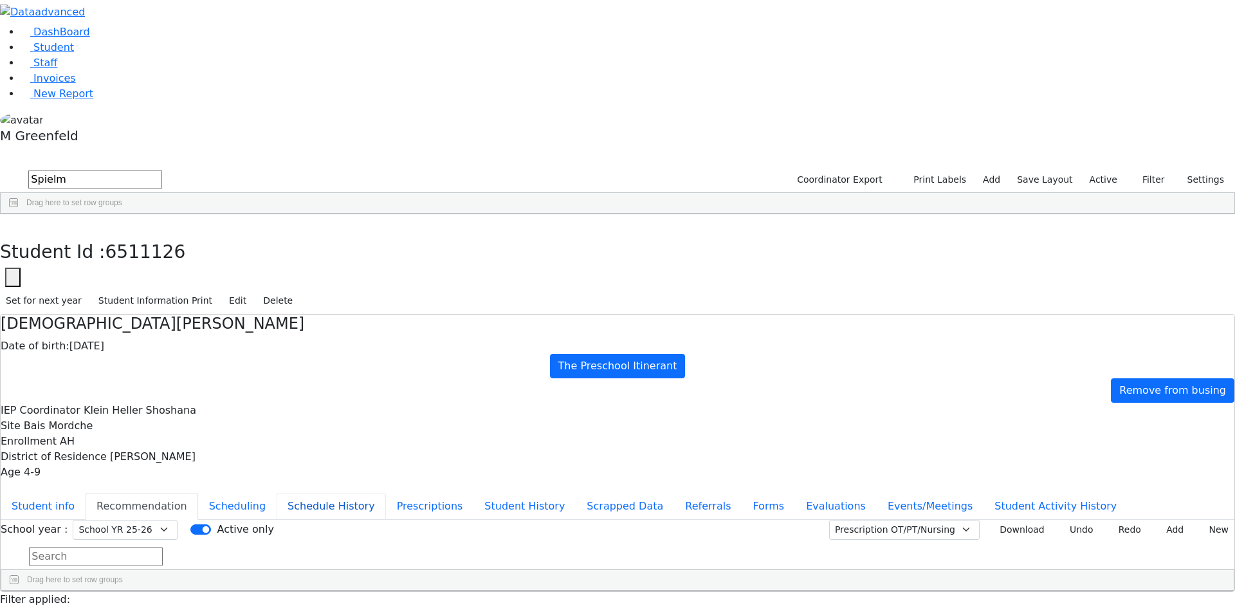
click at [331, 493] on button "Schedule History" at bounding box center [331, 506] width 109 height 27
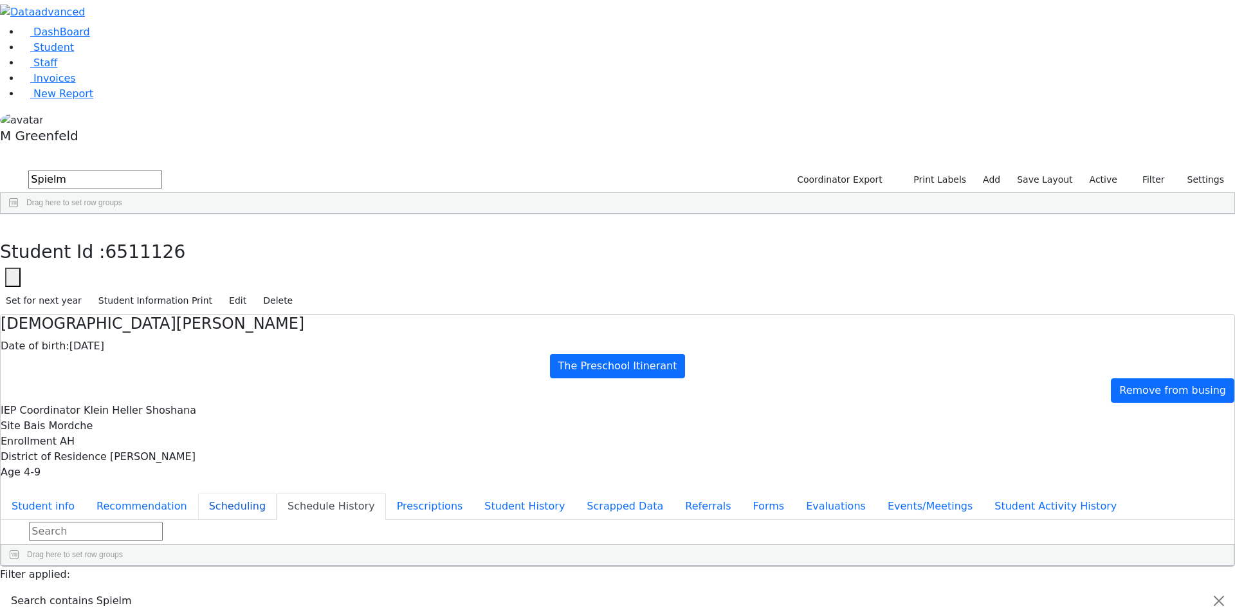
click at [277, 493] on button "Scheduling" at bounding box center [237, 506] width 78 height 27
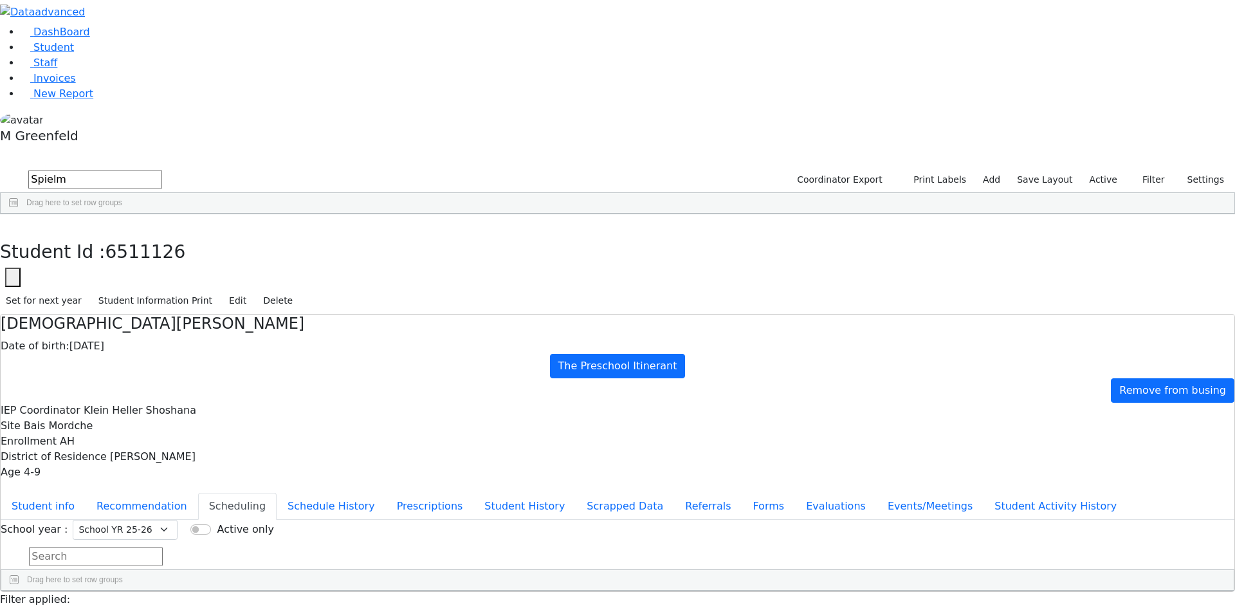
click at [235, 149] on div "Students 1 A 24 K 24 W 24 A 24 K 24 W 24 876" at bounding box center [617, 158] width 1235 height 19
click at [19, 214] on button "button" at bounding box center [9, 227] width 19 height 27
click at [1098, 170] on label "Active" at bounding box center [1103, 180] width 39 height 20
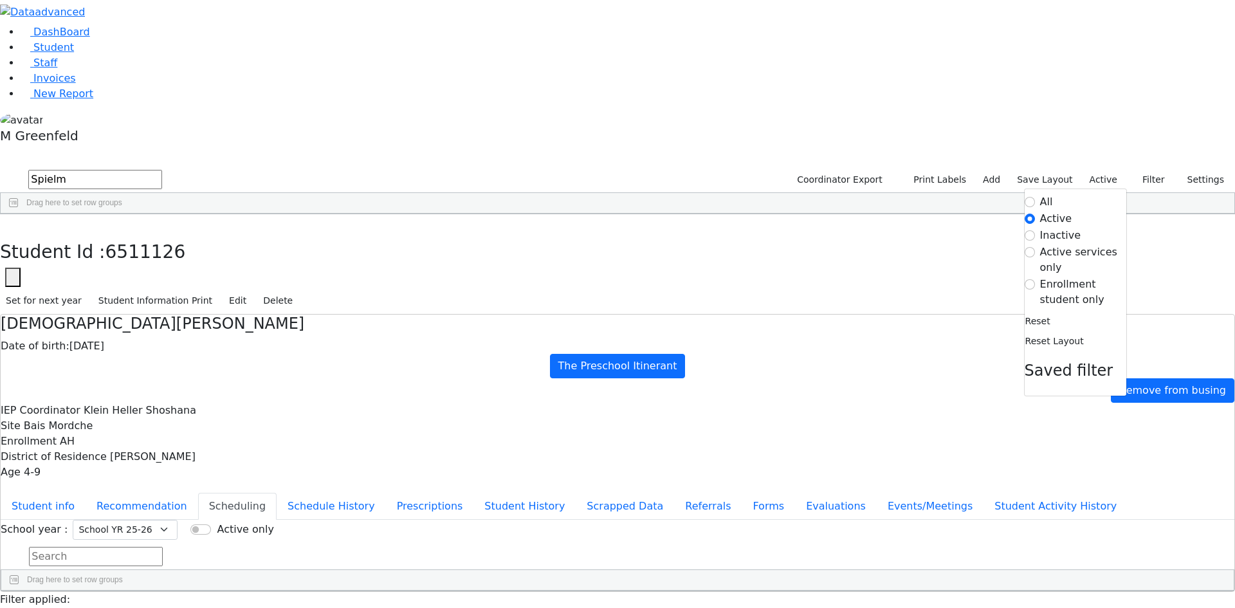
click at [1066, 194] on form "All Active Inactive Active services only Enrollment student only" at bounding box center [1075, 250] width 102 height 113
click at [1043, 309] on div "Reset" at bounding box center [1075, 320] width 102 height 23
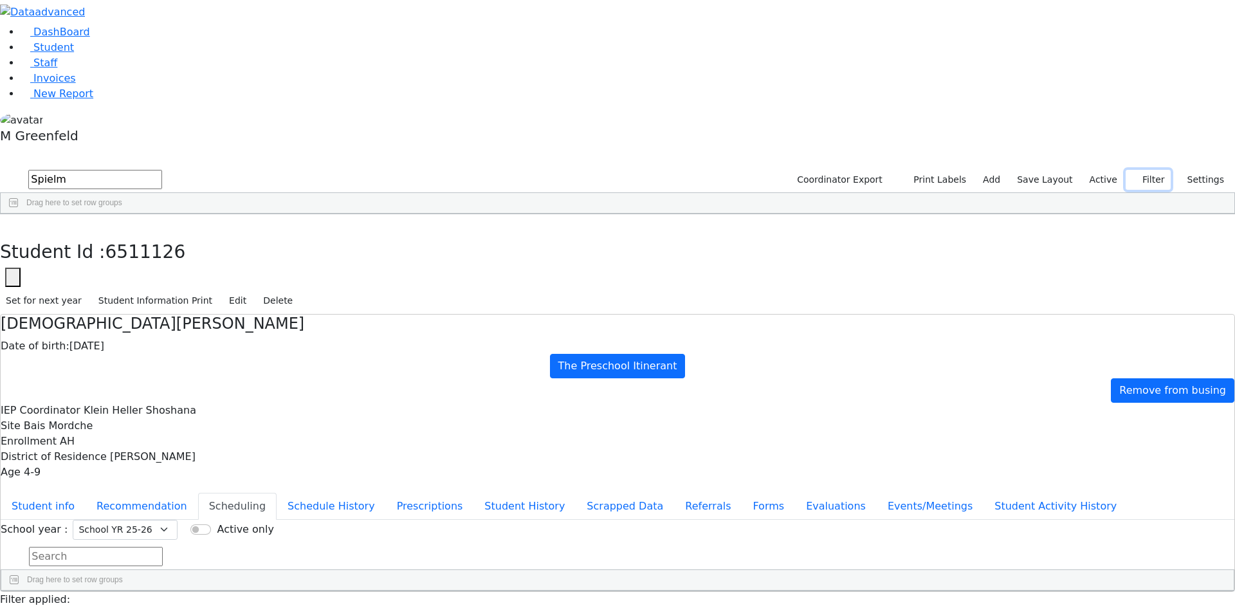
click at [1139, 170] on button "Filter" at bounding box center [1147, 180] width 45 height 20
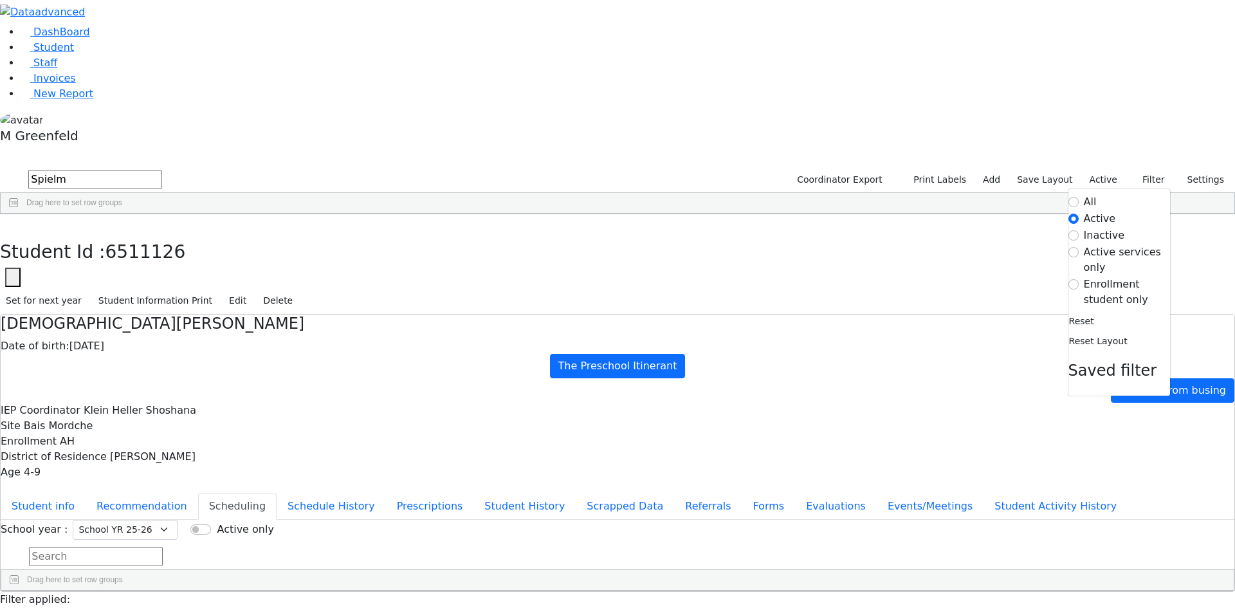
click at [1116, 277] on label "Enrollment student only" at bounding box center [1127, 292] width 86 height 31
click at [1078, 279] on input "Enrollment student only" at bounding box center [1073, 284] width 10 height 10
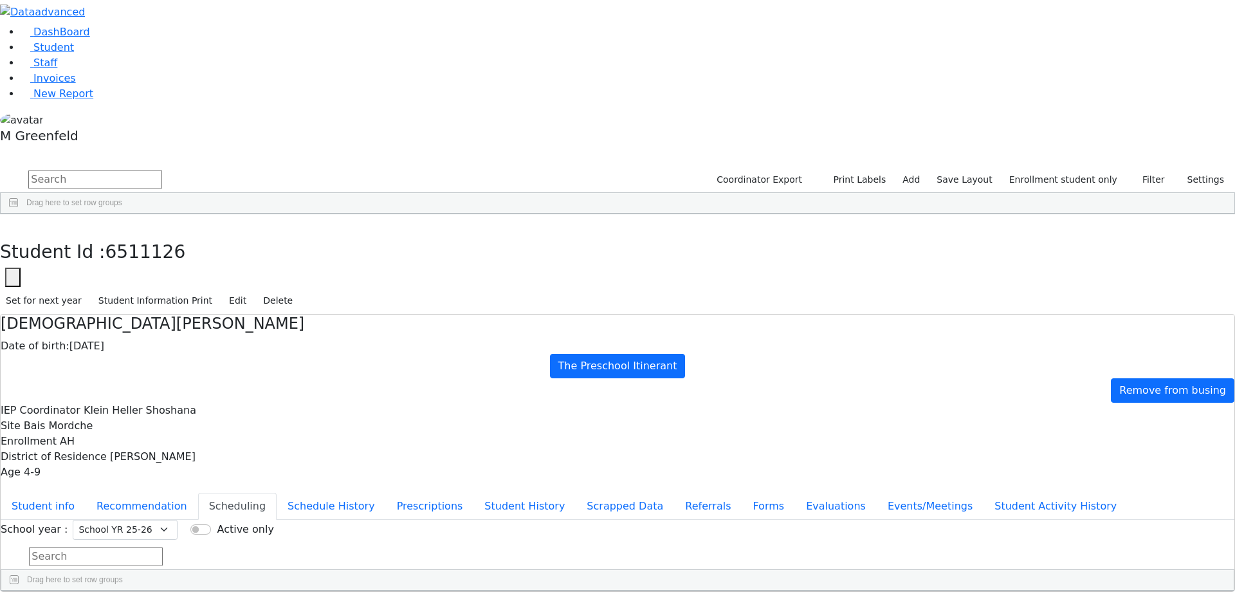
scroll to position [312, 0]
click at [191, 355] on div "Yisrael" at bounding box center [160, 364] width 62 height 18
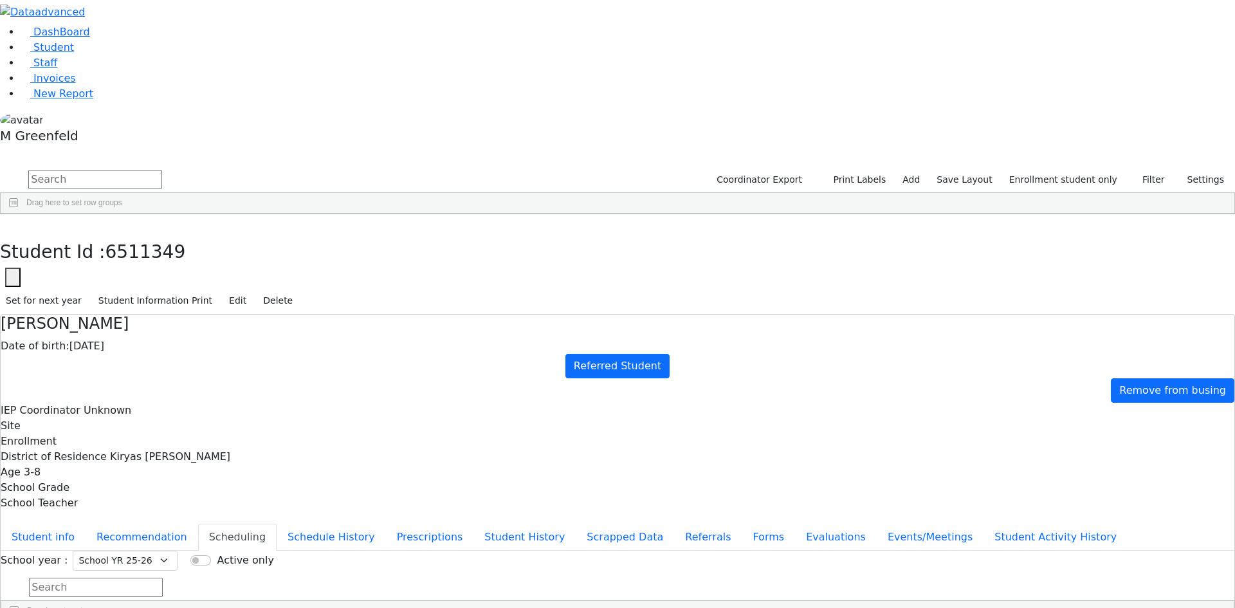
click at [308, 521] on div "Student info Recommendation Scheduling Schedule History Prescriptions Student H…" at bounding box center [617, 571] width 1233 height 101
click at [674, 523] on button "Referrals" at bounding box center [708, 536] width 68 height 27
click at [86, 523] on button "Student info" at bounding box center [43, 536] width 85 height 27
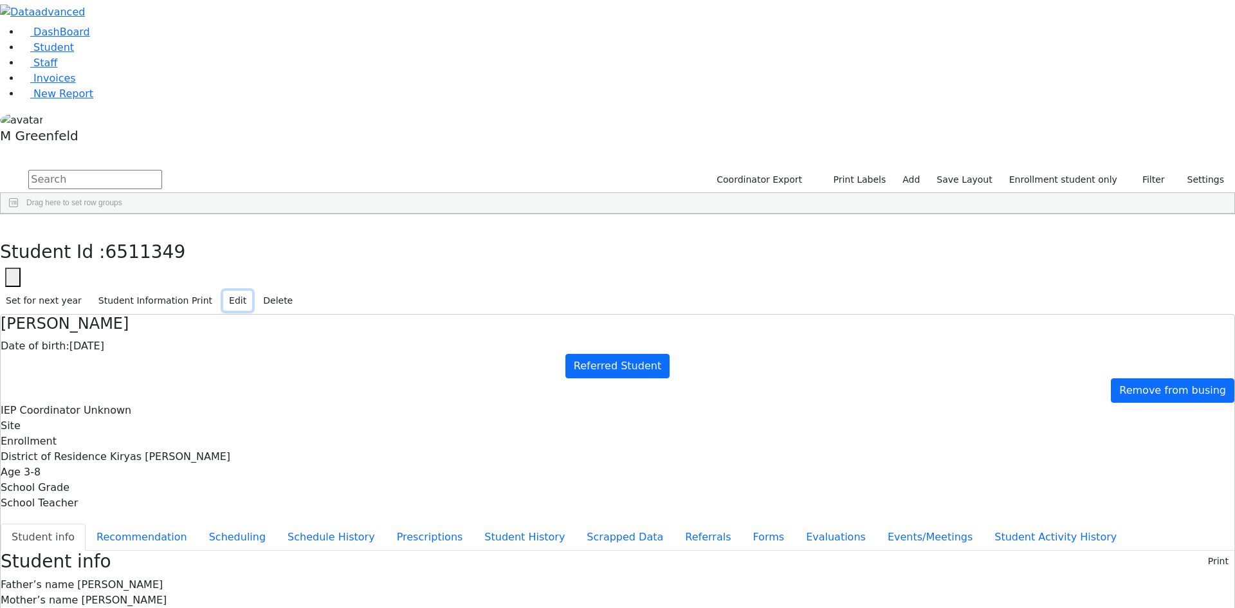
click at [252, 291] on button "Edit" at bounding box center [237, 301] width 29 height 20
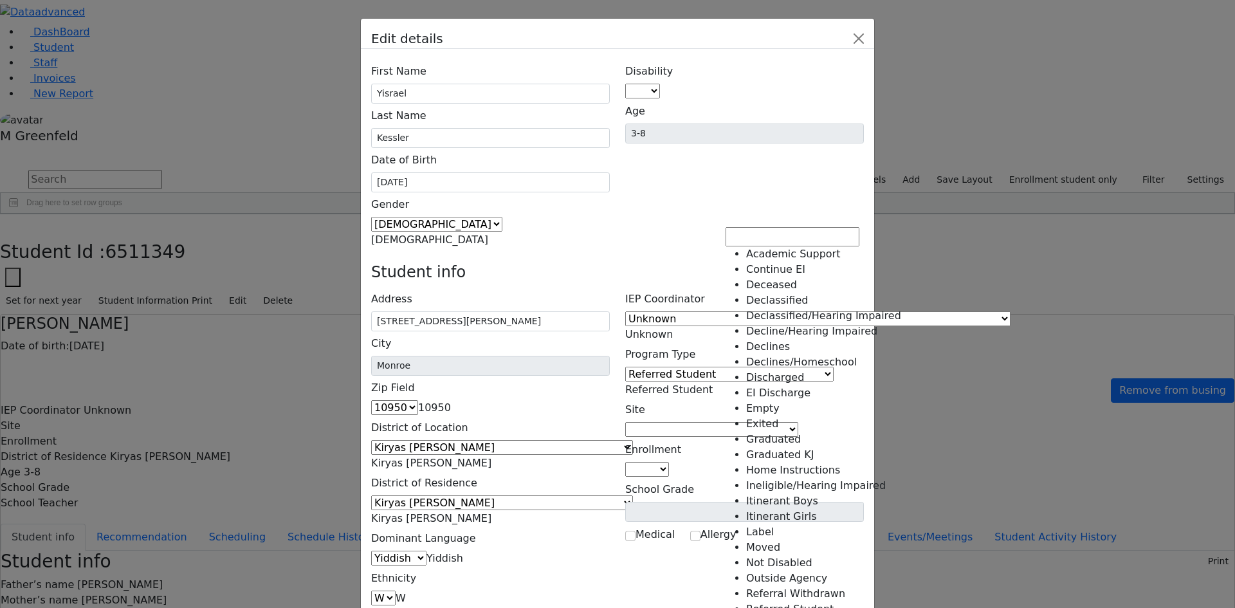
click at [713, 383] on span "Referred Student" at bounding box center [668, 389] width 87 height 12
select select "25"
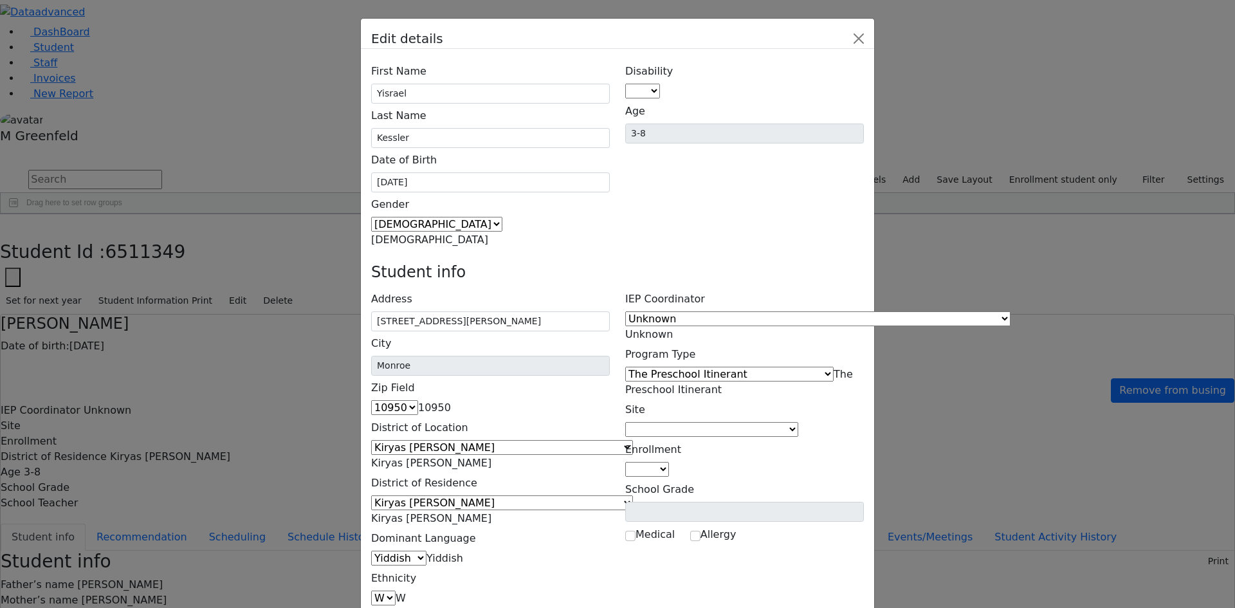
click at [660, 85] on span at bounding box center [660, 91] width 0 height 12
select select "14"
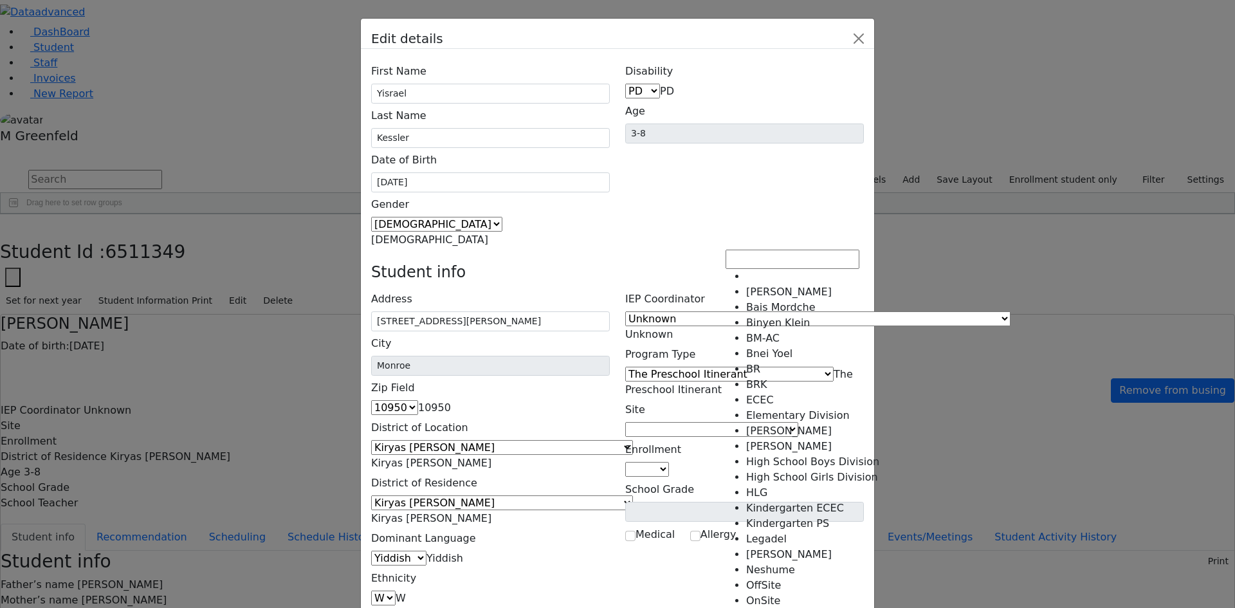
click at [798, 423] on span at bounding box center [798, 429] width 0 height 12
select select "43"
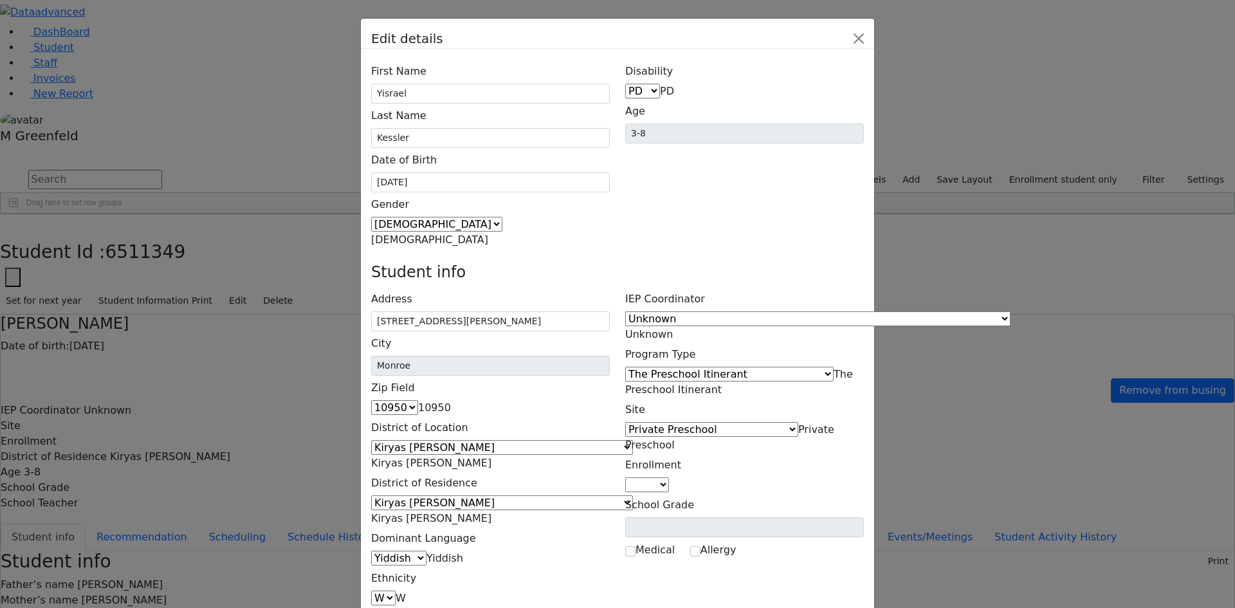
click at [669, 478] on span at bounding box center [669, 484] width 0 height 12
select select "6"
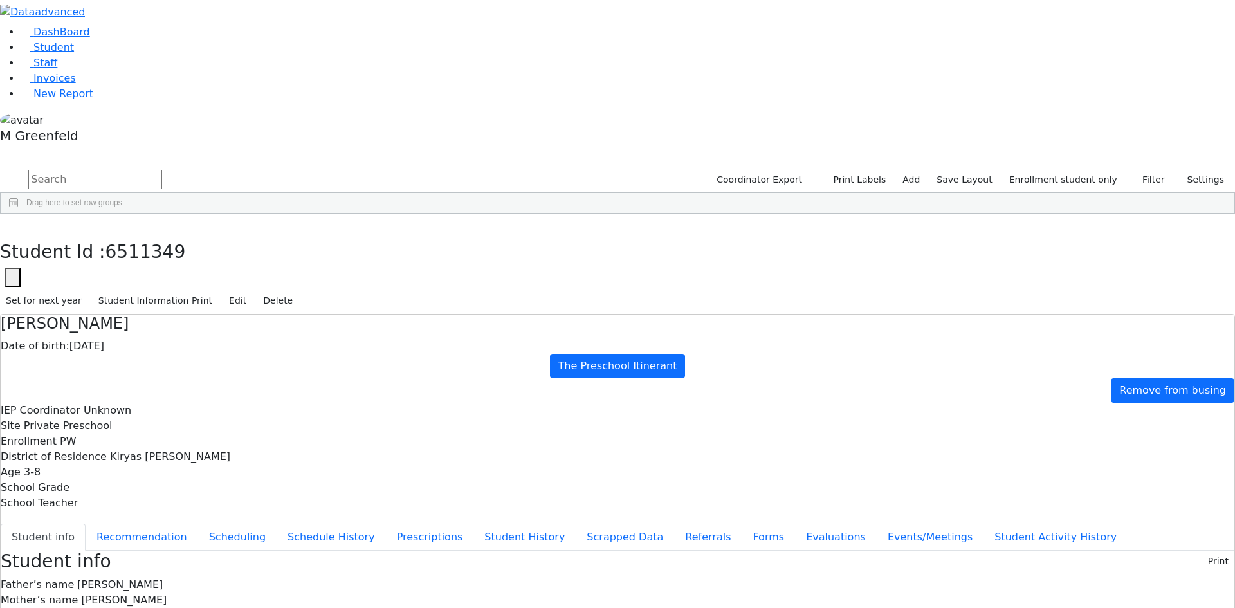
scroll to position [0, 0]
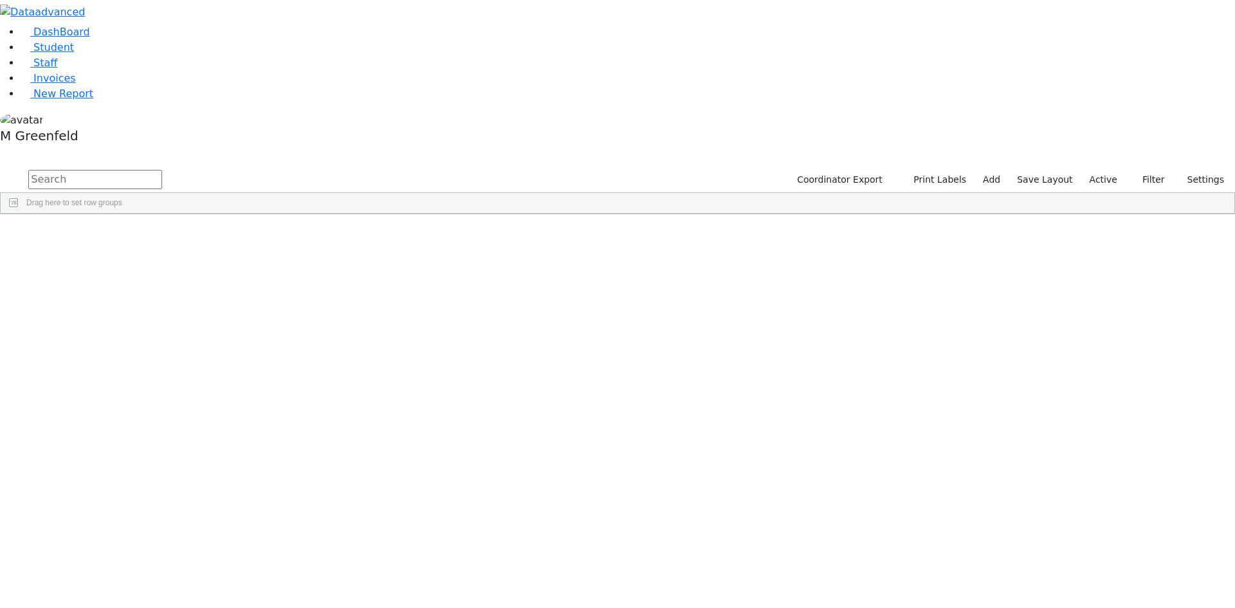
click at [162, 170] on input "text" at bounding box center [95, 179] width 134 height 19
click at [1109, 168] on div "Coordinator Export Print Labels Add Save Layout Active Filter All Active Inacti…" at bounding box center [1008, 180] width 451 height 24
click at [1103, 170] on label "Active" at bounding box center [1103, 180] width 39 height 20
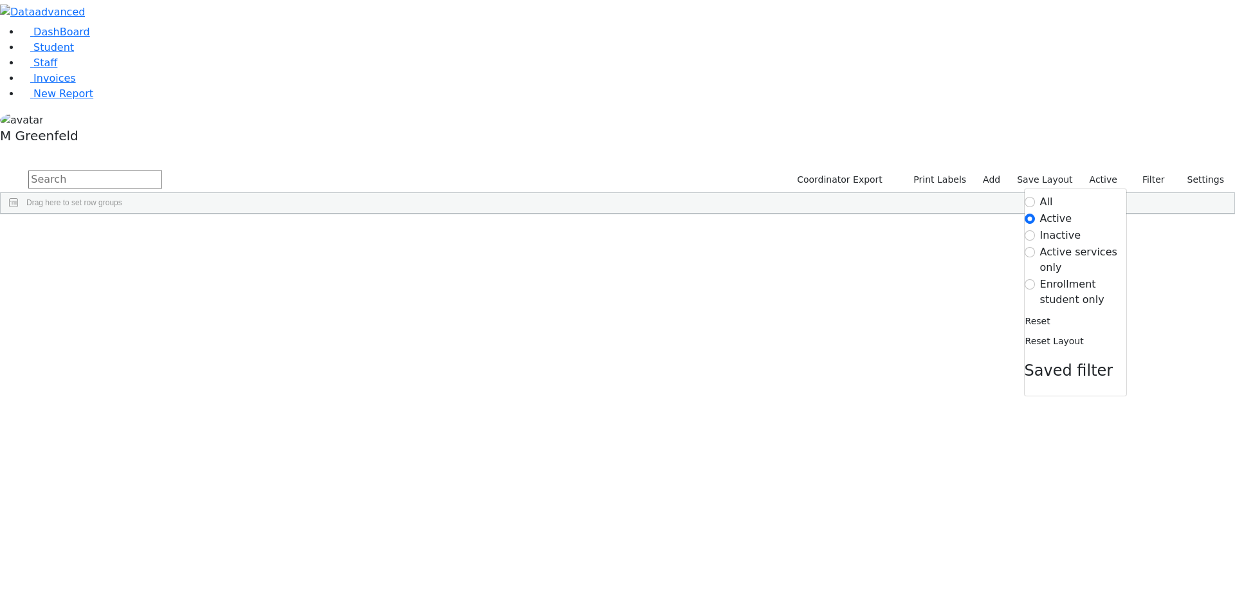
click at [1059, 277] on label "Enrollment student only" at bounding box center [1083, 292] width 86 height 31
click at [1035, 279] on input "Enrollment student only" at bounding box center [1029, 284] width 10 height 10
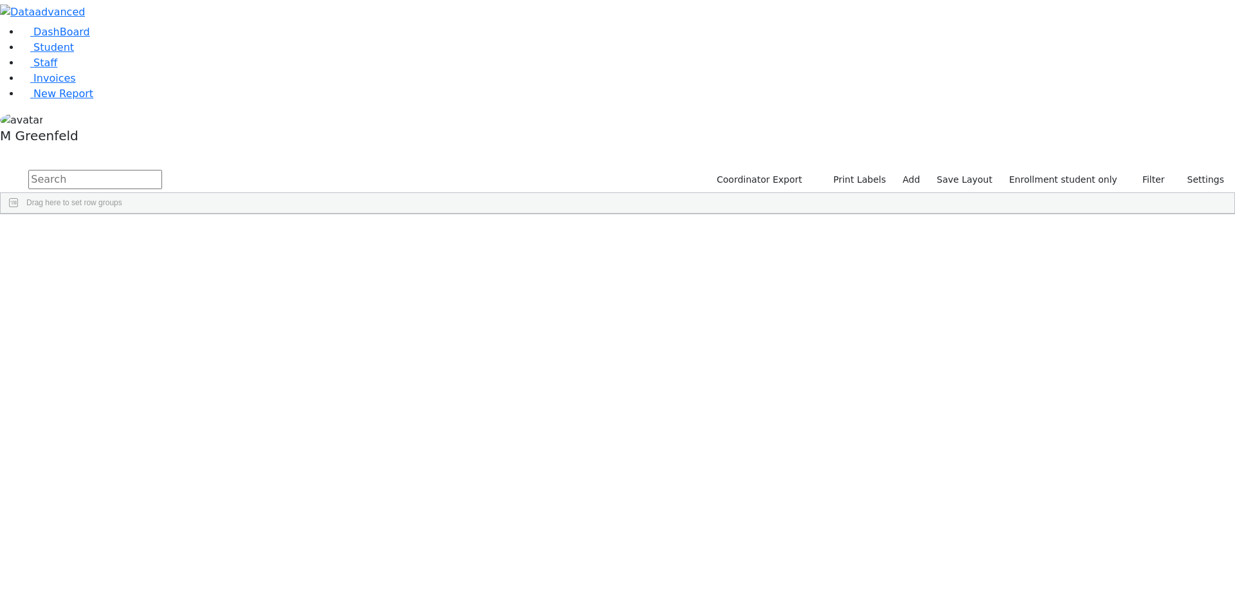
scroll to position [165, 0]
click at [74, 53] on link "Student" at bounding box center [47, 47] width 53 height 12
click at [162, 170] on input "text" at bounding box center [95, 179] width 134 height 19
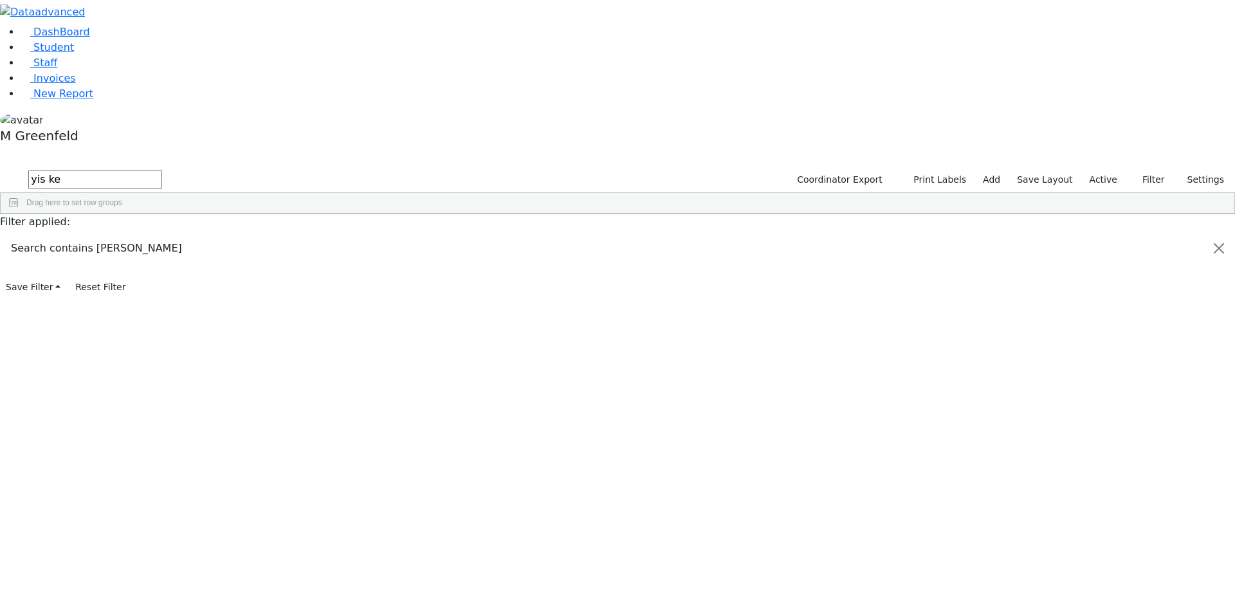
type input "yis ke"
click at [191, 253] on div "Yisrael" at bounding box center [160, 262] width 62 height 18
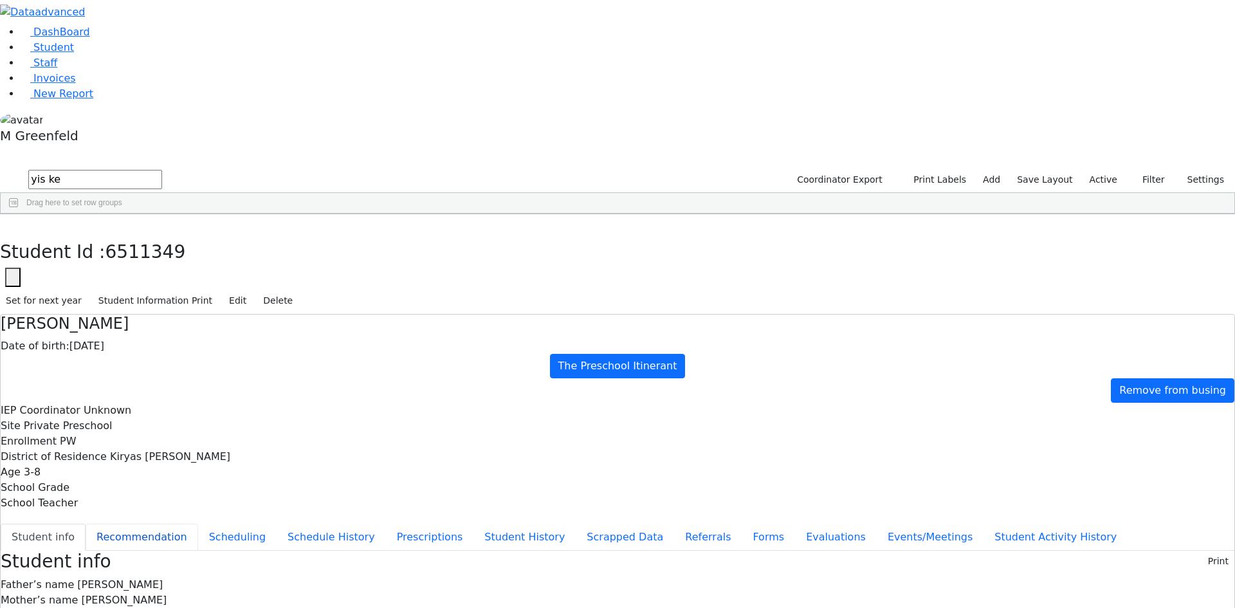
click at [198, 523] on button "Recommendation" at bounding box center [142, 536] width 113 height 27
checkbox input "true"
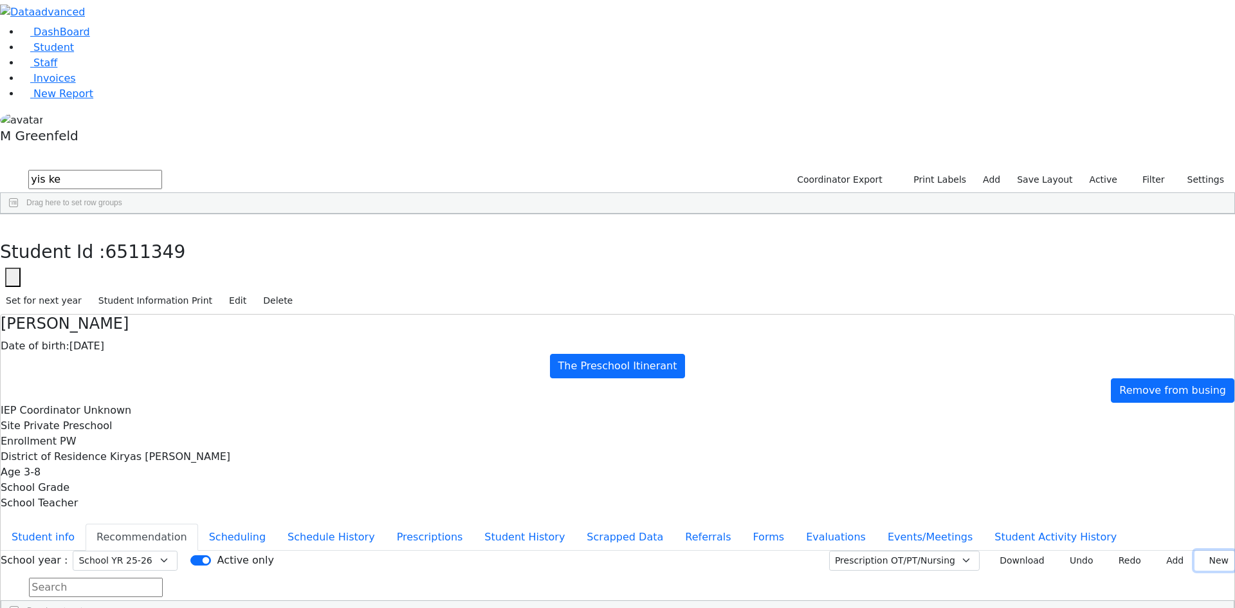
click at [1194, 550] on button "New" at bounding box center [1214, 560] width 40 height 20
type input "[DATE]"
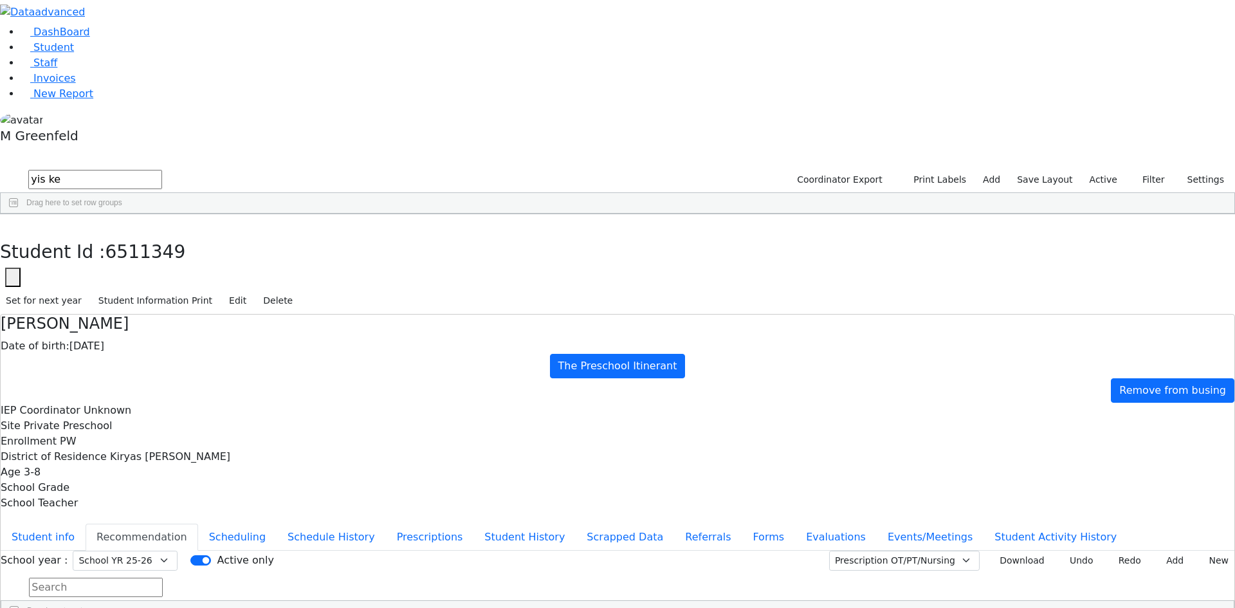
type input "s"
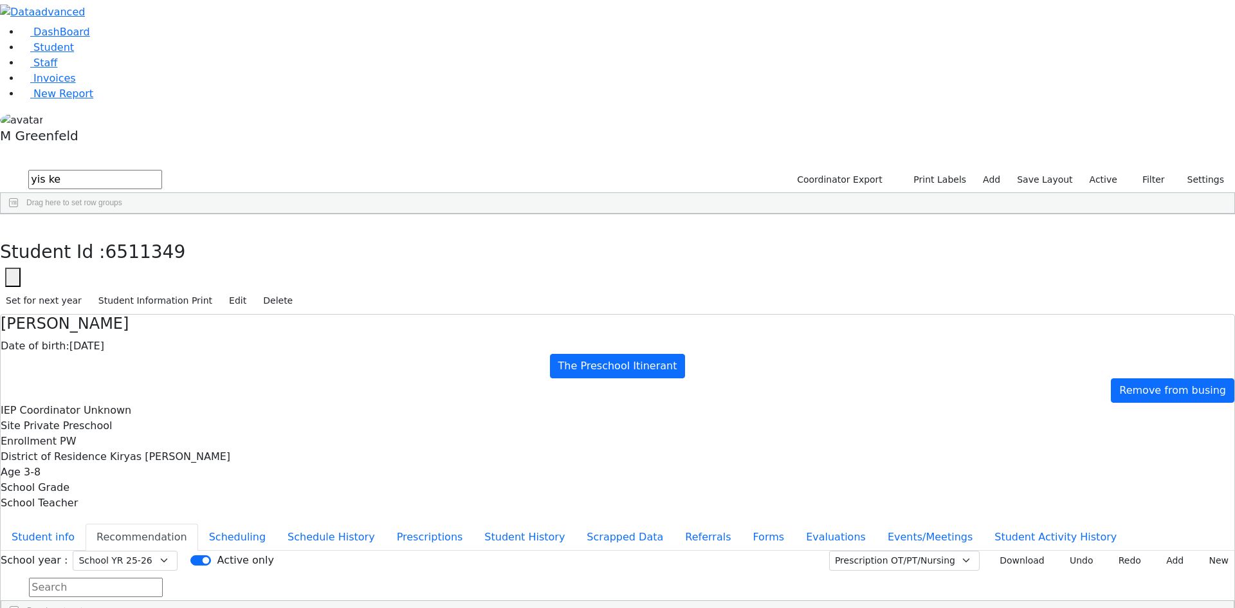
type input "[DATE]"
click at [86, 523] on button "Student info" at bounding box center [43, 536] width 85 height 27
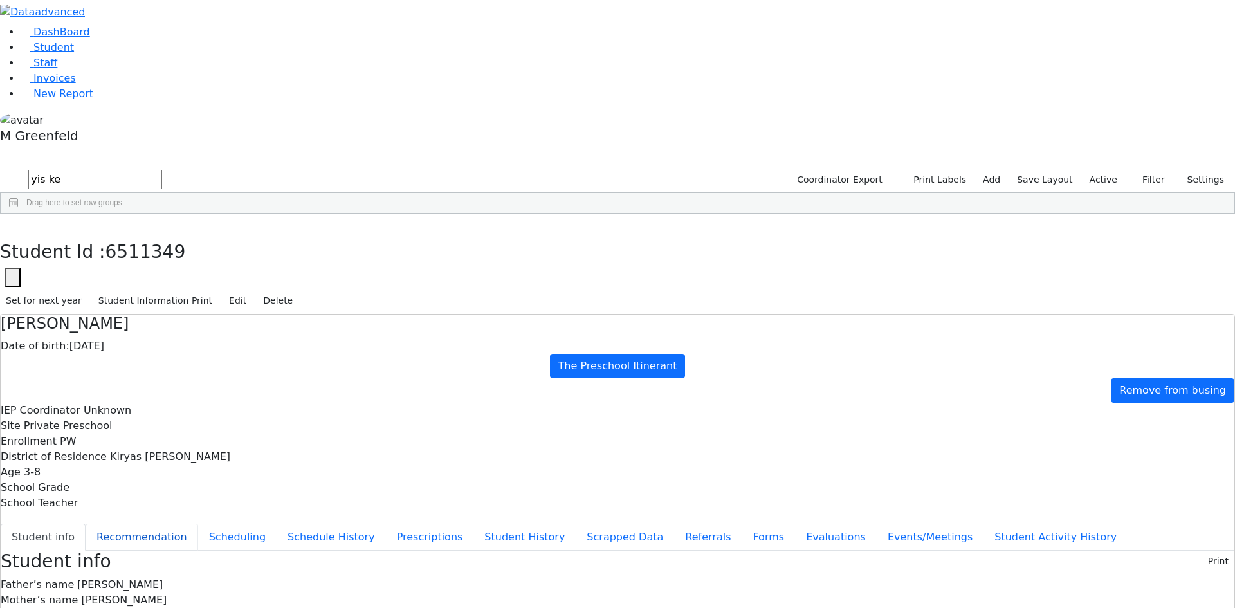
click at [198, 523] on button "Recommendation" at bounding box center [142, 536] width 113 height 27
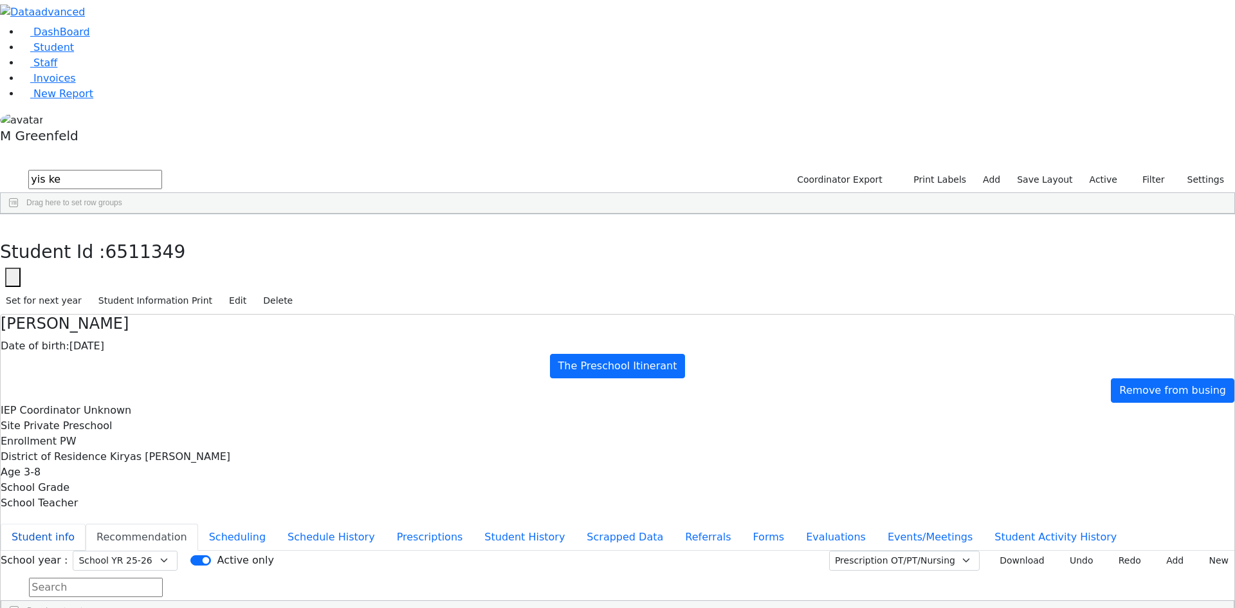
click at [86, 523] on button "Student info" at bounding box center [43, 536] width 85 height 27
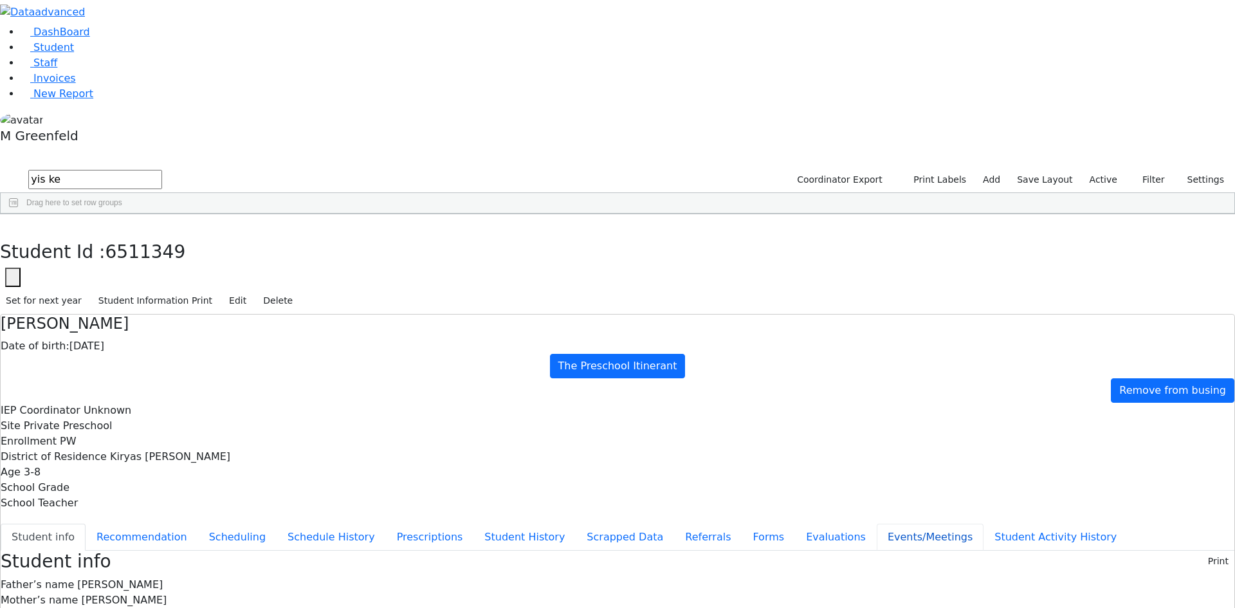
click at [877, 523] on button "Events/Meetings" at bounding box center [930, 536] width 107 height 27
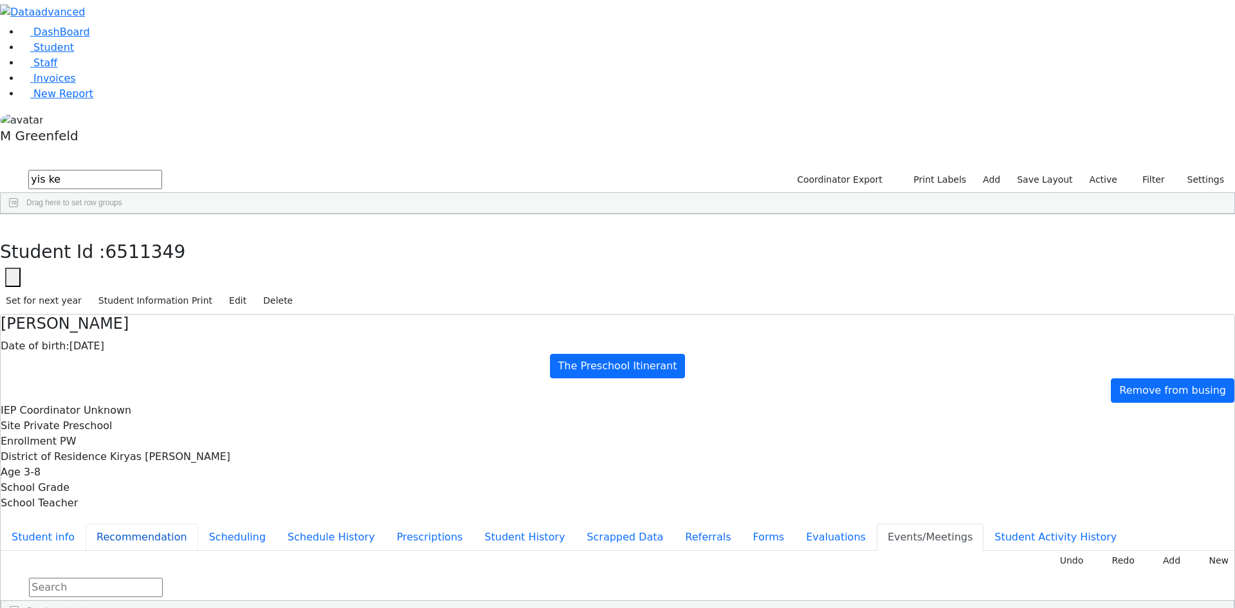
click at [198, 523] on button "Recommendation" at bounding box center [142, 536] width 113 height 27
click at [86, 523] on button "Student info" at bounding box center [43, 536] width 85 height 27
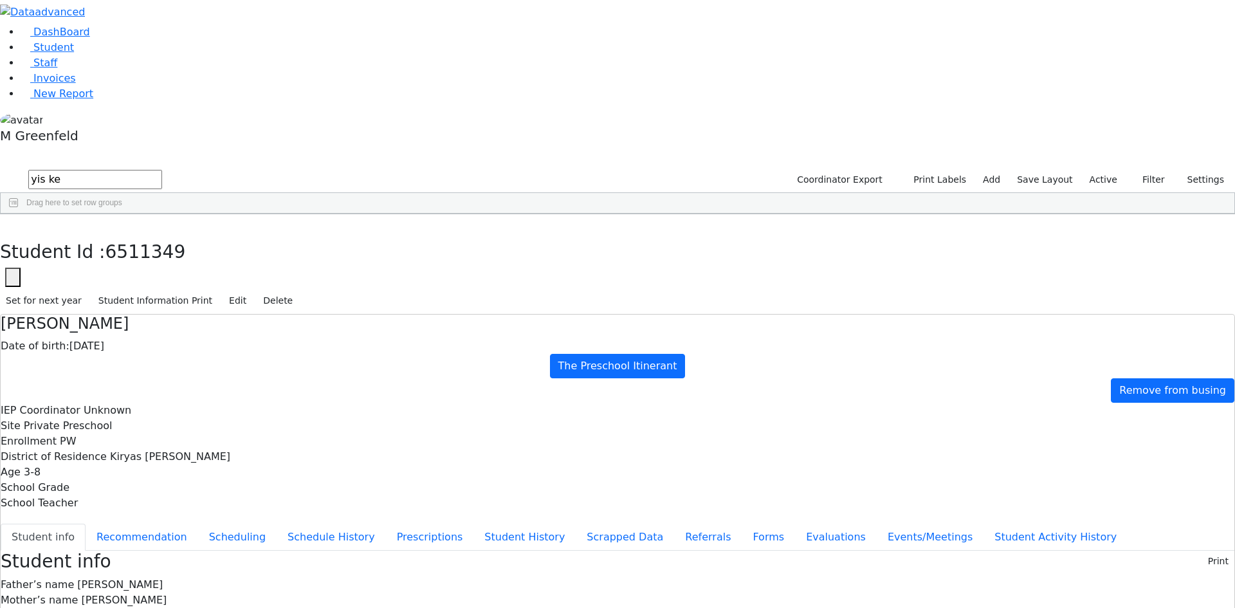
drag, startPoint x: 669, startPoint y: 514, endPoint x: 795, endPoint y: 522, distance: 126.9
copy div "[EMAIL_ADDRESS][DOMAIN_NAME]"
click at [19, 214] on button "button" at bounding box center [9, 227] width 19 height 27
click at [1132, 176] on icon "button" at bounding box center [1135, 180] width 8 height 8
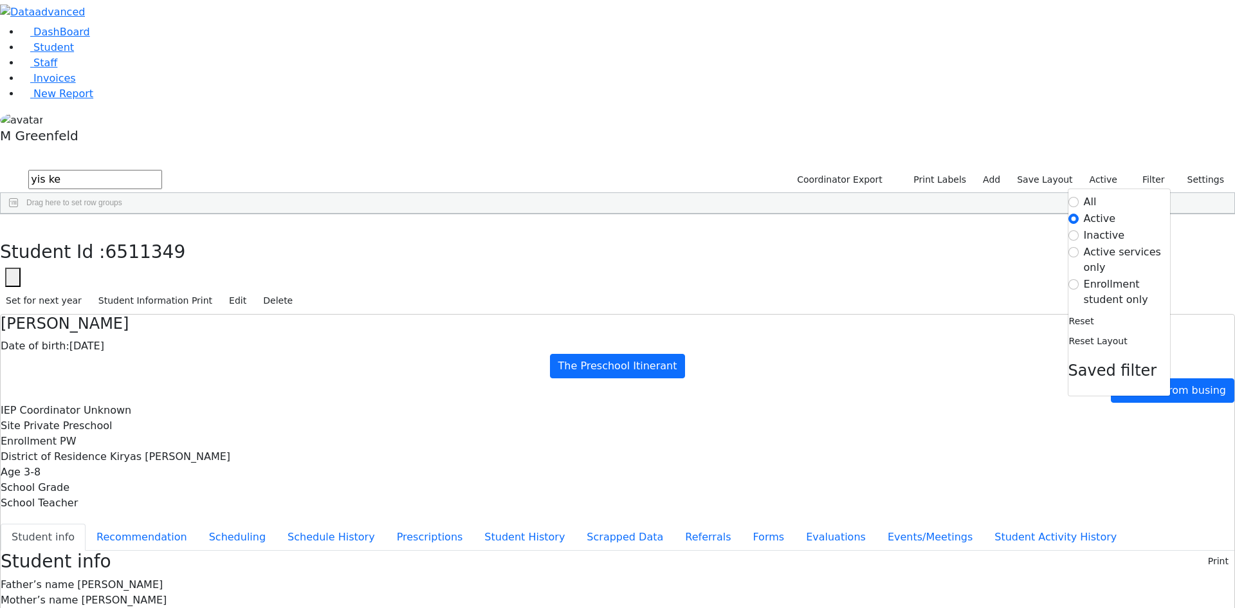
click at [1114, 194] on form "All Active Inactive Active services only Enrollment student only" at bounding box center [1119, 250] width 102 height 113
click at [1111, 277] on label "Enrollment student only" at bounding box center [1127, 292] width 86 height 31
click at [1078, 279] on input "Enrollment student only" at bounding box center [1073, 284] width 10 height 10
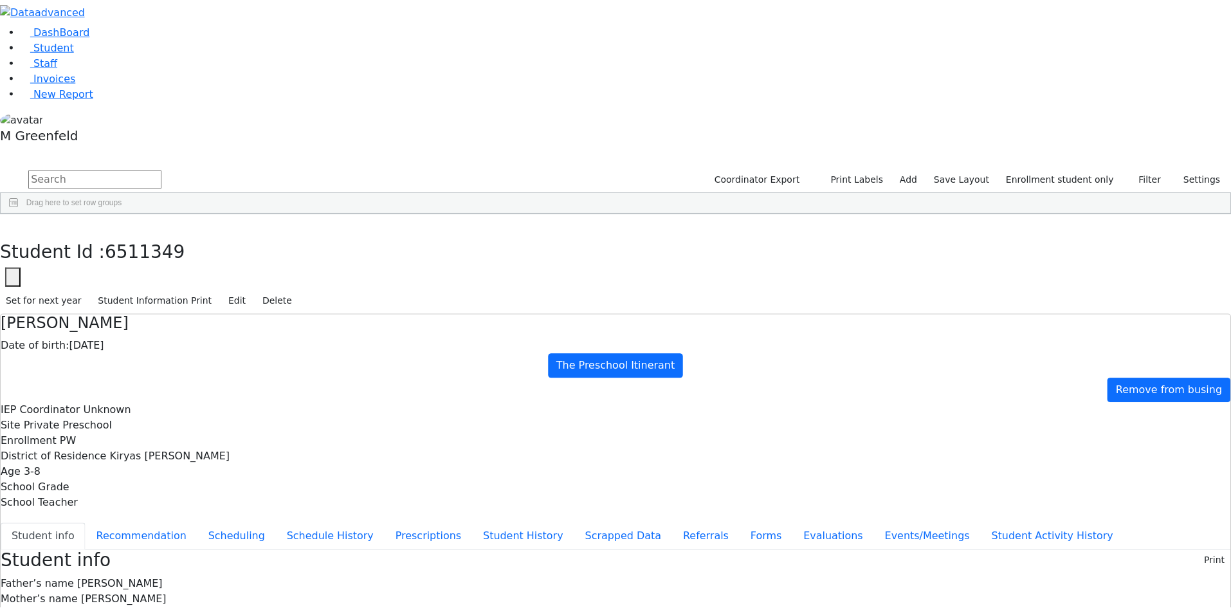
scroll to position [294, 0]
click at [129, 337] on div "Heiman" at bounding box center [99, 346] width 62 height 18
click at [795, 523] on button "Evaluations" at bounding box center [836, 536] width 82 height 27
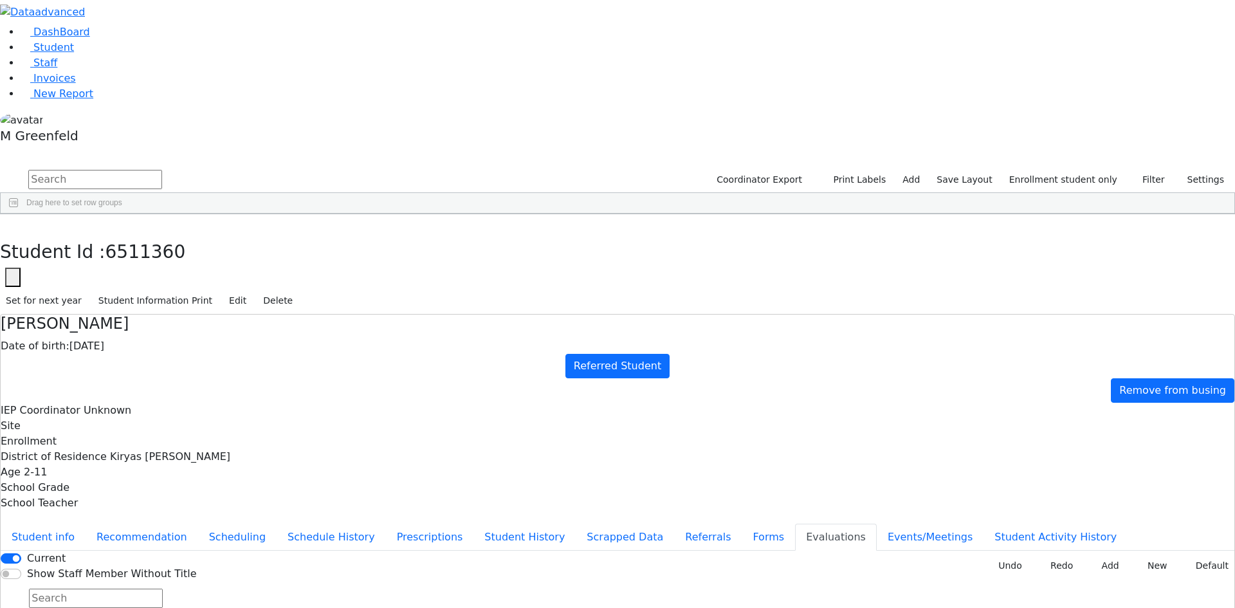
checkbox input "true"
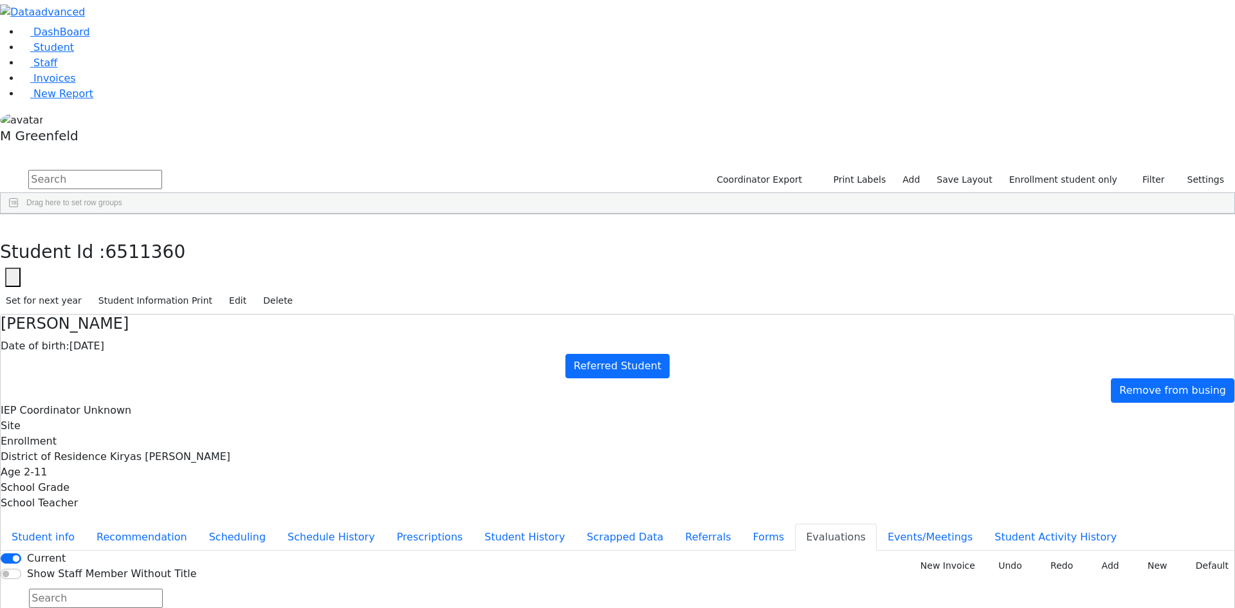
checkbox input "true"
click at [969, 556] on button "New Invoice" at bounding box center [943, 566] width 75 height 20
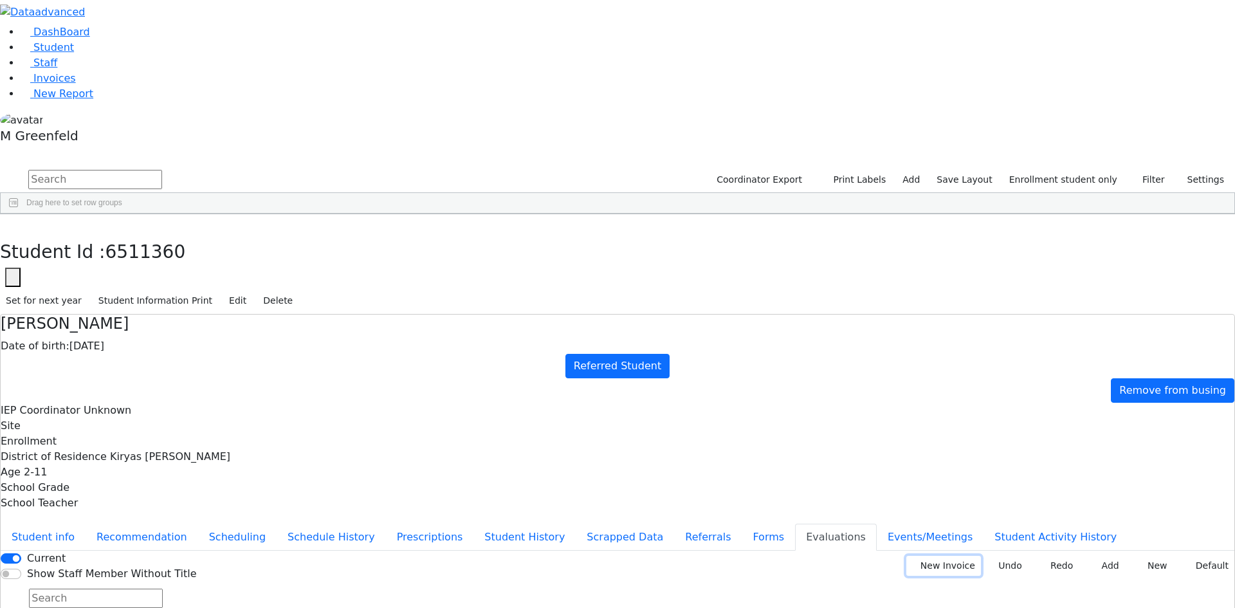
type input "[DATE]"
type input "PSKJ 26"
type input "185890"
type input "2024-0950"
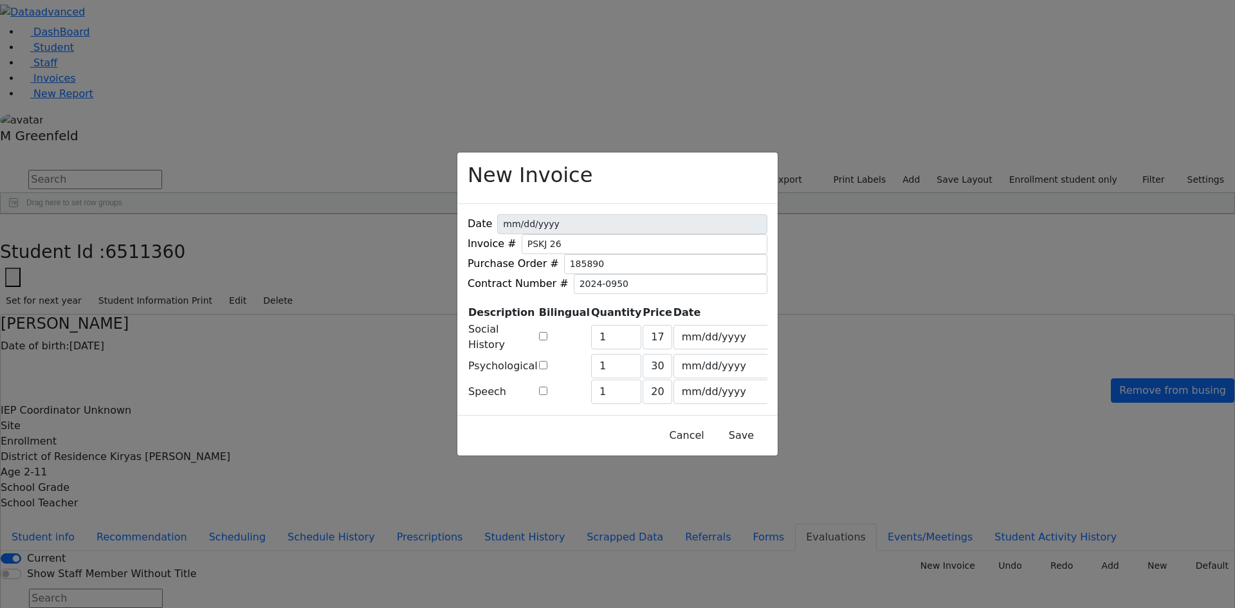
click at [547, 332] on input "checkbox" at bounding box center [543, 336] width 8 height 8
checkbox input "true"
type input "225"
click at [547, 332] on input "checkbox" at bounding box center [543, 336] width 8 height 8
checkbox input "false"
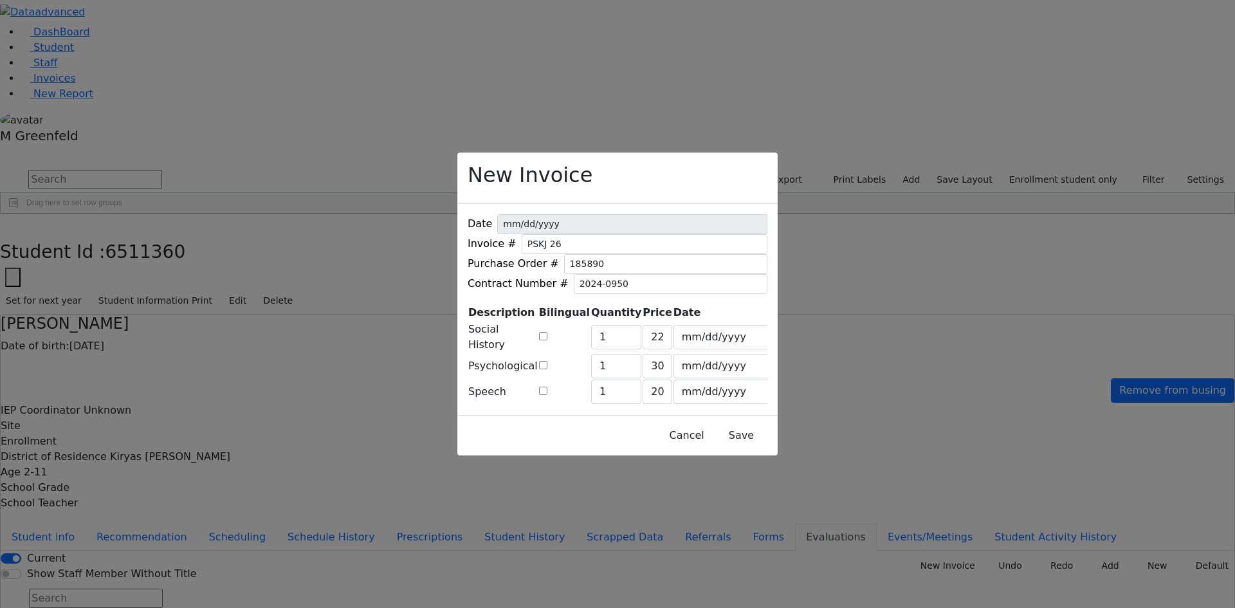
type input "173"
click at [547, 361] on input "checkbox" at bounding box center [543, 365] width 8 height 8
checkbox input "true"
type input "392"
click at [547, 388] on input "checkbox" at bounding box center [543, 390] width 8 height 8
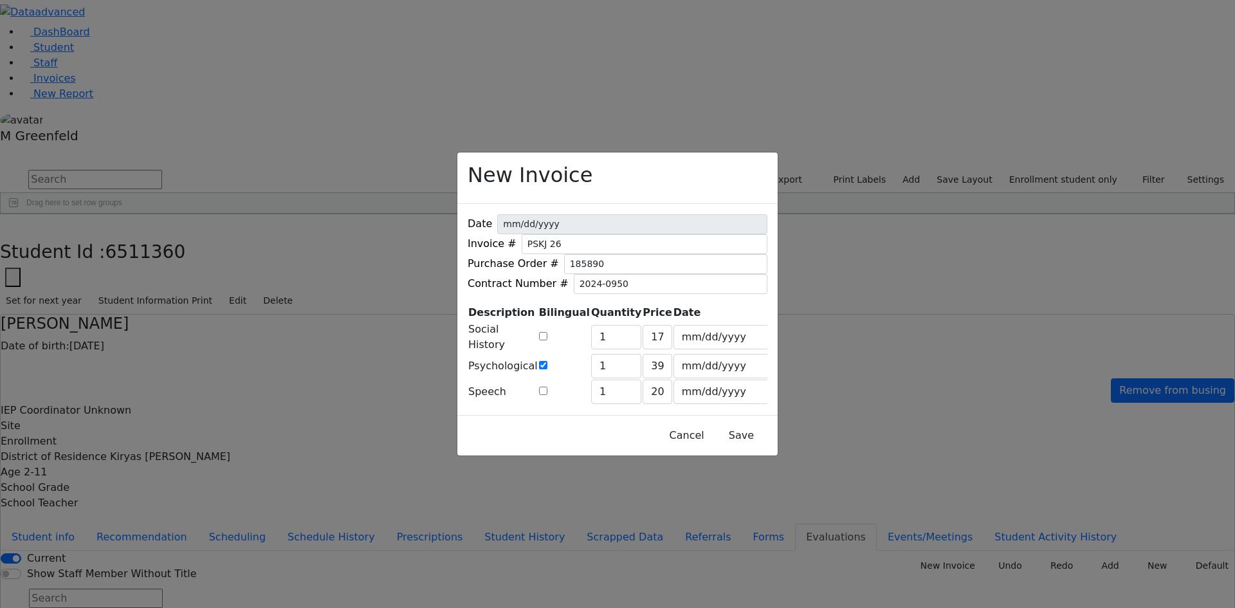
checkbox input "true"
type input "249"
click at [713, 440] on button "Save" at bounding box center [741, 435] width 57 height 24
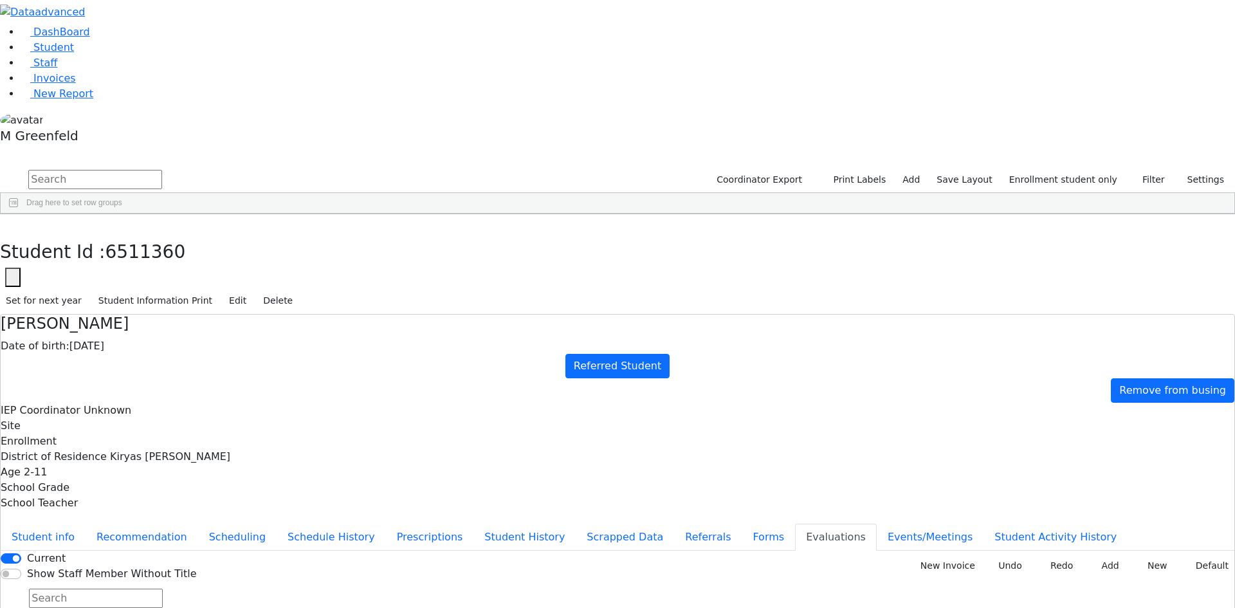
click at [86, 523] on button "Student info" at bounding box center [43, 536] width 85 height 27
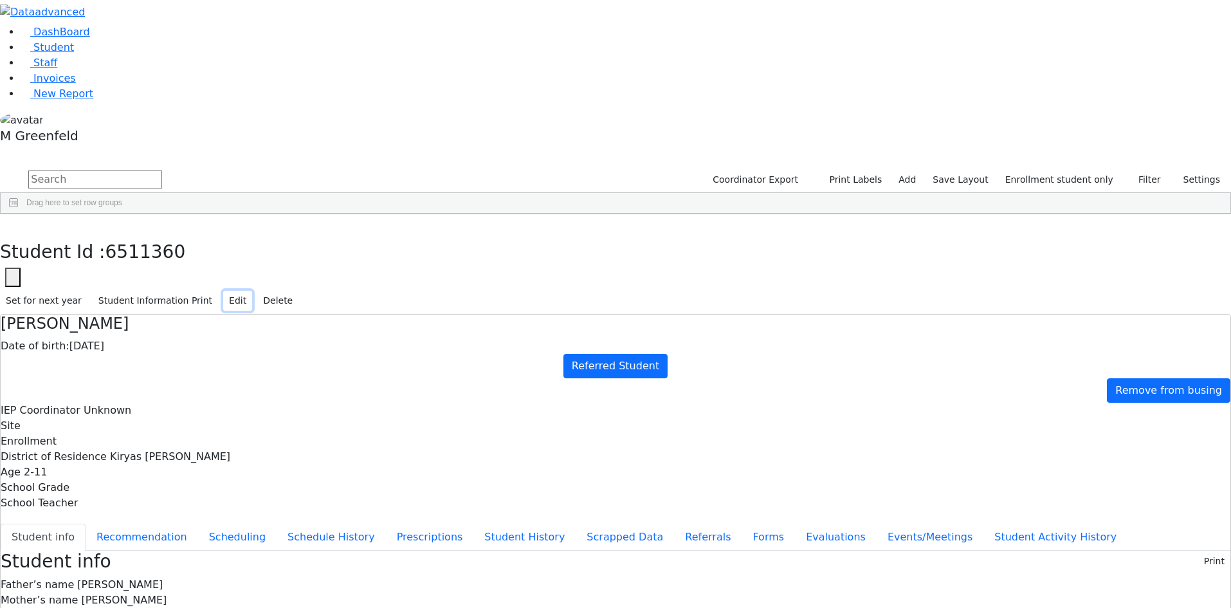
click at [252, 291] on button "Edit" at bounding box center [237, 301] width 29 height 20
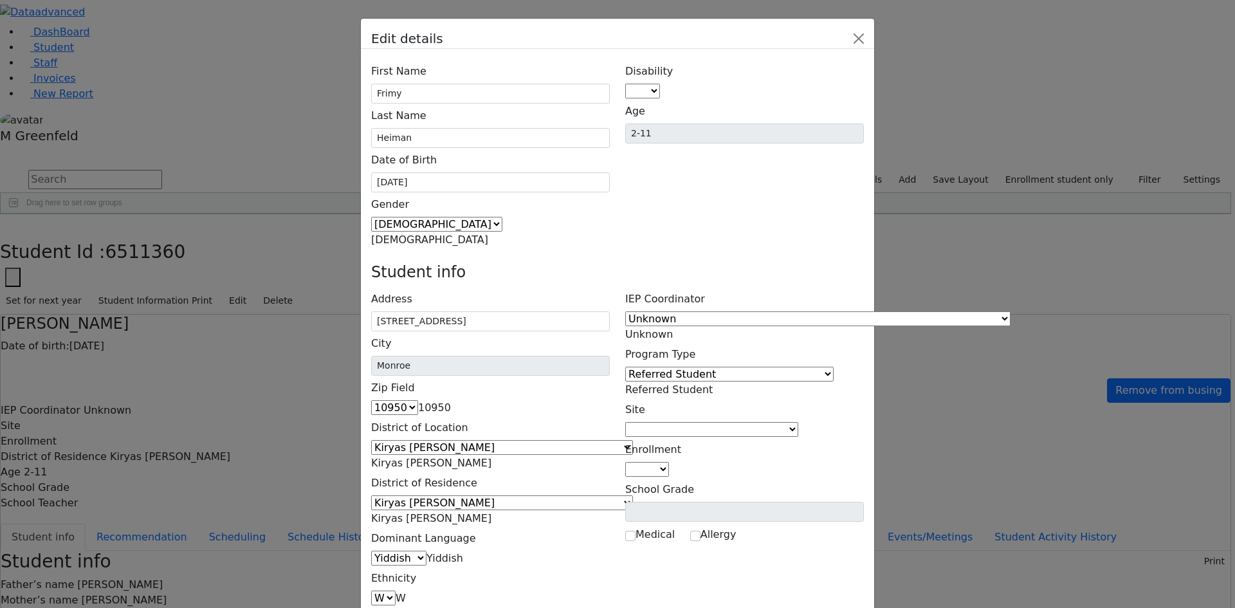
type input "[EMAIL_ADDRESS][DOMAIN_NAME]"
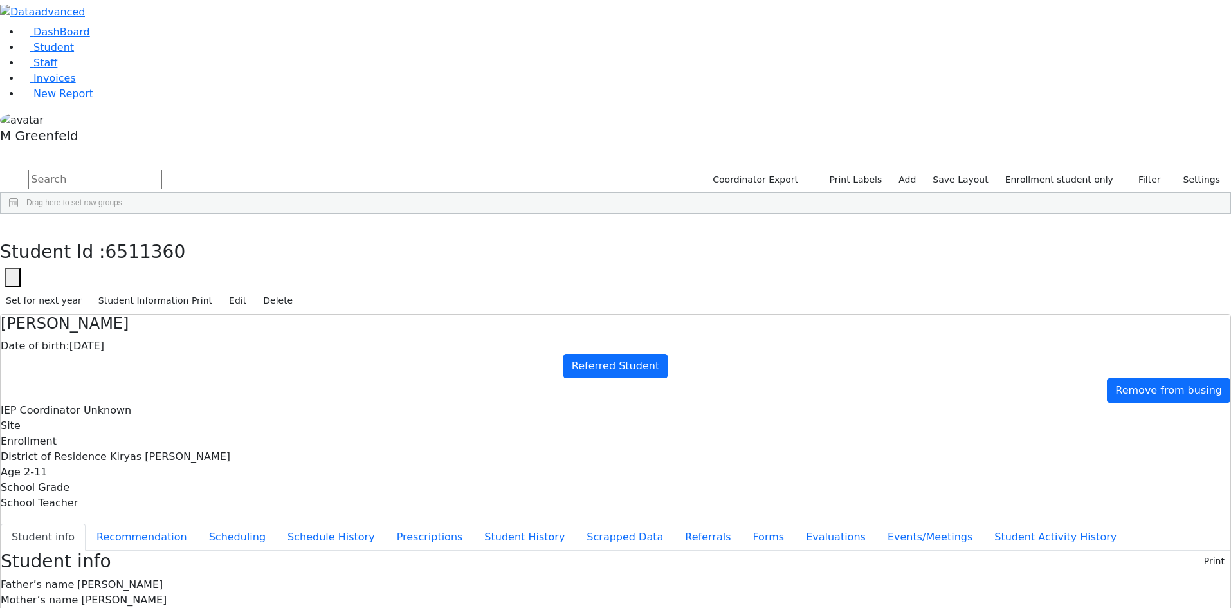
drag, startPoint x: 675, startPoint y: 516, endPoint x: 823, endPoint y: 525, distance: 148.8
copy span "[EMAIL_ADDRESS][DOMAIN_NAME]"
click at [13, 224] on icon "button" at bounding box center [9, 228] width 7 height 8
click at [74, 53] on link "Student" at bounding box center [47, 47] width 53 height 12
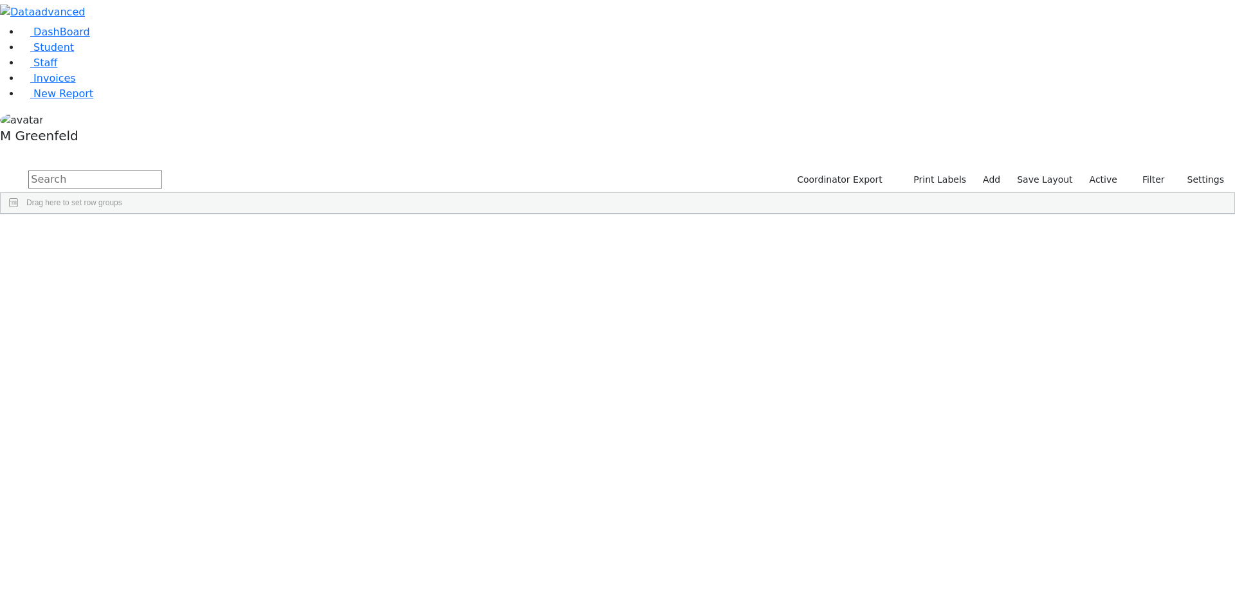
click at [162, 170] on input "text" at bounding box center [95, 179] width 134 height 19
type input "simon k"
click at [129, 289] on div "Kaufman" at bounding box center [99, 298] width 62 height 18
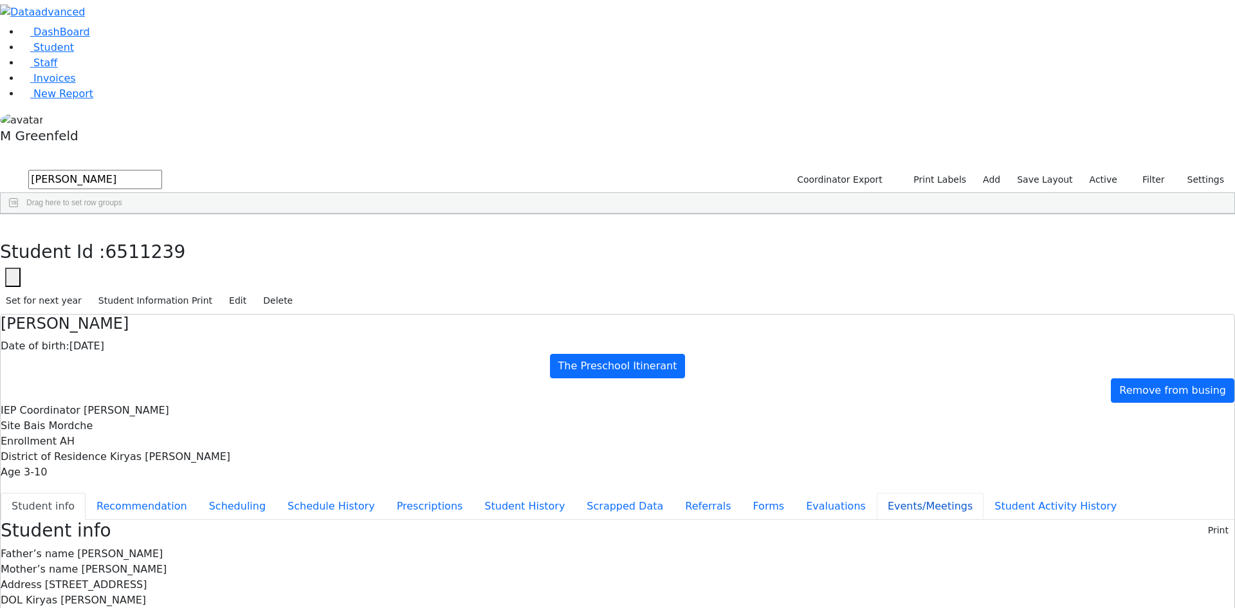
click at [877, 493] on button "Events/Meetings" at bounding box center [930, 506] width 107 height 27
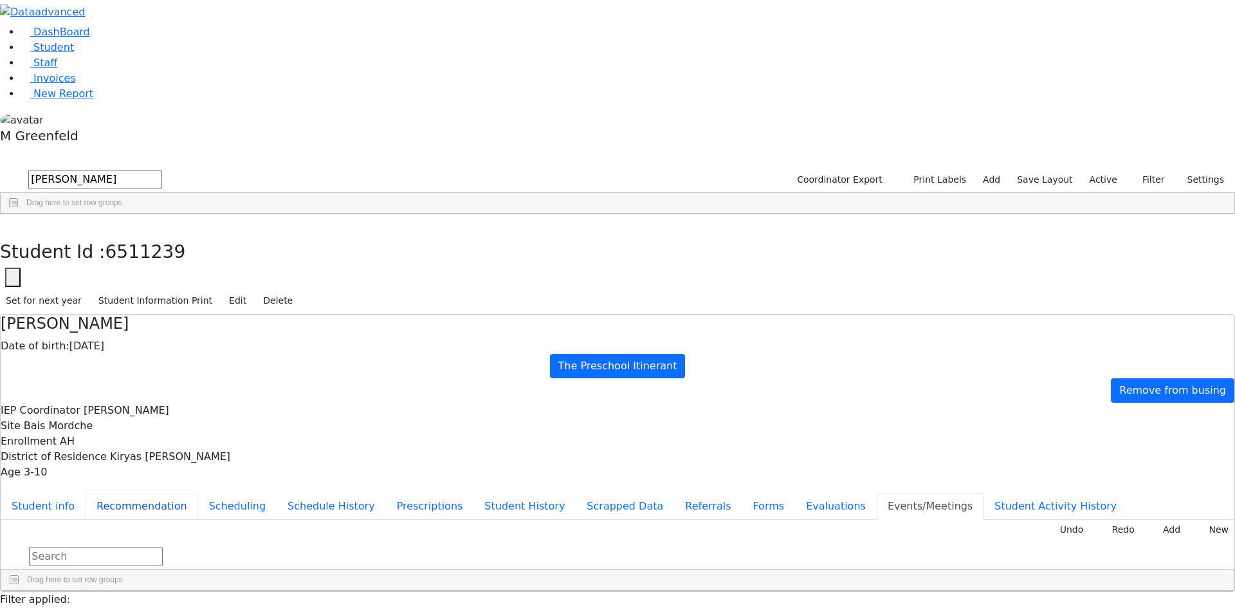
click at [198, 493] on button "Recommendation" at bounding box center [142, 506] width 113 height 27
checkbox input "true"
